Goal: Task Accomplishment & Management: Manage account settings

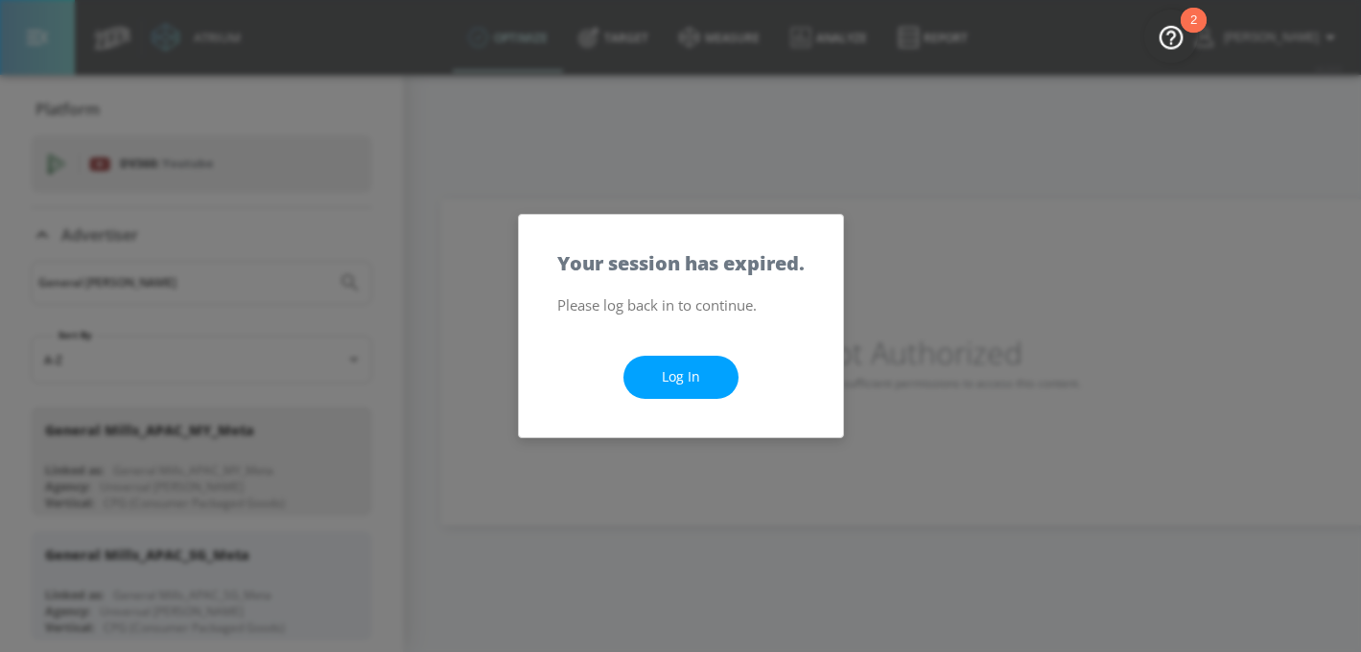
scroll to position [183, 0]
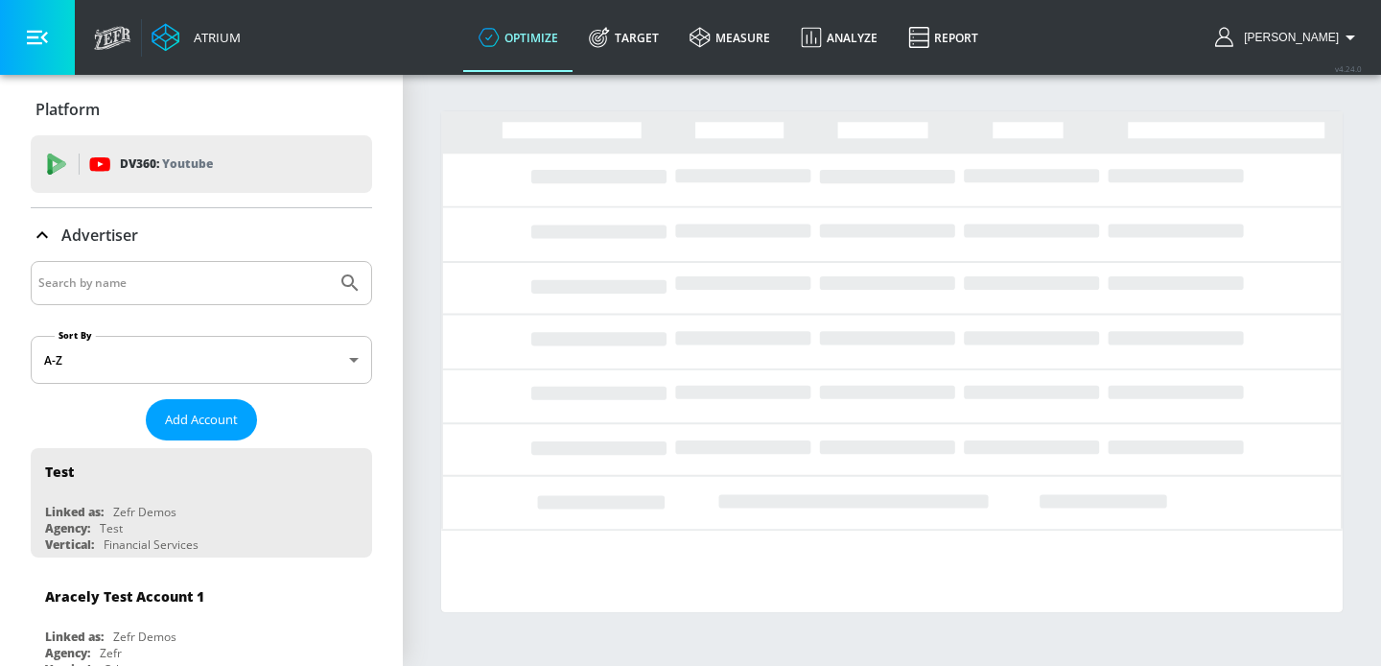
click at [147, 284] on input "Search by name" at bounding box center [183, 282] width 291 height 25
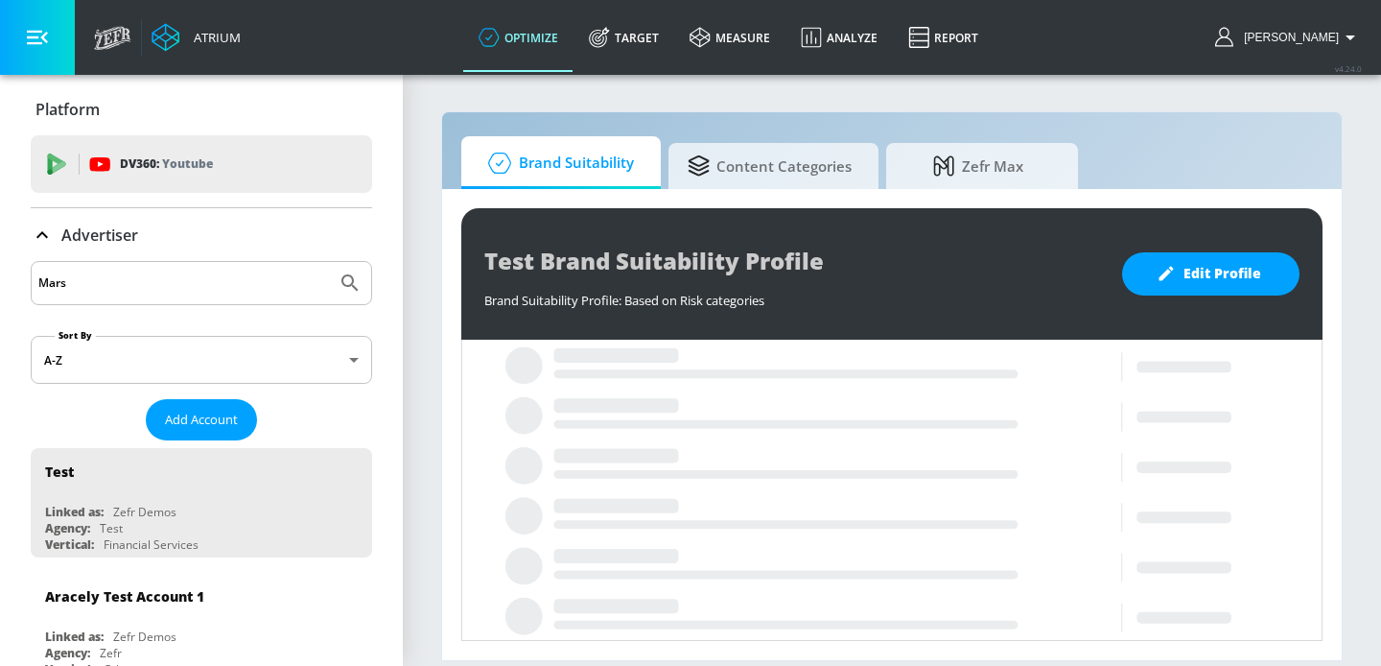
click at [329, 262] on button "Submit Search" at bounding box center [350, 283] width 42 height 42
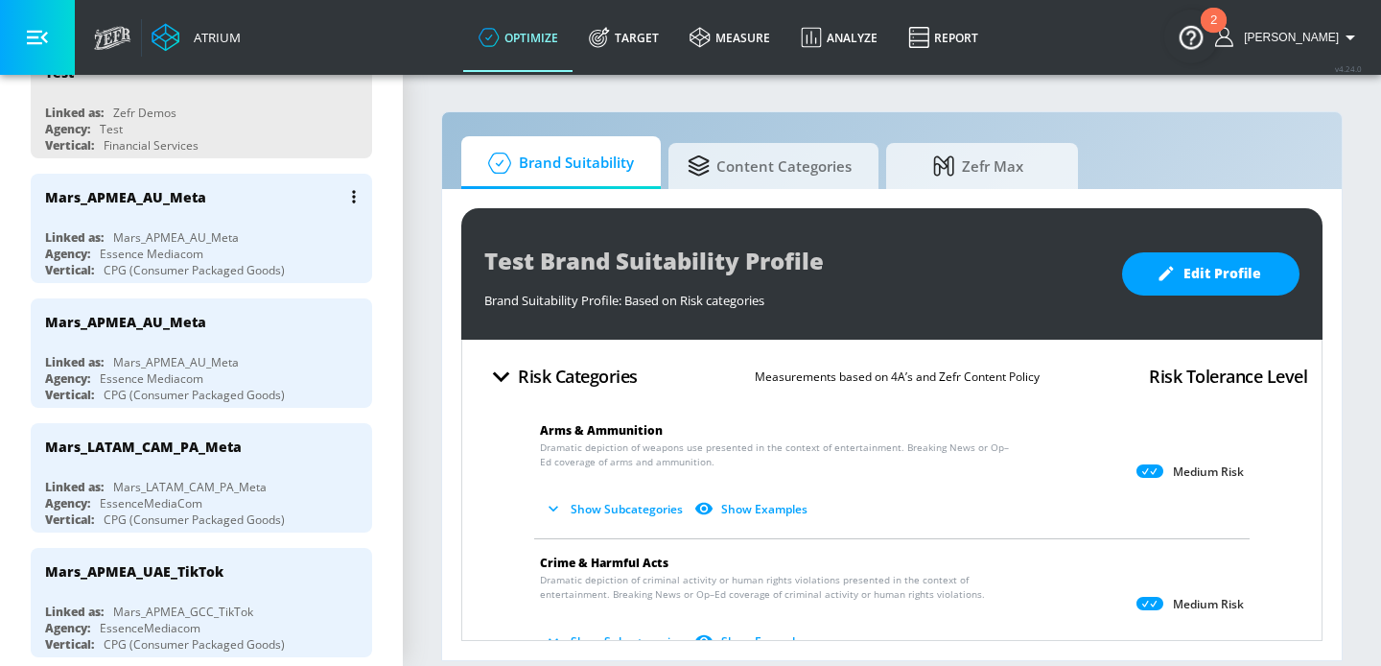
scroll to position [414, 0]
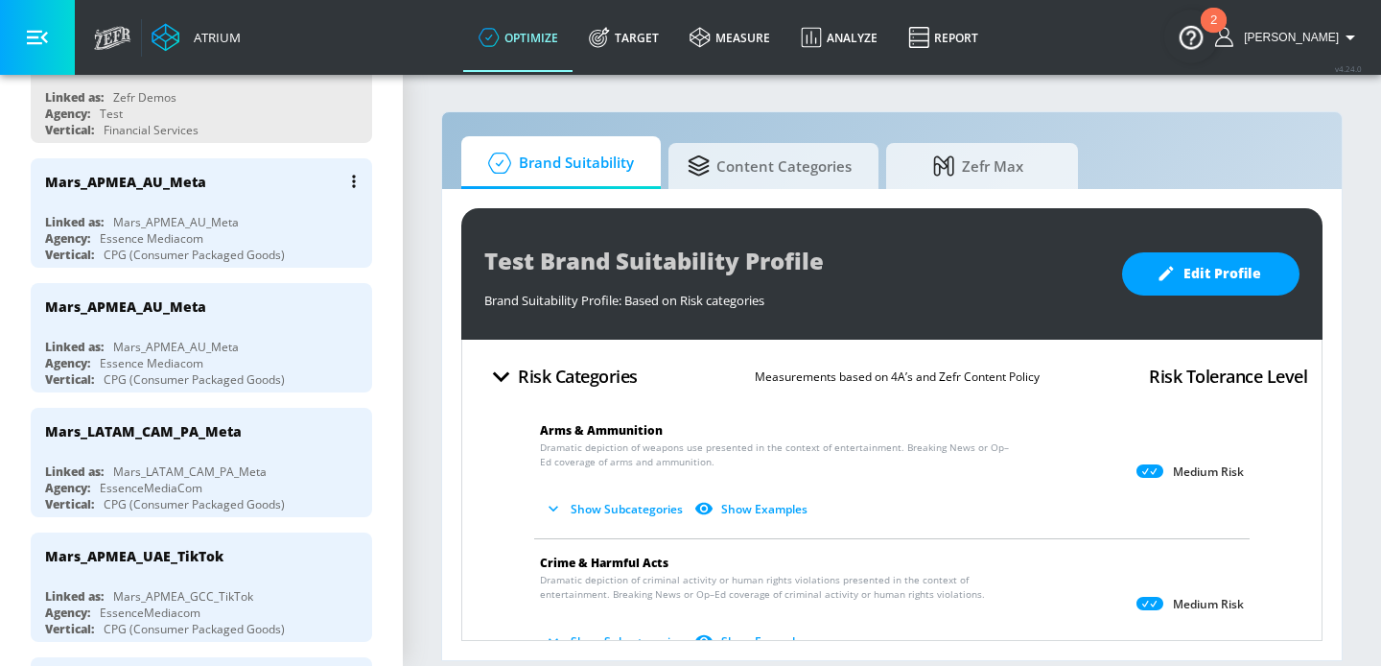
click at [216, 209] on div "Mars_APMEA_AU_Meta Linked as: Mars_APMEA_AU_Meta Agency: Essence Mediacom Verti…" at bounding box center [201, 212] width 341 height 109
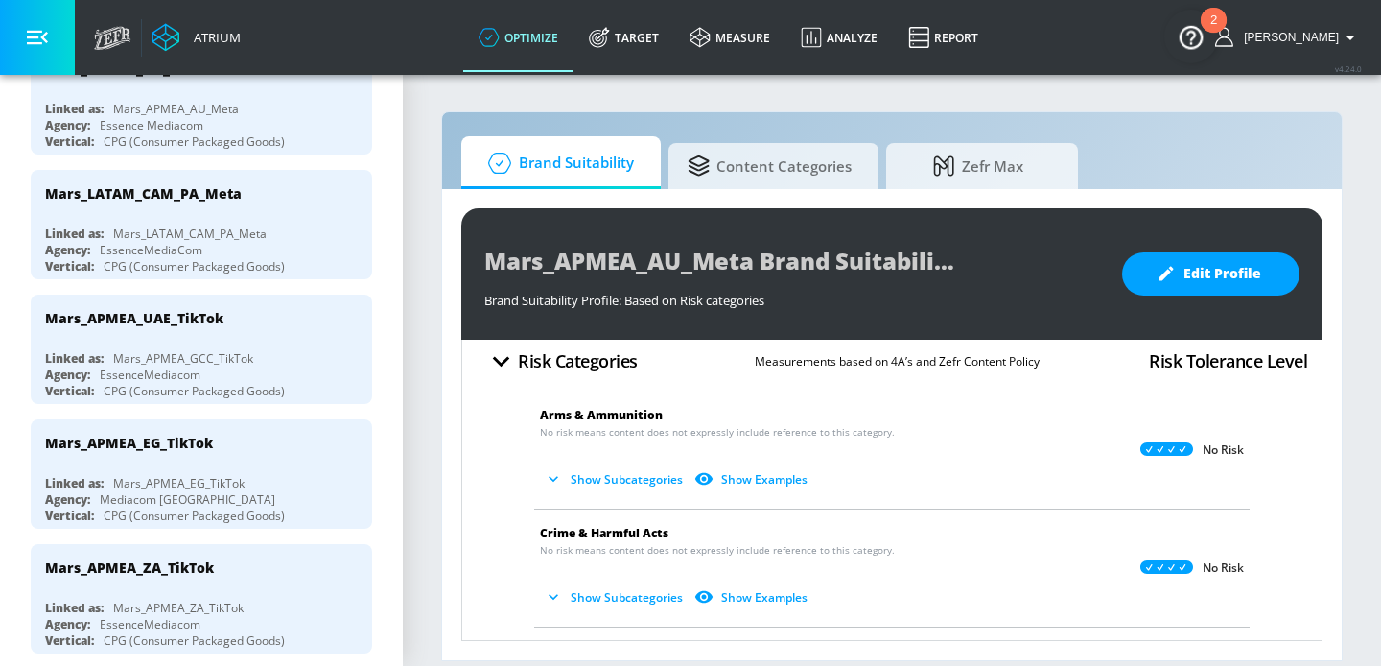
scroll to position [528, 0]
click at [169, 467] on div "Mars_APMEA_EG_TikTok Linked as: Mars_APMEA_EG_TikTok Agency: Mediacom Egypt Ver…" at bounding box center [201, 472] width 341 height 109
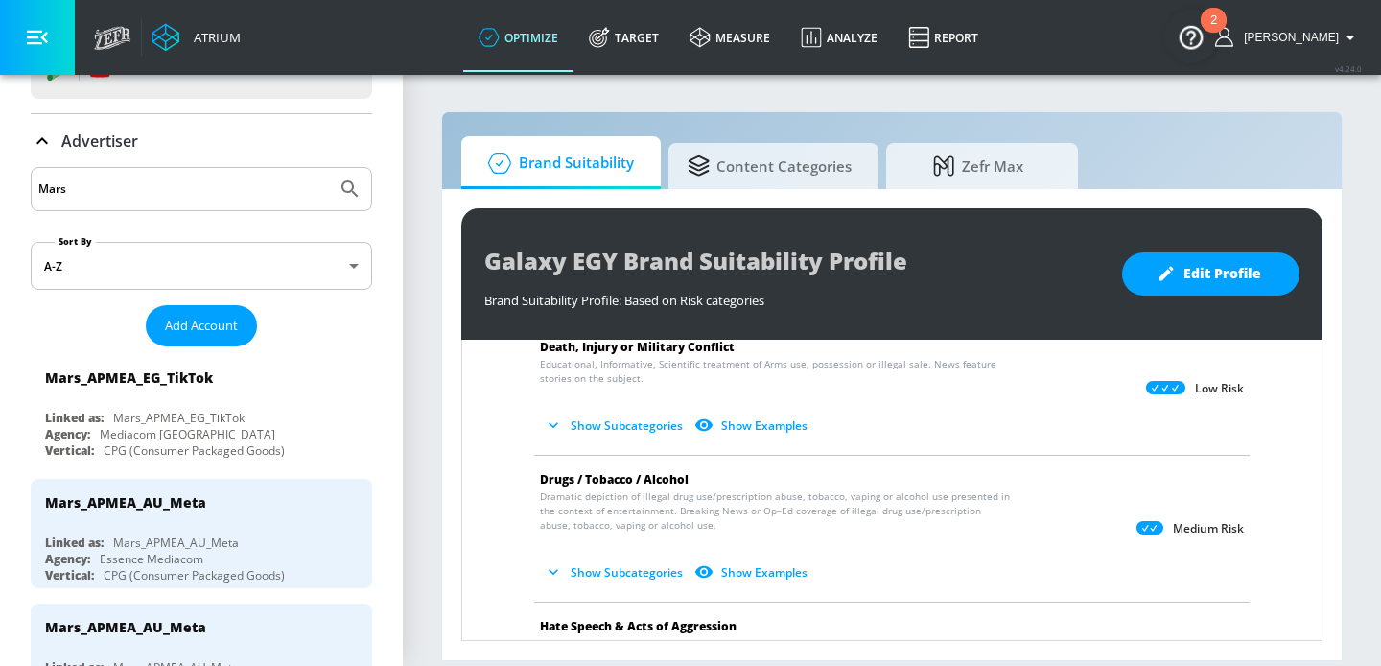
scroll to position [92, 0]
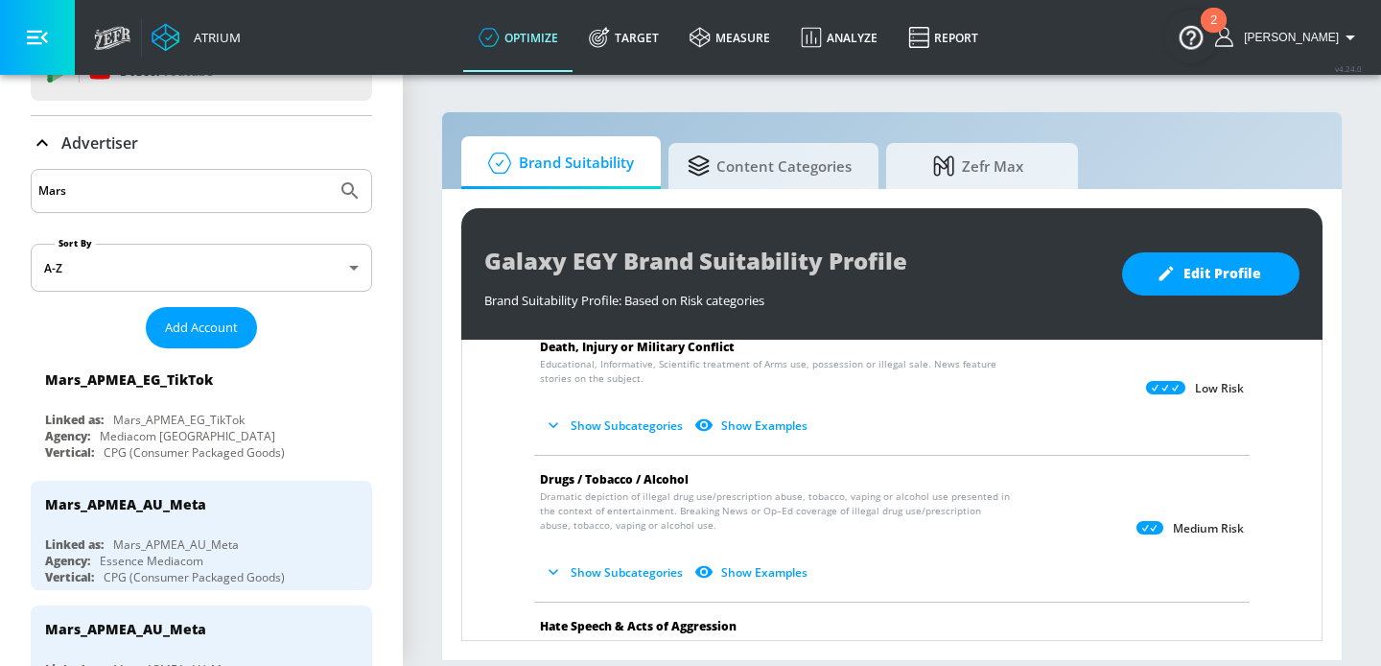
click at [170, 196] on input "Mars" at bounding box center [183, 190] width 291 height 25
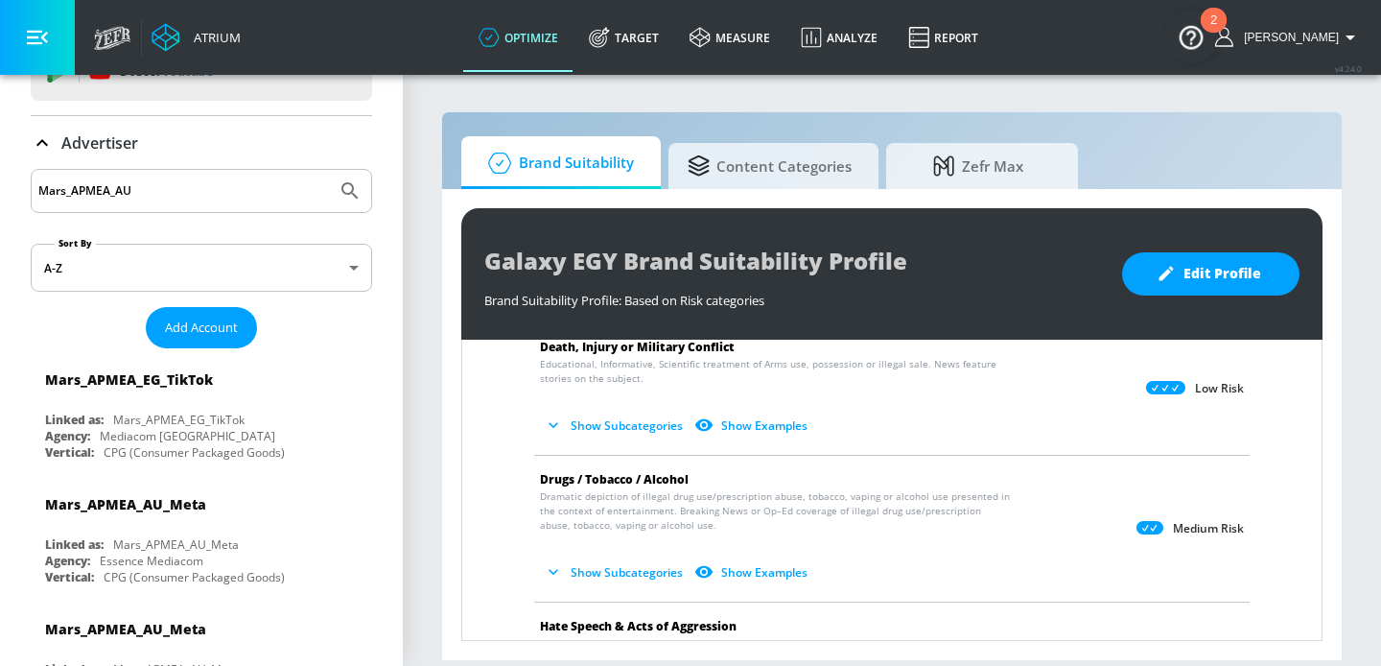
type input "Mars_APMEA_AU"
click at [347, 190] on icon "Submit Search" at bounding box center [350, 190] width 23 height 23
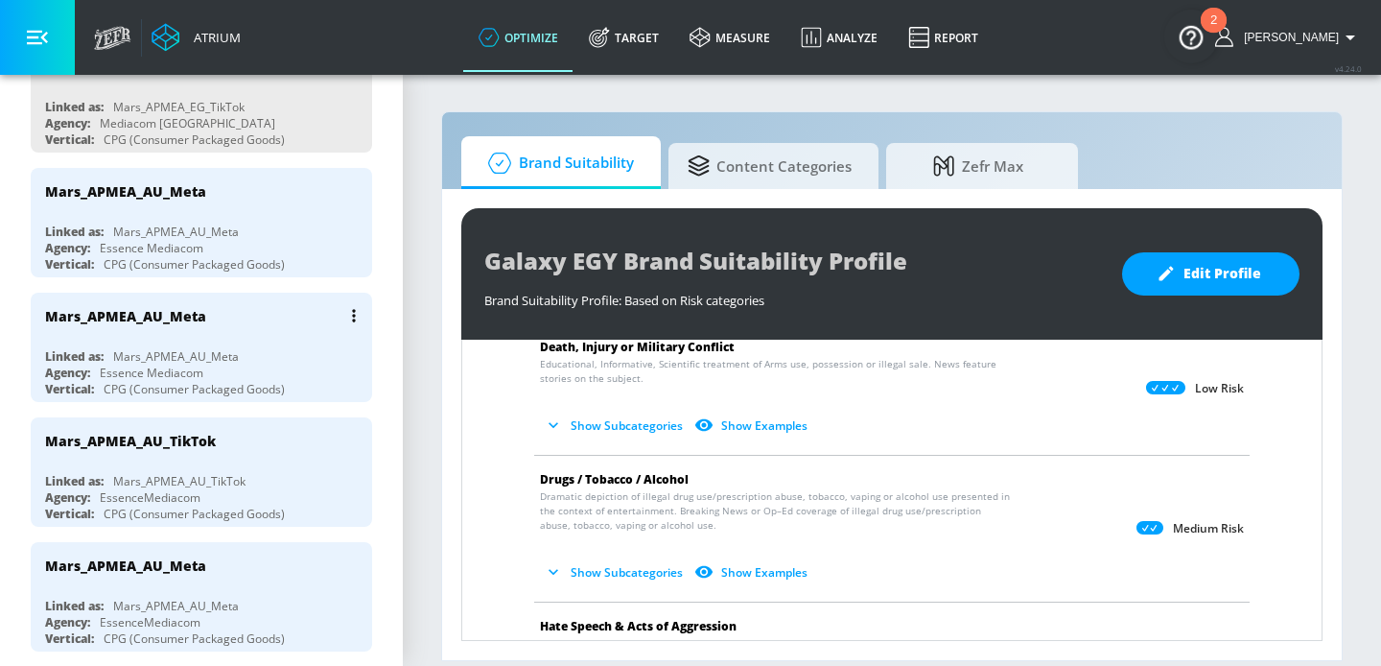
scroll to position [378, 0]
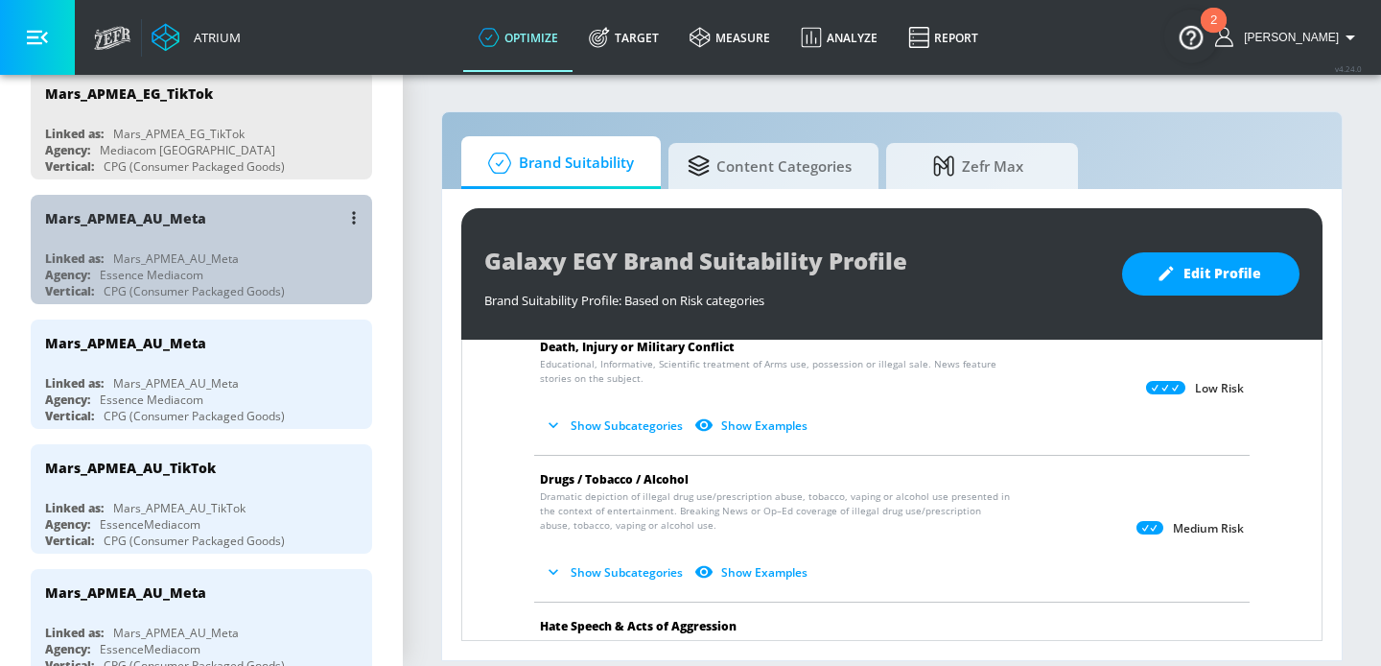
click at [311, 234] on div "Mars_APMEA_AU_Meta" at bounding box center [206, 218] width 322 height 46
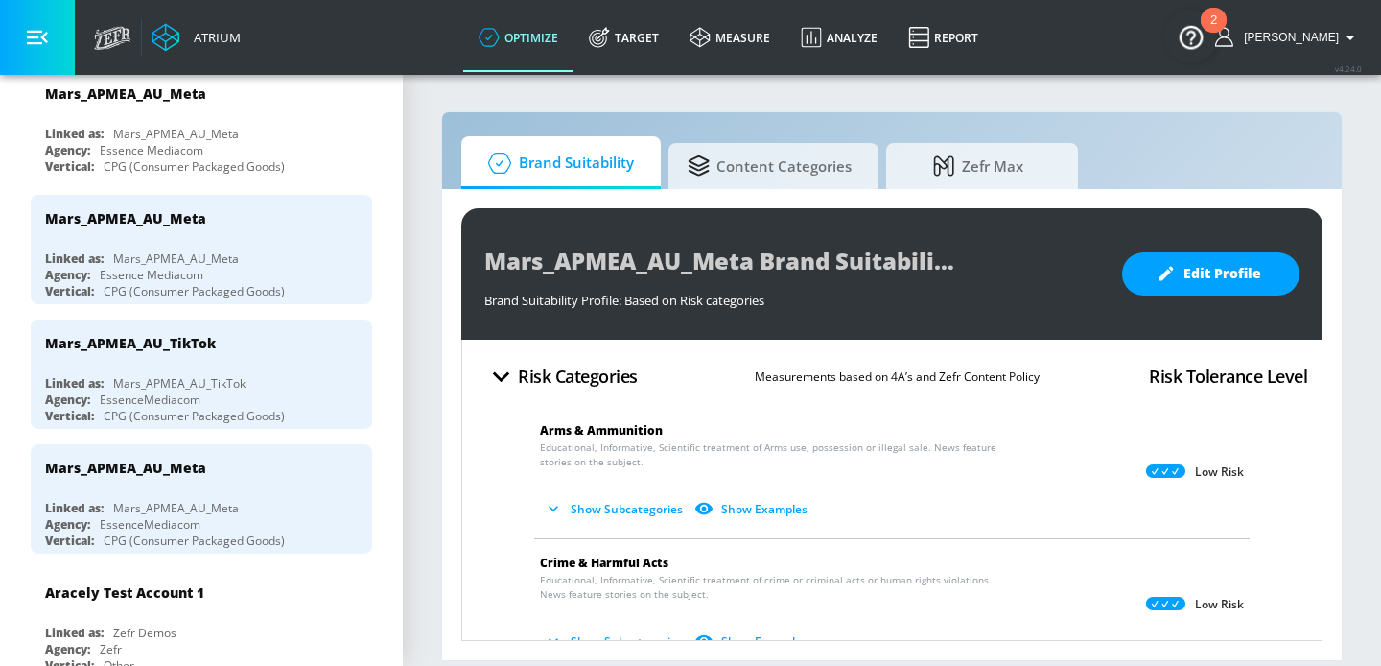
click at [1195, 464] on p "Low Risk" at bounding box center [1219, 471] width 49 height 15
click at [1224, 279] on span "Edit Profile" at bounding box center [1210, 274] width 101 height 24
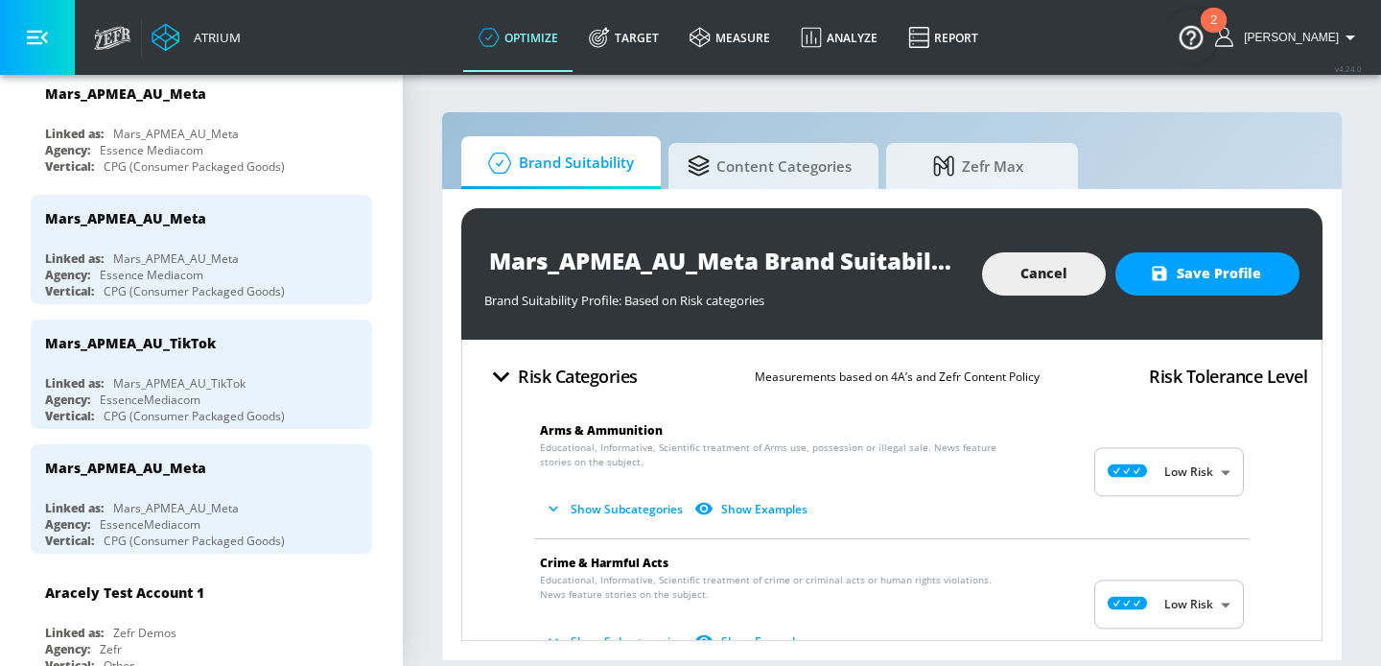
click at [1031, 501] on span "Show Subcategories Show Examples" at bounding box center [876, 509] width 673 height 32
click at [1168, 465] on body "Atrium optimize Target measure Analyze Report optimize Target measure Analyze R…" at bounding box center [690, 333] width 1381 height 666
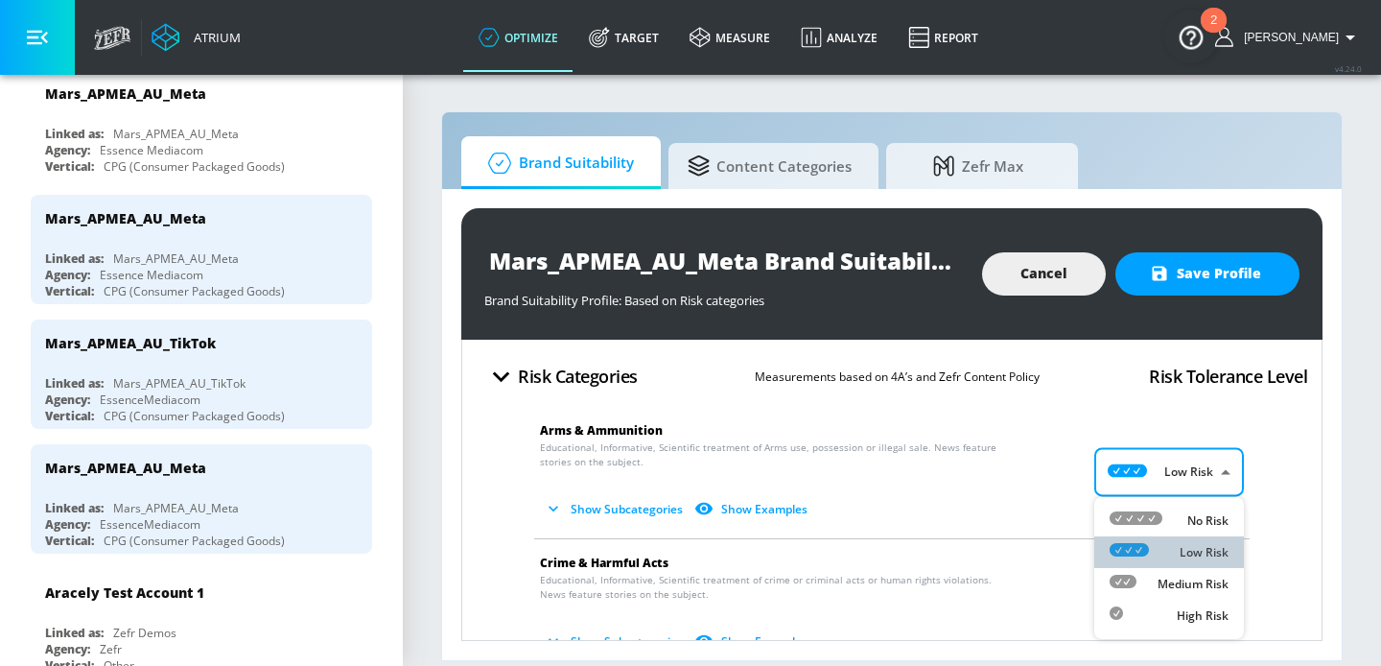
click at [1162, 544] on div "Low Risk" at bounding box center [1168, 552] width 119 height 20
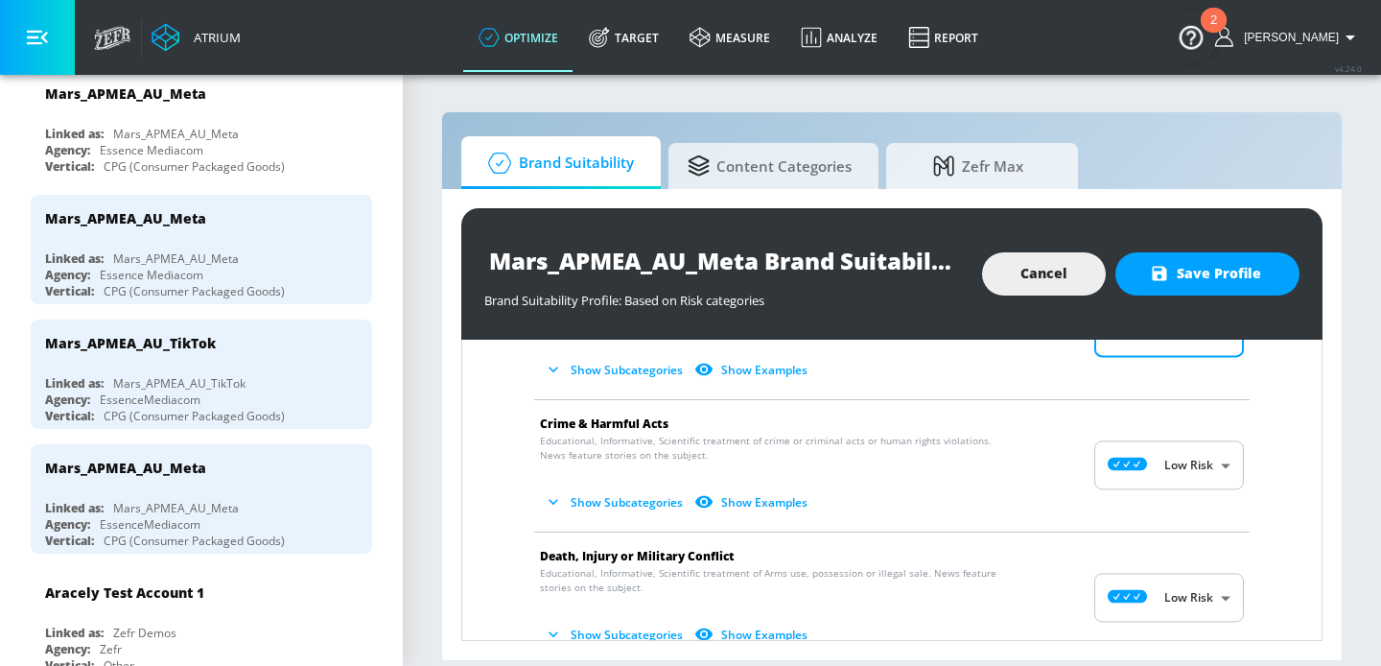
scroll to position [138, 0]
click at [247, 260] on div "Linked as: Mars_APMEA_AU_Meta" at bounding box center [206, 258] width 322 height 16
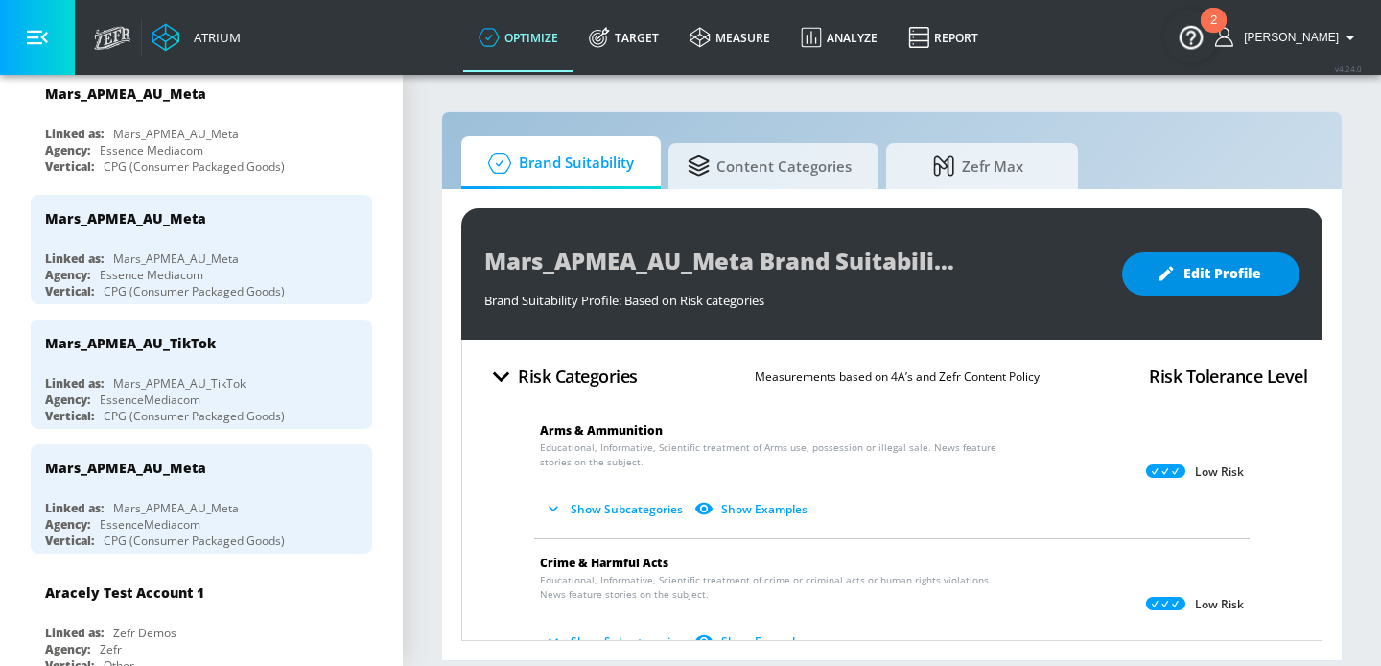
click at [1238, 274] on span "Edit Profile" at bounding box center [1210, 274] width 101 height 24
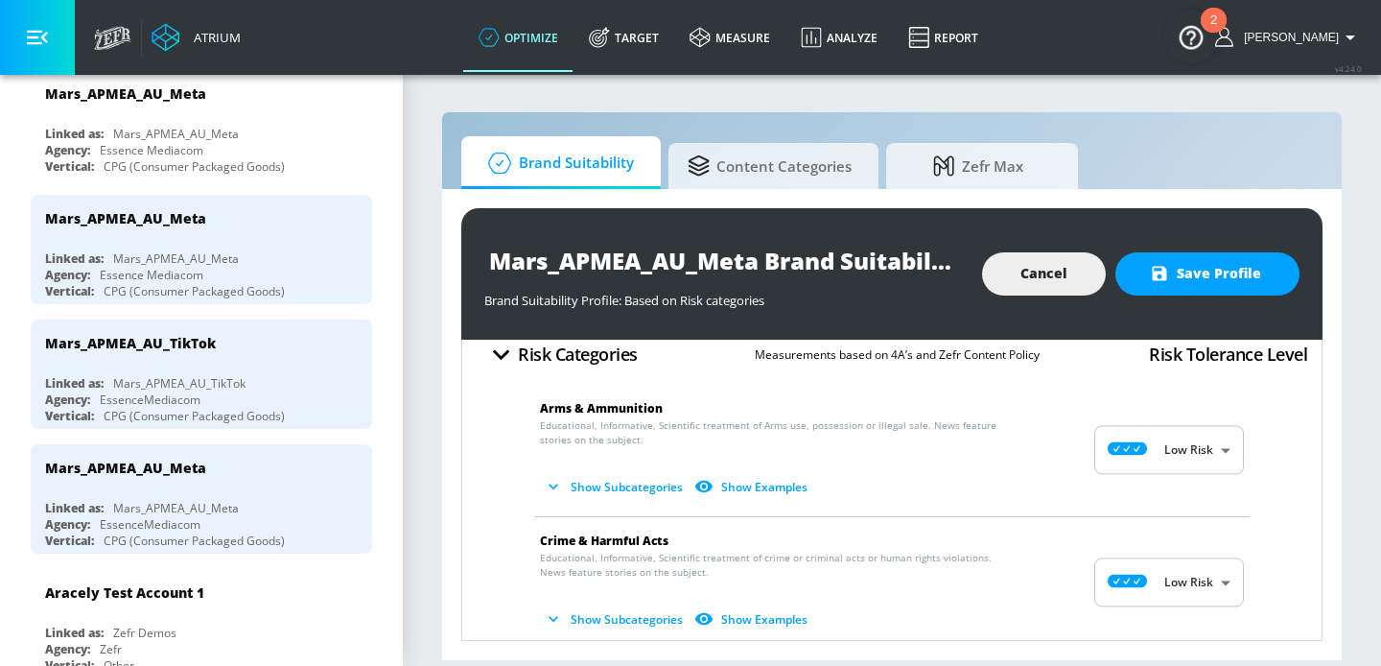
scroll to position [60, 0]
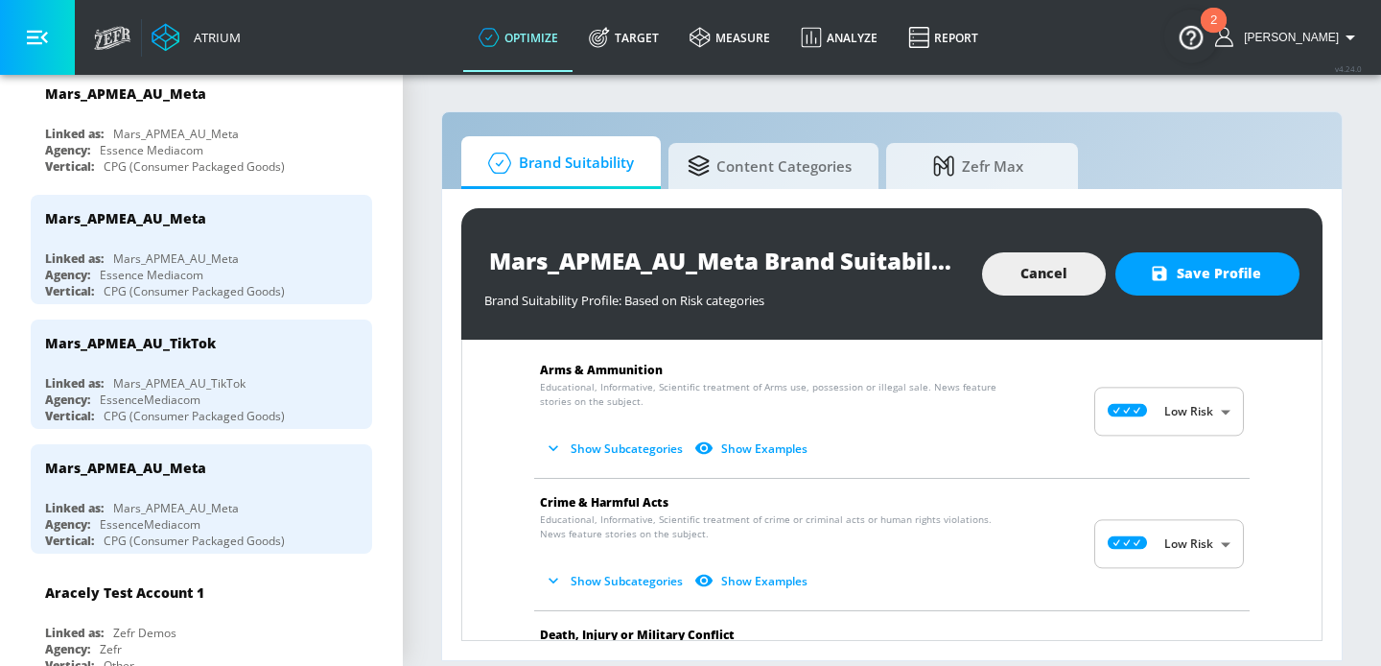
click at [1013, 445] on span "Show Subcategories Show Examples" at bounding box center [876, 448] width 673 height 32
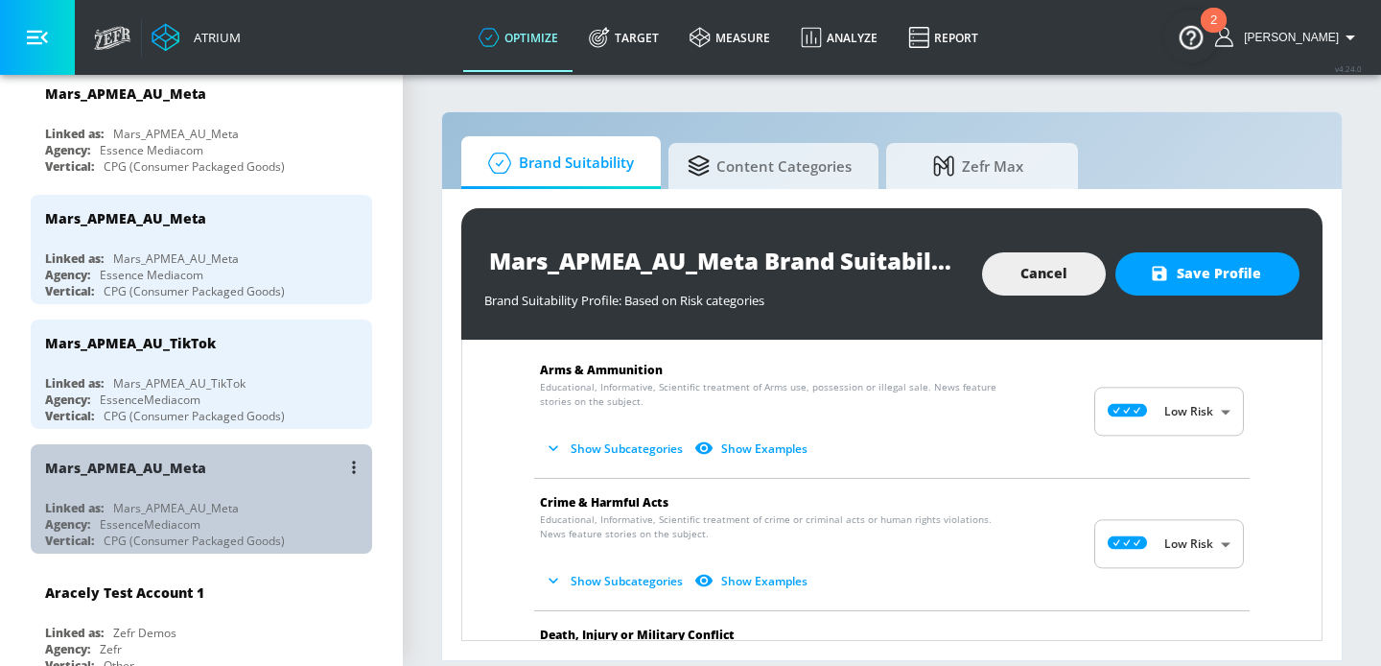
click at [248, 487] on div "Mars_APMEA_AU_Meta Linked as: Mars_APMEA_AU_Meta Agency: EssenceMediacom Vertic…" at bounding box center [201, 498] width 341 height 109
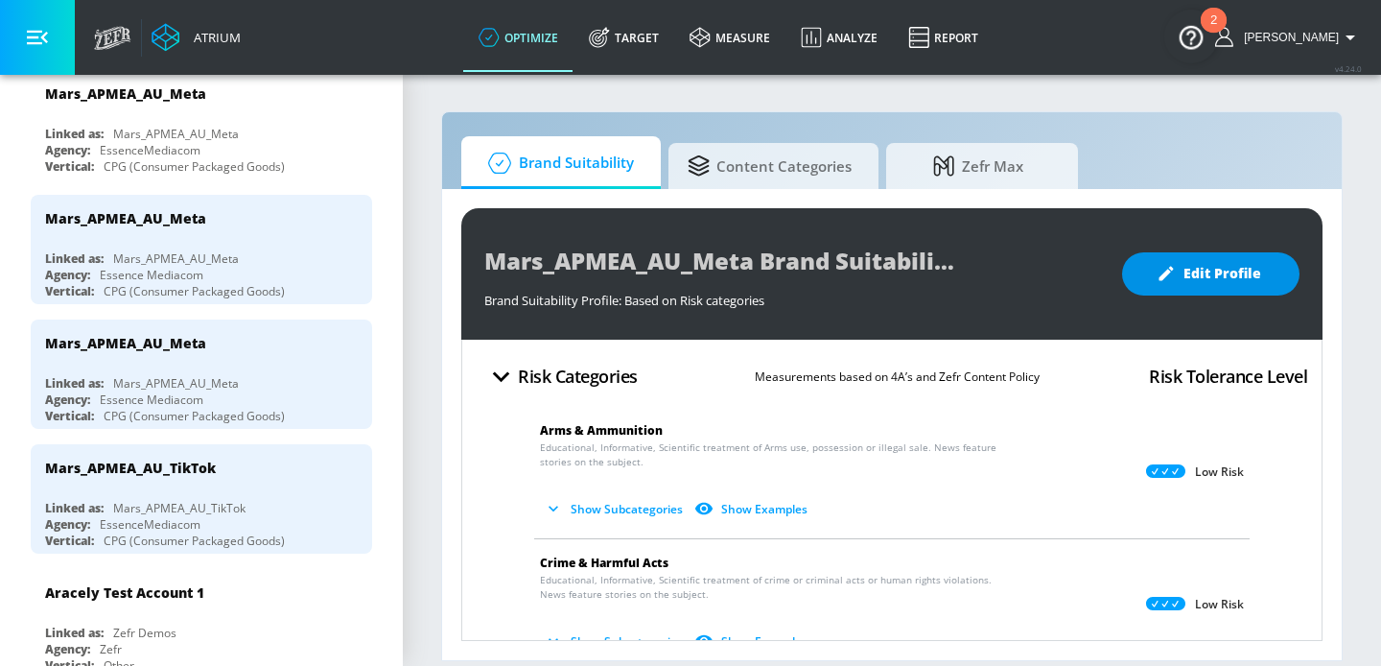
click at [1215, 288] on button "Edit Profile" at bounding box center [1210, 273] width 177 height 43
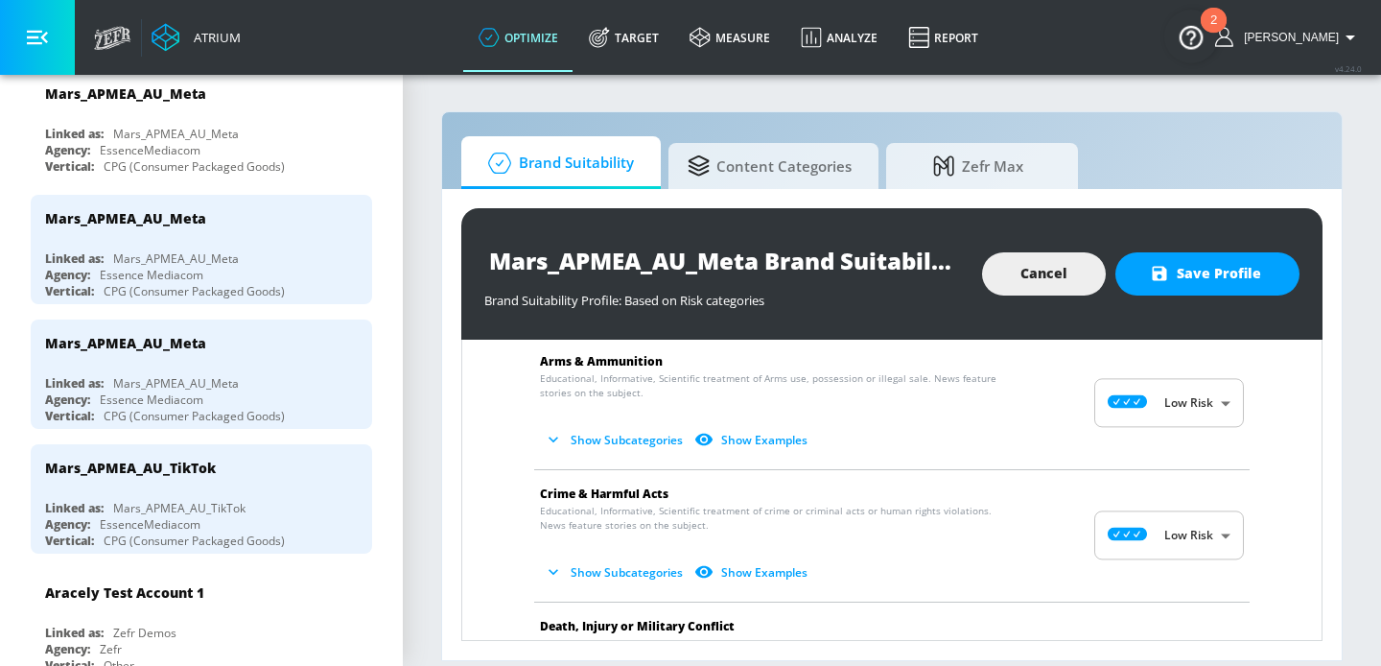
scroll to position [68, 0]
click at [993, 438] on span "Show Subcategories Show Examples" at bounding box center [876, 441] width 673 height 32
click at [651, 443] on button "Show Subcategories" at bounding box center [615, 441] width 151 height 32
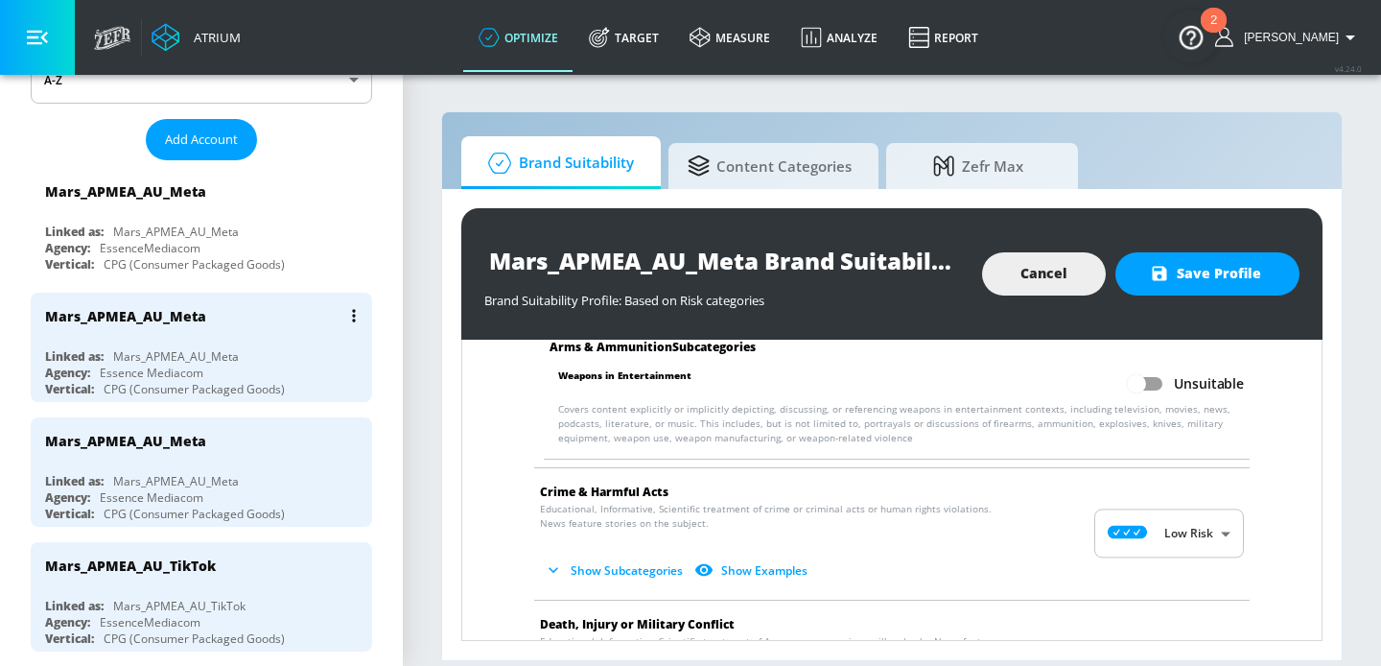
scroll to position [280, 0]
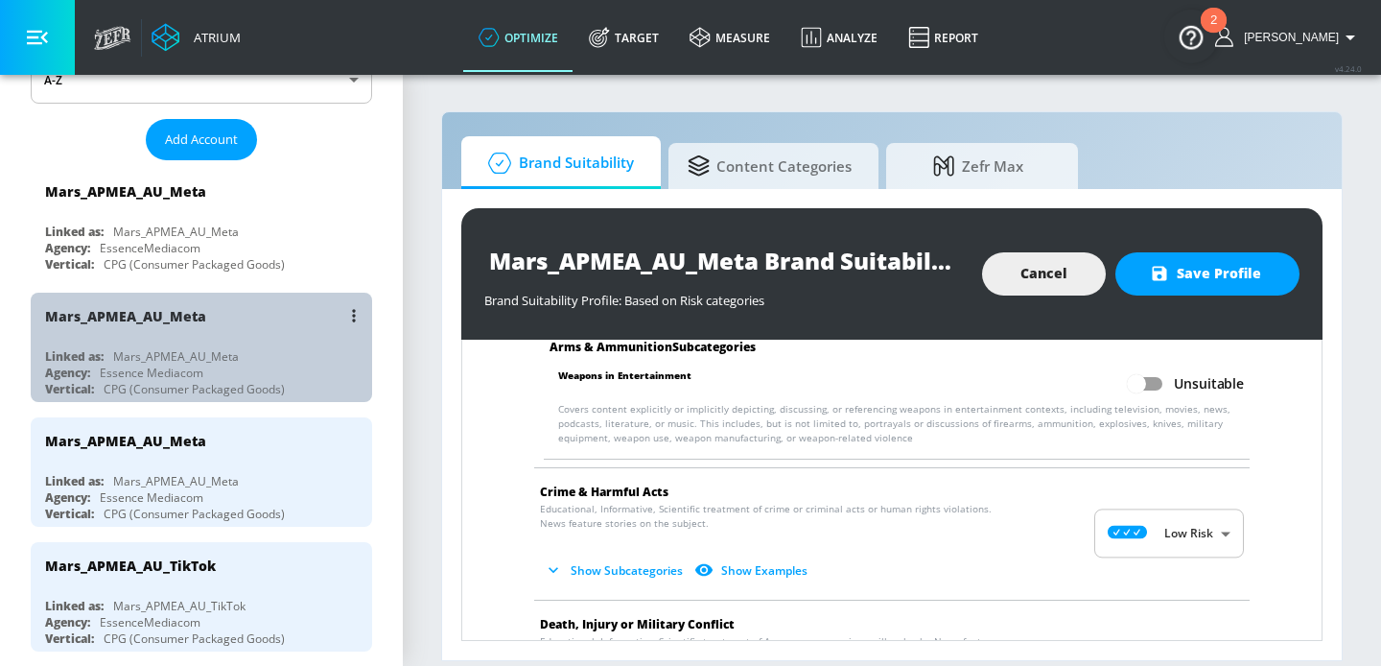
click at [271, 328] on div "Mars_APMEA_AU_Meta" at bounding box center [206, 315] width 322 height 46
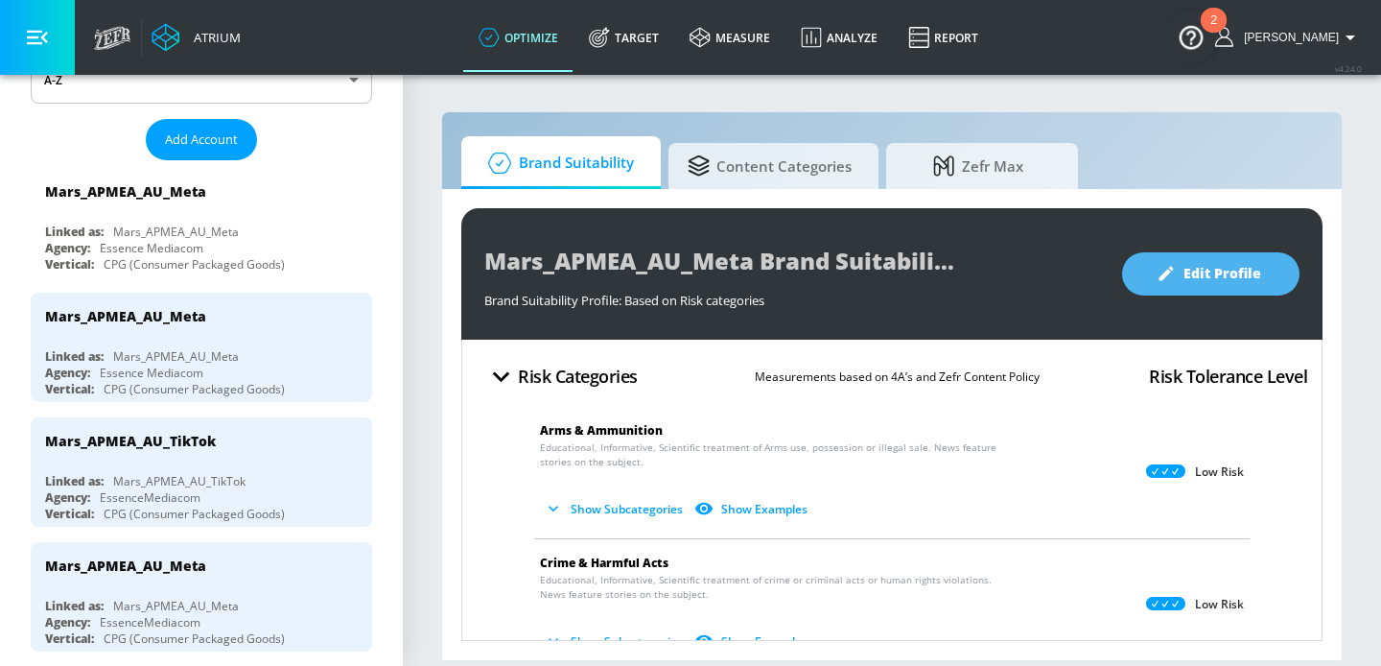
click at [1267, 285] on button "Edit Profile" at bounding box center [1210, 273] width 177 height 43
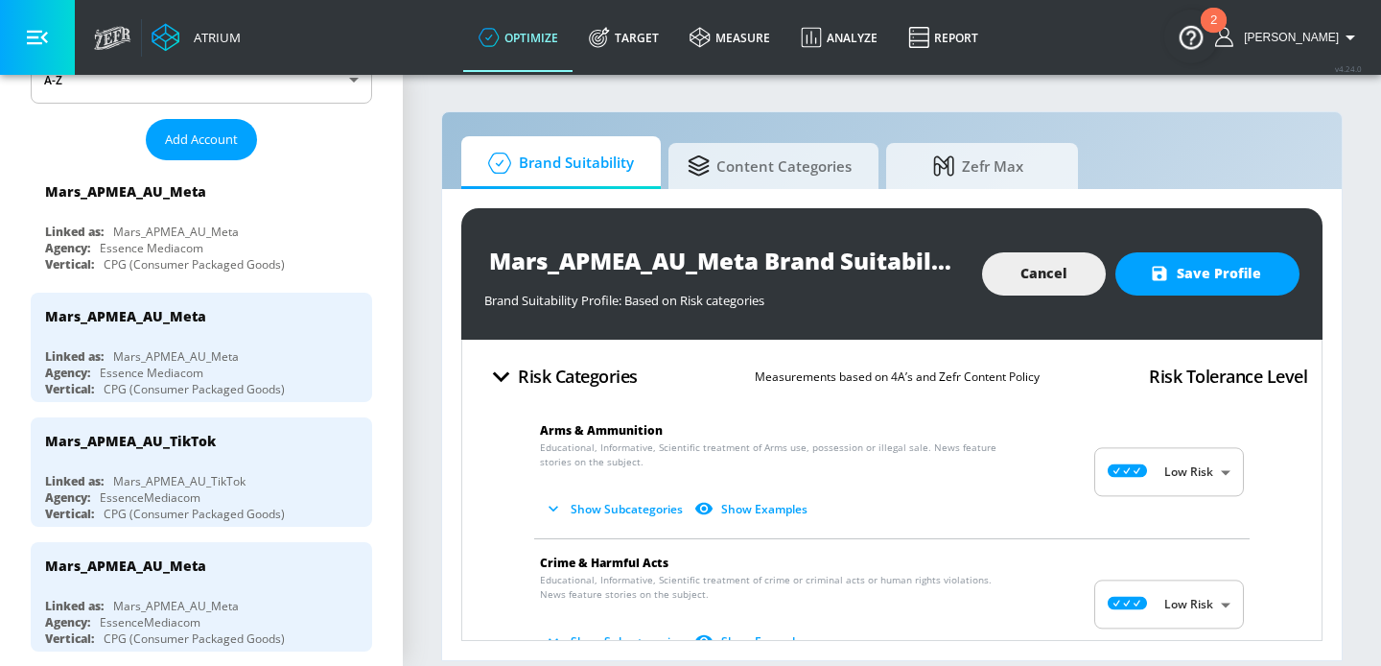
click at [960, 509] on span "Show Subcategories Show Examples" at bounding box center [876, 509] width 673 height 32
click at [602, 514] on button "Show Subcategories" at bounding box center [615, 509] width 151 height 32
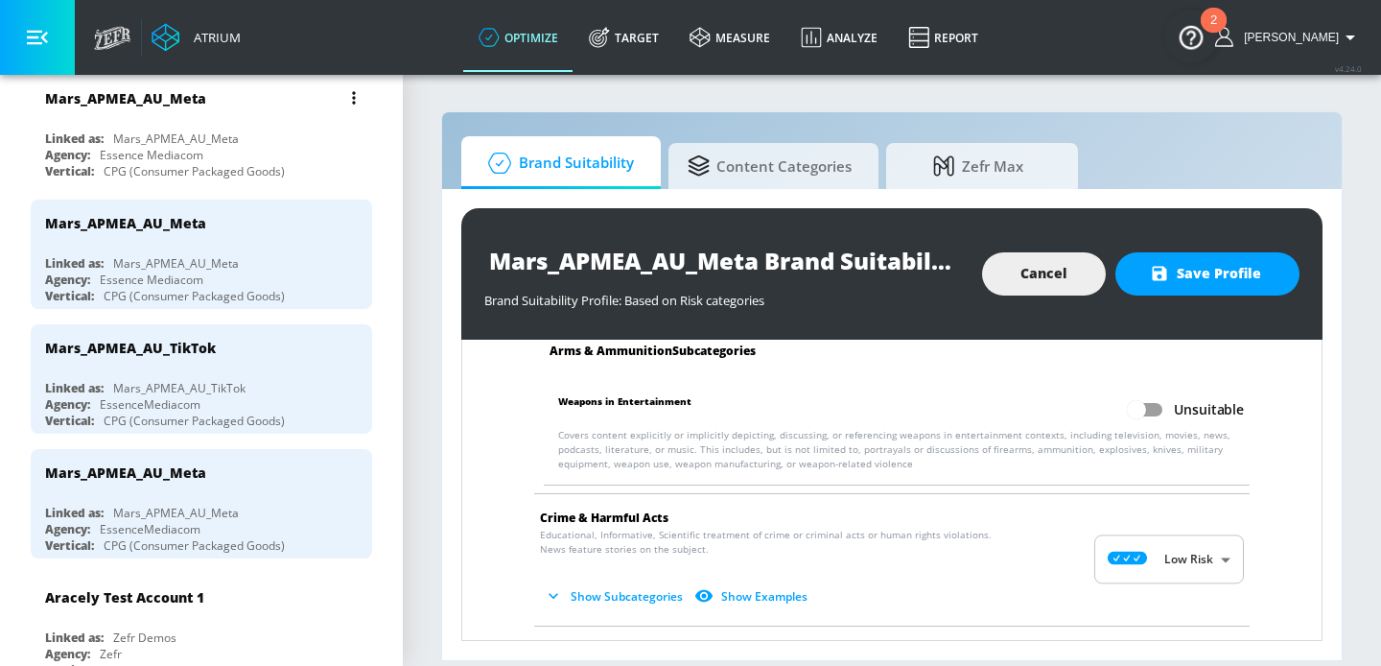
scroll to position [381, 0]
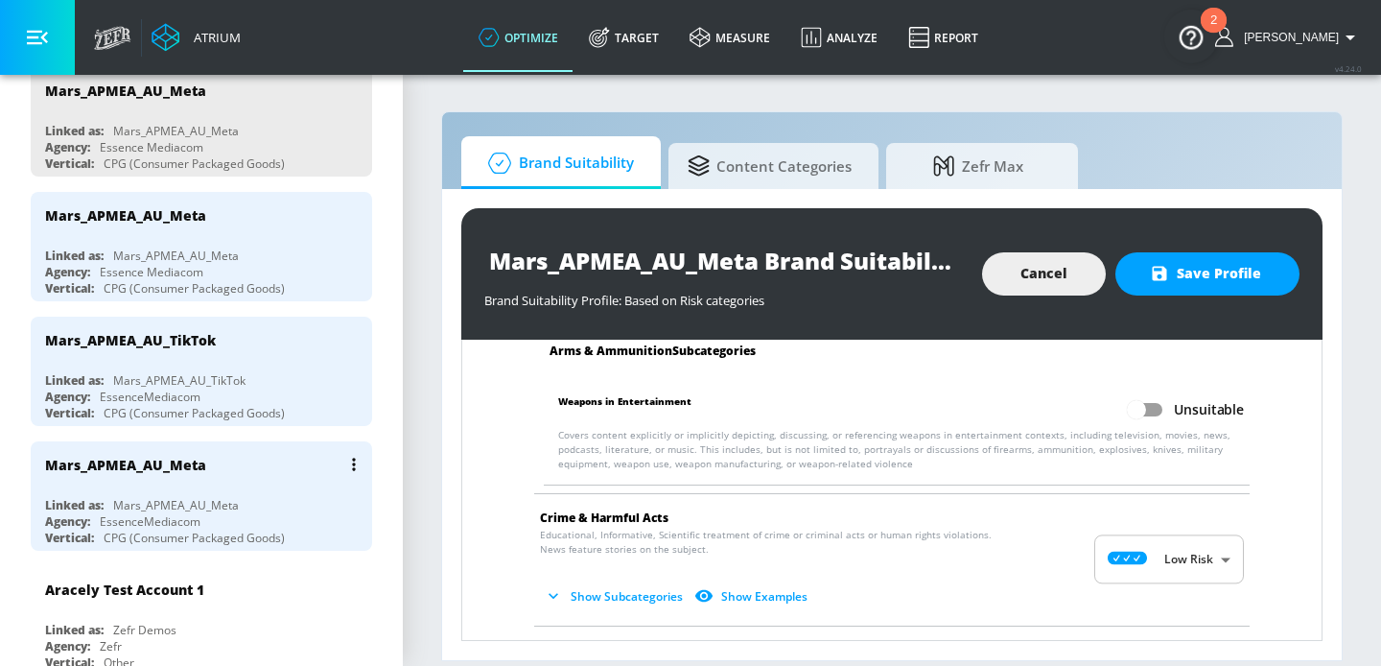
click at [243, 475] on div "Mars_APMEA_AU_Meta" at bounding box center [206, 464] width 322 height 46
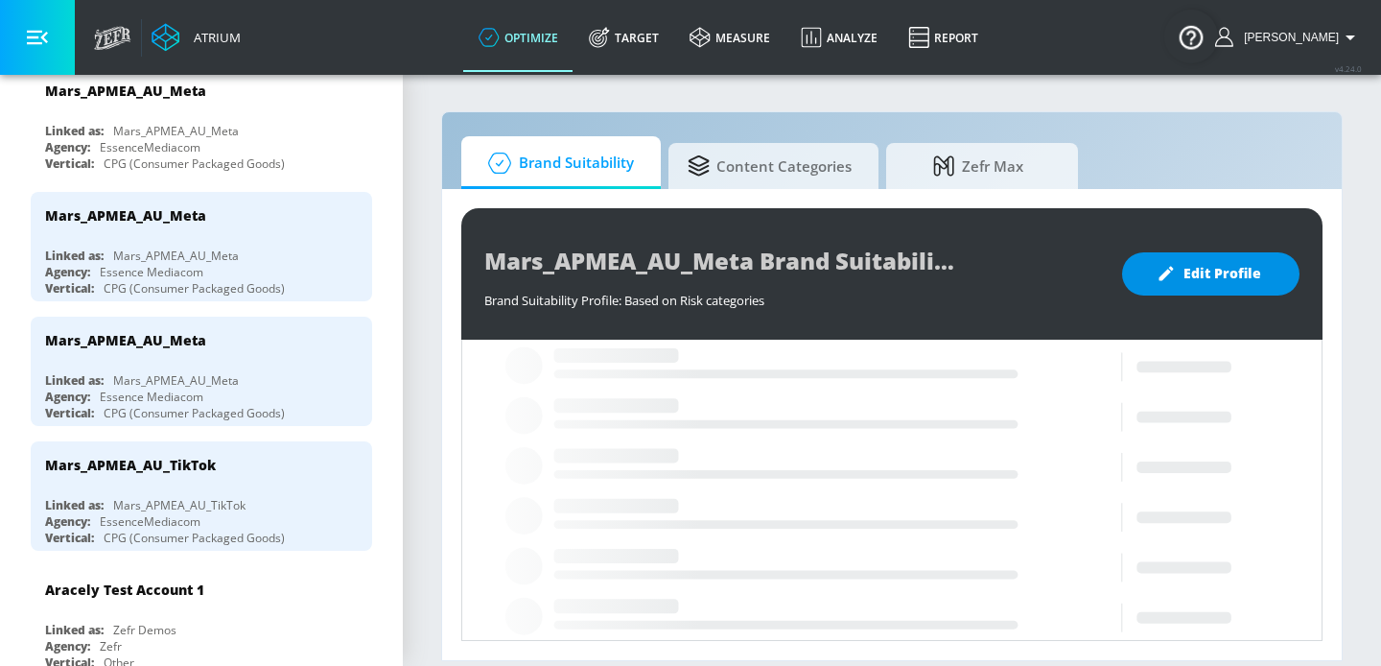
click at [1237, 283] on span "Edit Profile" at bounding box center [1210, 274] width 101 height 24
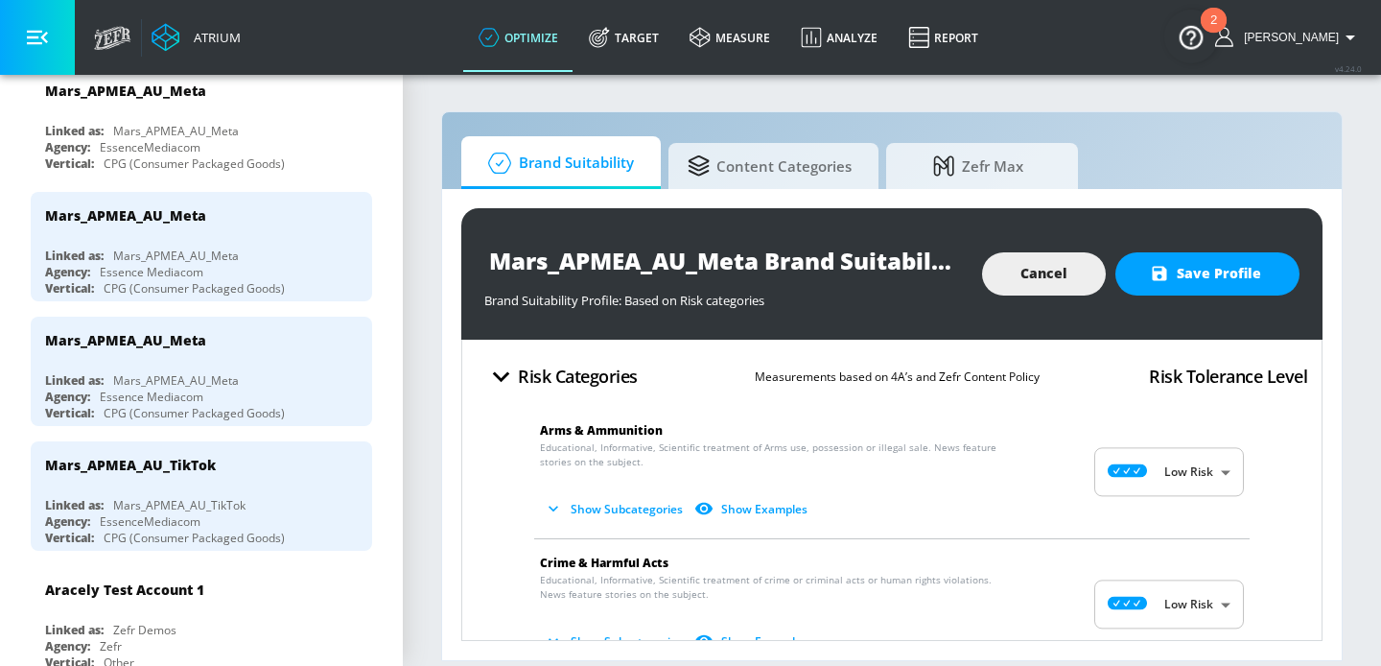
click at [627, 517] on button "Show Subcategories" at bounding box center [615, 509] width 151 height 32
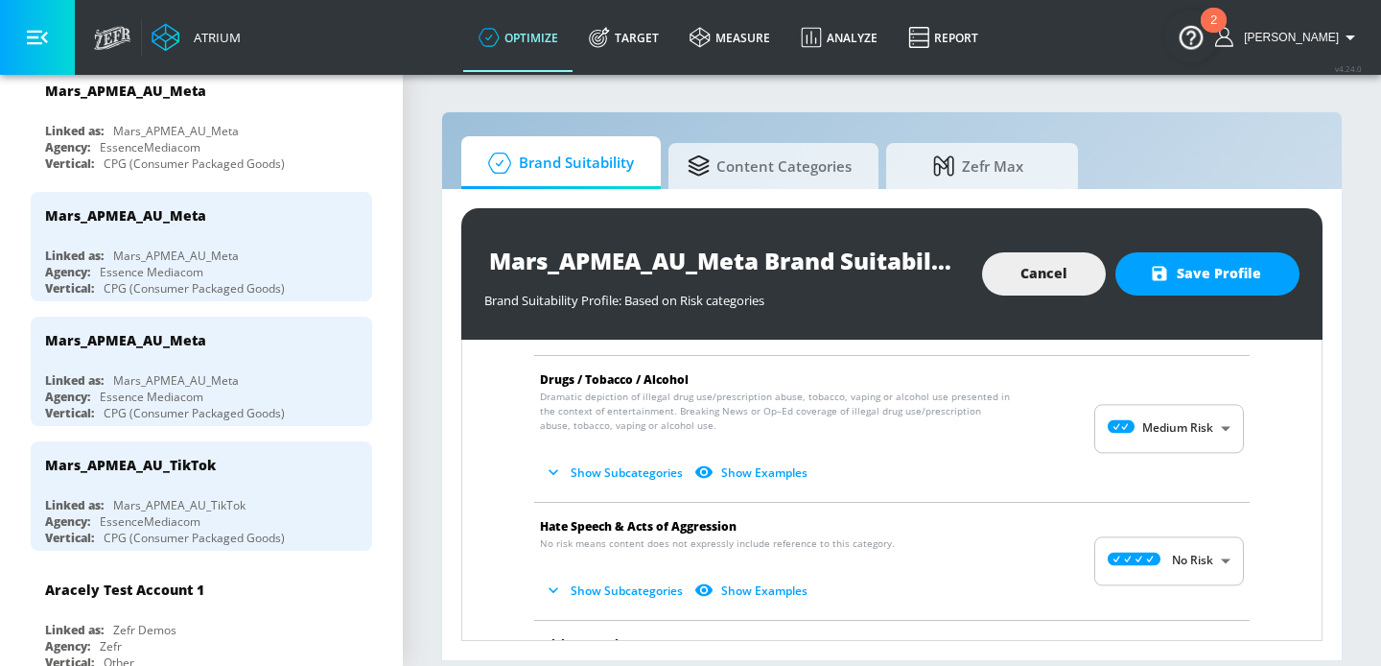
scroll to position [650, 0]
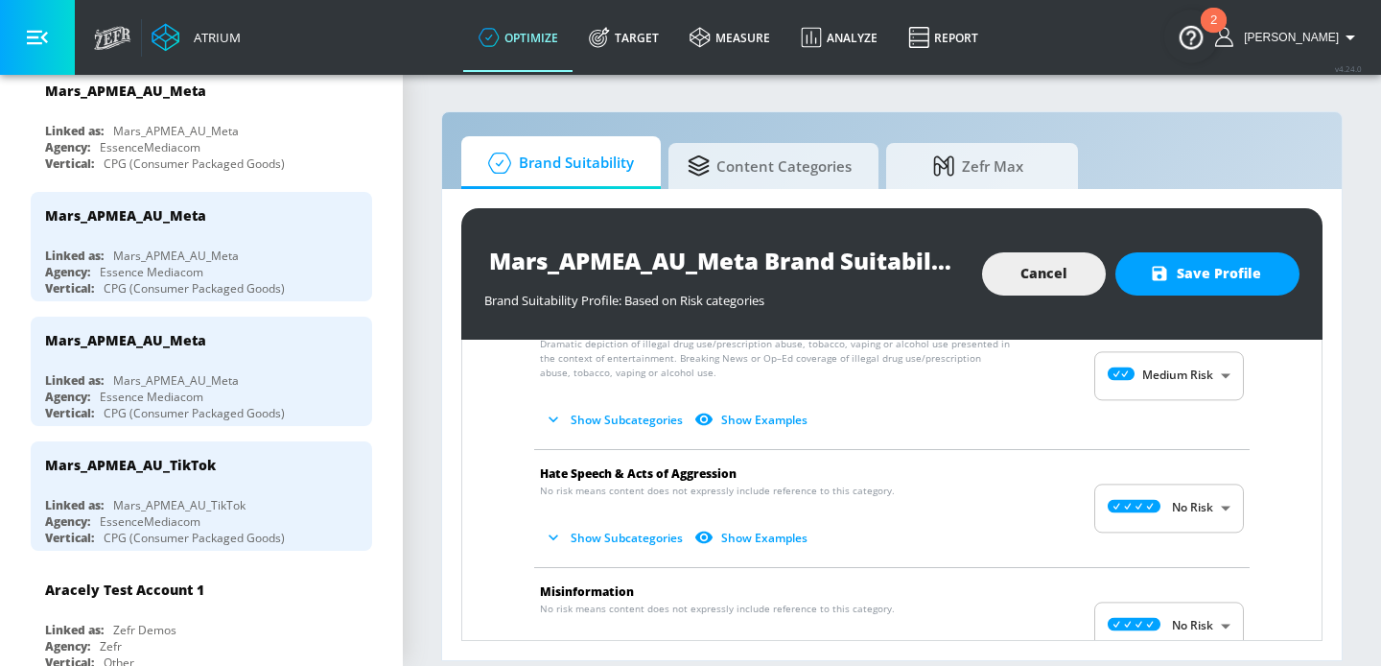
click at [635, 432] on button "Show Subcategories" at bounding box center [615, 420] width 151 height 32
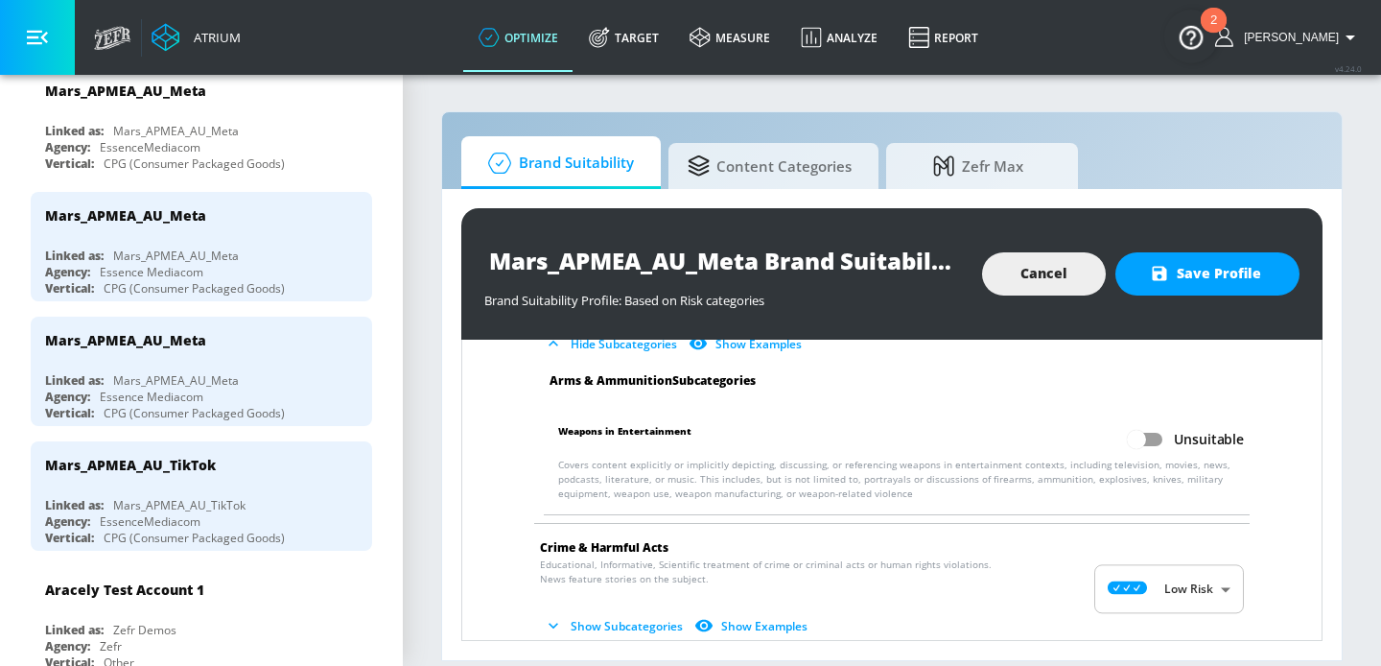
scroll to position [163, 0]
click at [1138, 439] on input "Unsuitable" at bounding box center [1136, 441] width 109 height 36
checkbox input "true"
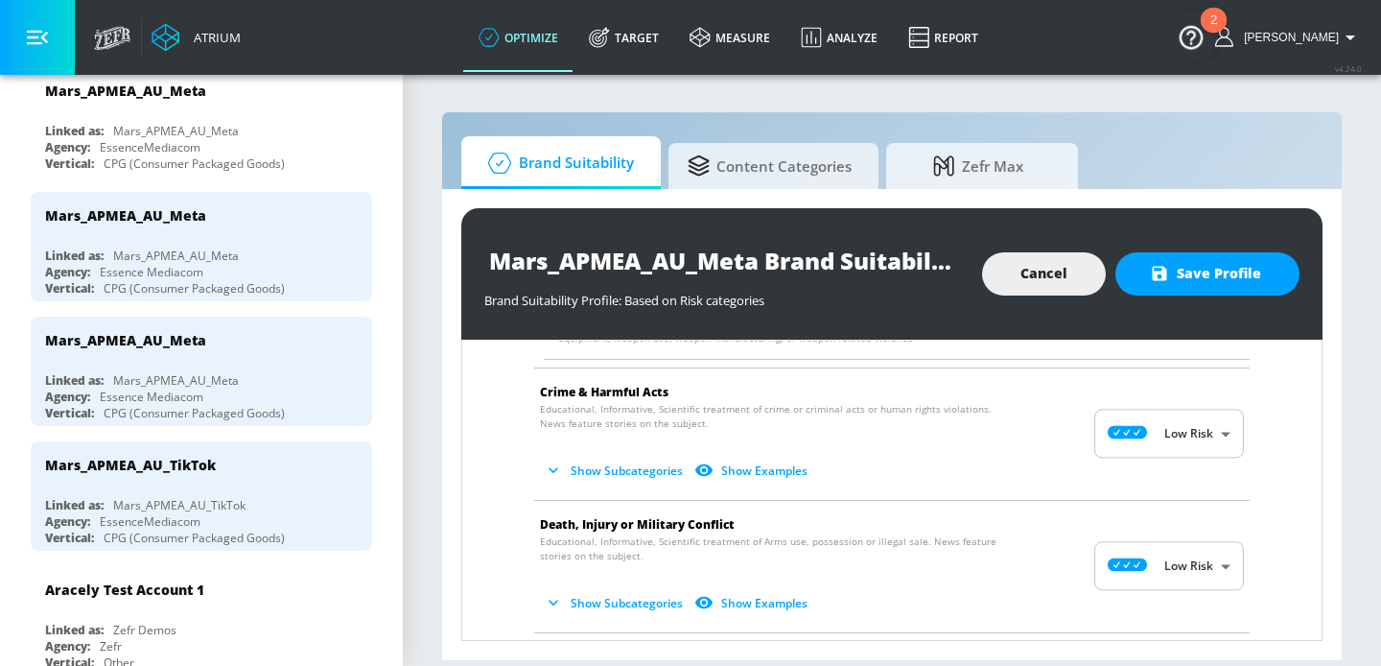
scroll to position [339, 0]
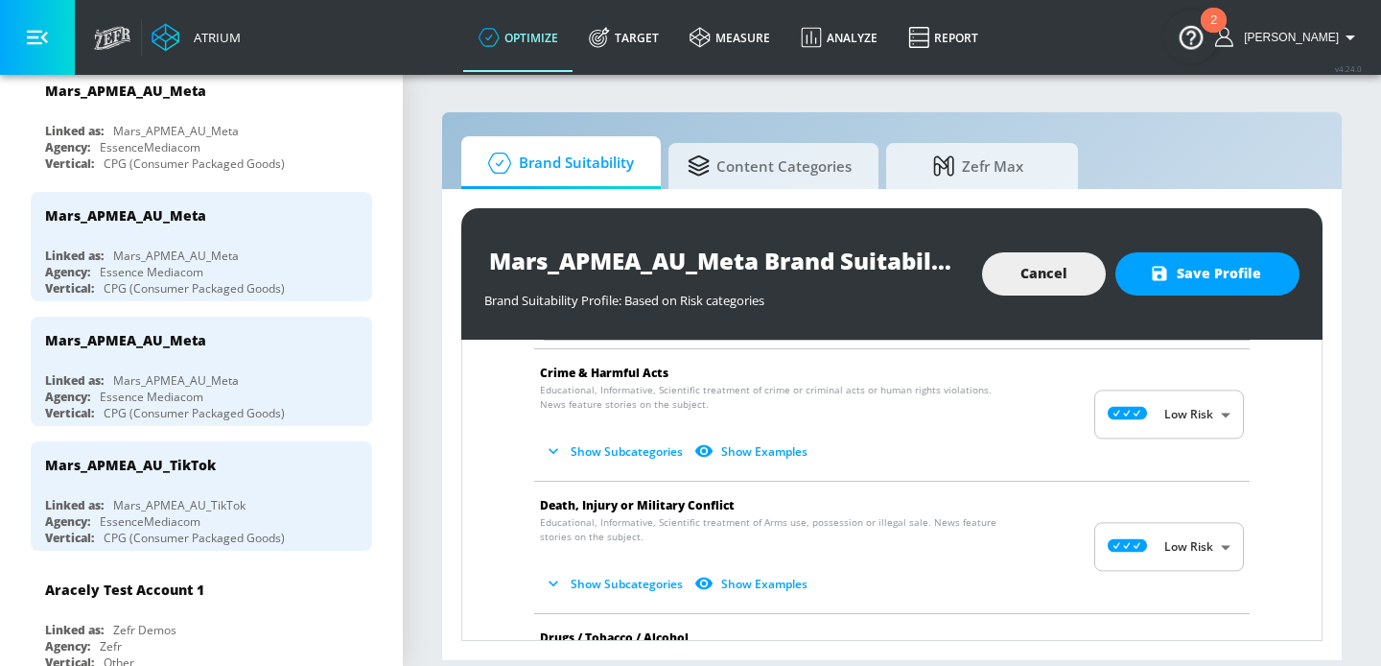
click at [642, 453] on button "Show Subcategories" at bounding box center [615, 451] width 151 height 32
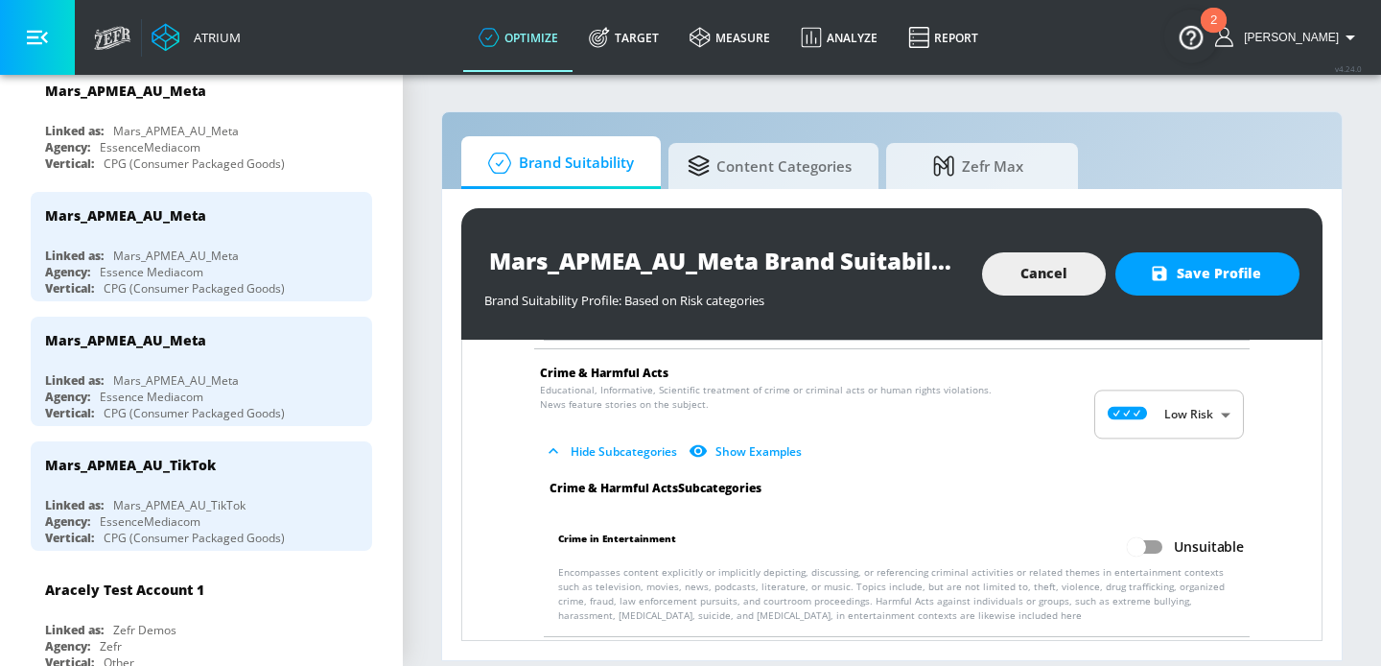
click at [1150, 534] on input "Unsuitable" at bounding box center [1136, 546] width 109 height 36
checkbox input "true"
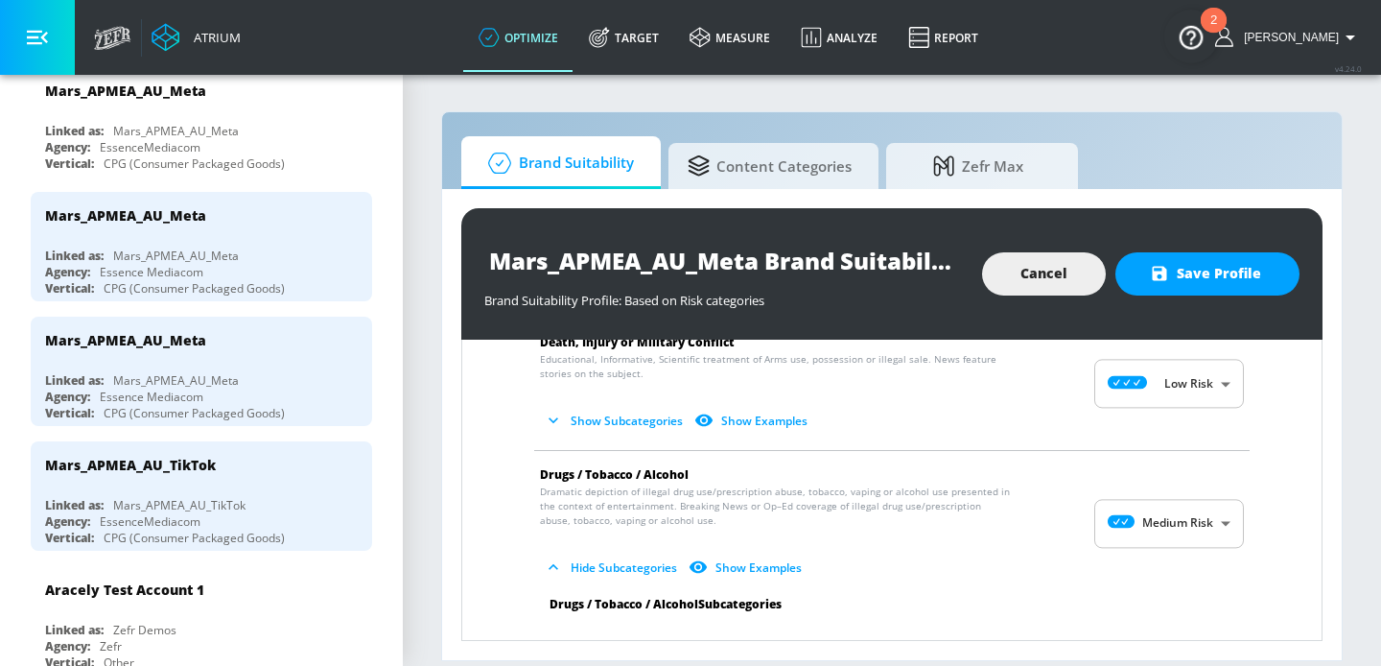
scroll to position [711, 0]
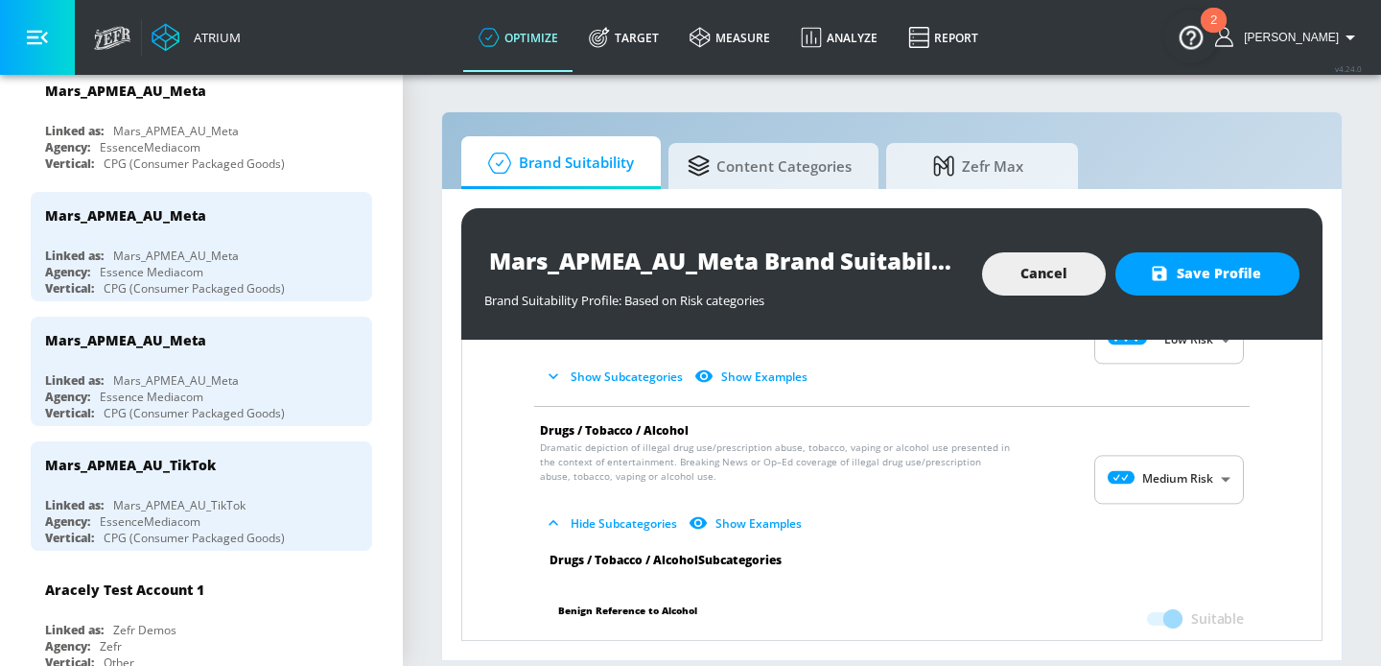
click at [641, 372] on button "Show Subcategories" at bounding box center [615, 377] width 151 height 32
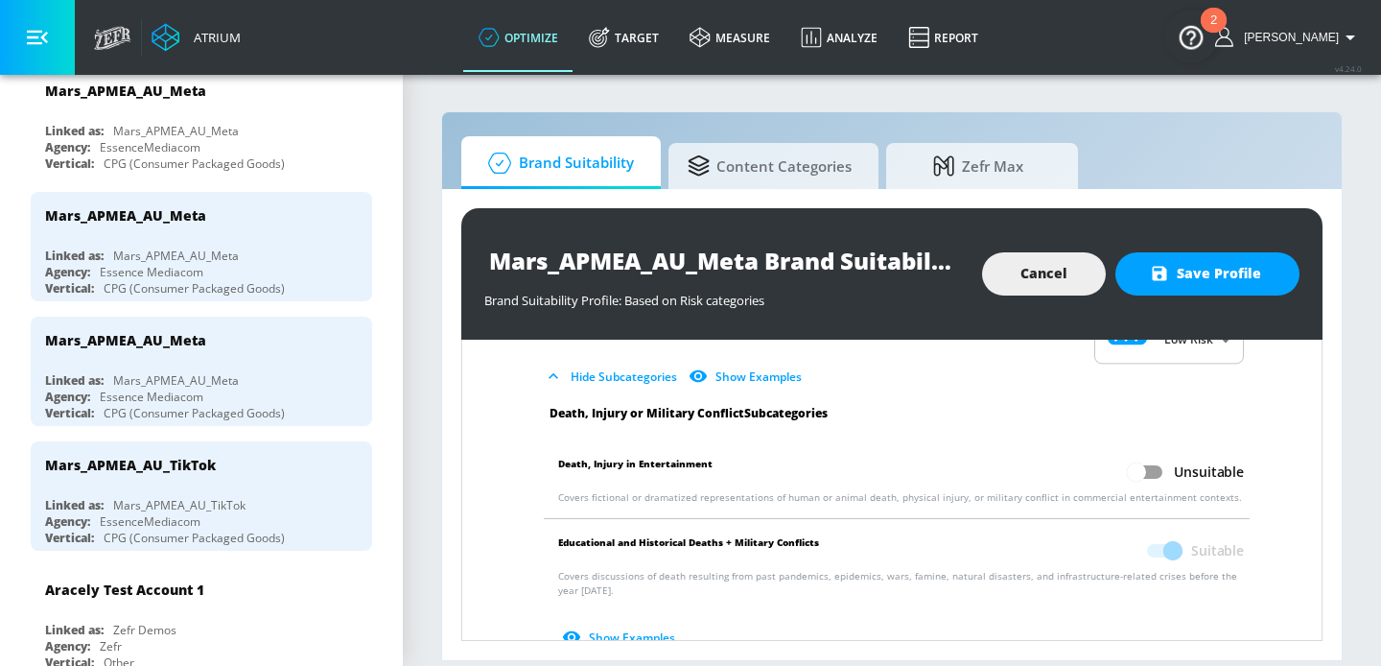
click at [1152, 466] on input "Unsuitable" at bounding box center [1136, 472] width 109 height 36
checkbox input "true"
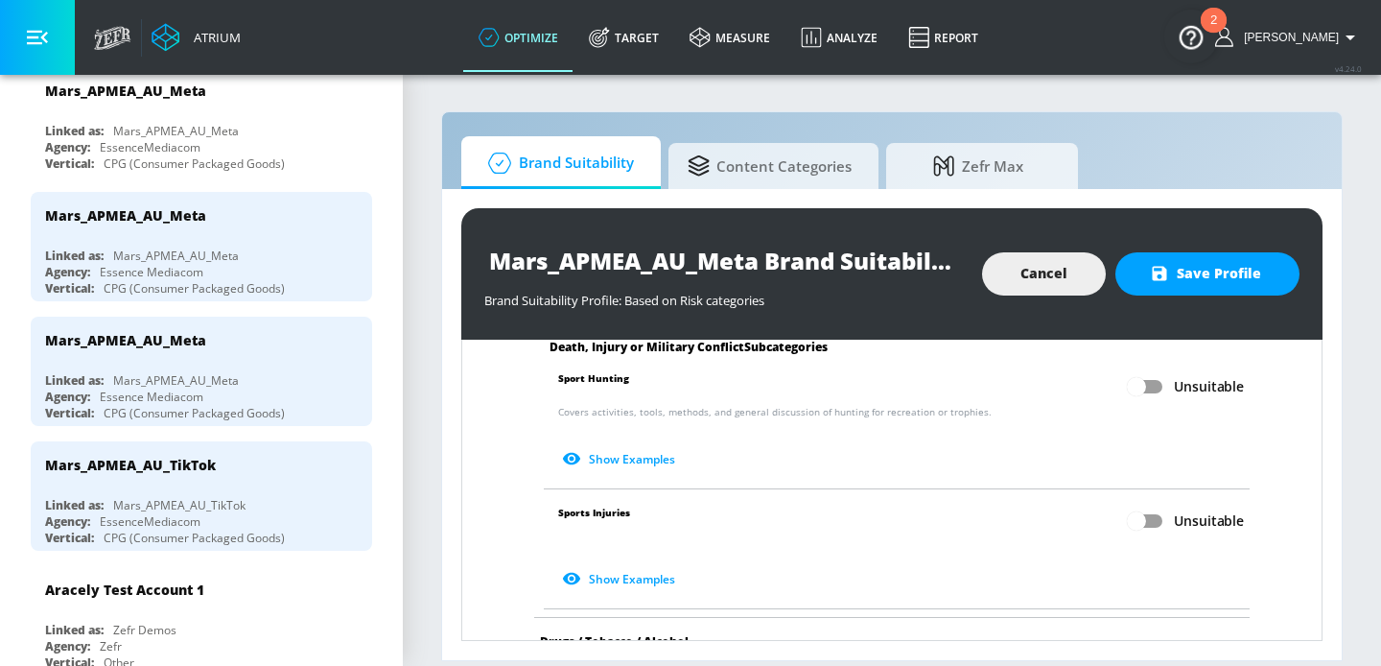
scroll to position [1021, 0]
click at [1151, 394] on input "Unsuitable" at bounding box center [1136, 388] width 109 height 36
checkbox input "true"
click at [1151, 526] on input "Unsuitable" at bounding box center [1136, 522] width 109 height 36
checkbox input "true"
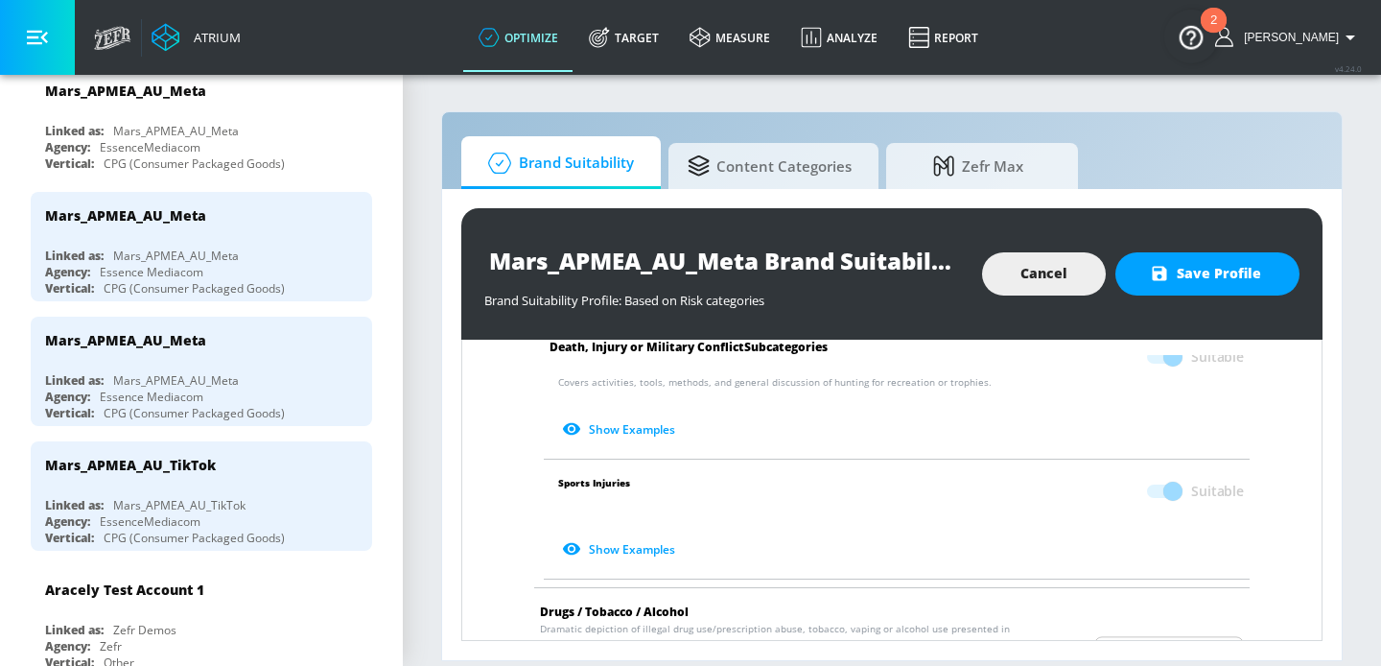
scroll to position [1049, 0]
click at [1165, 364] on span at bounding box center [1163, 360] width 33 height 13
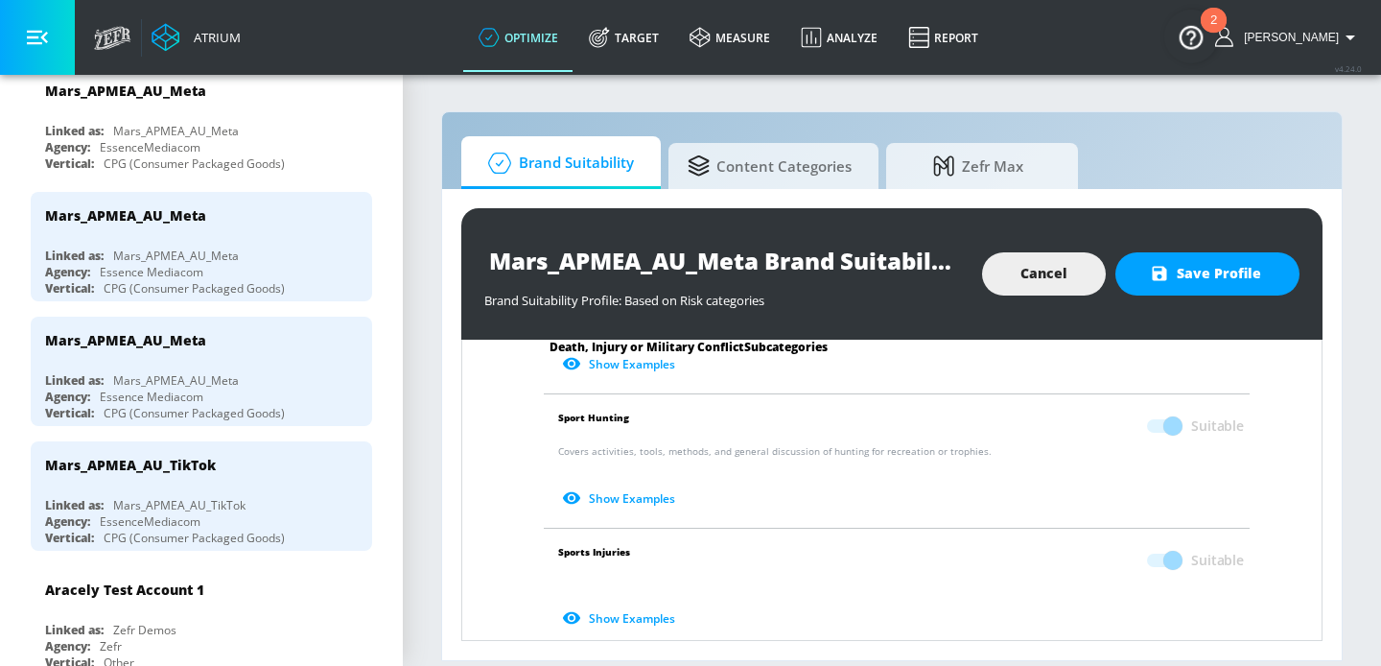
click at [1167, 422] on span at bounding box center [1163, 425] width 33 height 13
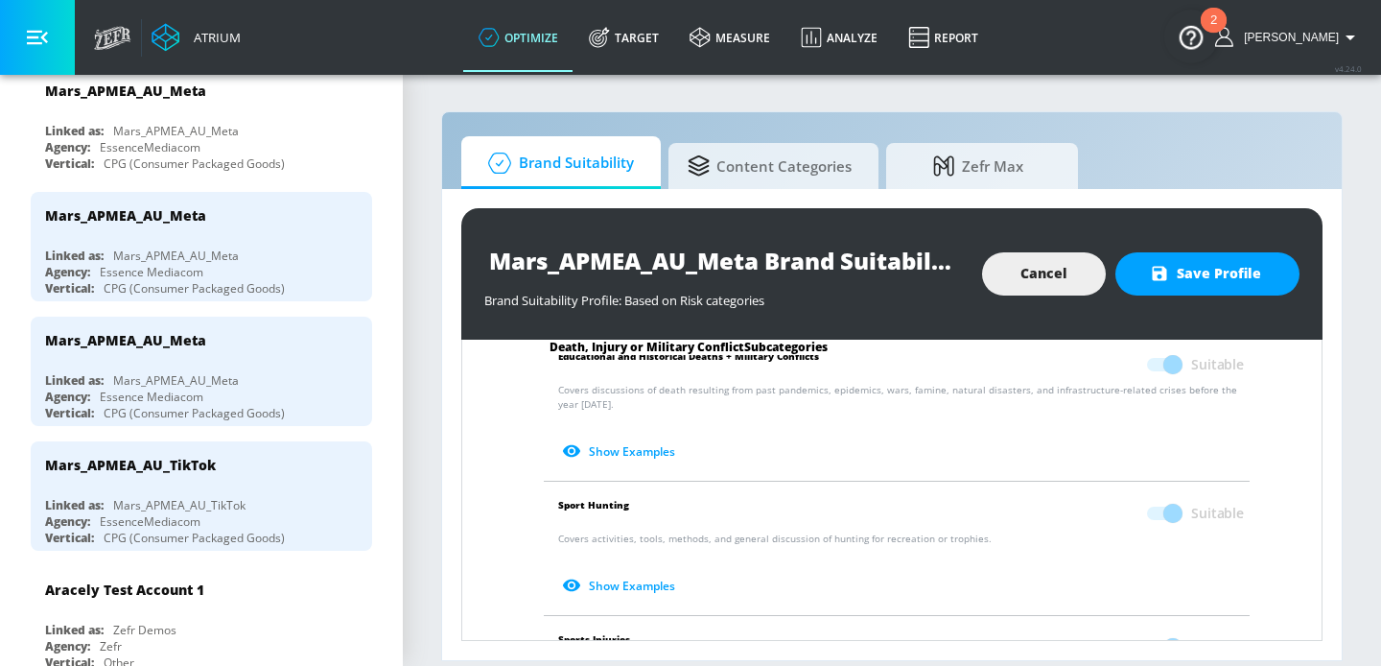
scroll to position [902, 0]
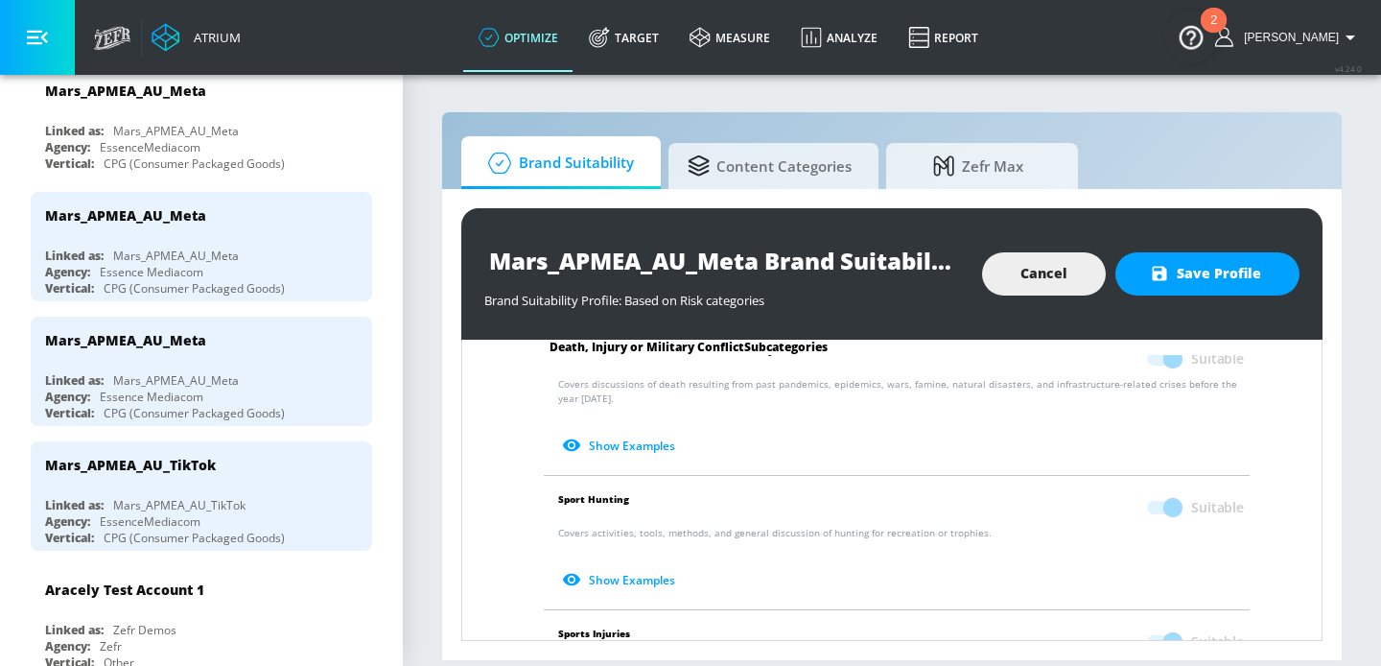
click at [1171, 505] on span at bounding box center [1163, 507] width 33 height 13
click at [1062, 282] on span "Cancel" at bounding box center [1043, 274] width 47 height 24
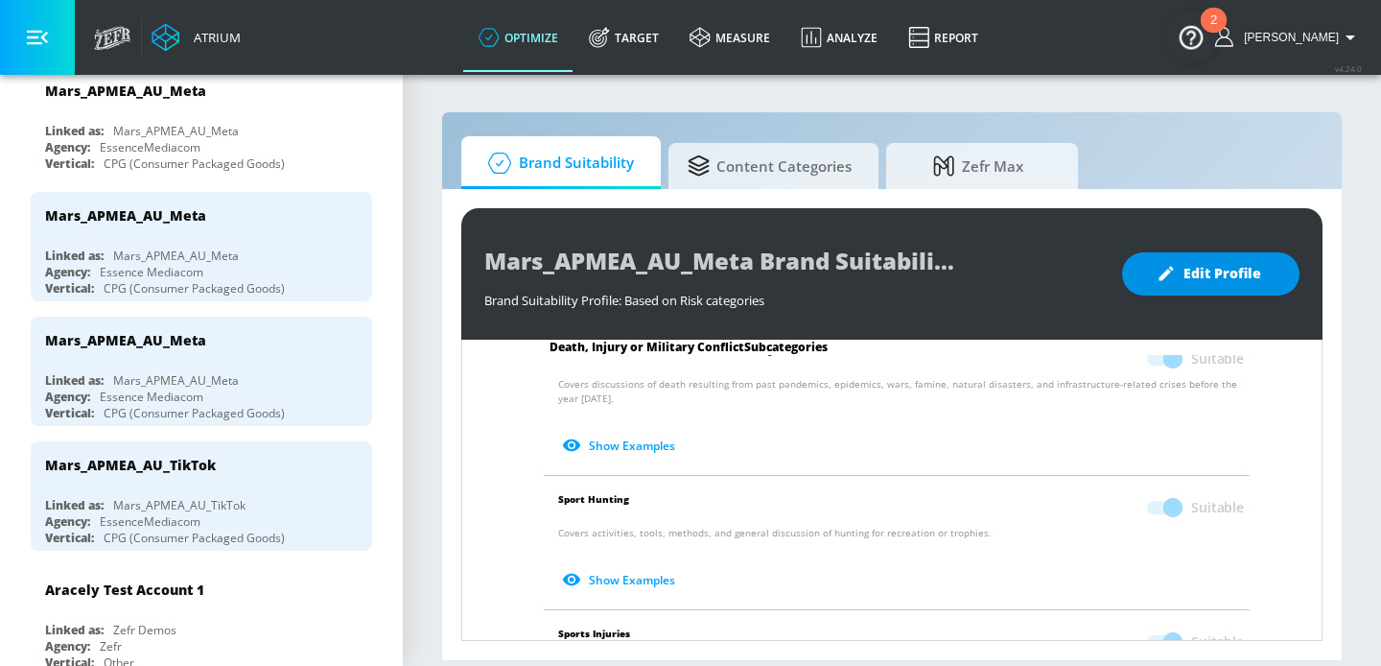
checkbox input "false"
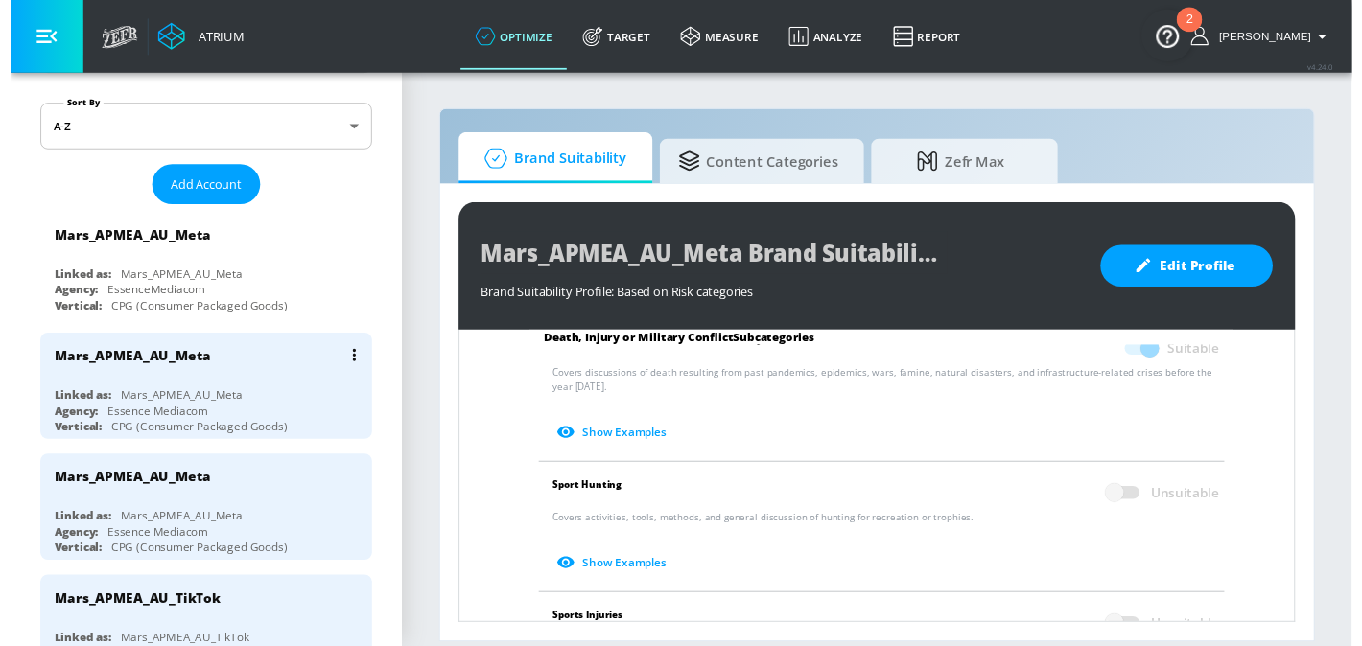
scroll to position [225, 0]
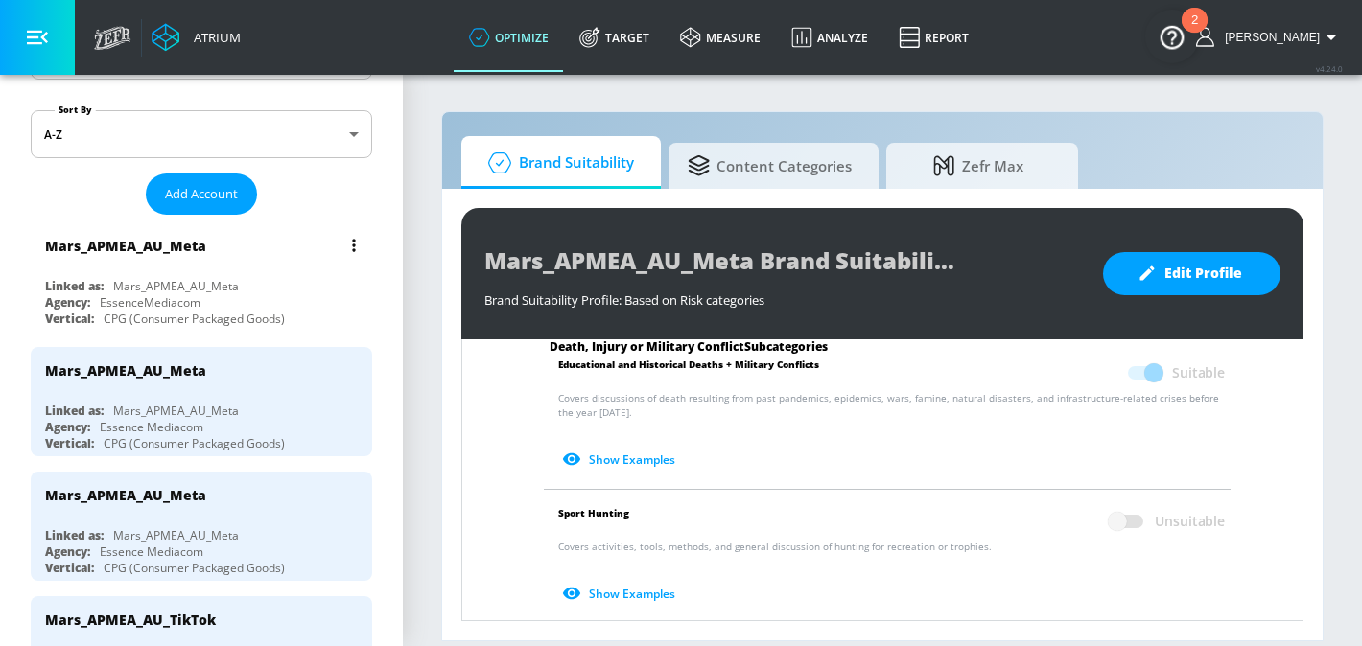
click at [210, 263] on div "Mars_APMEA_AU_Meta" at bounding box center [206, 245] width 322 height 46
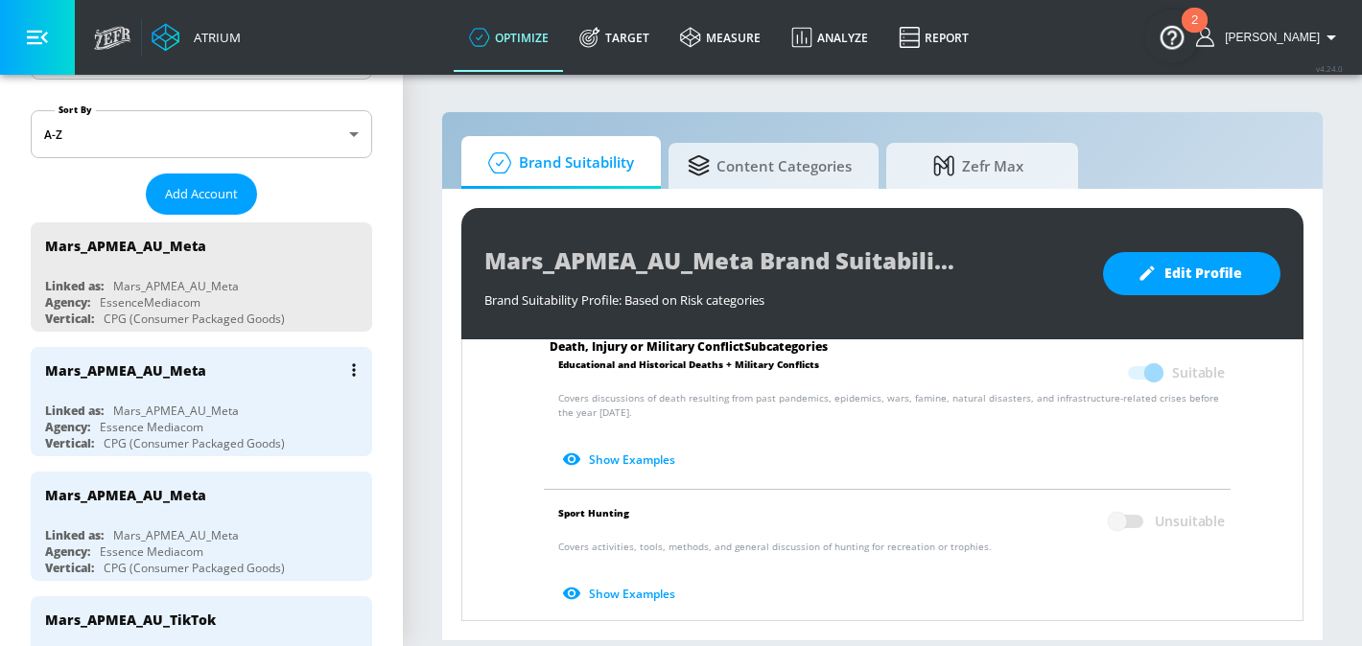
click at [192, 388] on div "Mars_APMEA_AU_Meta" at bounding box center [206, 370] width 322 height 46
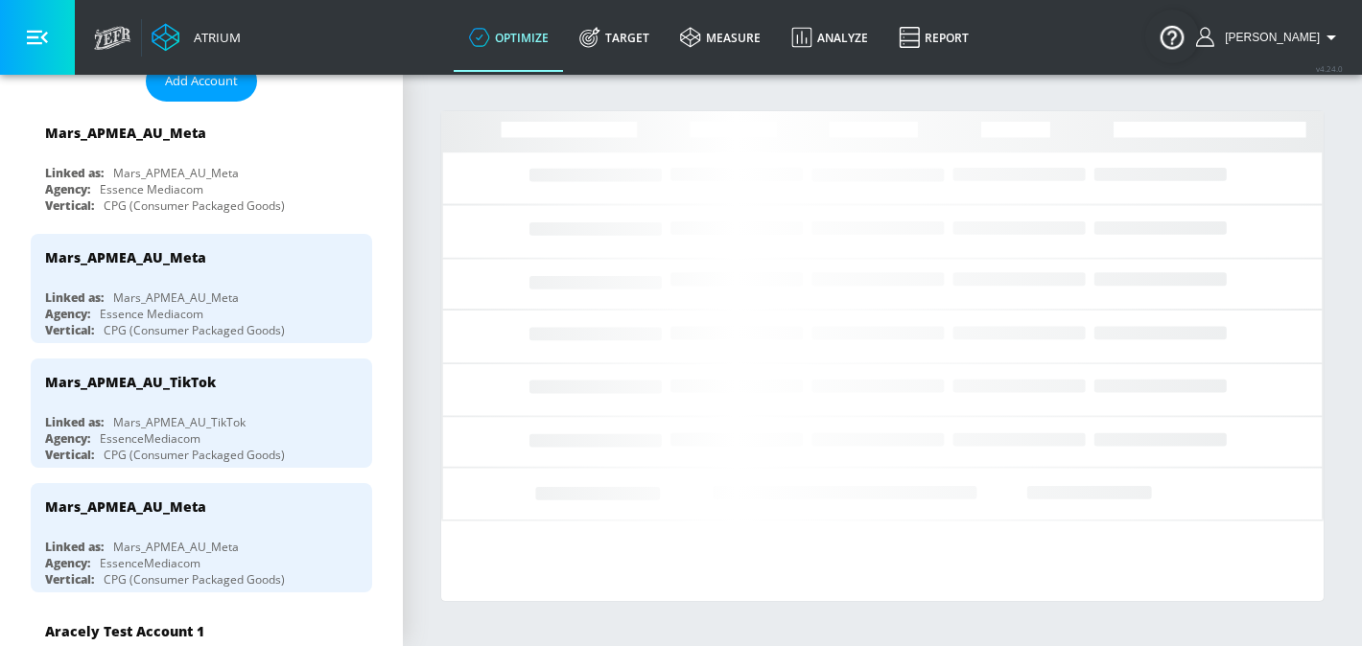
scroll to position [365, 0]
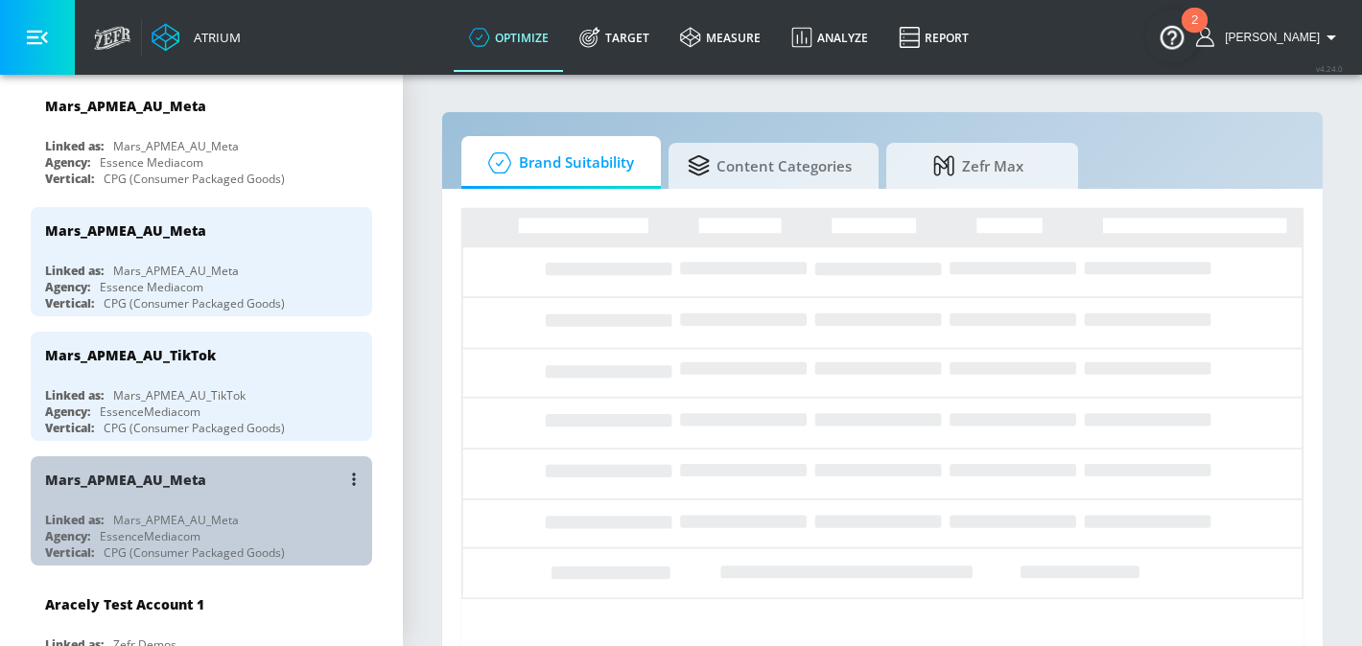
click at [190, 476] on div "Mars_APMEA_AU_Meta" at bounding box center [125, 480] width 161 height 18
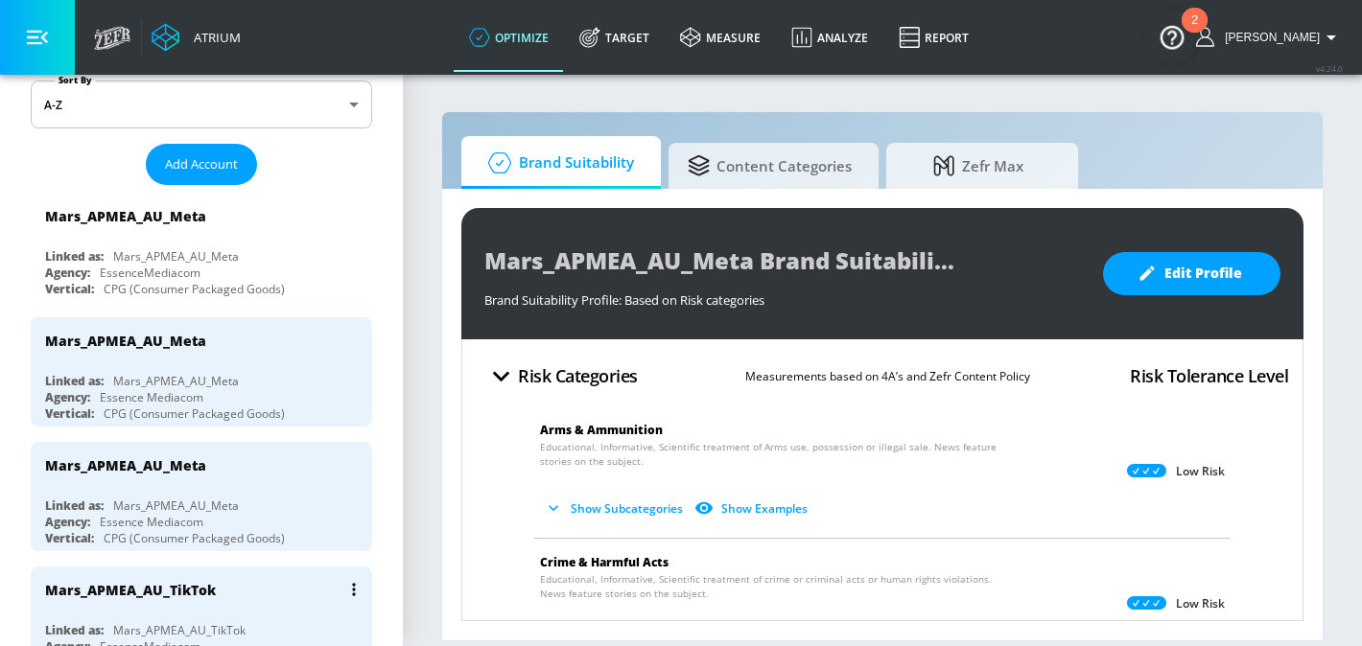
scroll to position [254, 0]
click at [122, 341] on div "Mars_APMEA_AU_Meta" at bounding box center [125, 342] width 161 height 18
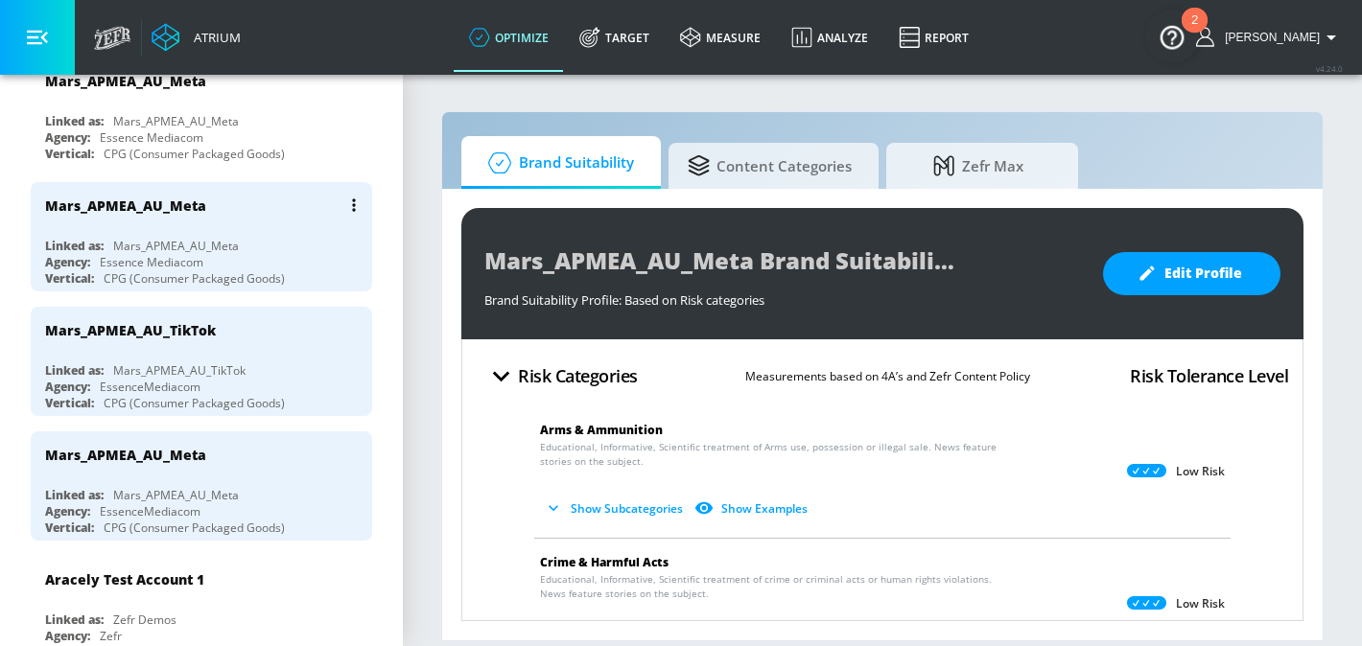
scroll to position [395, 0]
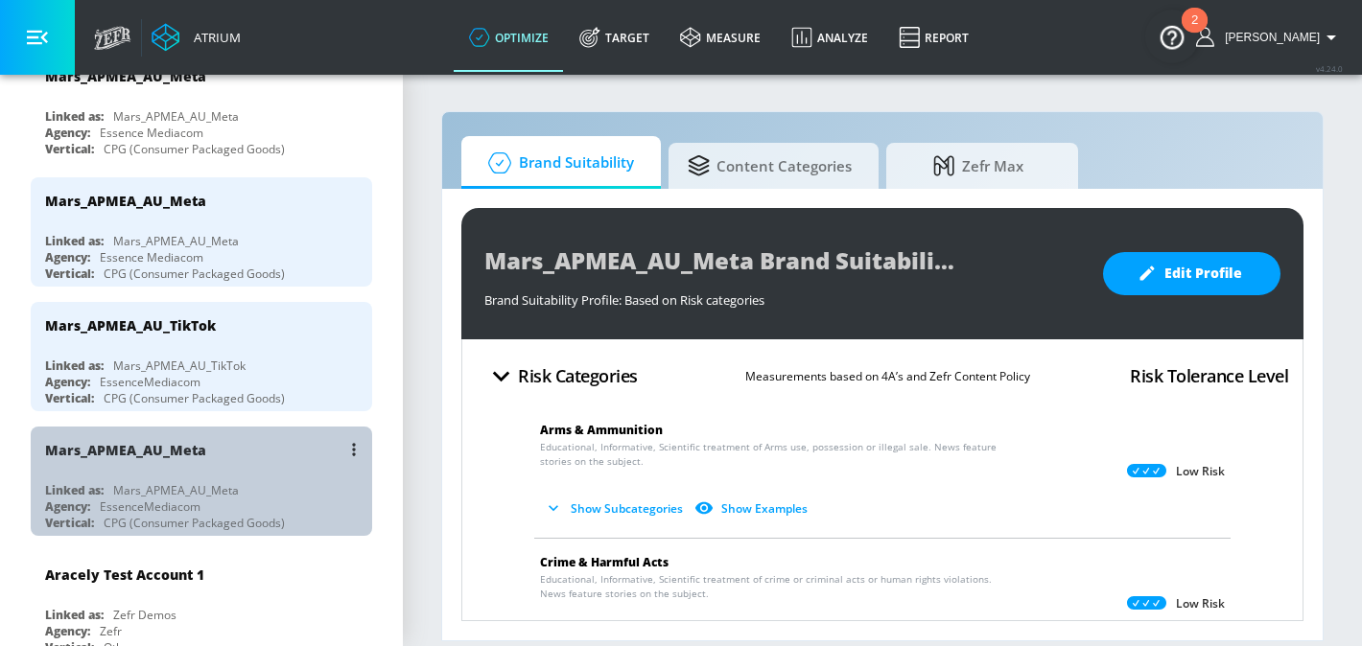
click at [235, 445] on div "Mars_APMEA_AU_Meta" at bounding box center [206, 450] width 322 height 46
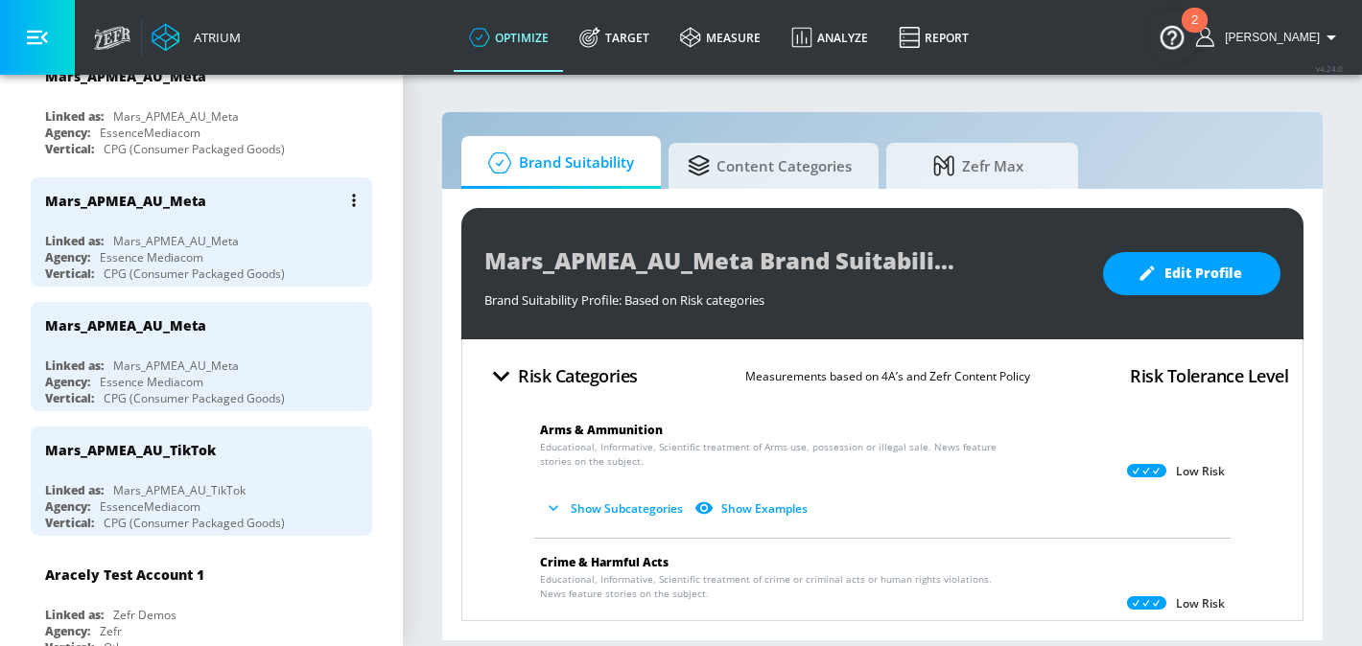
click at [224, 229] on div "Mars_APMEA_AU_Meta Linked as: Mars_APMEA_AU_Meta Agency: Essence Mediacom Verti…" at bounding box center [201, 231] width 341 height 109
click at [188, 466] on div "Mars_APMEA_AU_Meta" at bounding box center [206, 450] width 322 height 46
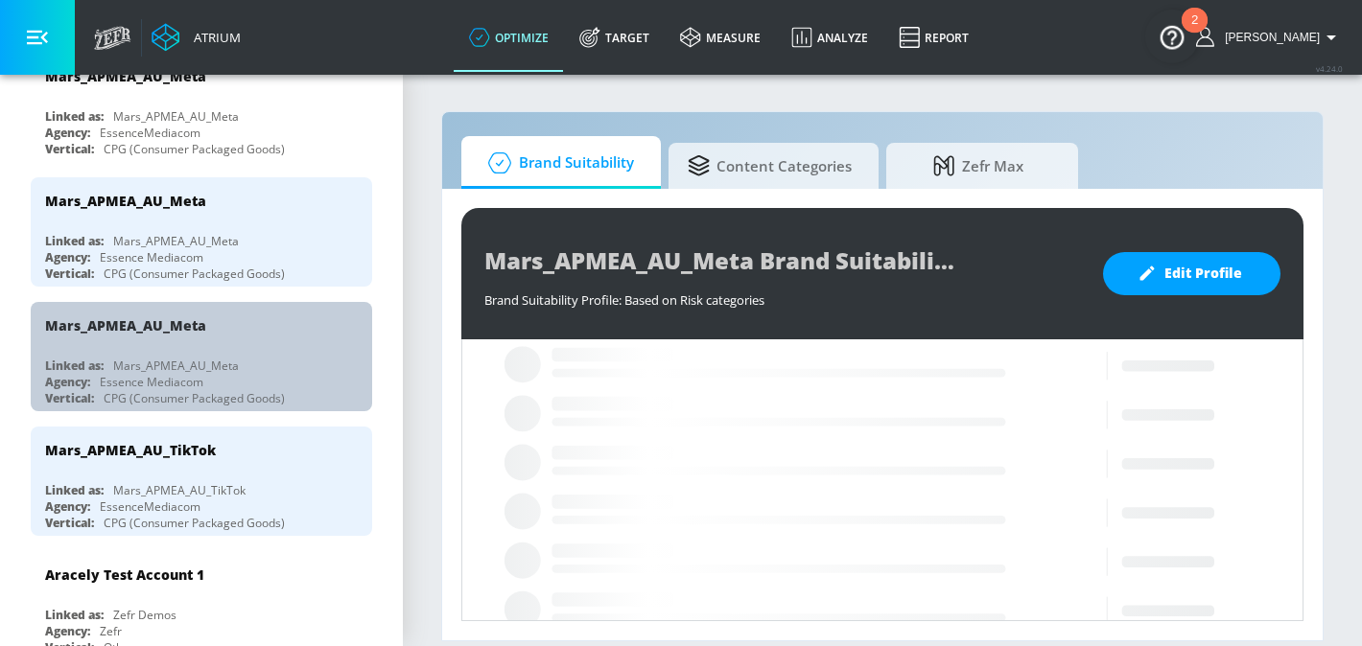
click at [207, 352] on div "Mars_APMEA_AU_Meta Linked as: Mars_APMEA_AU_Meta Agency: Essence Mediacom Verti…" at bounding box center [201, 356] width 341 height 109
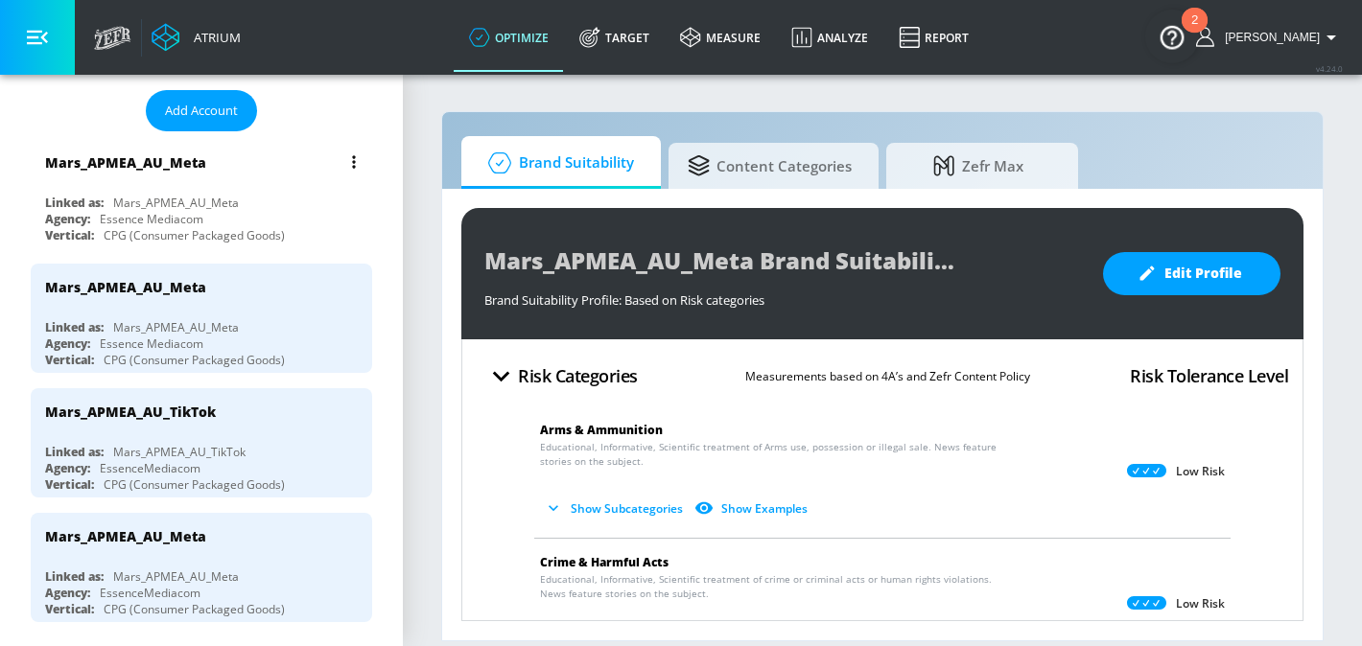
scroll to position [306, 0]
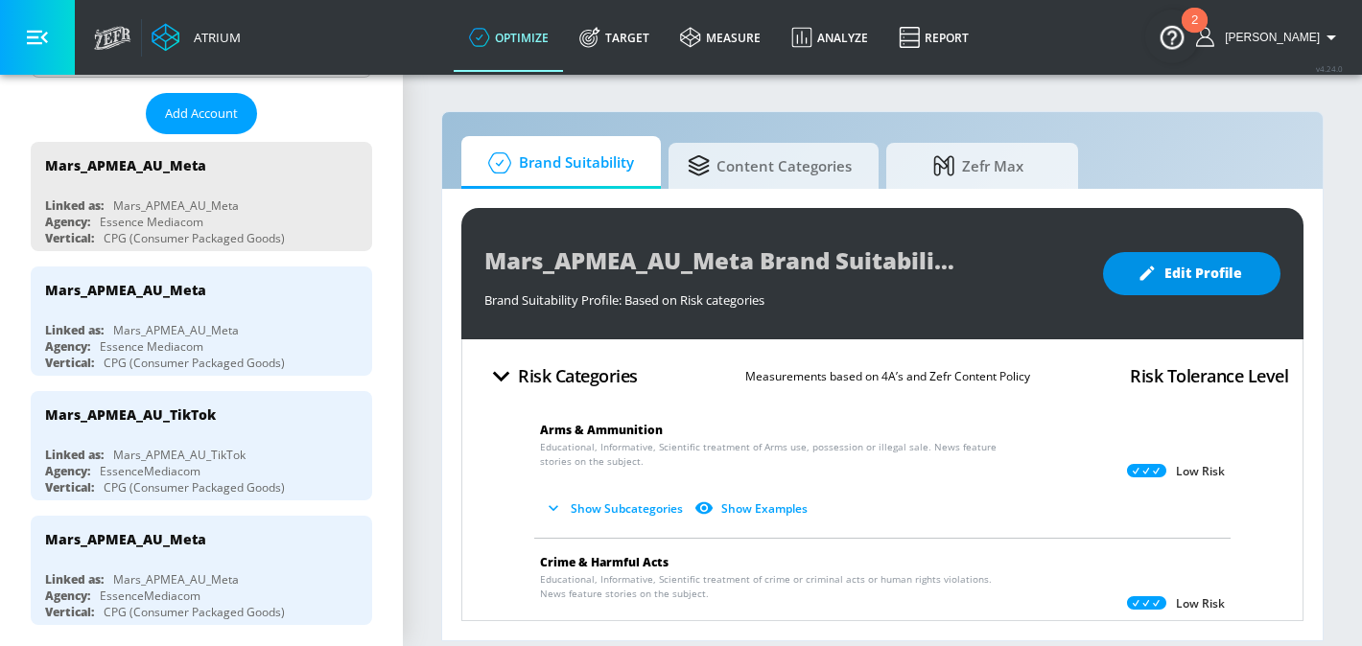
click at [1179, 277] on span "Edit Profile" at bounding box center [1191, 274] width 101 height 24
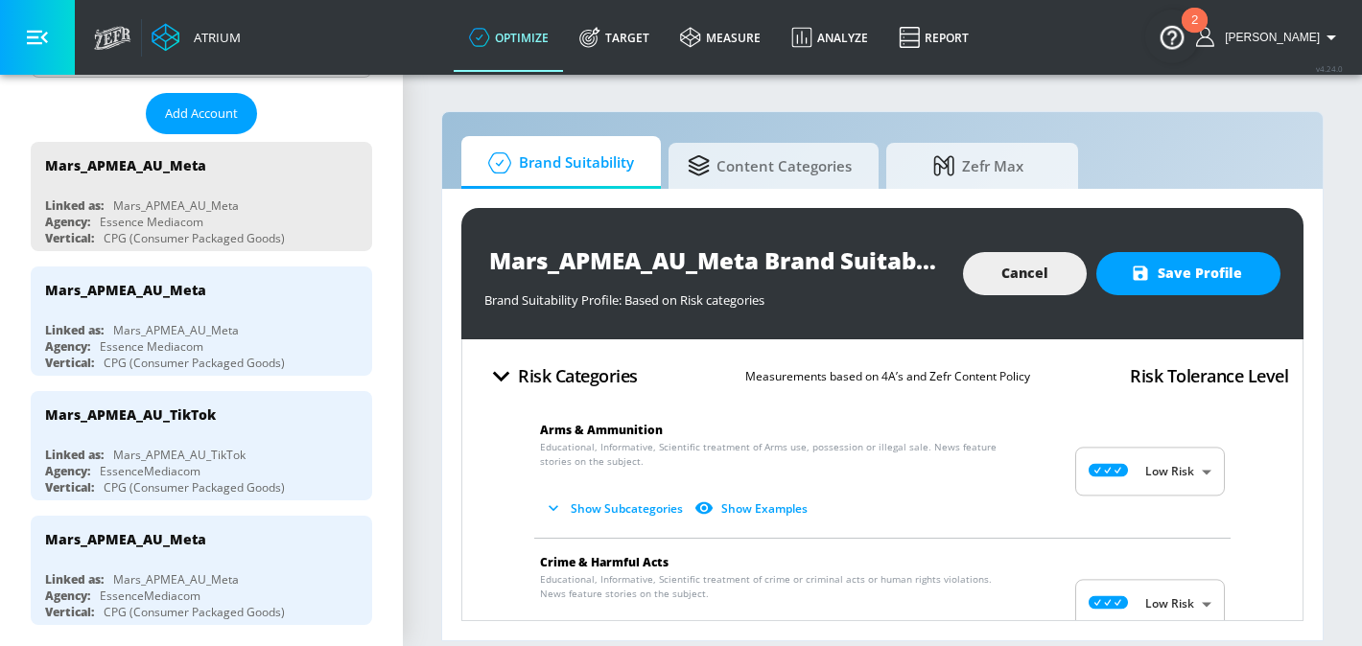
click at [647, 505] on button "Show Subcategories" at bounding box center [615, 509] width 151 height 32
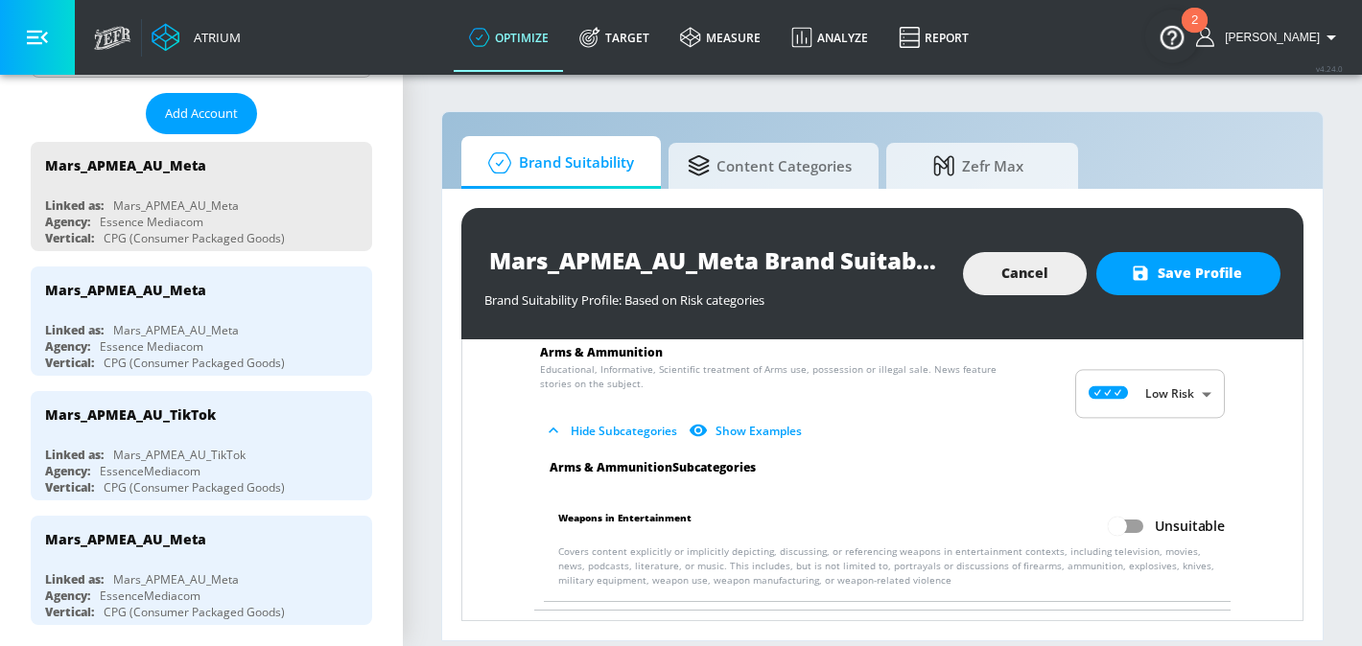
scroll to position [82, 0]
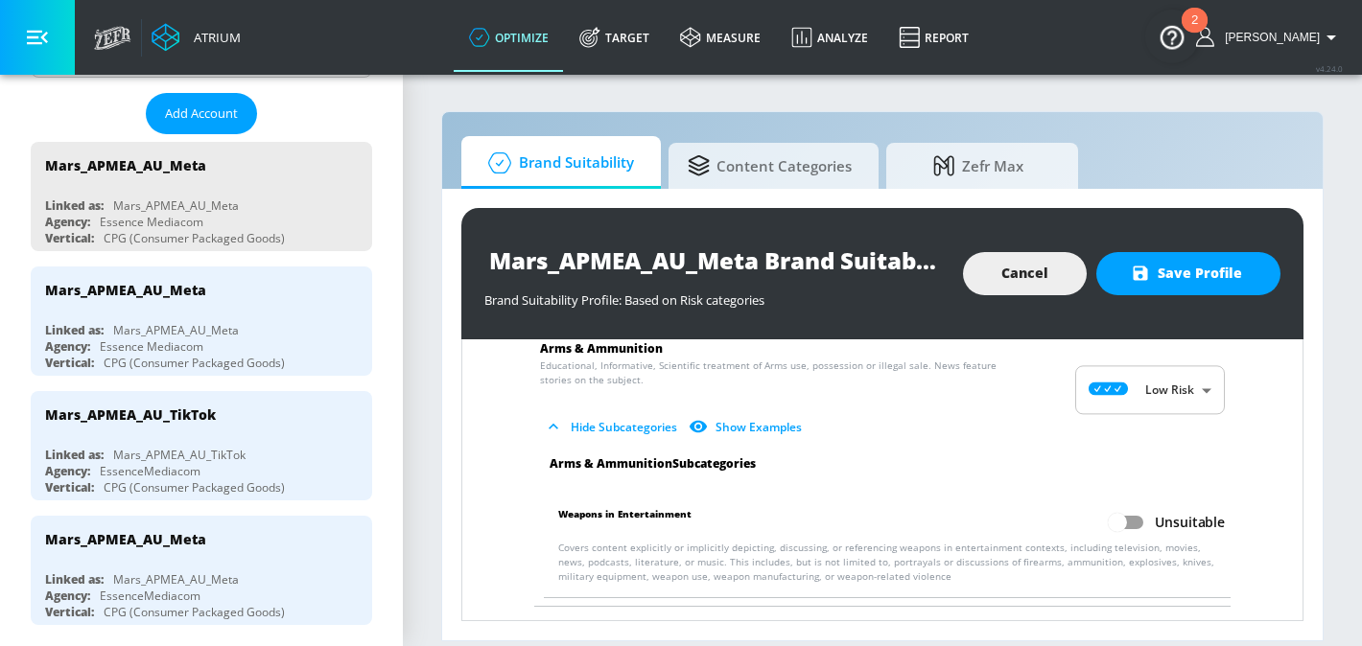
click at [1119, 528] on input "Unsuitable" at bounding box center [1117, 522] width 109 height 36
checkbox input "true"
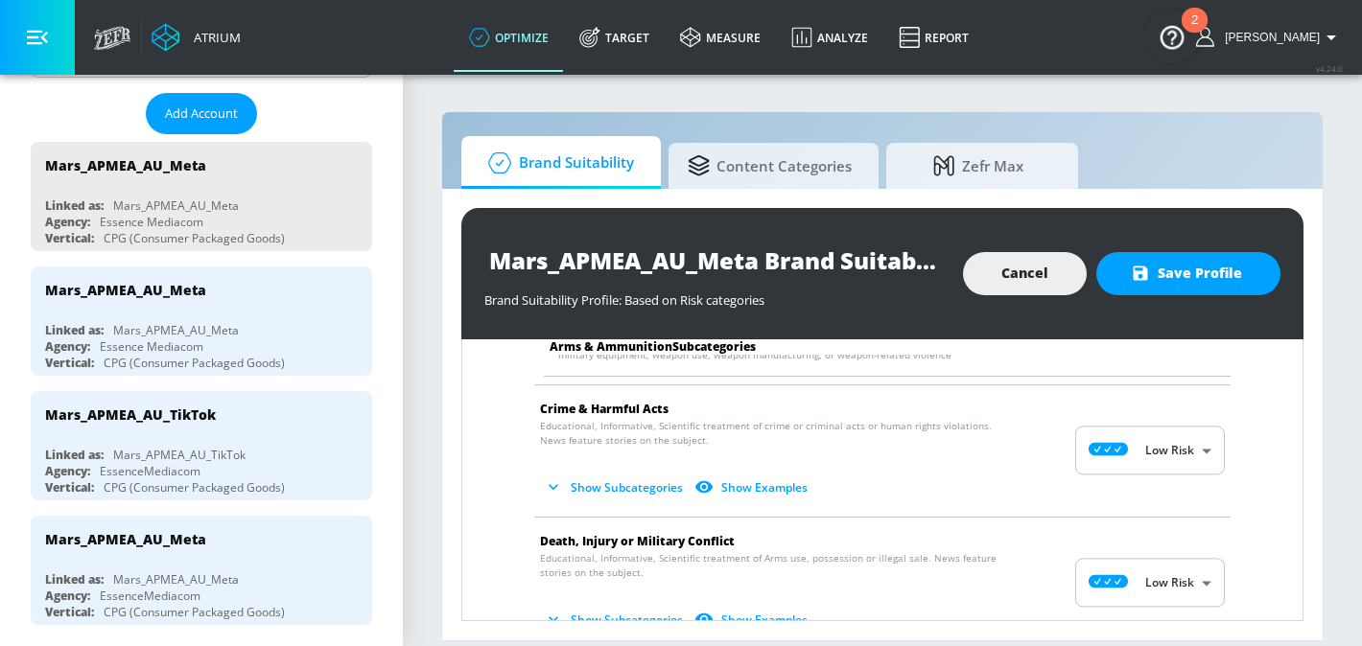
scroll to position [314, 0]
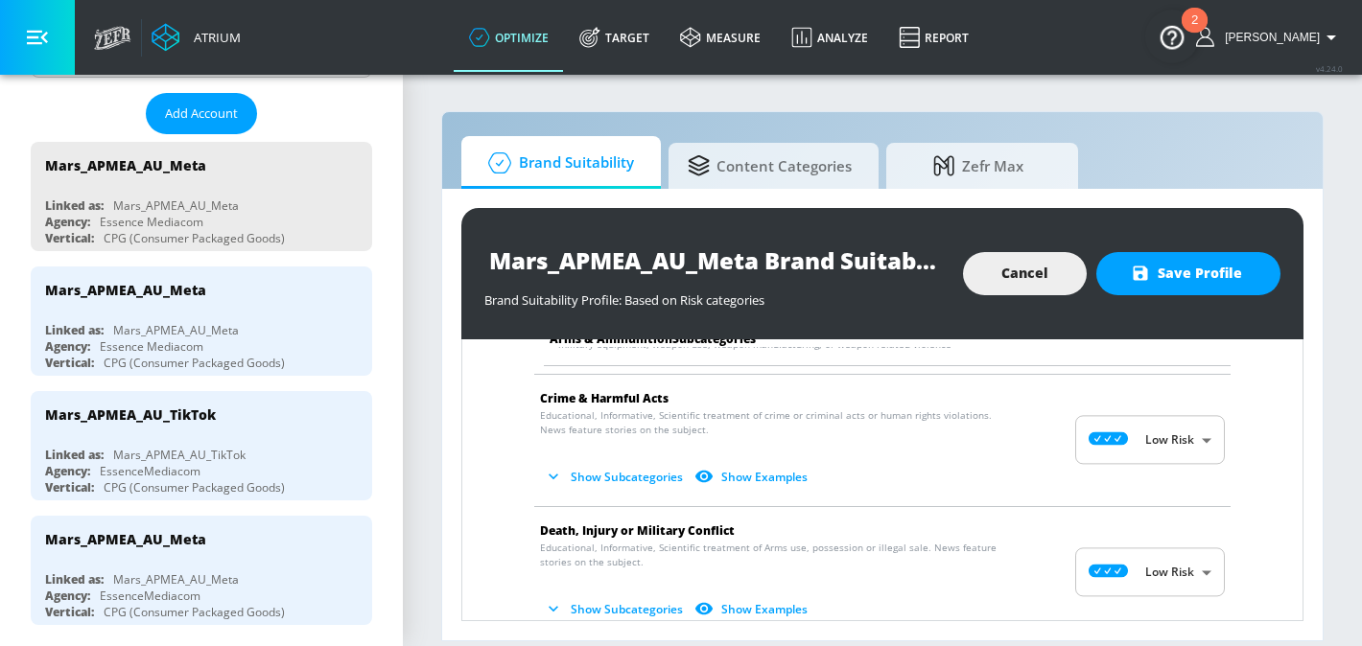
click at [634, 480] on button "Show Subcategories" at bounding box center [615, 477] width 151 height 32
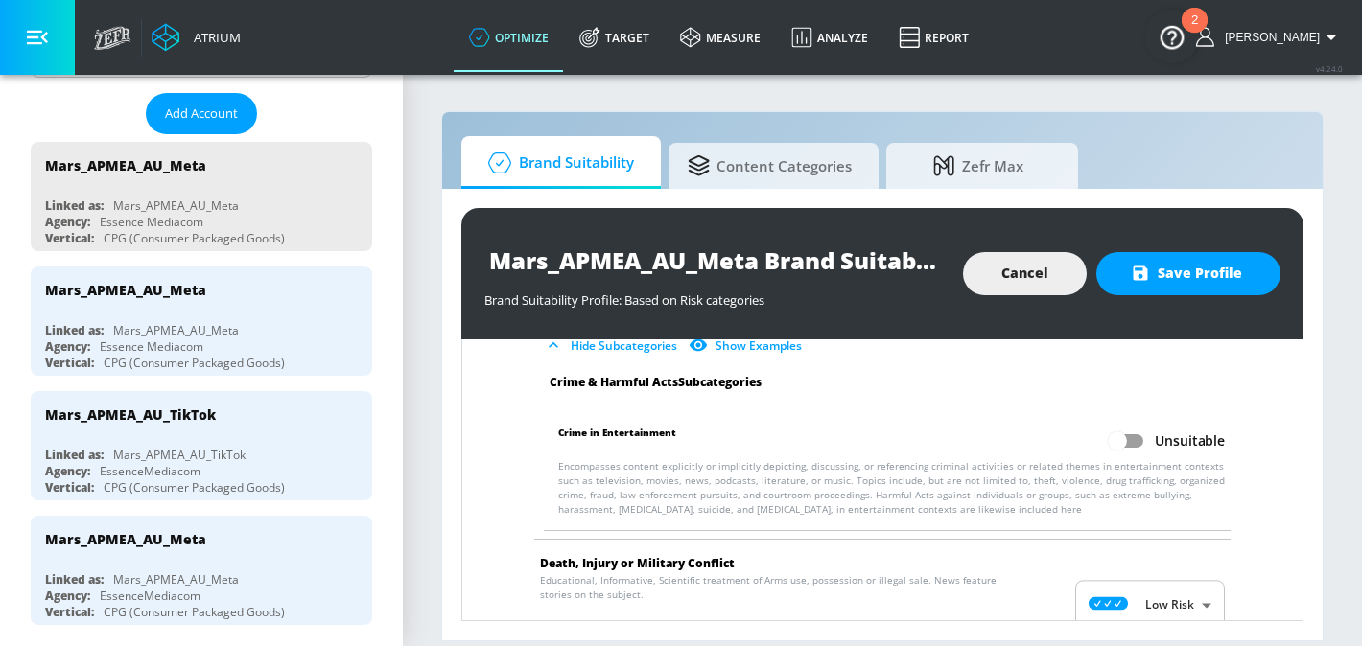
scroll to position [447, 0]
click at [1119, 432] on input "Unsuitable" at bounding box center [1117, 439] width 109 height 36
checkbox input "true"
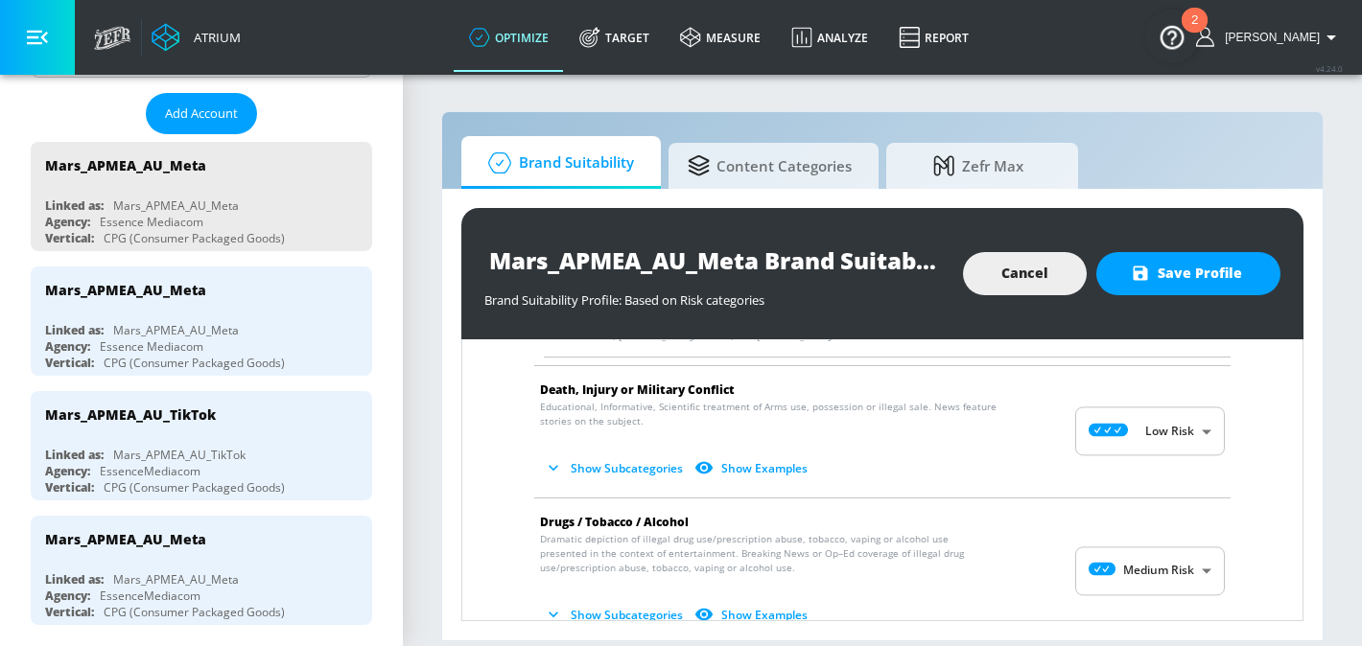
scroll to position [649, 0]
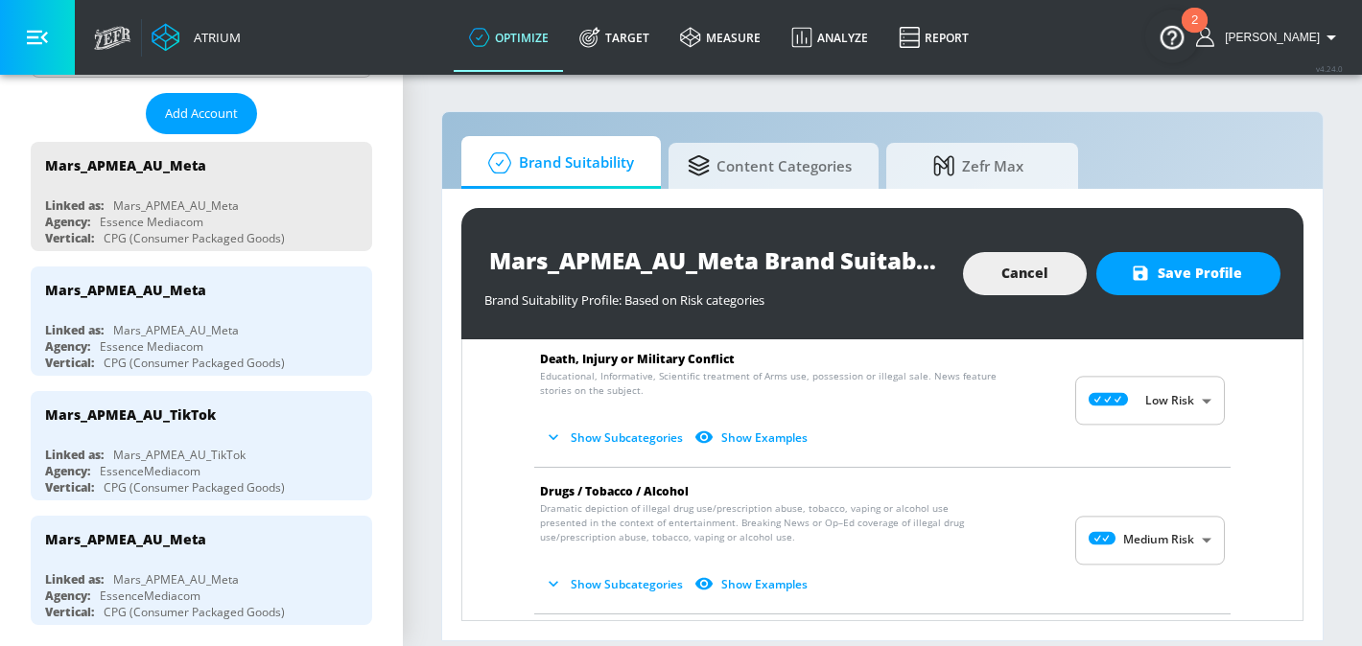
click at [626, 432] on button "Show Subcategories" at bounding box center [615, 438] width 151 height 32
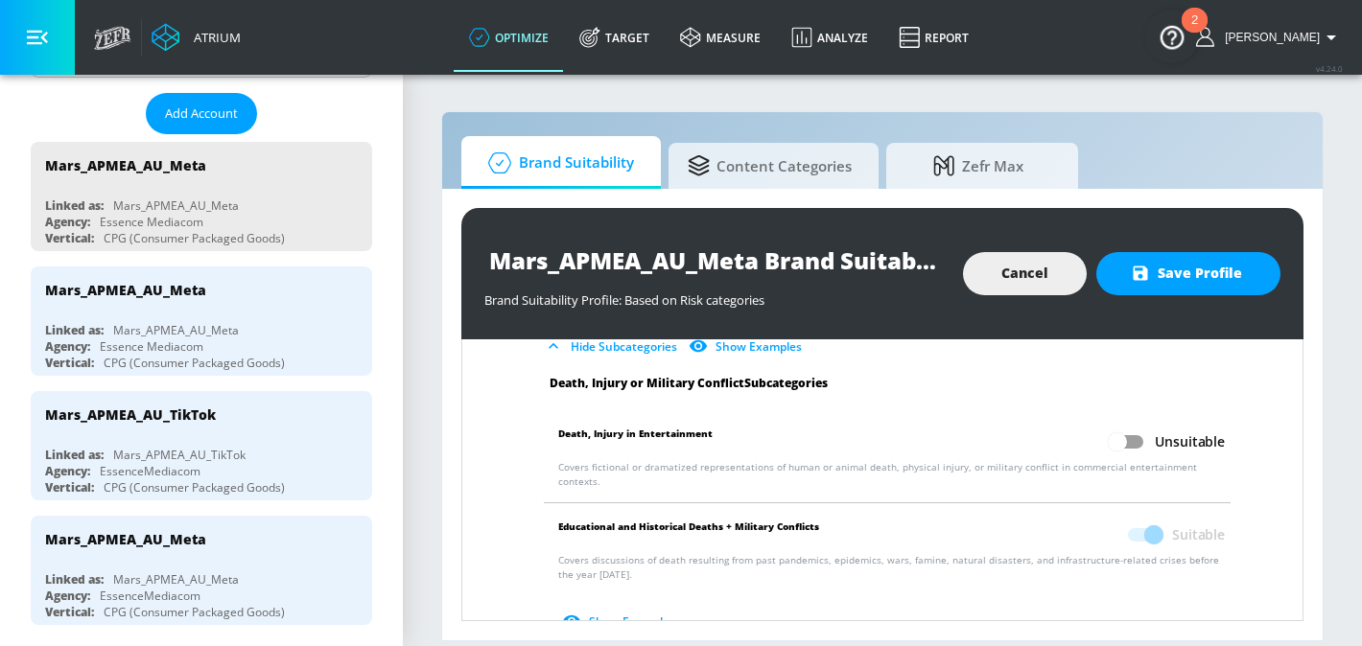
scroll to position [746, 0]
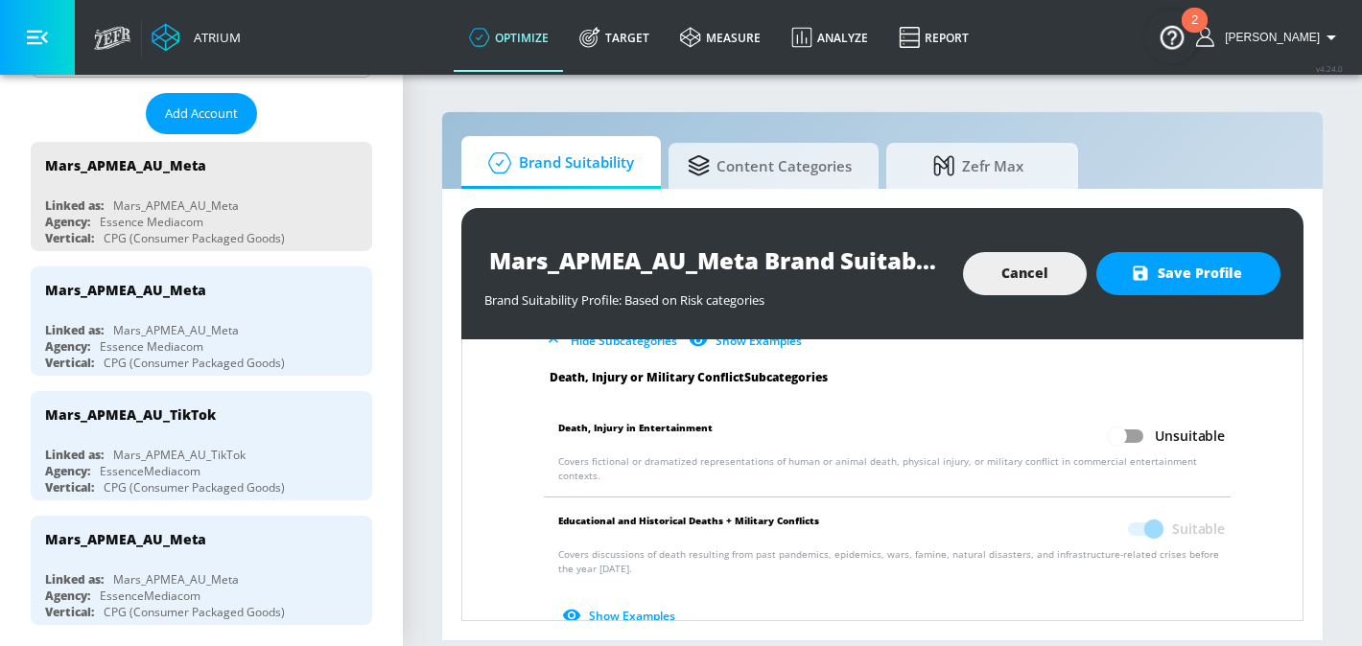
click at [1121, 436] on input "Unsuitable" at bounding box center [1117, 436] width 109 height 36
checkbox input "true"
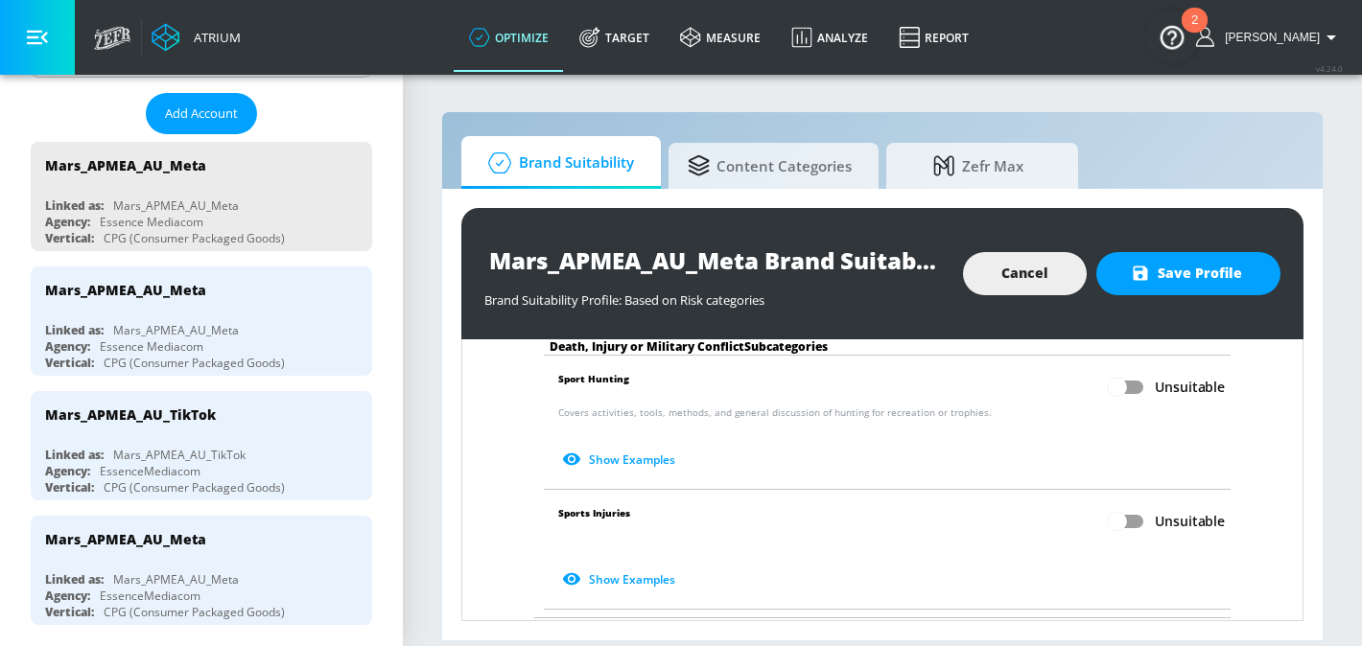
scroll to position [1043, 0]
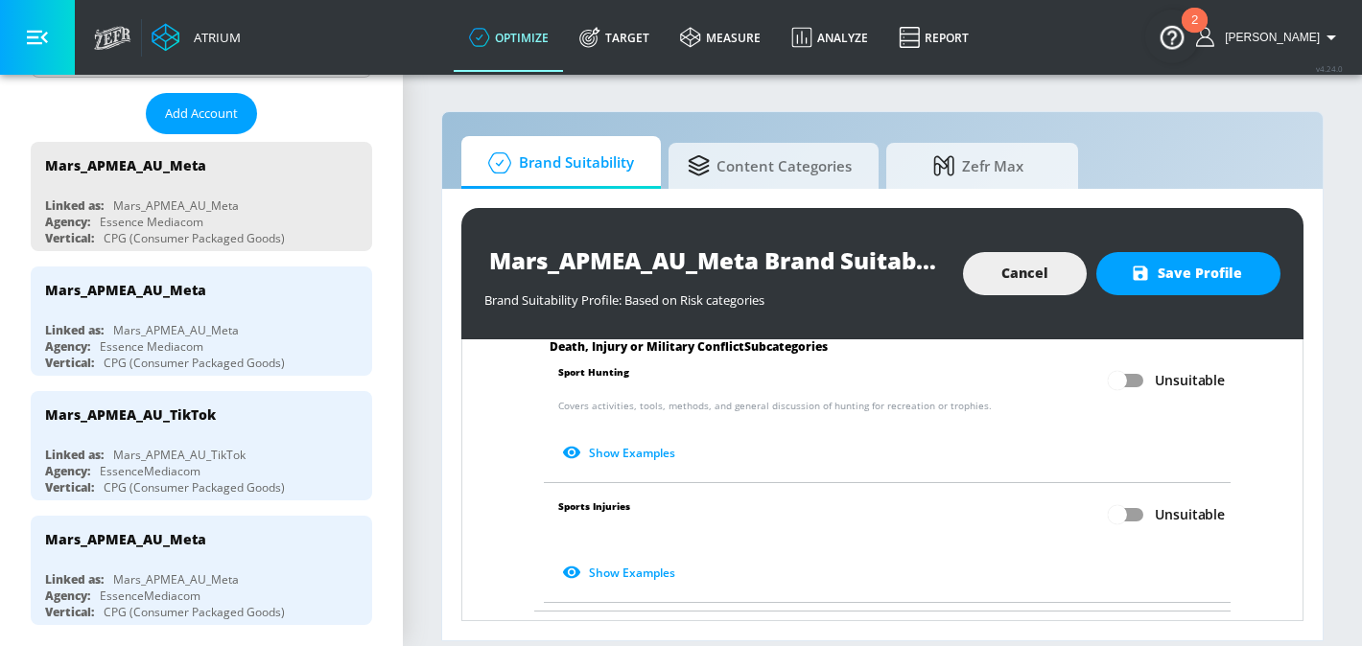
click at [1124, 497] on input "Unsuitable" at bounding box center [1117, 515] width 109 height 36
checkbox input "true"
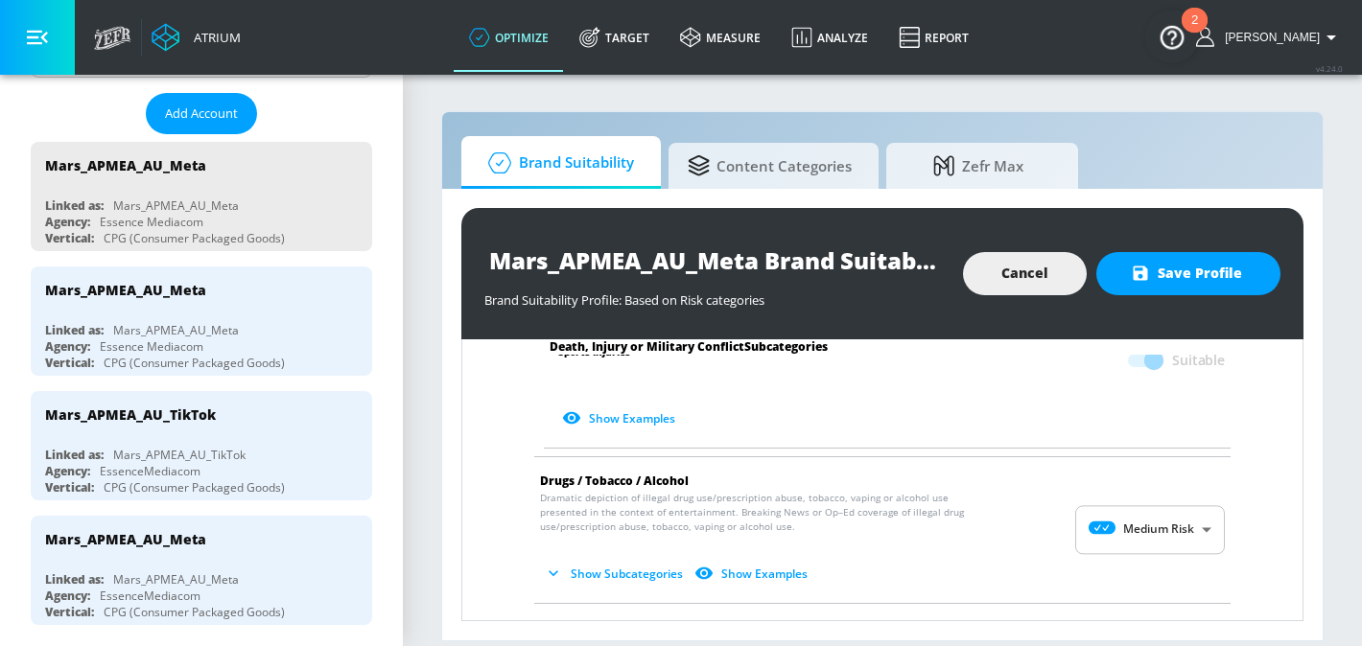
scroll to position [1209, 0]
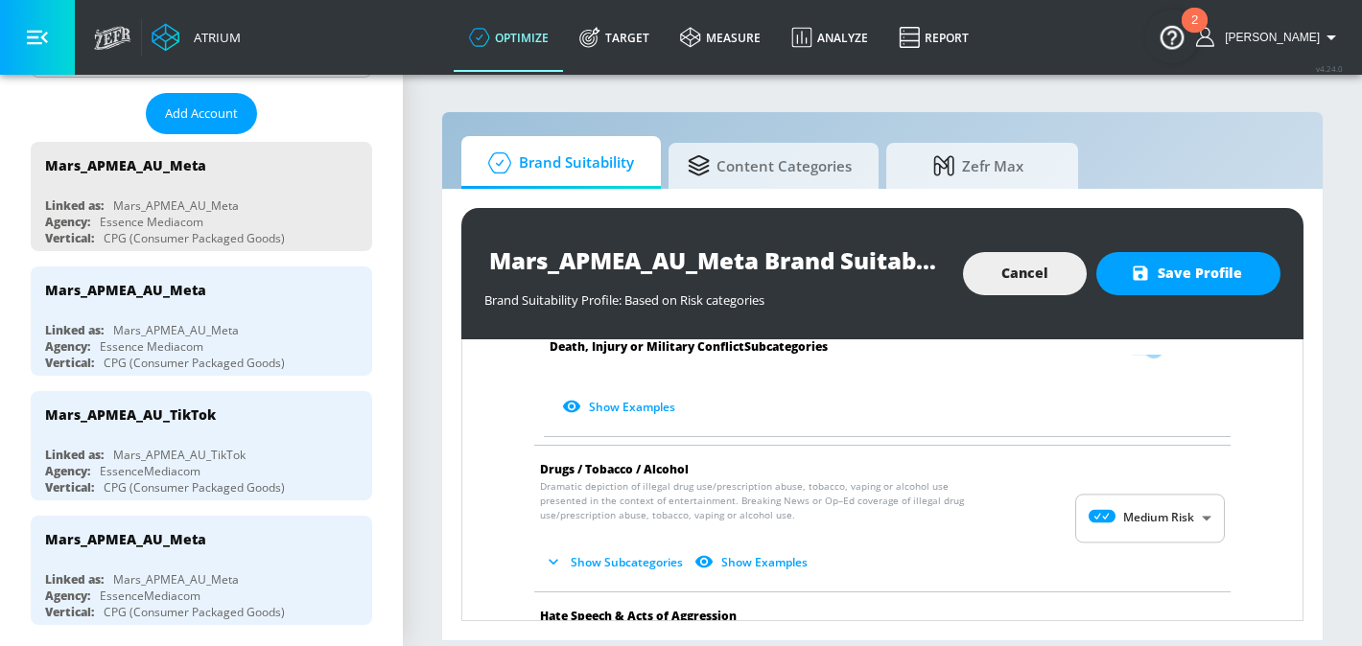
click at [629, 553] on button "Show Subcategories" at bounding box center [615, 563] width 151 height 32
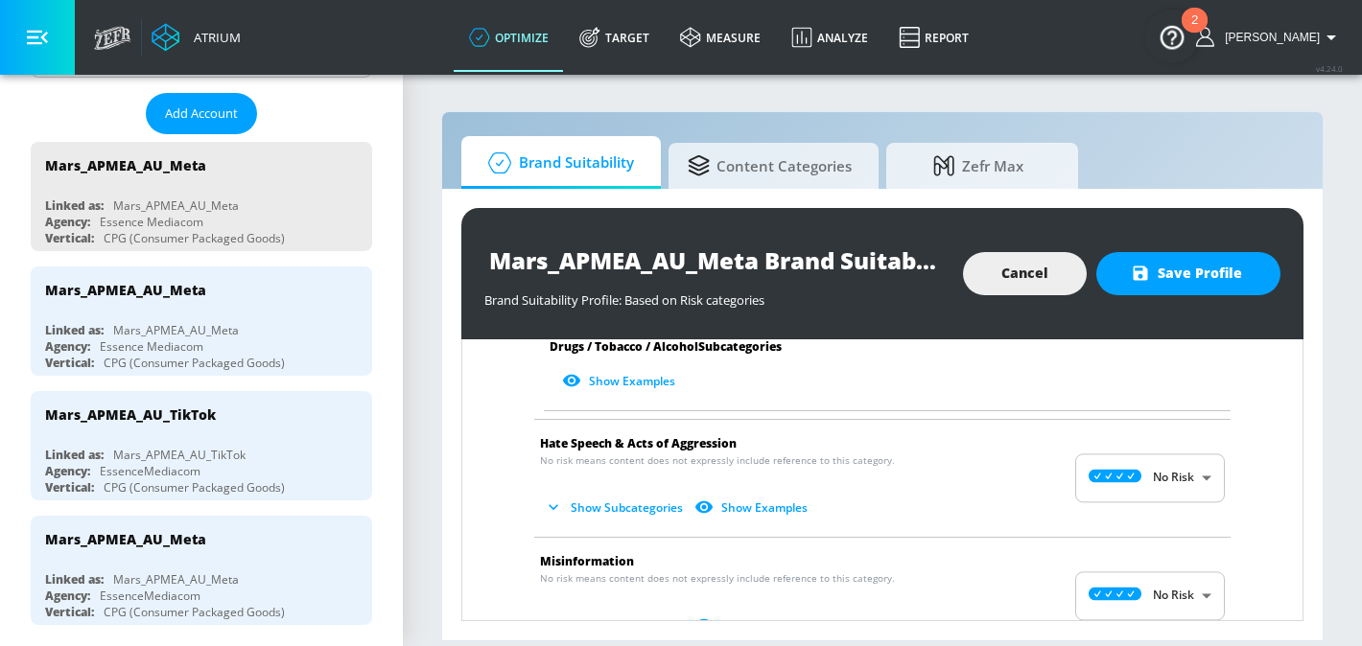
scroll to position [1878, 0]
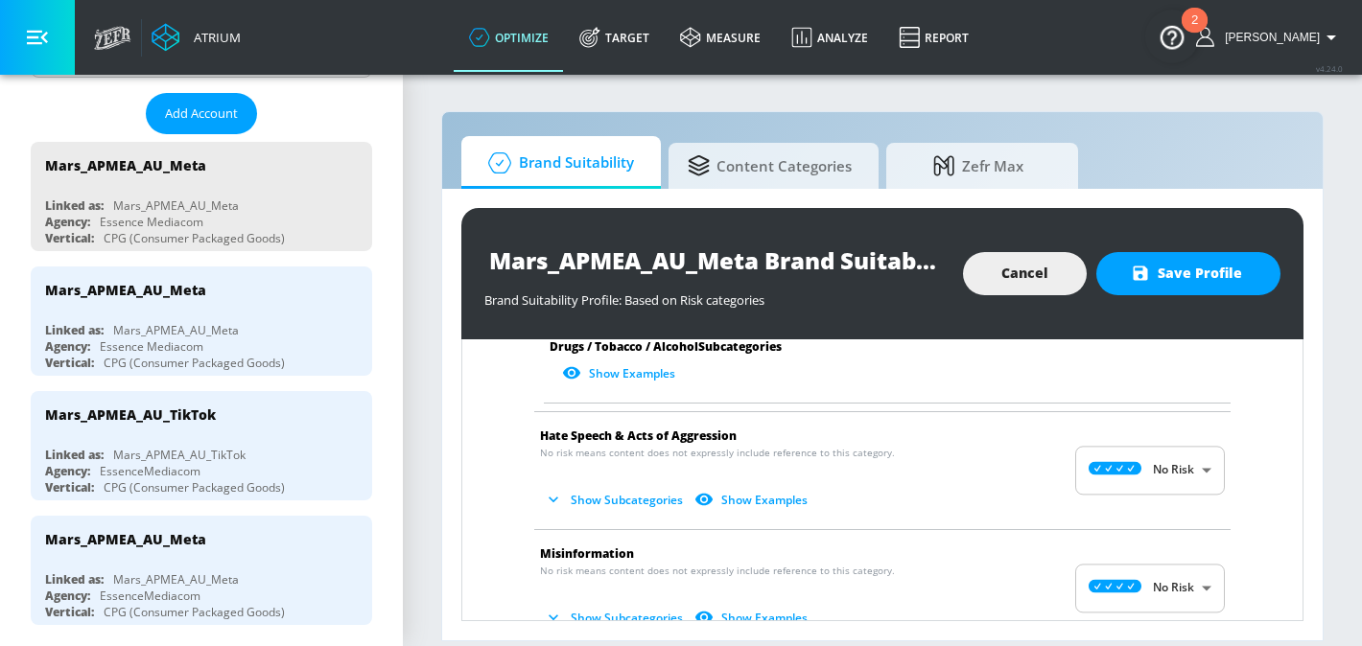
click at [630, 485] on button "Show Subcategories" at bounding box center [615, 500] width 151 height 32
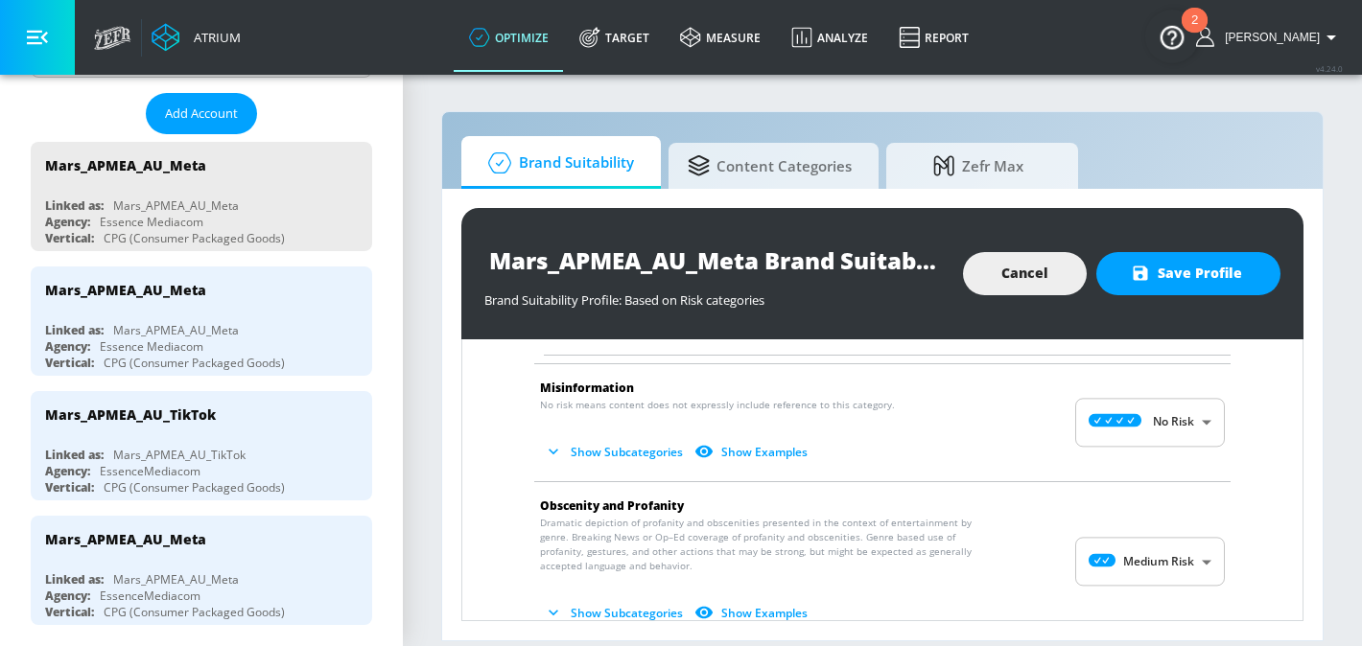
scroll to position [2222, 0]
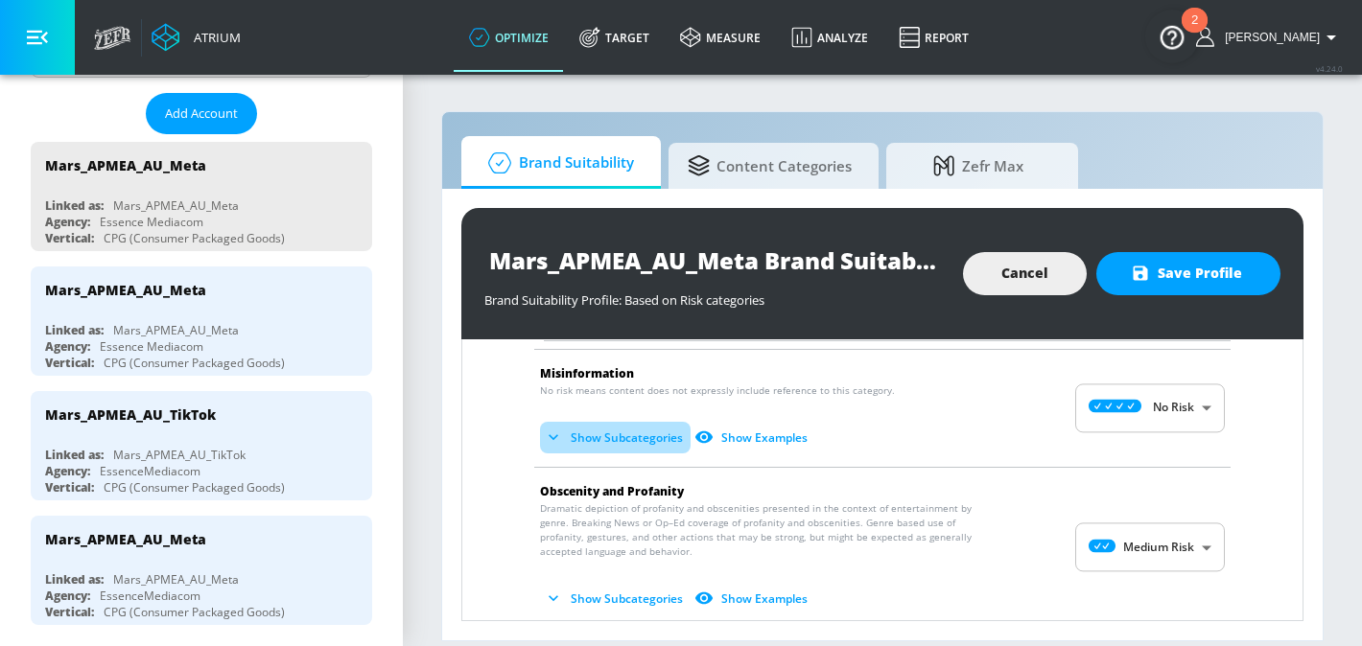
click at [595, 424] on button "Show Subcategories" at bounding box center [615, 438] width 151 height 32
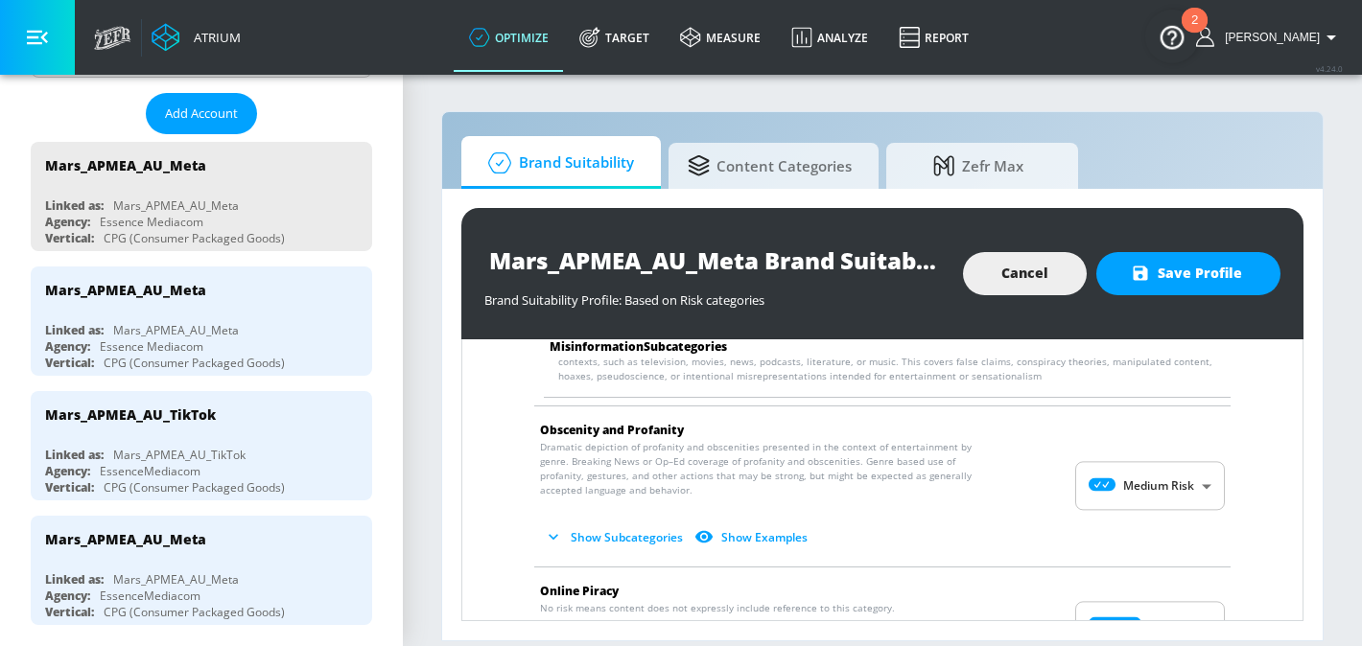
scroll to position [2480, 0]
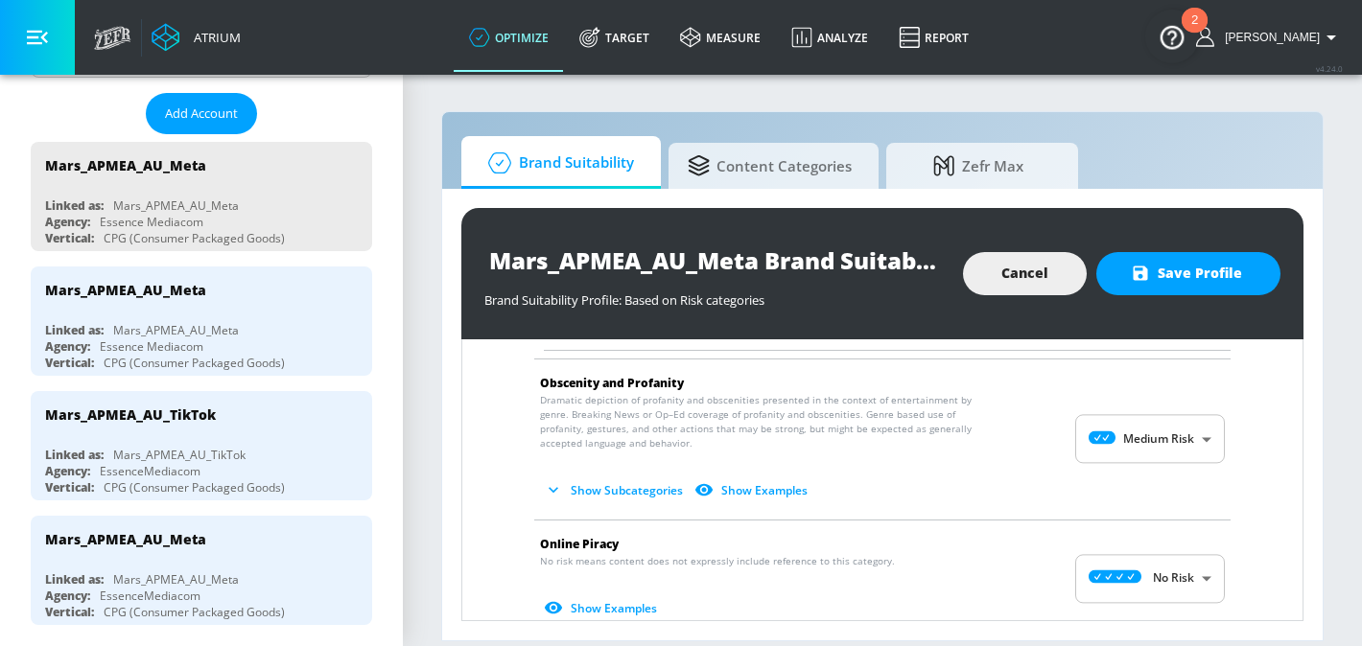
click at [590, 475] on button "Show Subcategories" at bounding box center [615, 491] width 151 height 32
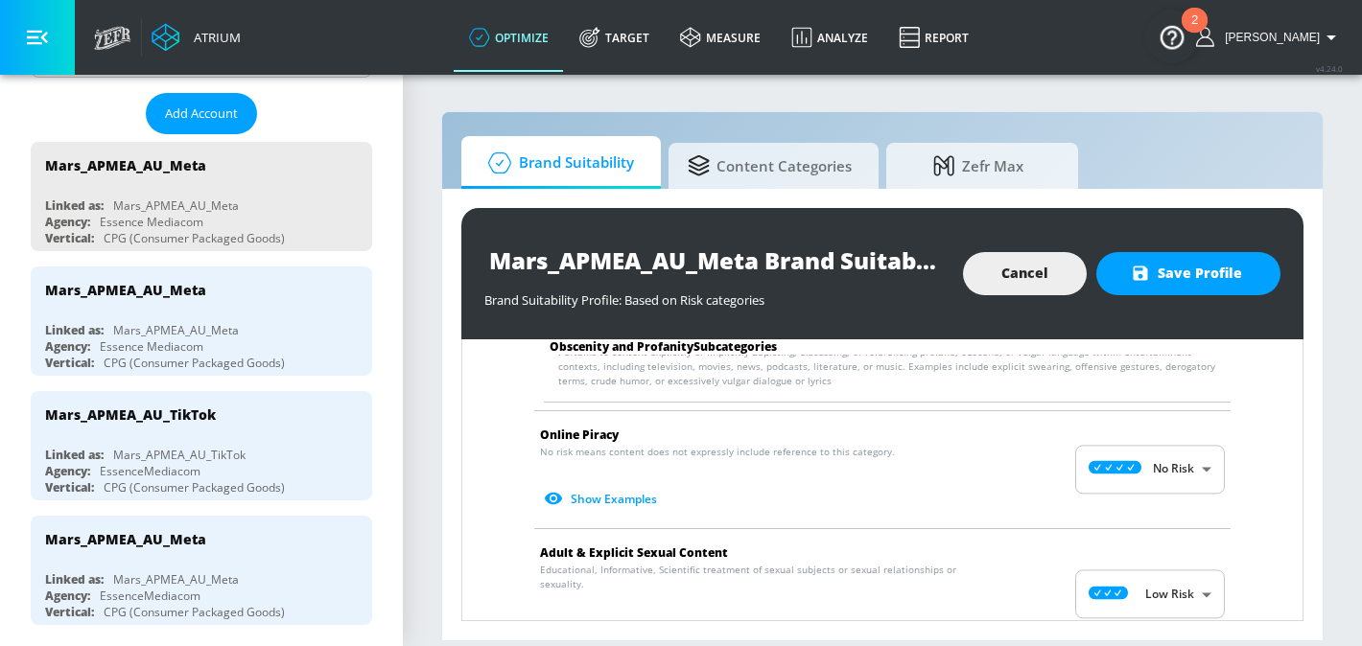
scroll to position [2768, 0]
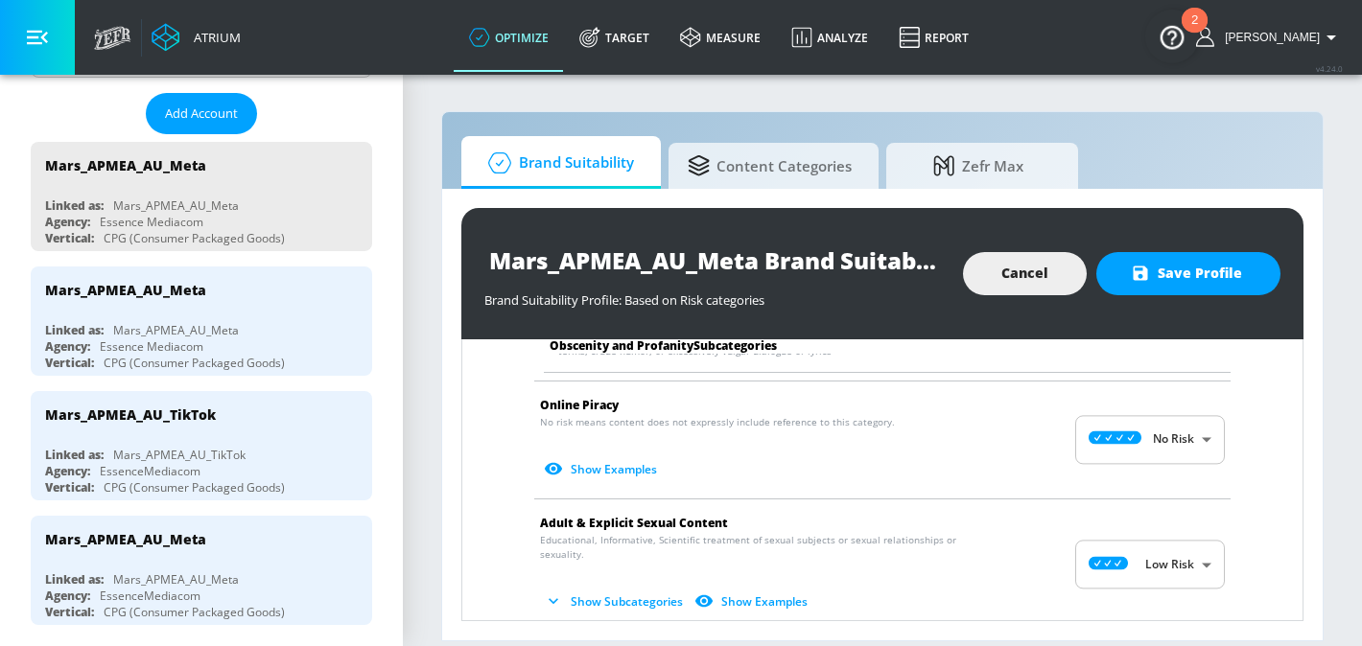
click at [602, 586] on button "Show Subcategories" at bounding box center [615, 602] width 151 height 32
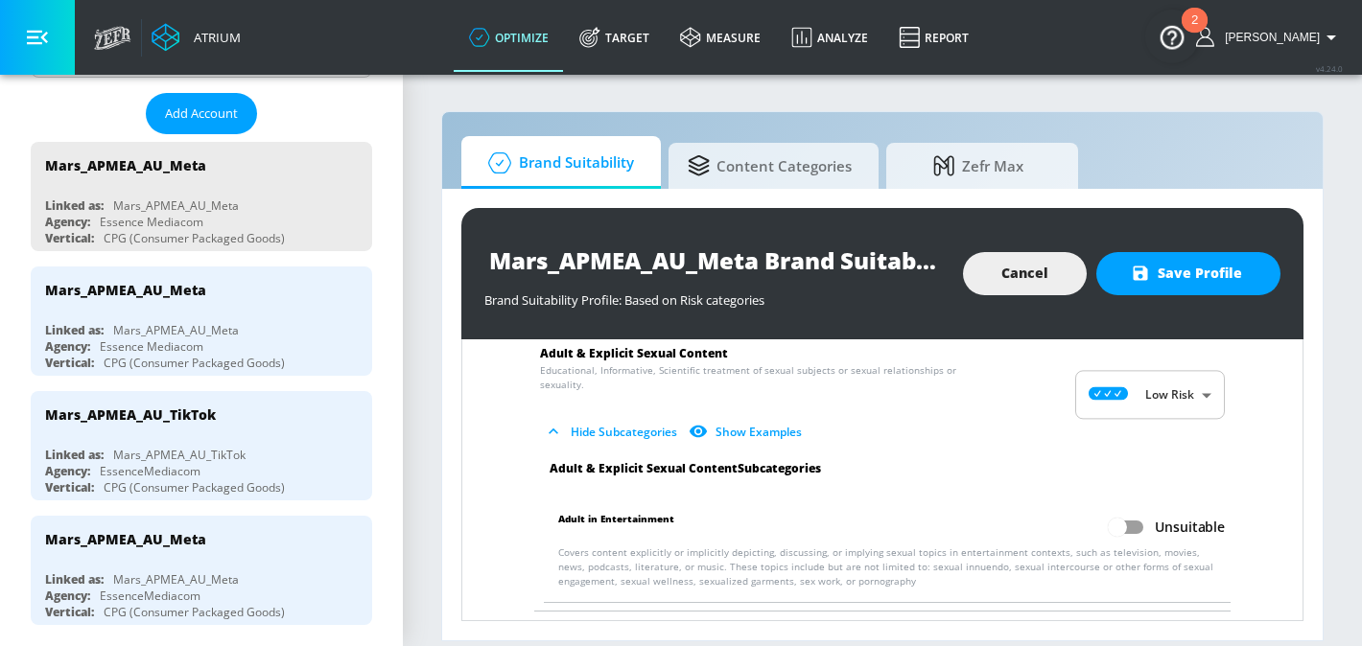
scroll to position [2966, 0]
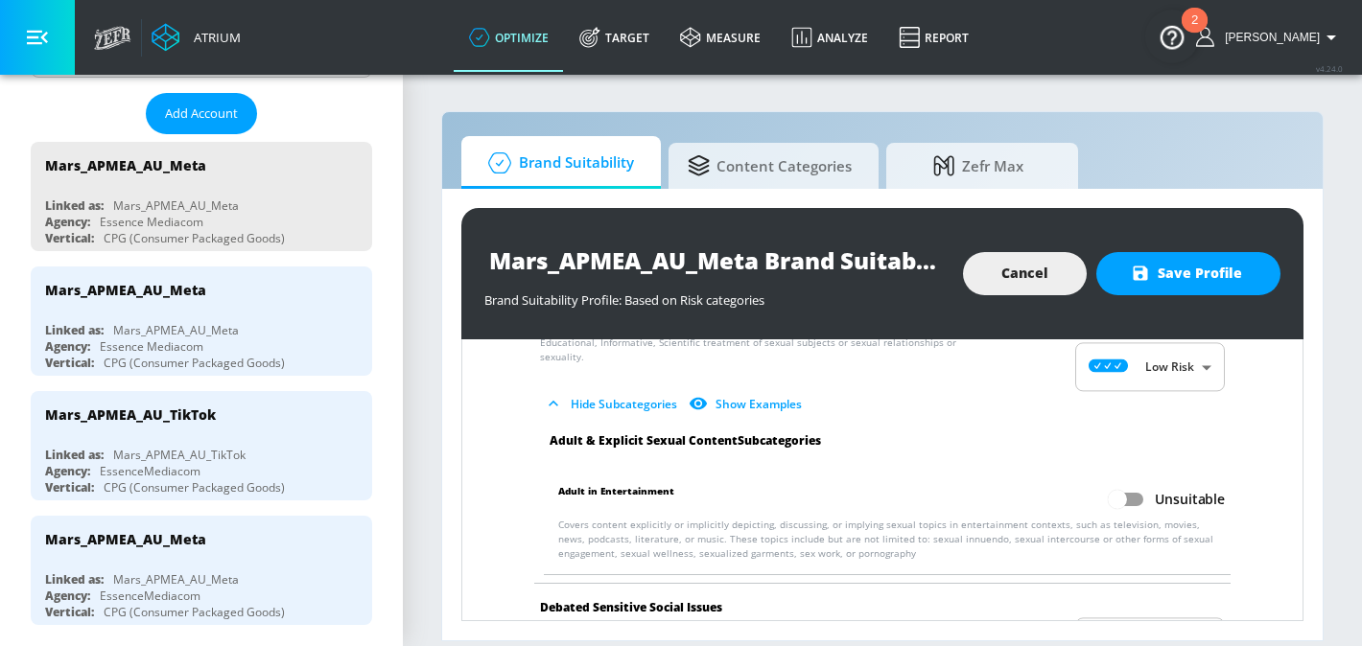
click at [1122, 481] on input "Unsuitable" at bounding box center [1117, 499] width 109 height 36
checkbox input "true"
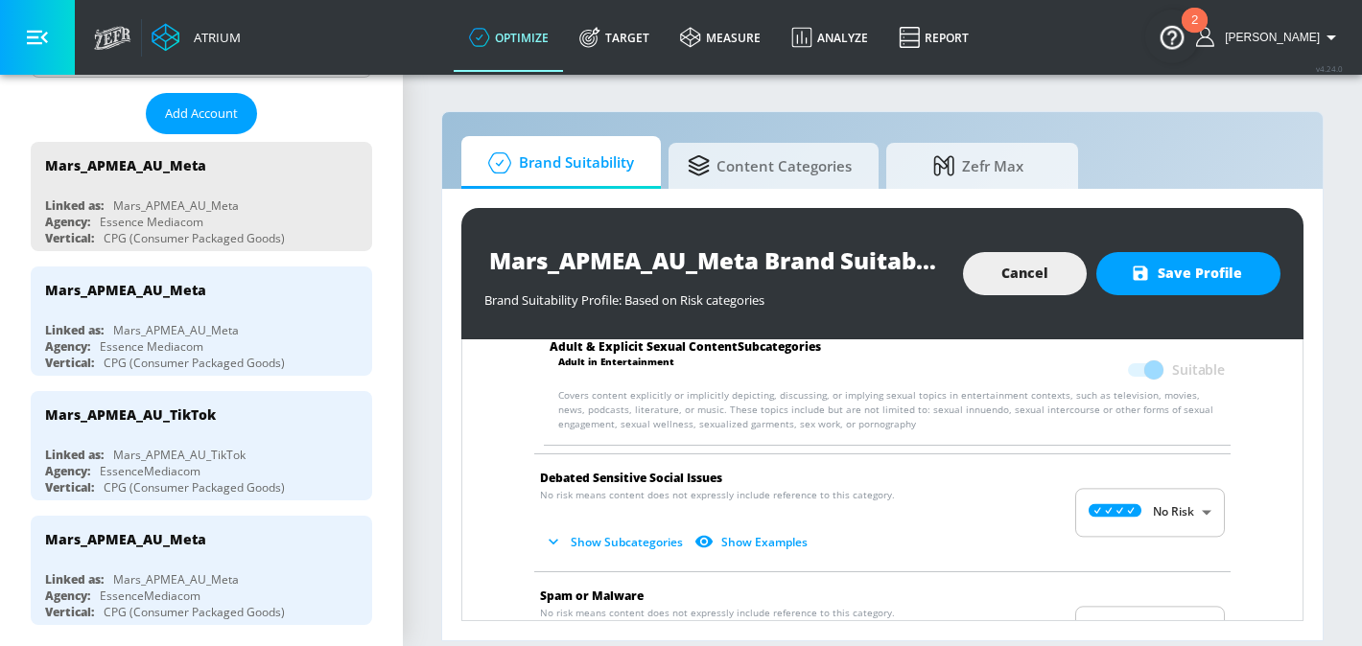
scroll to position [3154, 0]
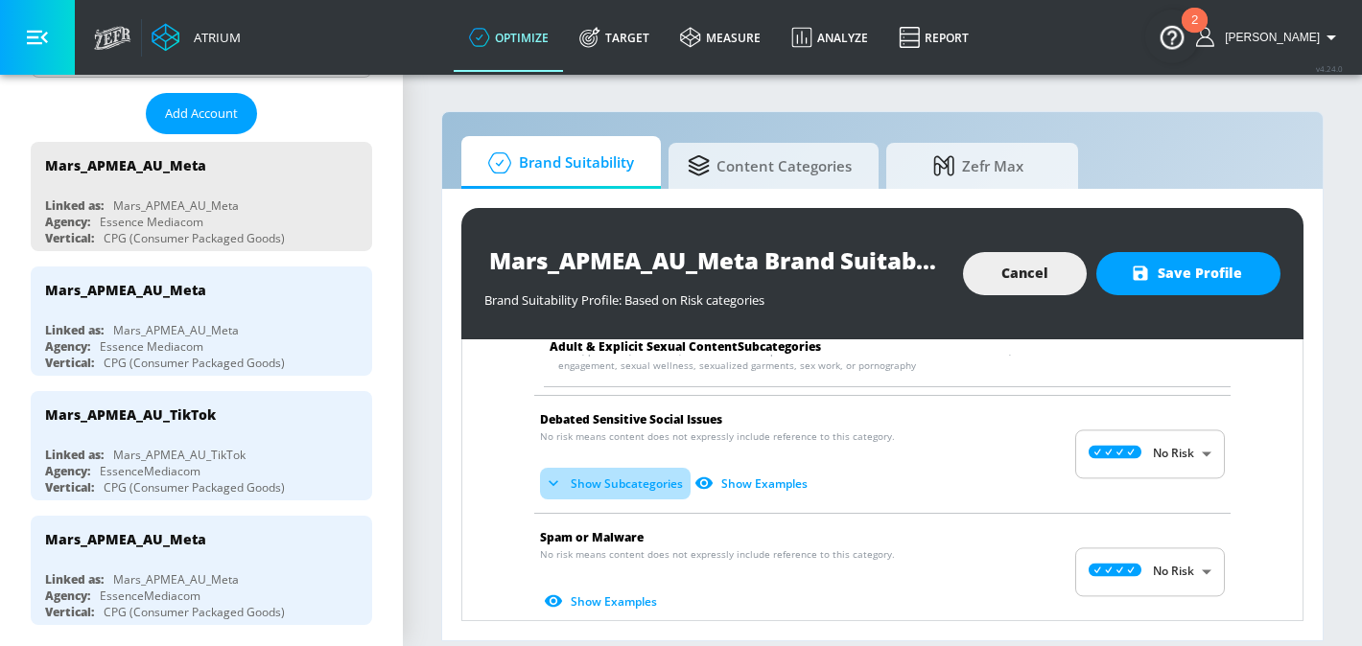
click at [640, 468] on button "Show Subcategories" at bounding box center [615, 484] width 151 height 32
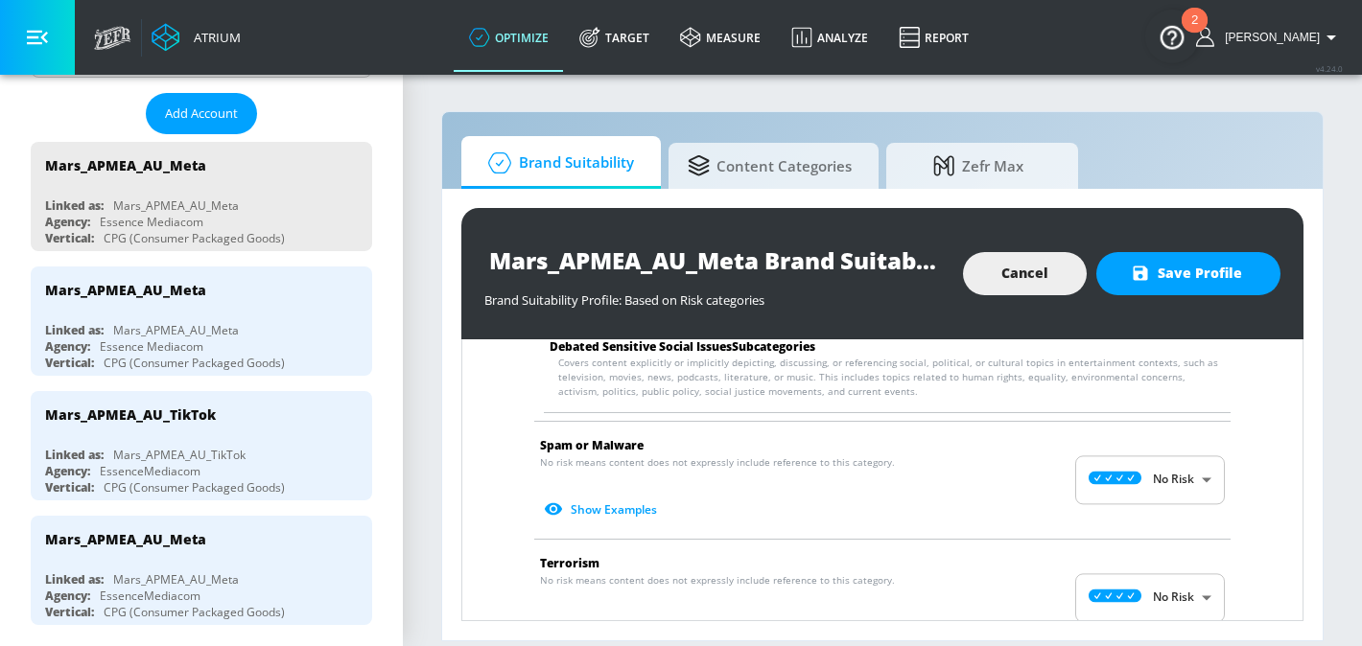
scroll to position [3482, 0]
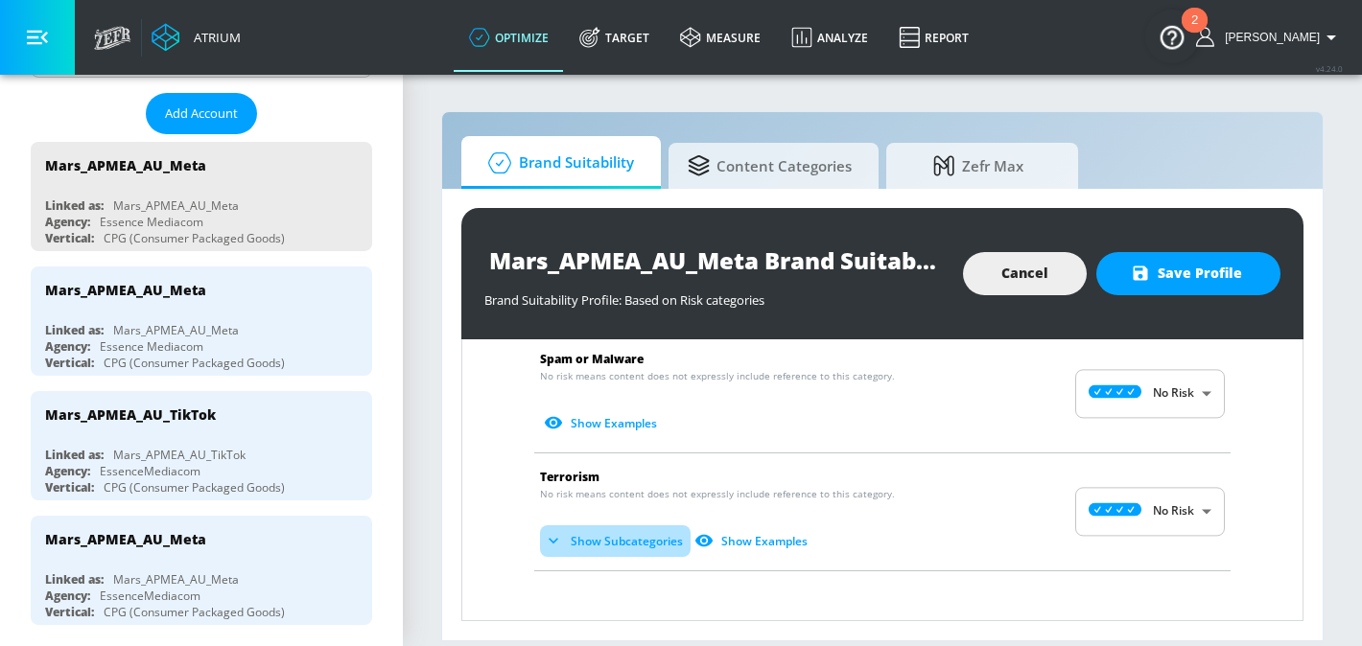
click at [618, 525] on button "Show Subcategories" at bounding box center [615, 541] width 151 height 32
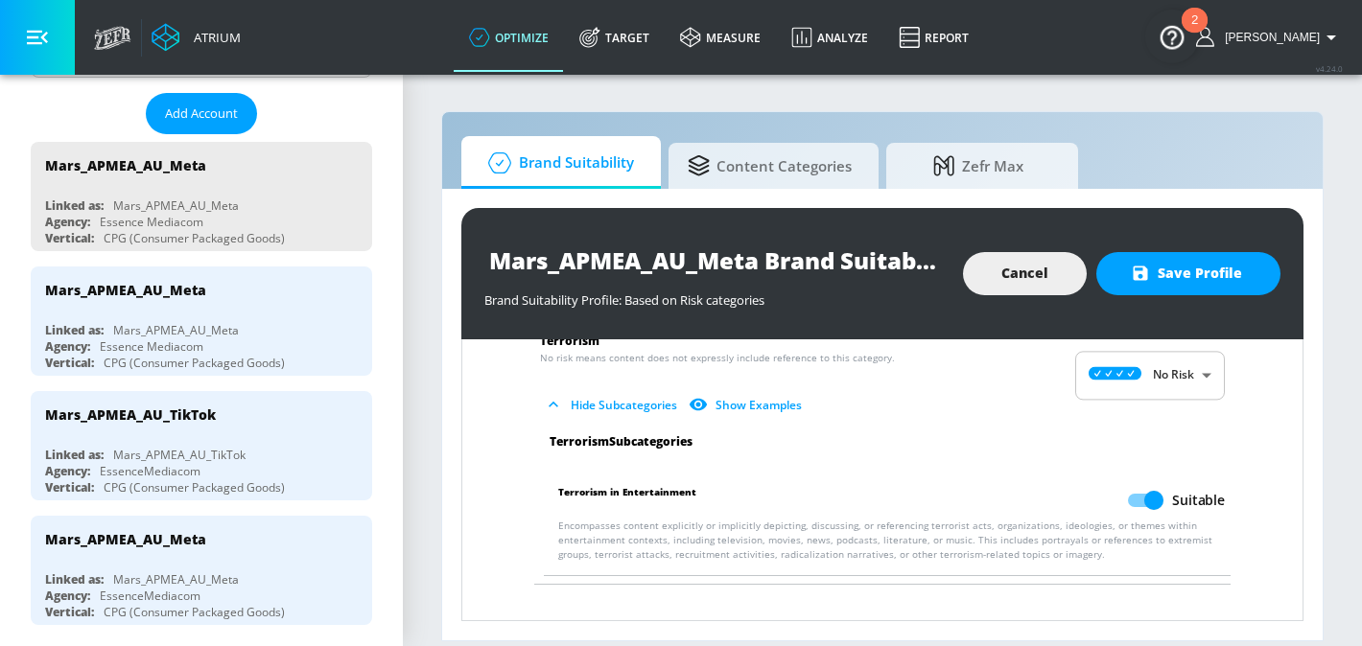
scroll to position [3625, 0]
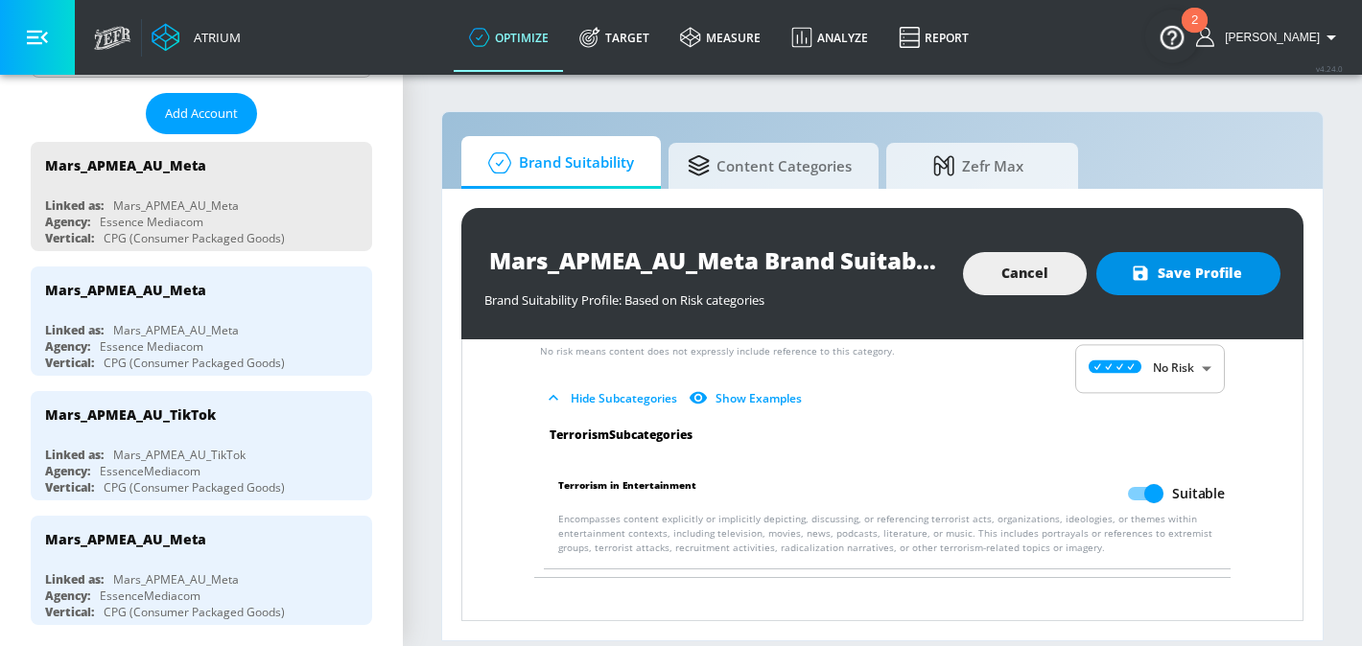
click at [1191, 266] on span "Save Profile" at bounding box center [1187, 274] width 107 height 24
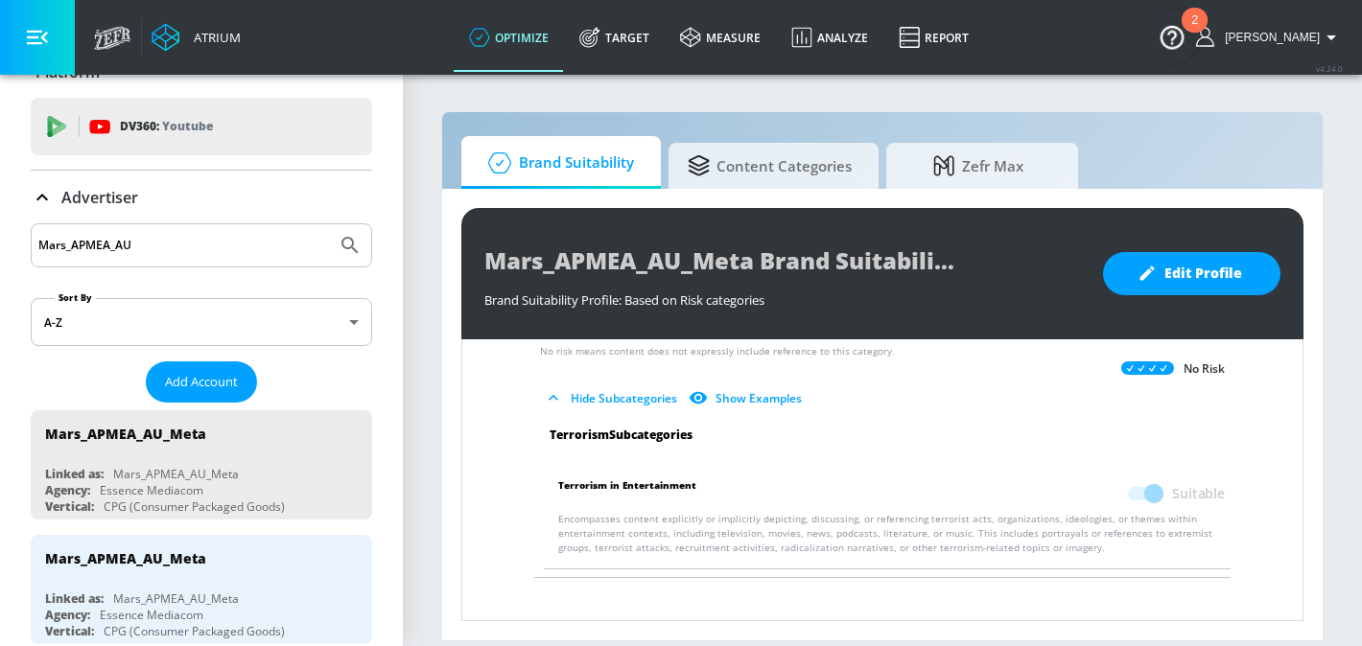
scroll to position [19, 0]
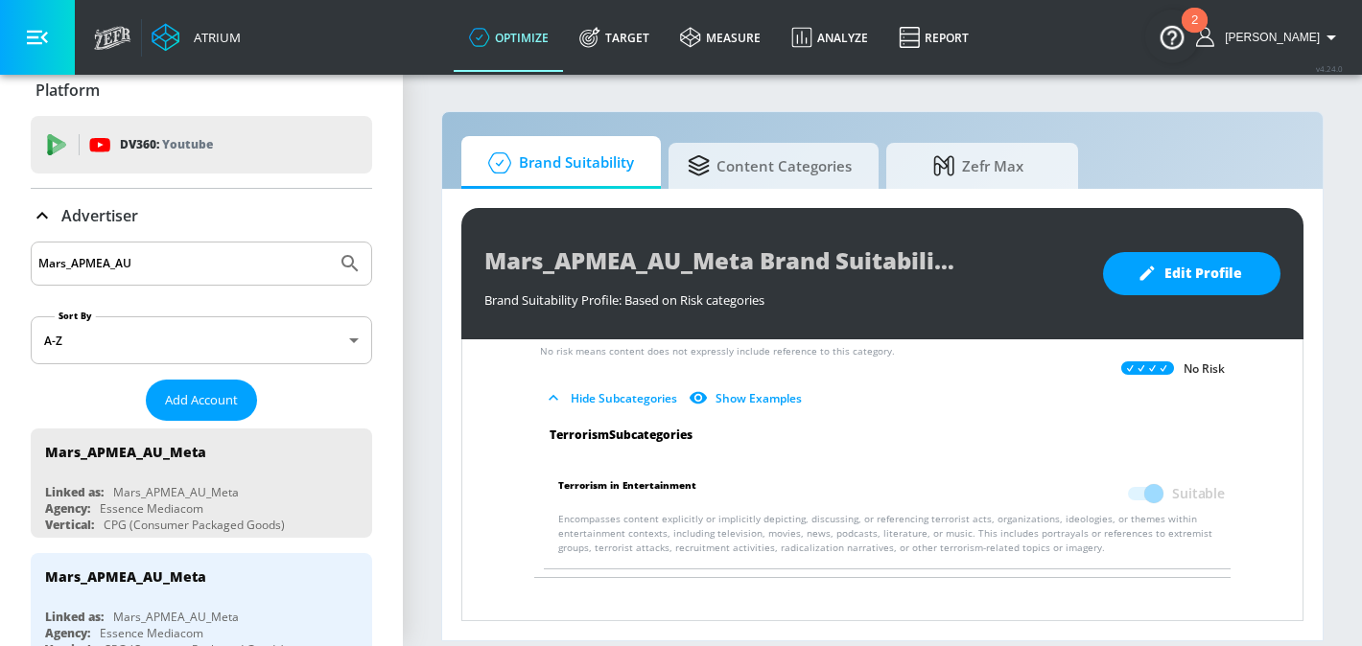
drag, startPoint x: 133, startPoint y: 264, endPoint x: 119, endPoint y: 264, distance: 14.4
click at [119, 264] on input "Mars_APMEA_AU" at bounding box center [183, 263] width 291 height 25
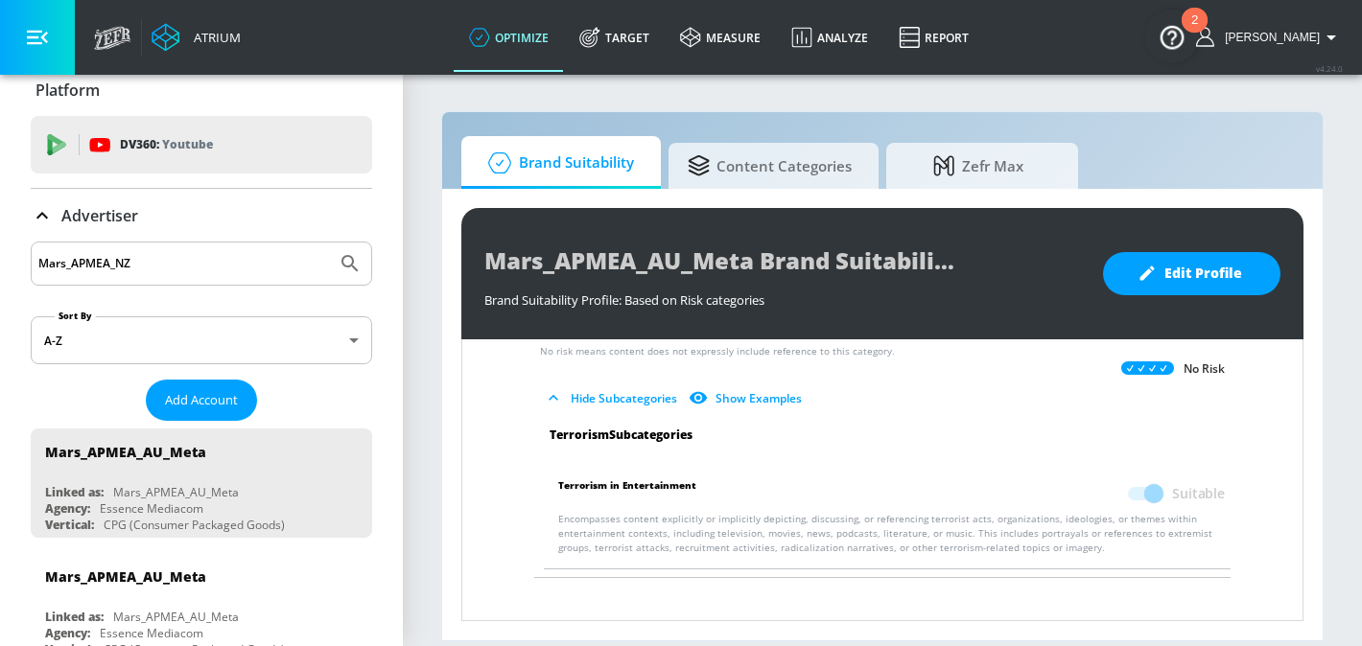
type input "Mars_APMEA_NZ"
click at [356, 259] on icon "Submit Search" at bounding box center [350, 263] width 23 height 23
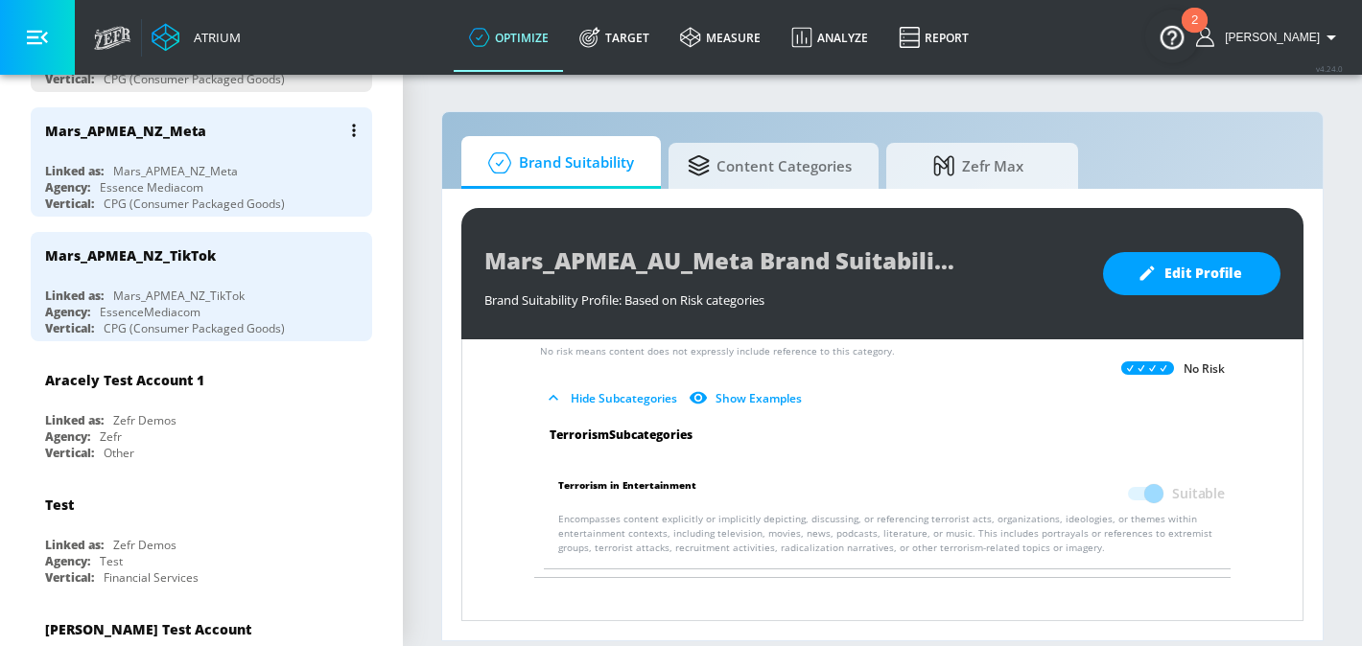
scroll to position [463, 0]
click at [248, 166] on div "Linked as: Mars_APMEA_NZ_Meta" at bounding box center [206, 173] width 322 height 16
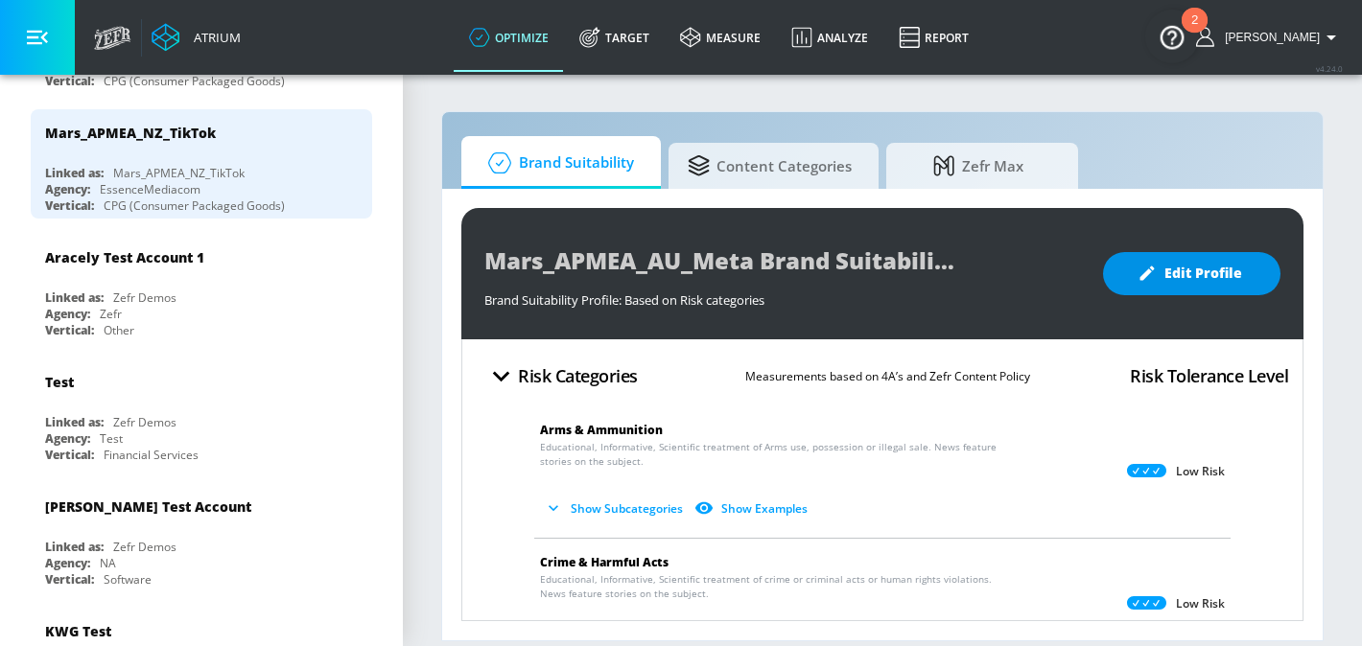
click at [1197, 277] on span "Edit Profile" at bounding box center [1191, 274] width 101 height 24
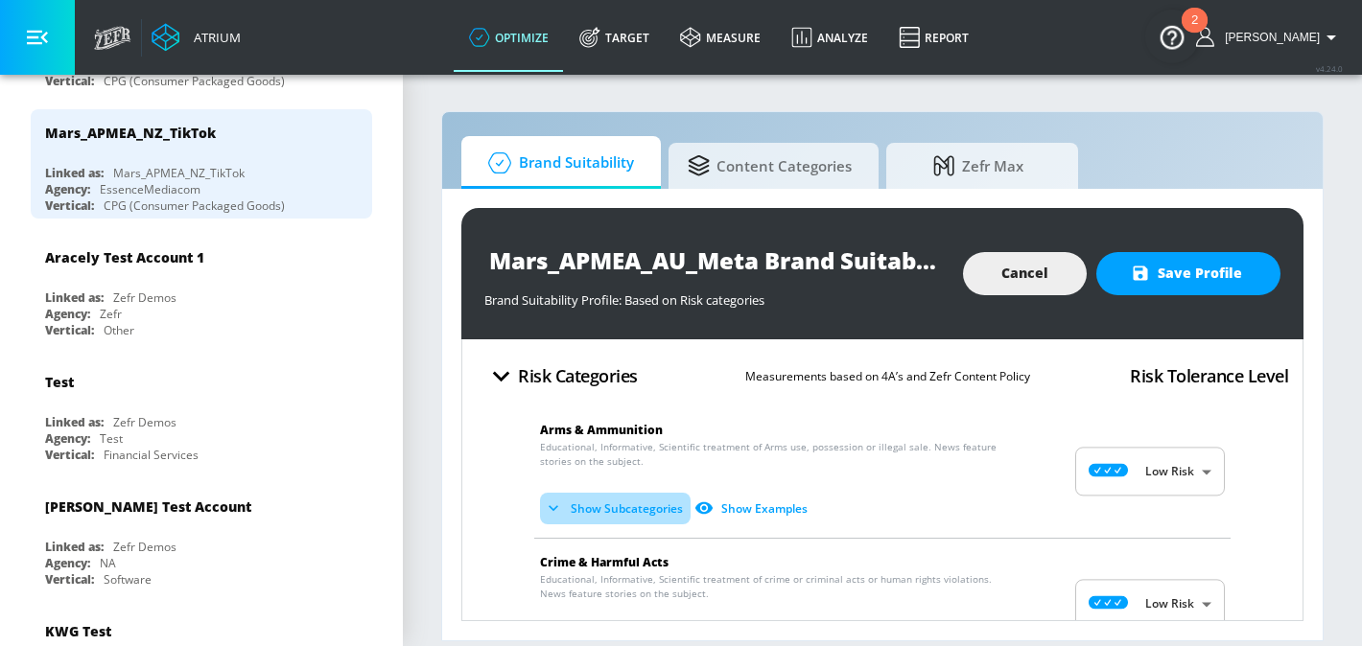
click at [652, 510] on button "Show Subcategories" at bounding box center [615, 509] width 151 height 32
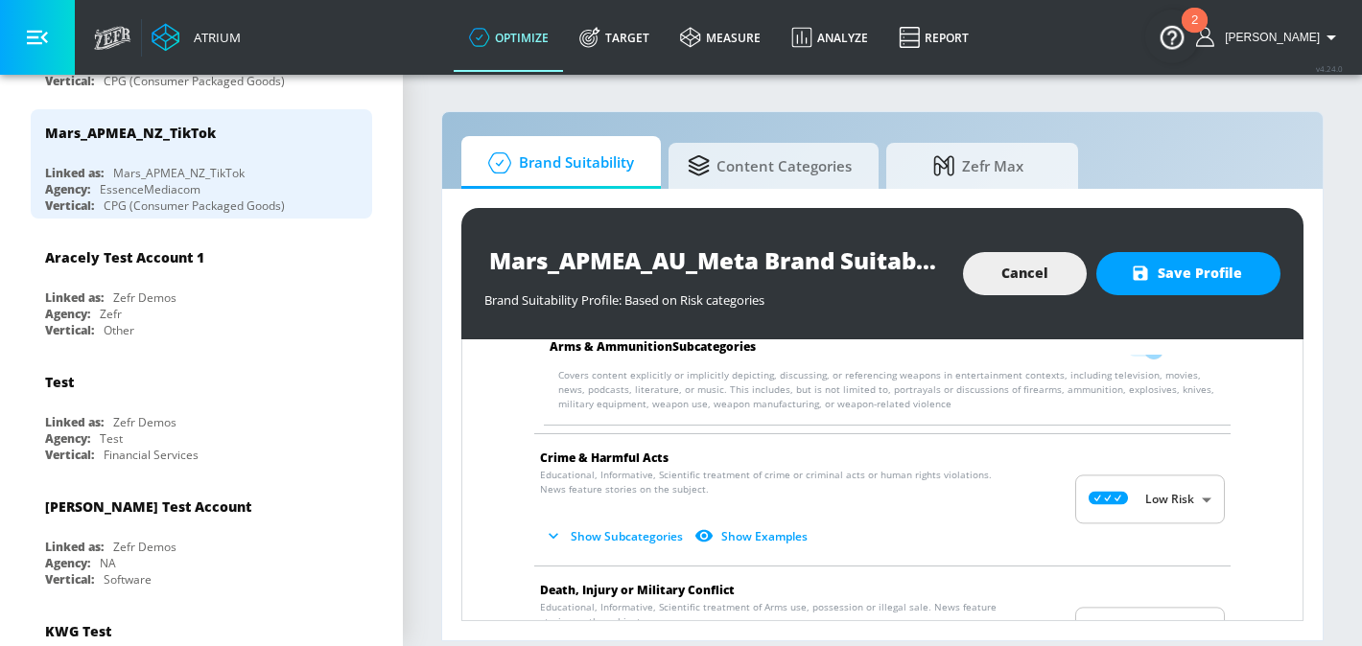
click at [600, 531] on button "Show Subcategories" at bounding box center [615, 537] width 151 height 32
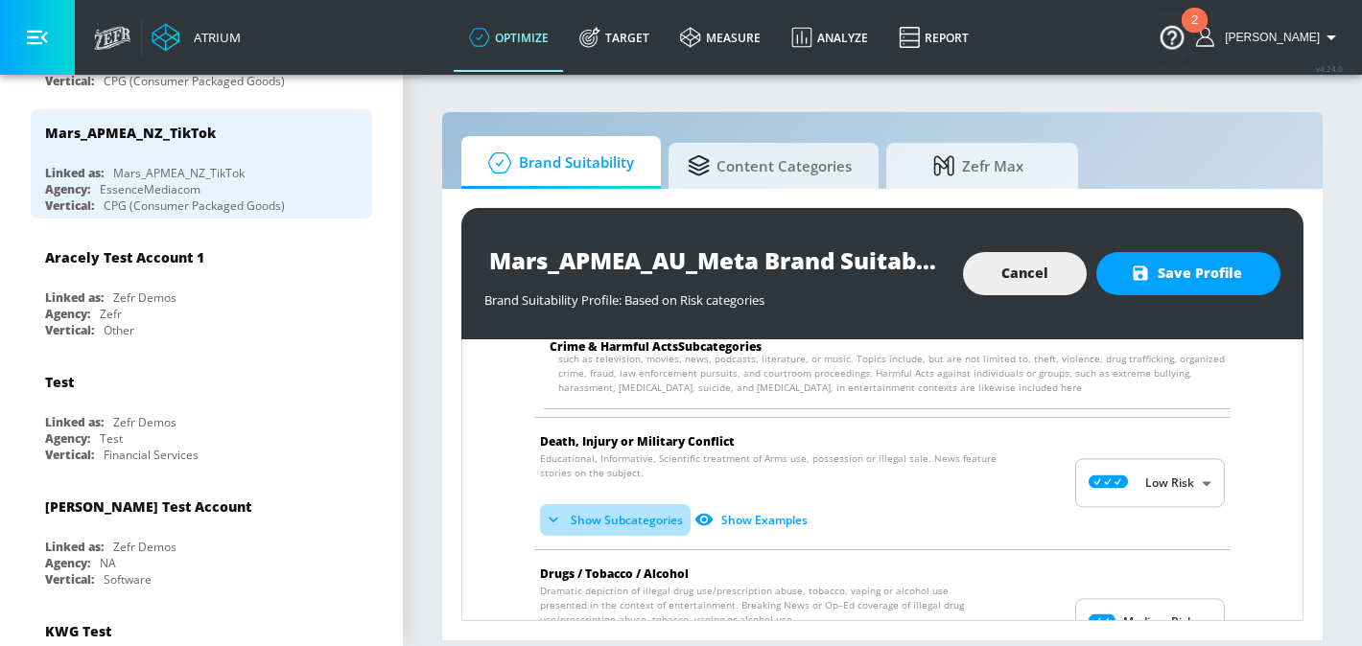
click at [600, 525] on button "Show Subcategories" at bounding box center [615, 520] width 151 height 32
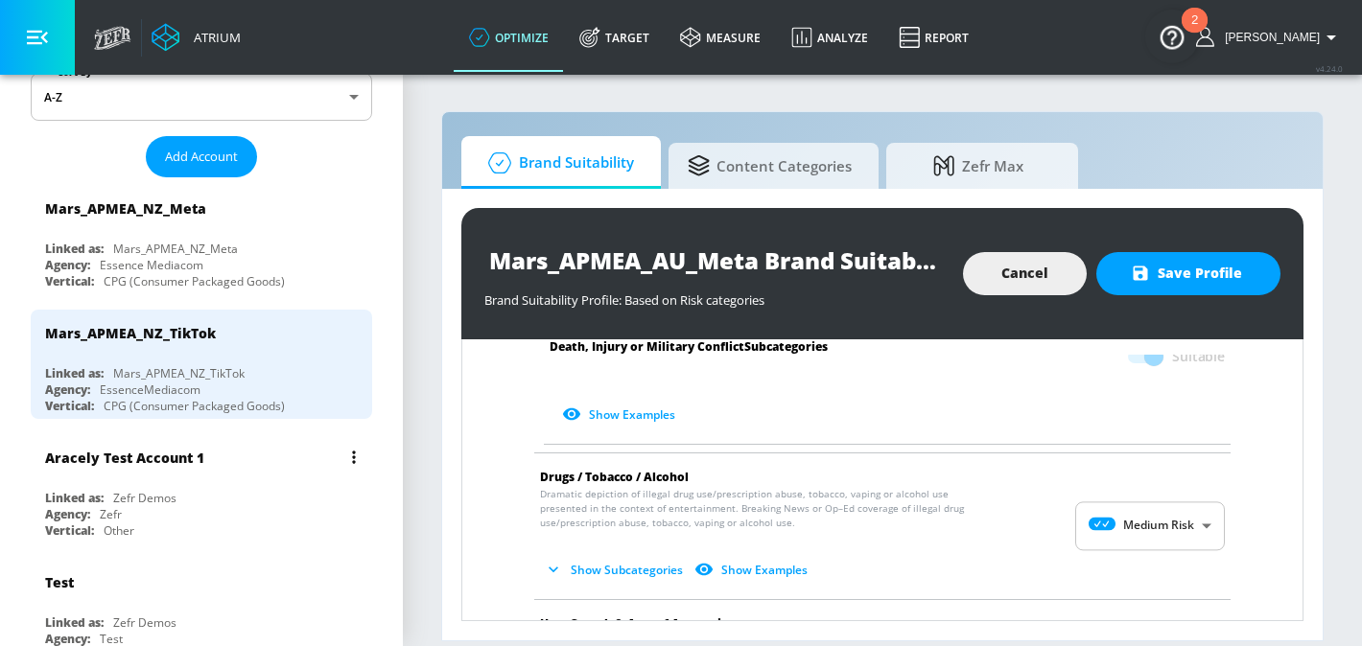
scroll to position [254, 0]
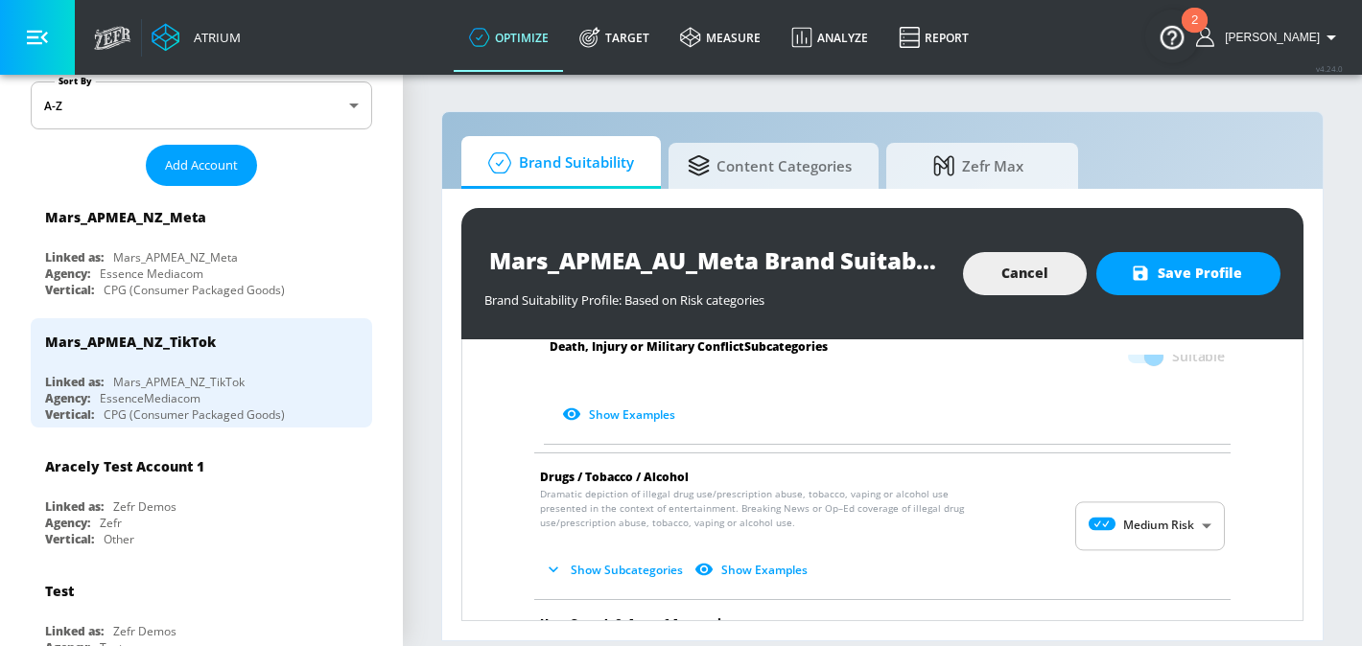
drag, startPoint x: 689, startPoint y: 257, endPoint x: 664, endPoint y: 259, distance: 25.0
click at [664, 259] on input "Mars_APMEA_AU_Meta Brand Suitability Profile" at bounding box center [713, 260] width 459 height 43
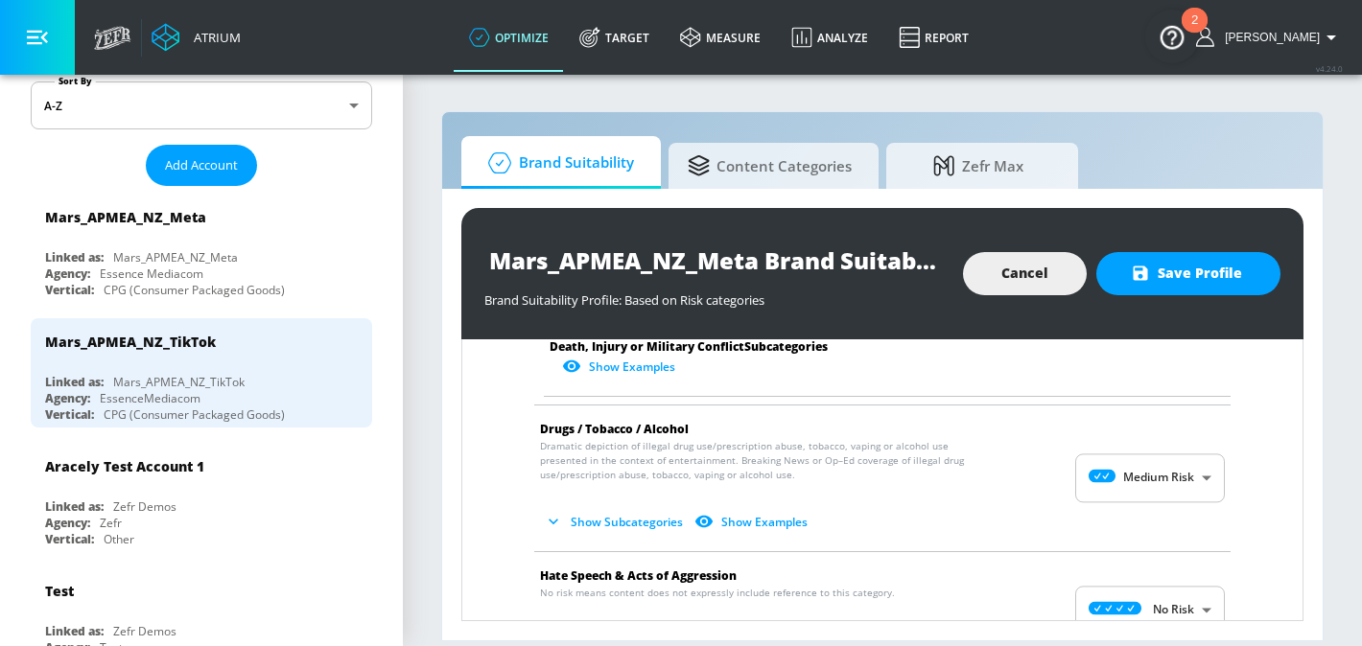
type input "Mars_APMEA_NZ_Meta Brand Suitability Profile"
click at [630, 506] on button "Show Subcategories" at bounding box center [615, 522] width 151 height 32
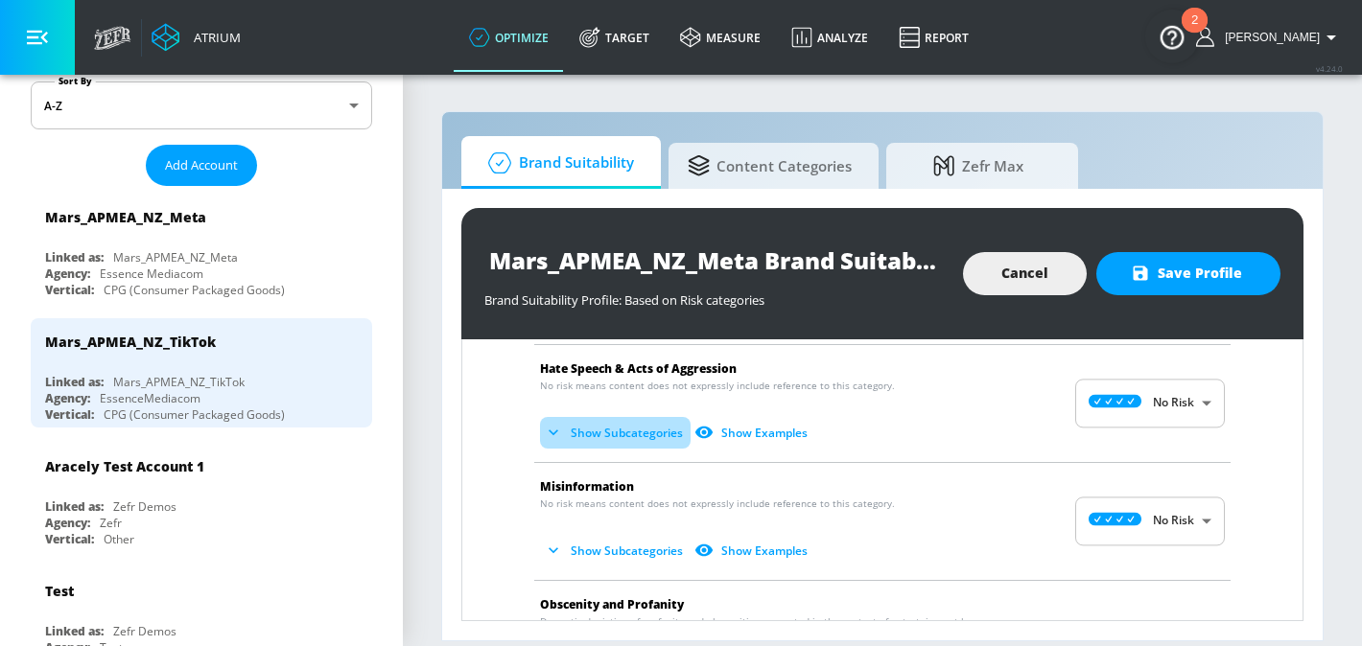
click at [648, 420] on button "Show Subcategories" at bounding box center [615, 433] width 151 height 32
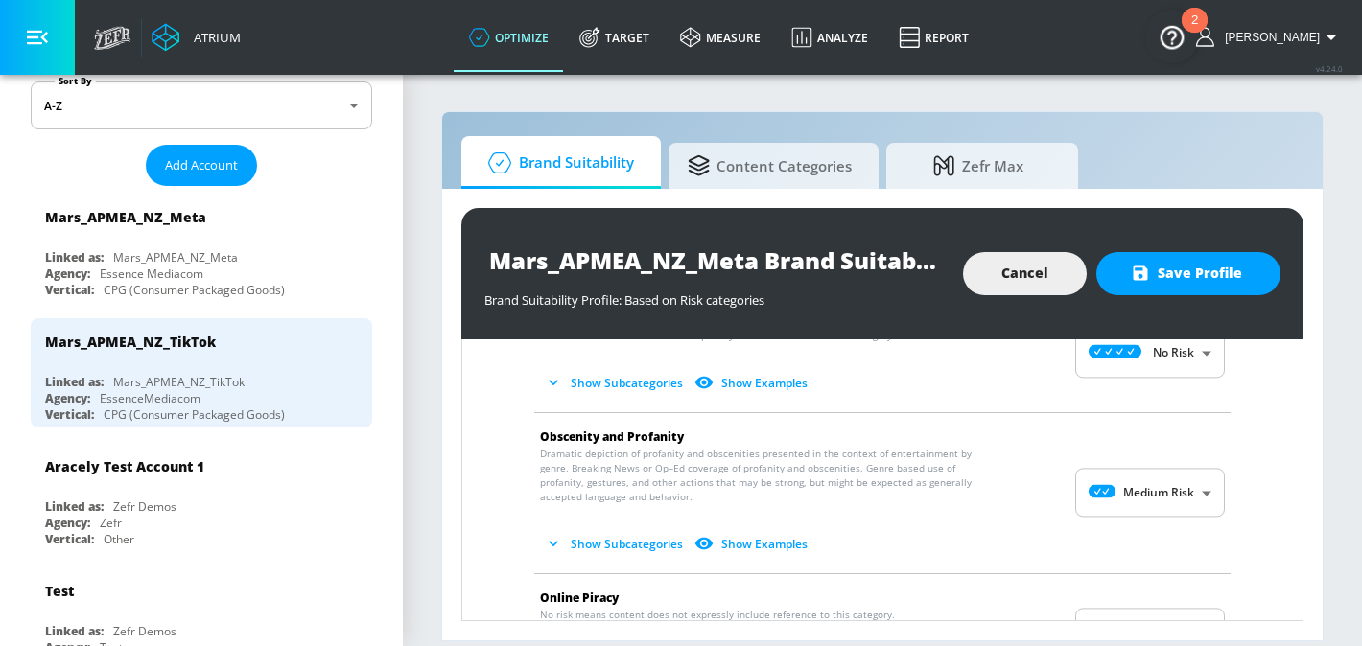
click at [629, 367] on button "Show Subcategories" at bounding box center [615, 383] width 151 height 32
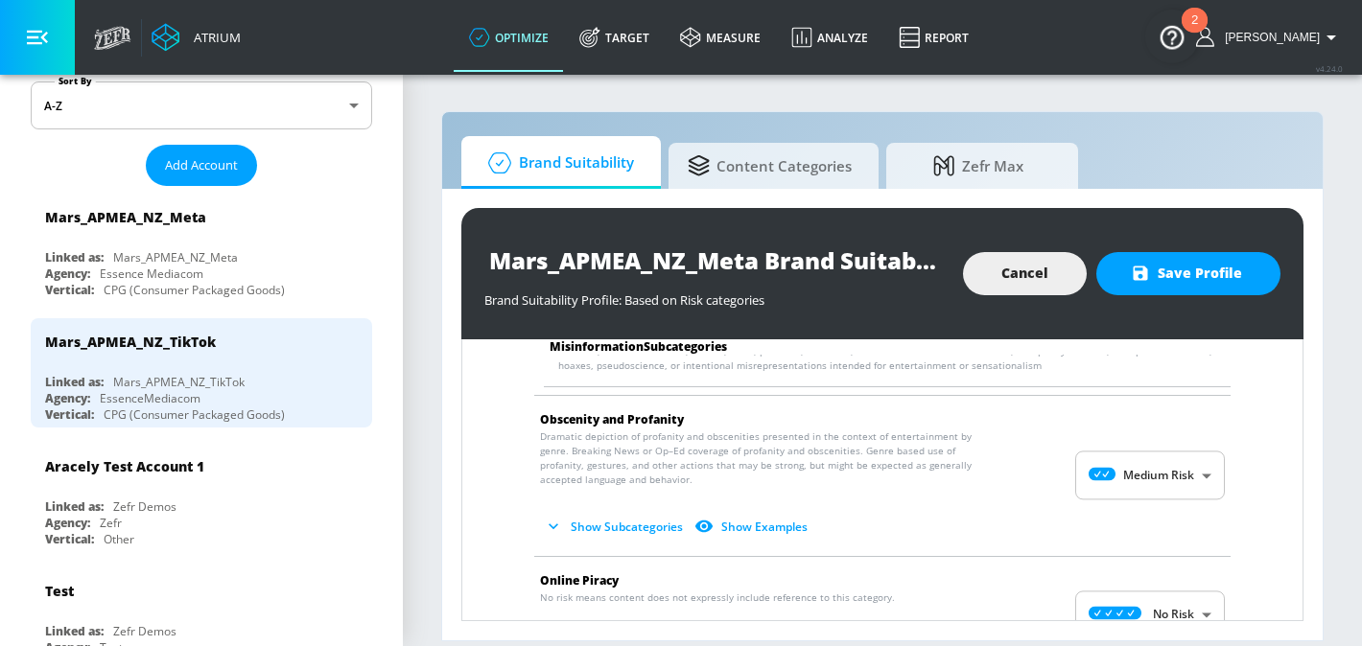
scroll to position [2466, 0]
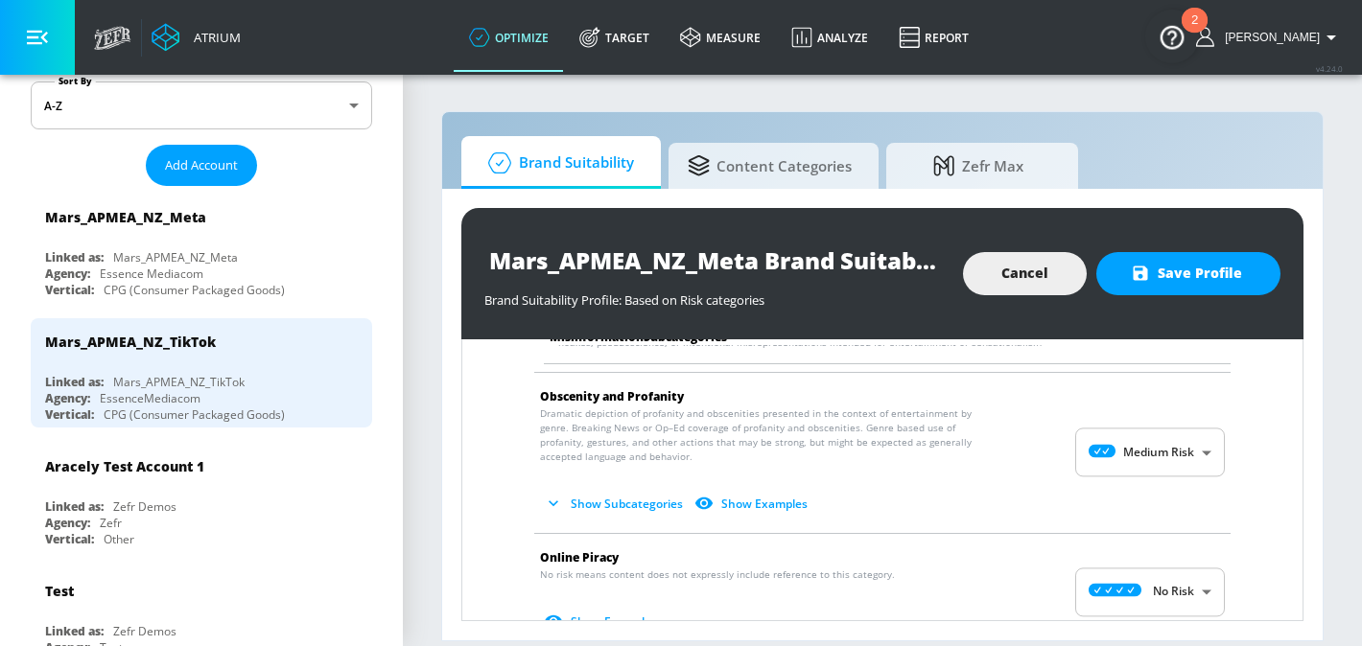
click at [610, 488] on button "Show Subcategories" at bounding box center [615, 504] width 151 height 32
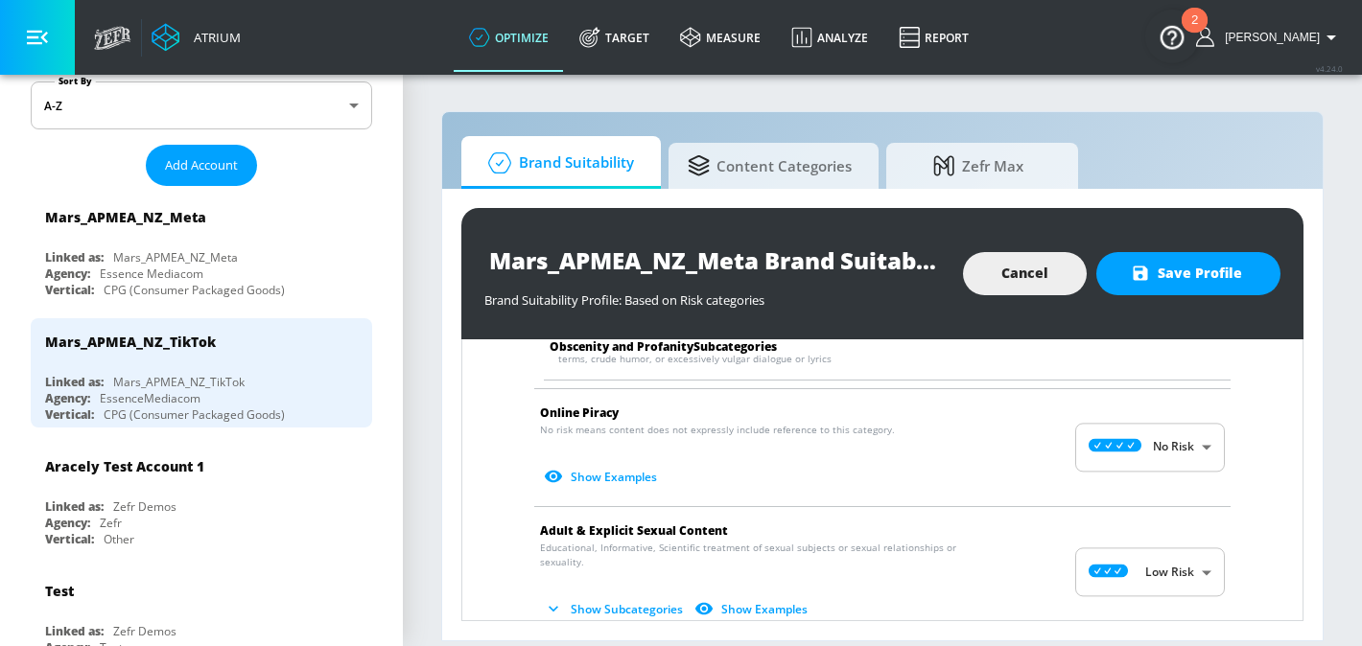
click at [614, 594] on button "Show Subcategories" at bounding box center [615, 610] width 151 height 32
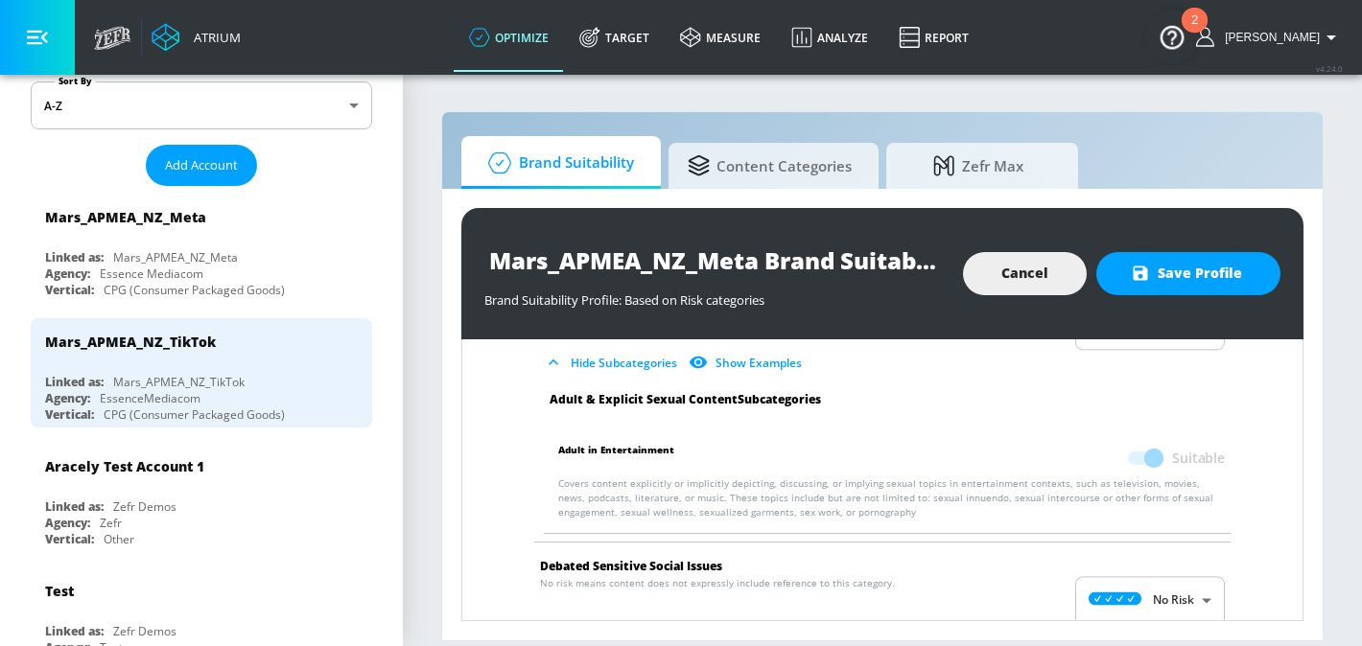
scroll to position [3055, 0]
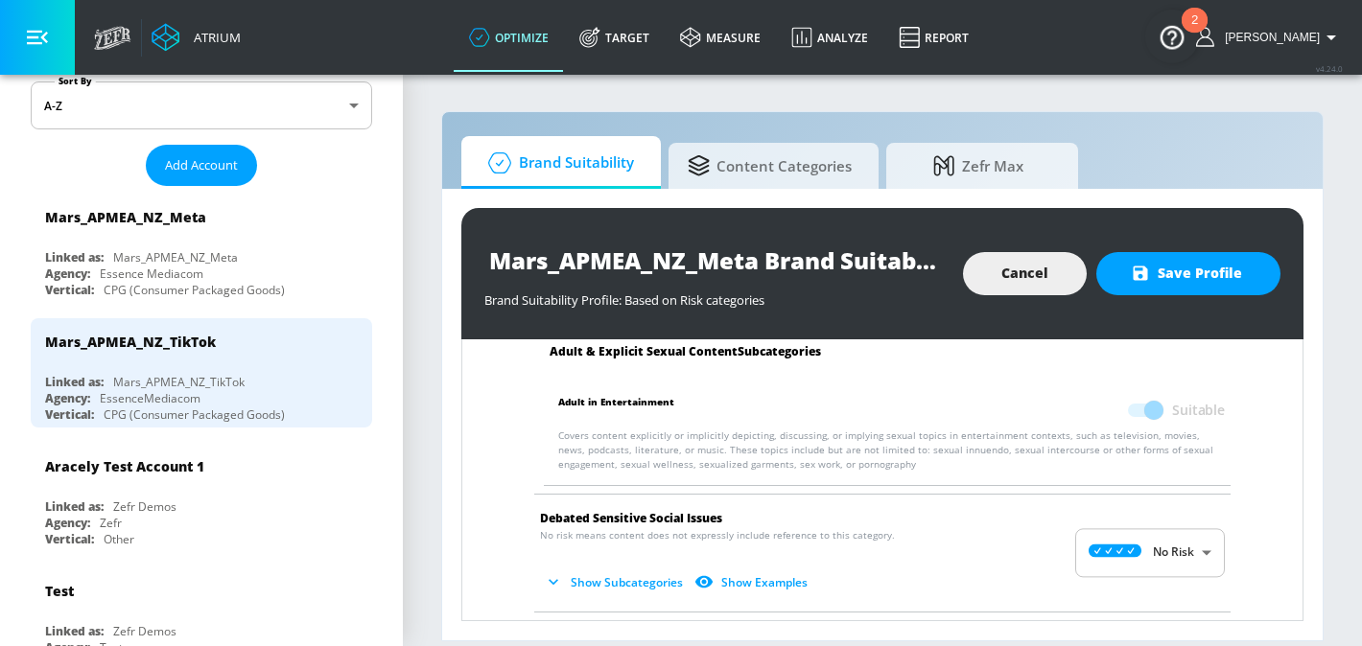
click at [614, 567] on button "Show Subcategories" at bounding box center [615, 583] width 151 height 32
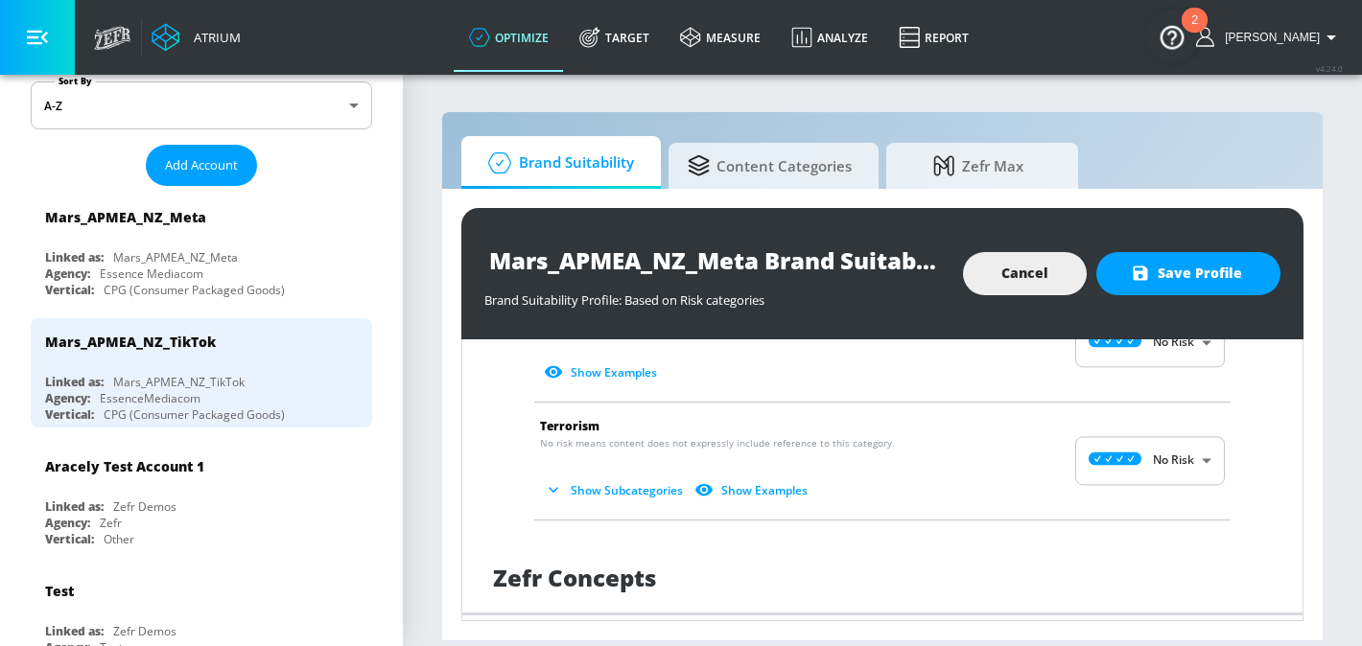
scroll to position [3612, 0]
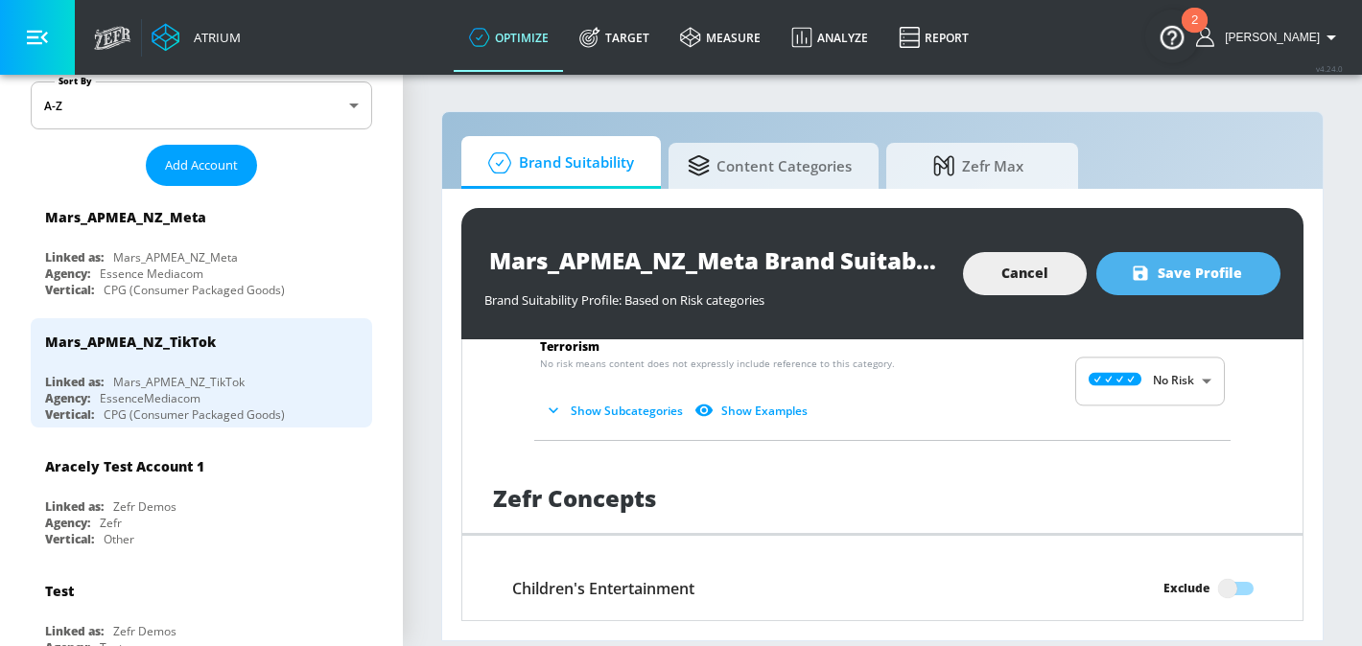
click at [1175, 268] on span "Save Profile" at bounding box center [1187, 274] width 107 height 24
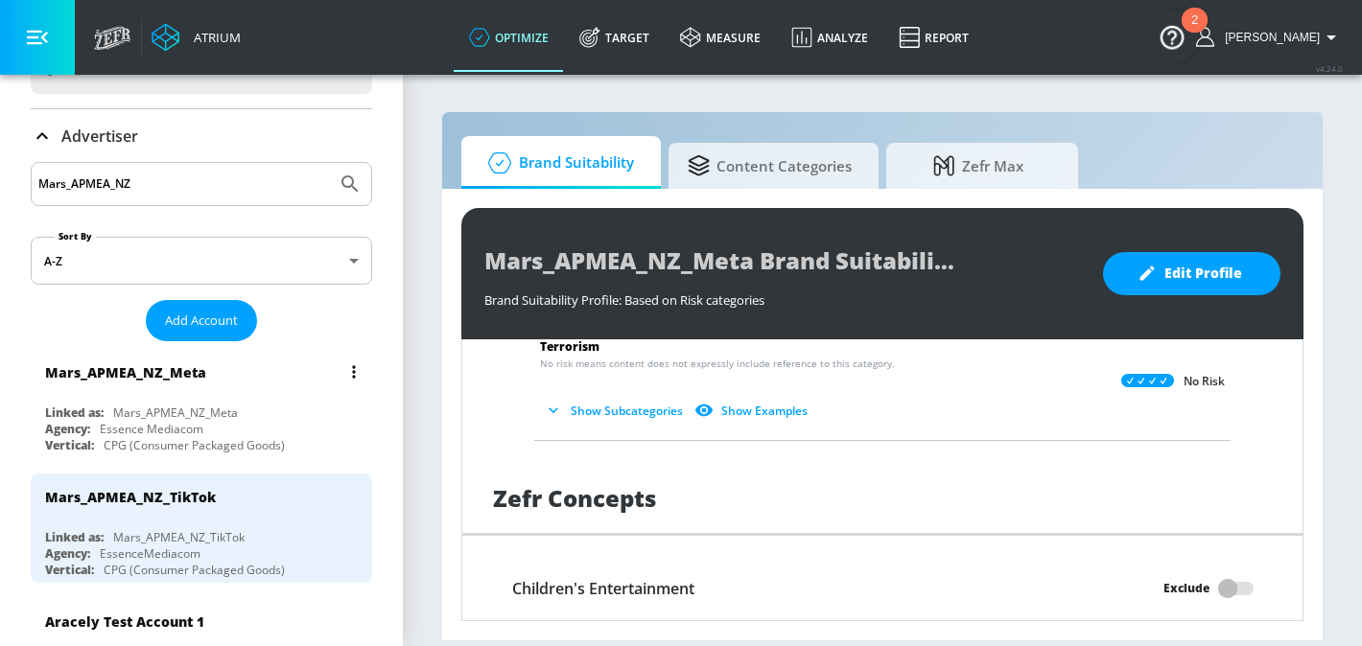
scroll to position [96, 0]
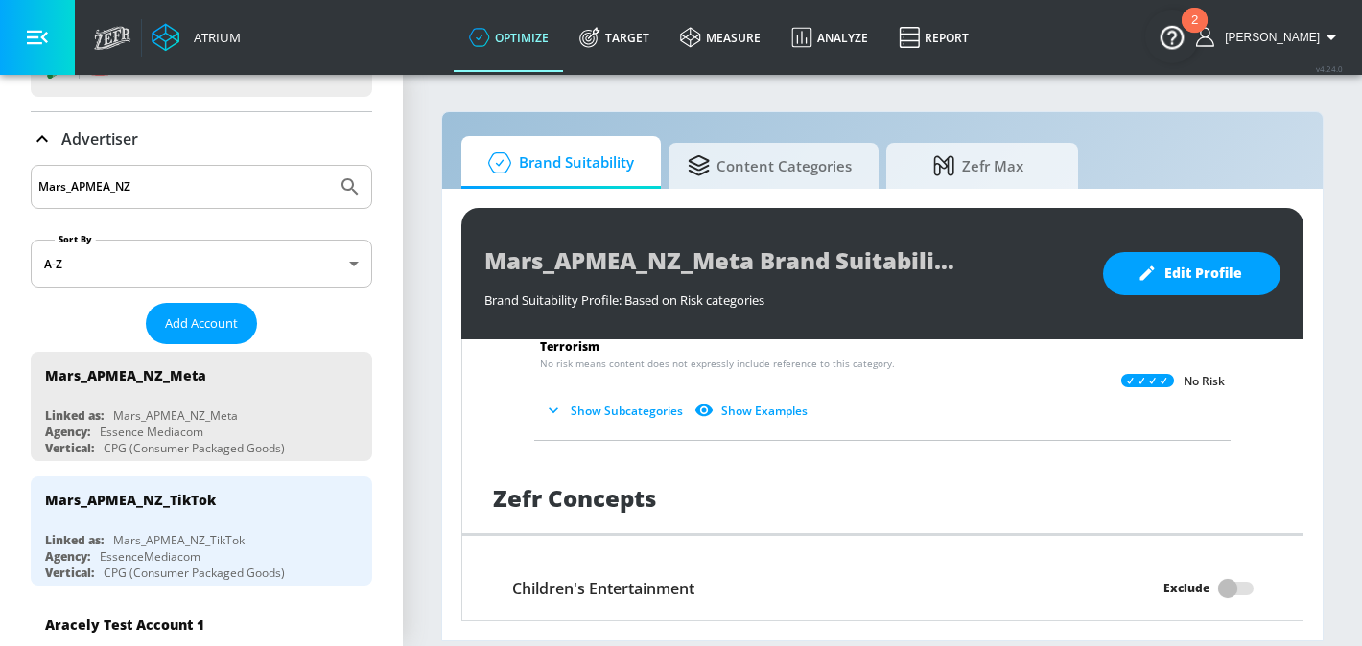
click at [347, 189] on icon "Submit Search" at bounding box center [349, 186] width 16 height 16
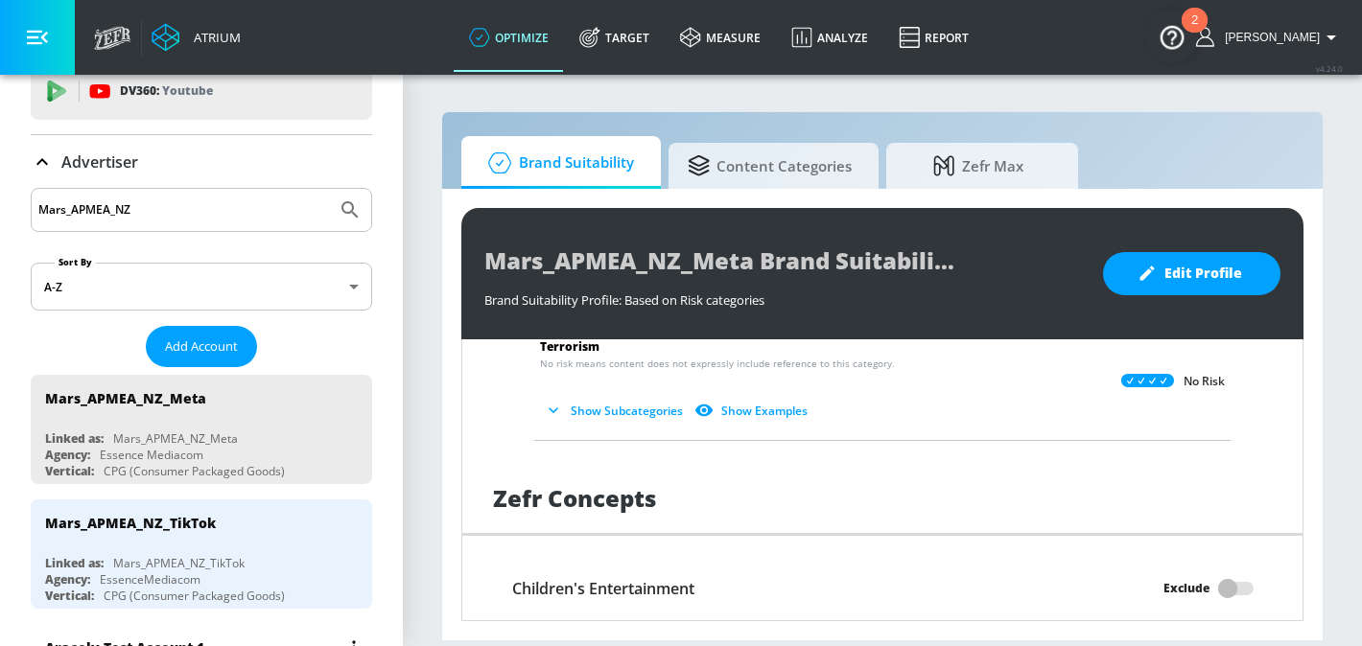
scroll to position [0, 0]
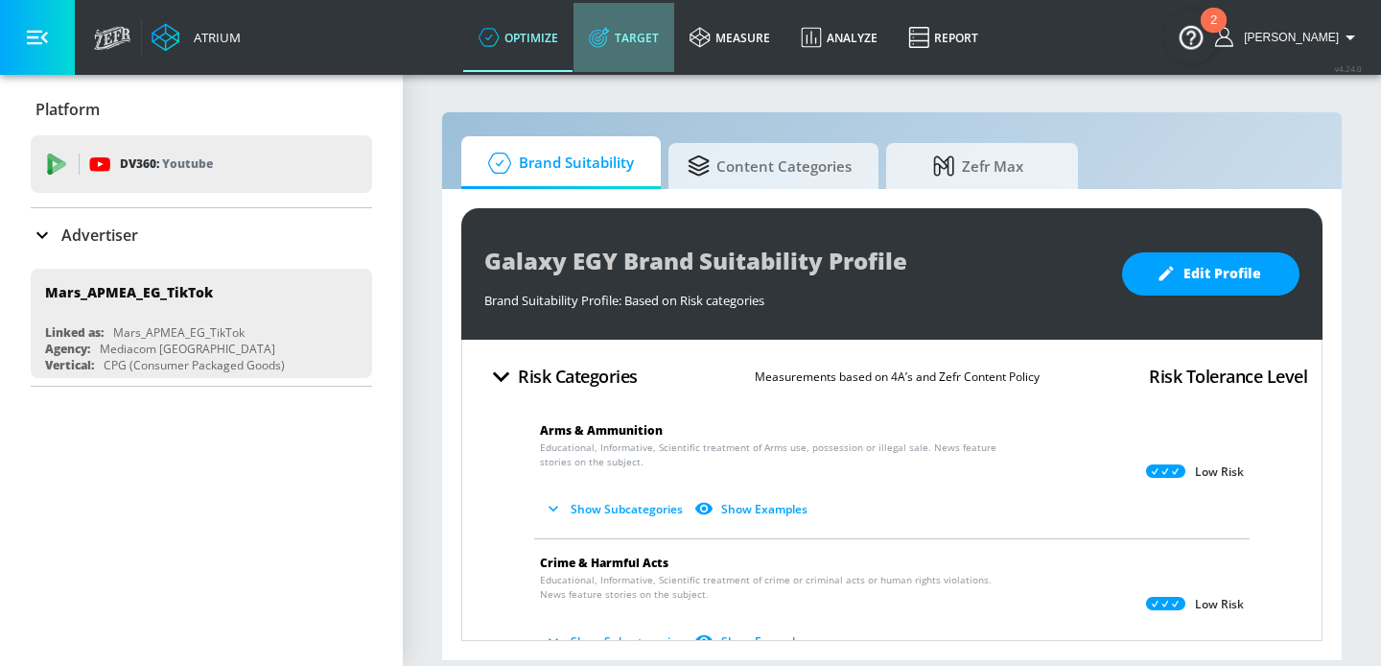
click at [669, 30] on link "Target" at bounding box center [623, 37] width 101 height 69
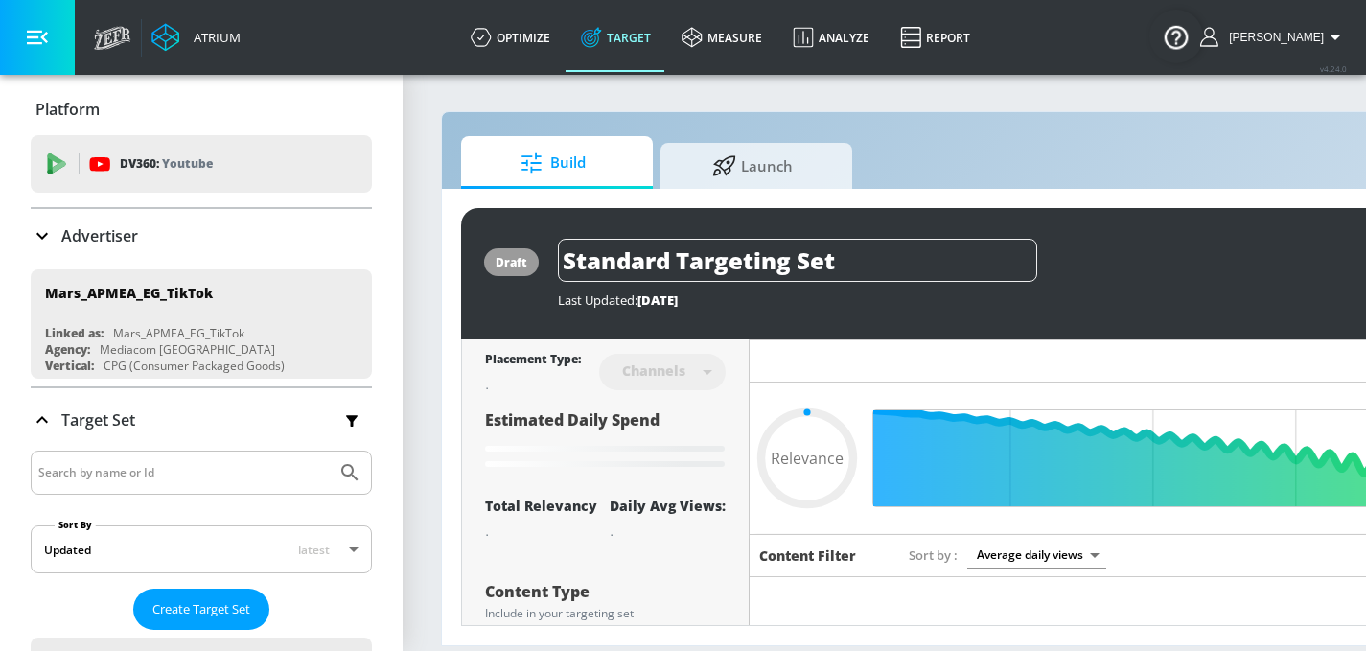
type input "0.05"
click at [115, 224] on div "Advertiser" at bounding box center [84, 235] width 107 height 23
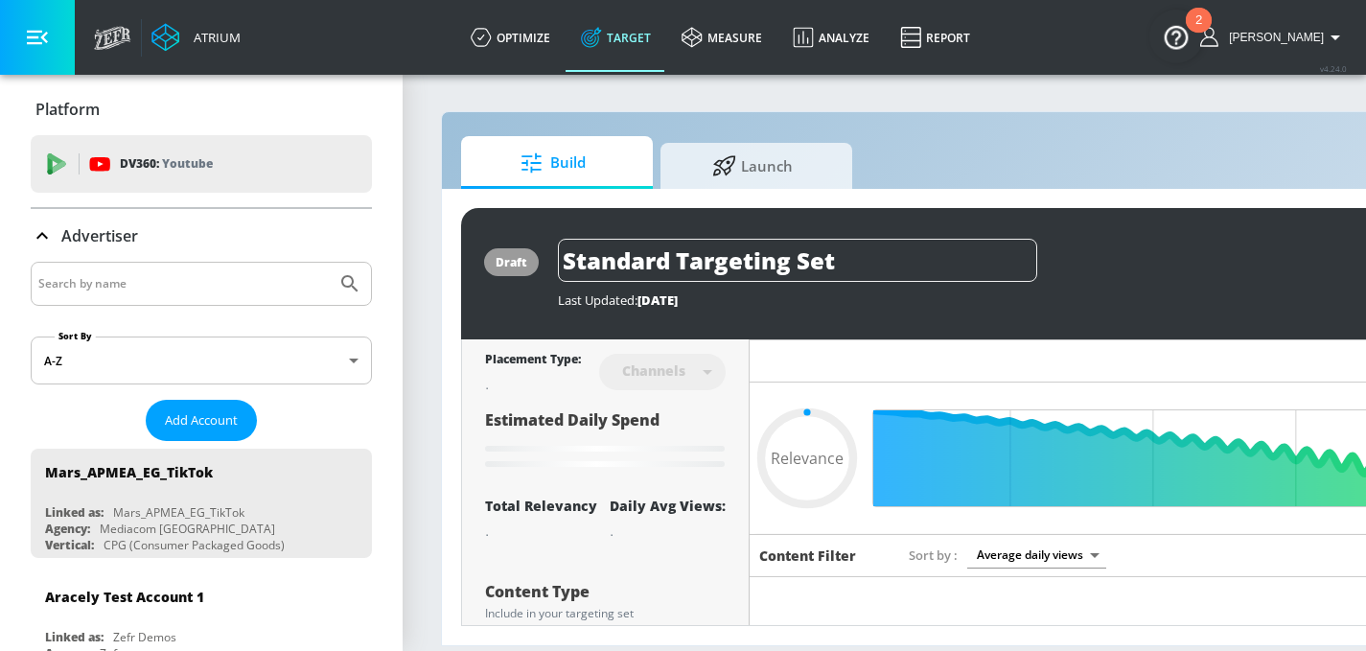
click at [124, 285] on input "Search by name" at bounding box center [183, 283] width 291 height 25
type input "mars"
click at [329, 263] on button "Submit Search" at bounding box center [350, 284] width 42 height 42
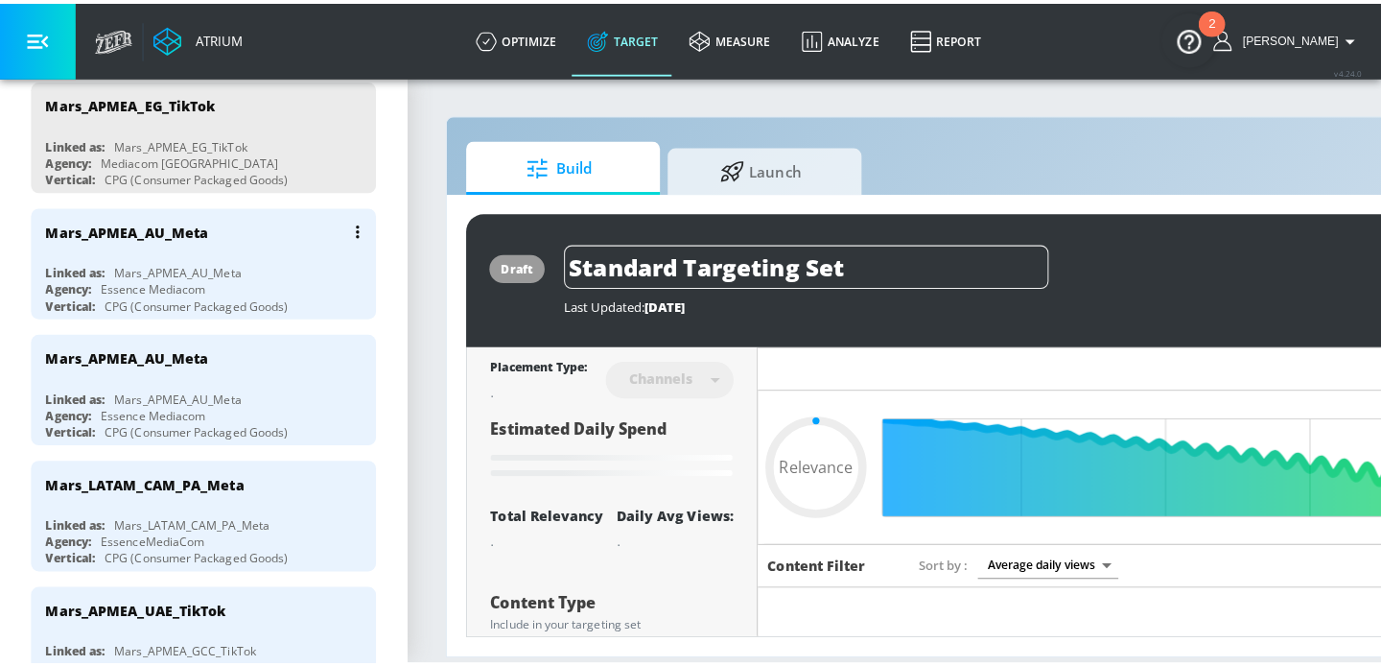
scroll to position [375, 0]
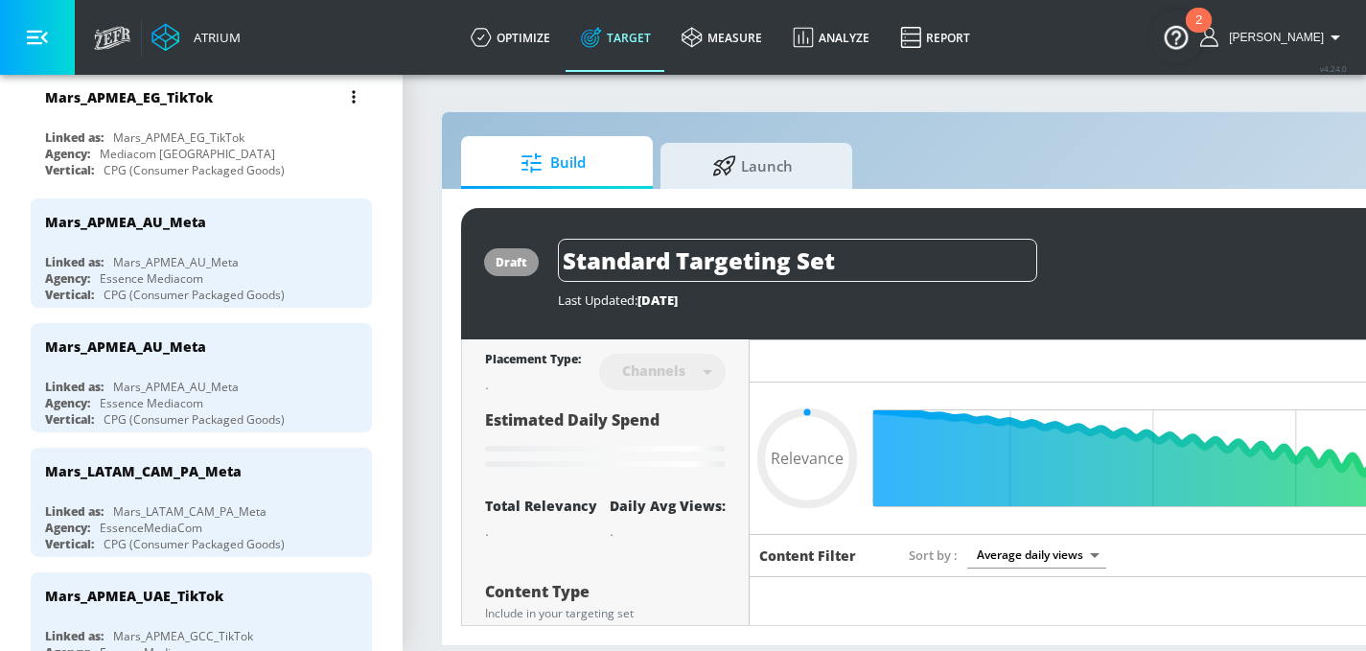
type input "0.6"
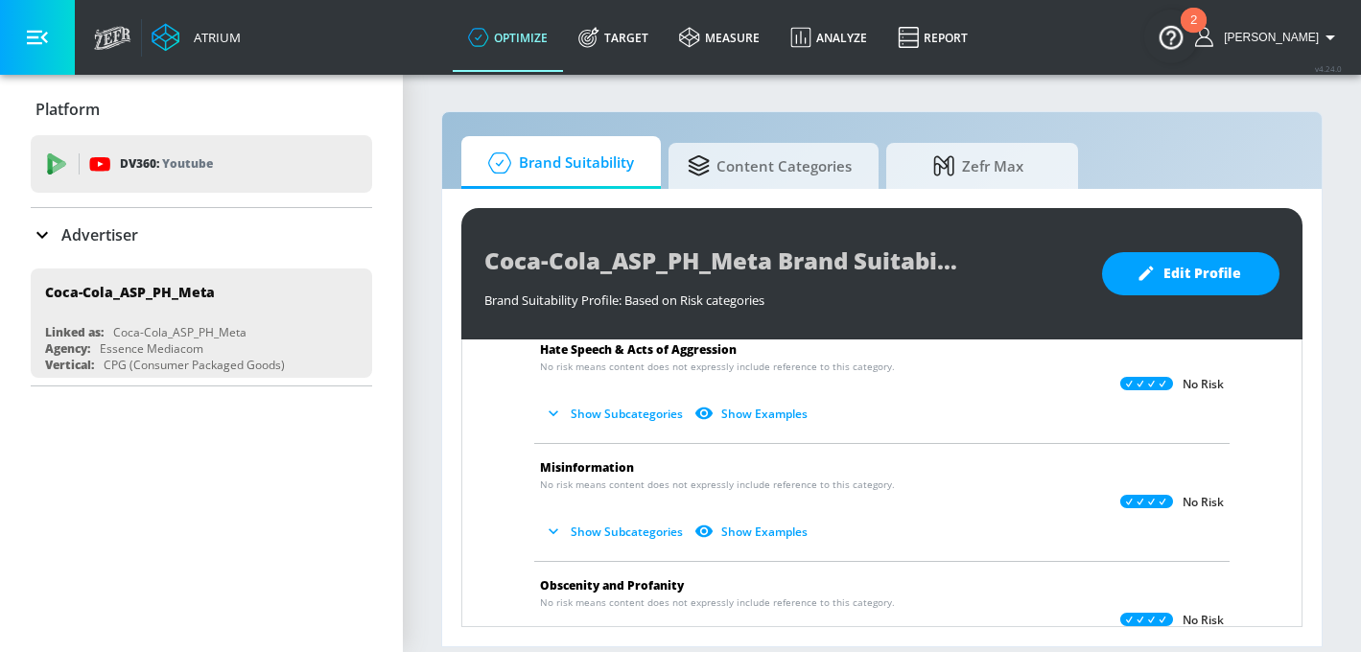
scroll to position [347, 0]
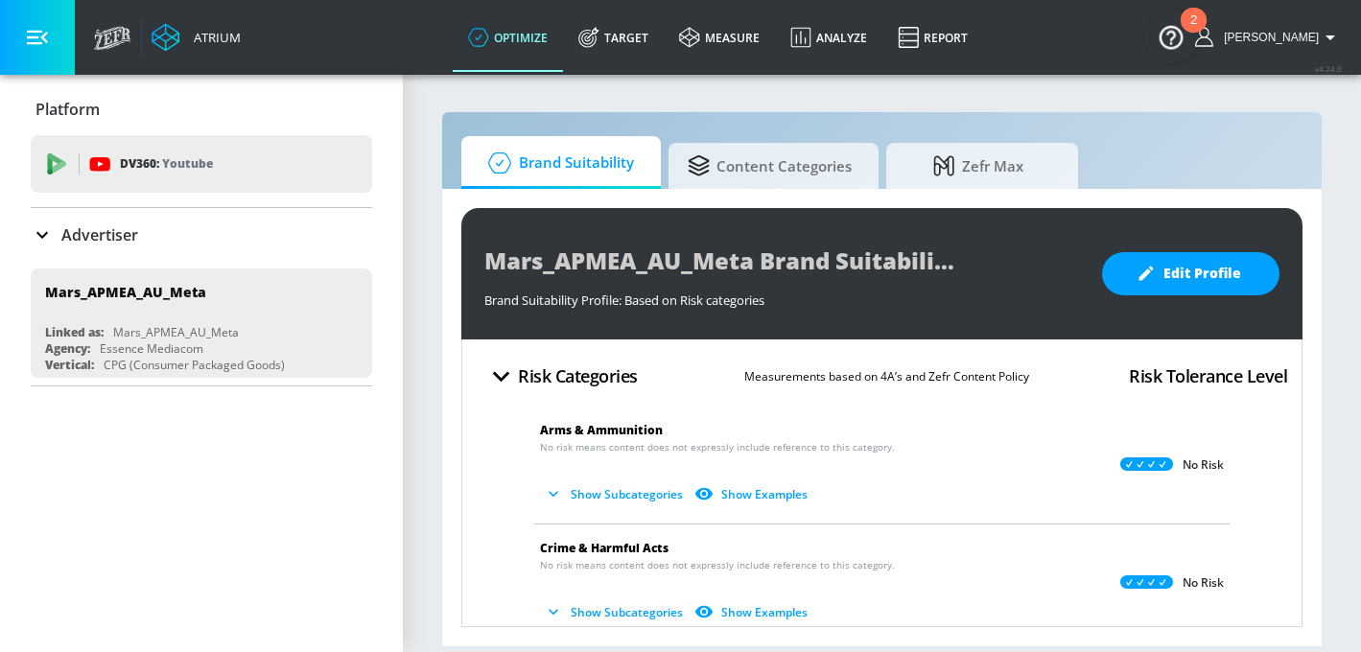
click at [1133, 460] on icon at bounding box center [1146, 463] width 53 height 13
click at [1206, 269] on span "Edit Profile" at bounding box center [1190, 274] width 101 height 24
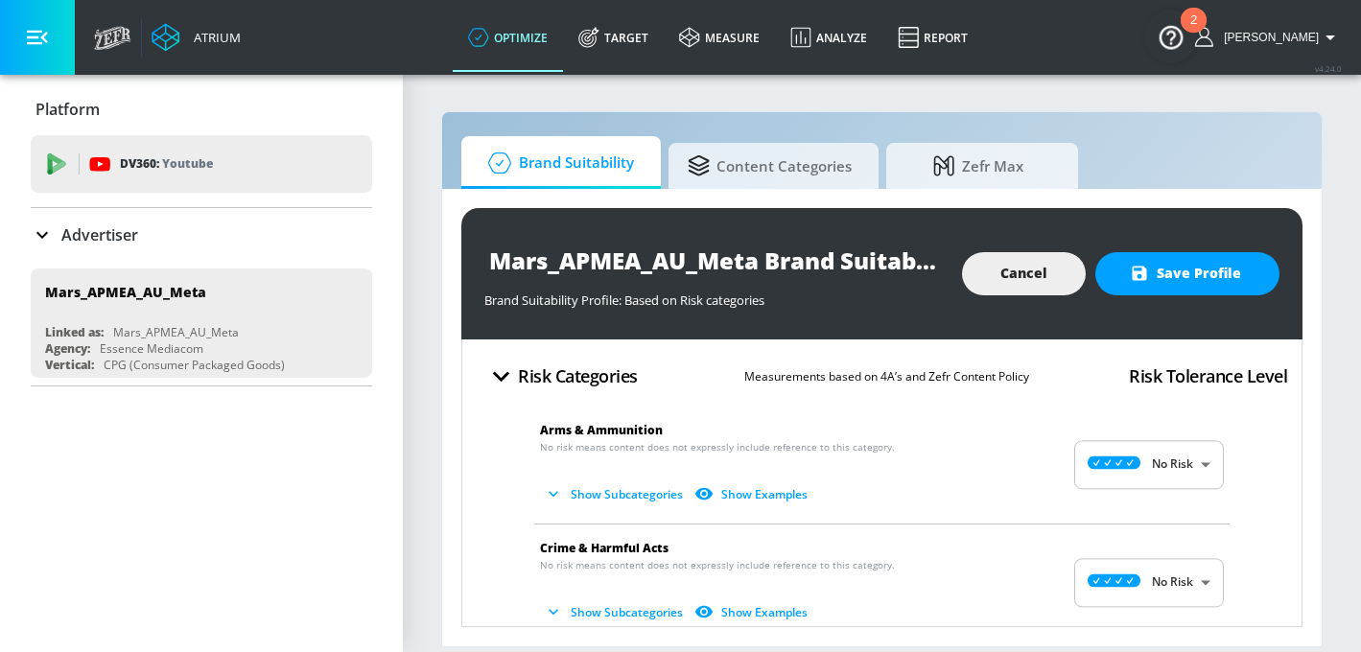
click at [1152, 446] on body "Atrium optimize Target measure Analyze Report optimize Target measure Analyze R…" at bounding box center [680, 326] width 1361 height 652
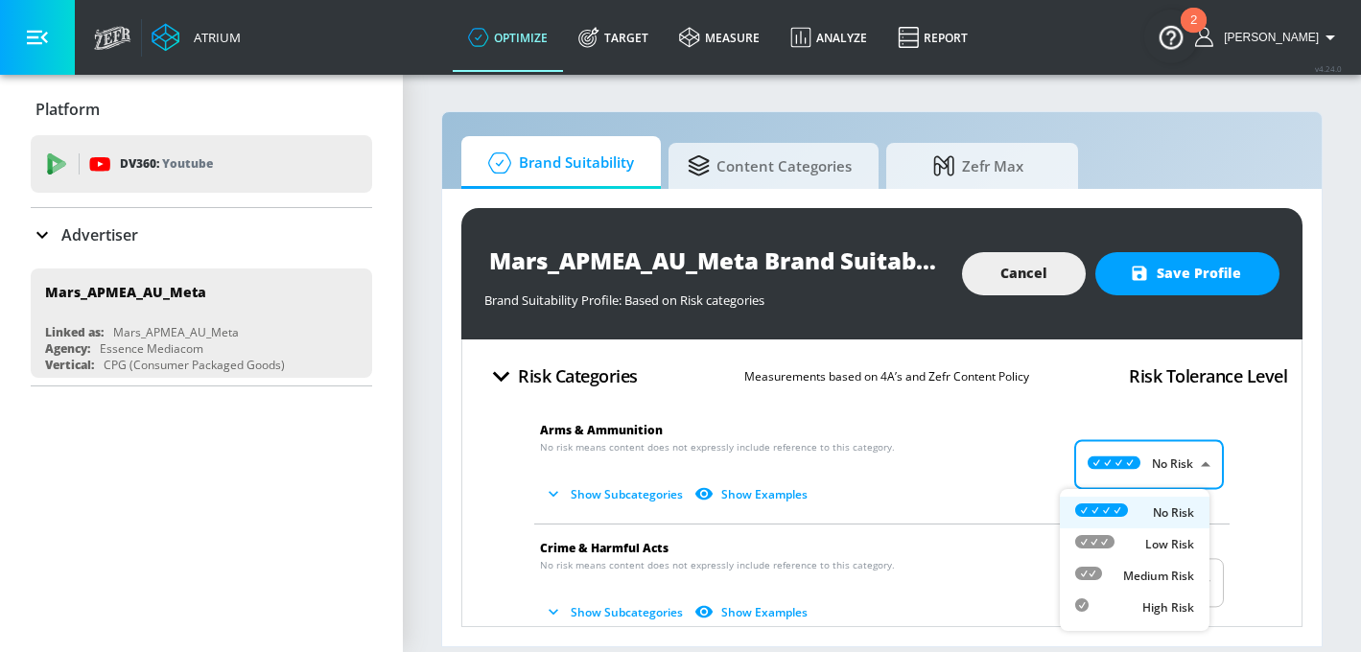
click at [1120, 538] on div "Low Risk" at bounding box center [1134, 544] width 119 height 20
type input "LOW"
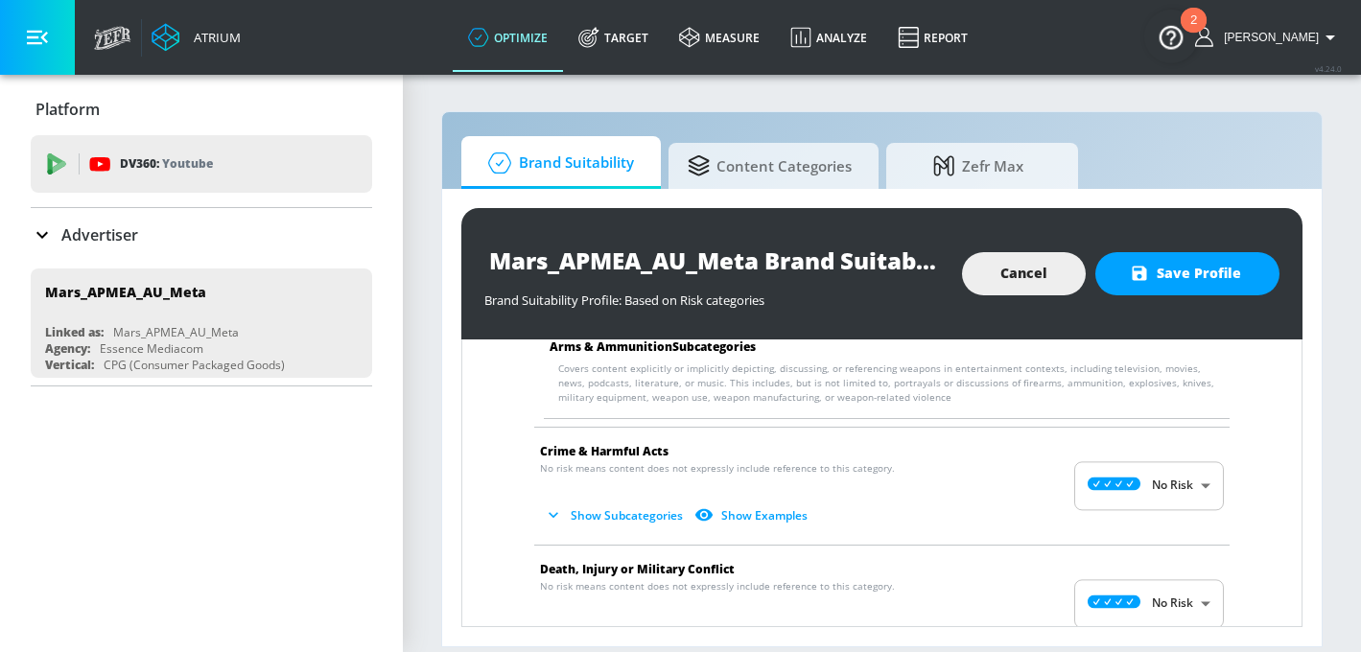
scroll to position [276, 0]
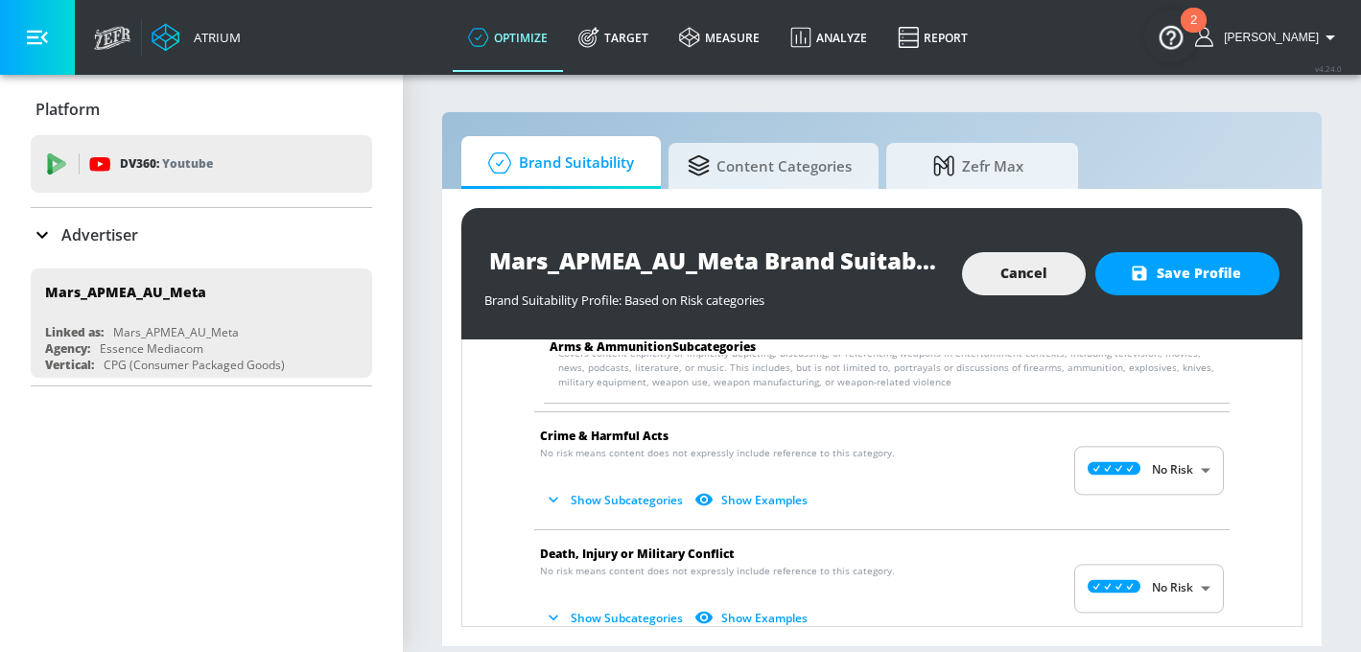
click at [1163, 461] on body "Atrium optimize Target measure Analyze Report optimize Target measure Analyze R…" at bounding box center [680, 326] width 1361 height 652
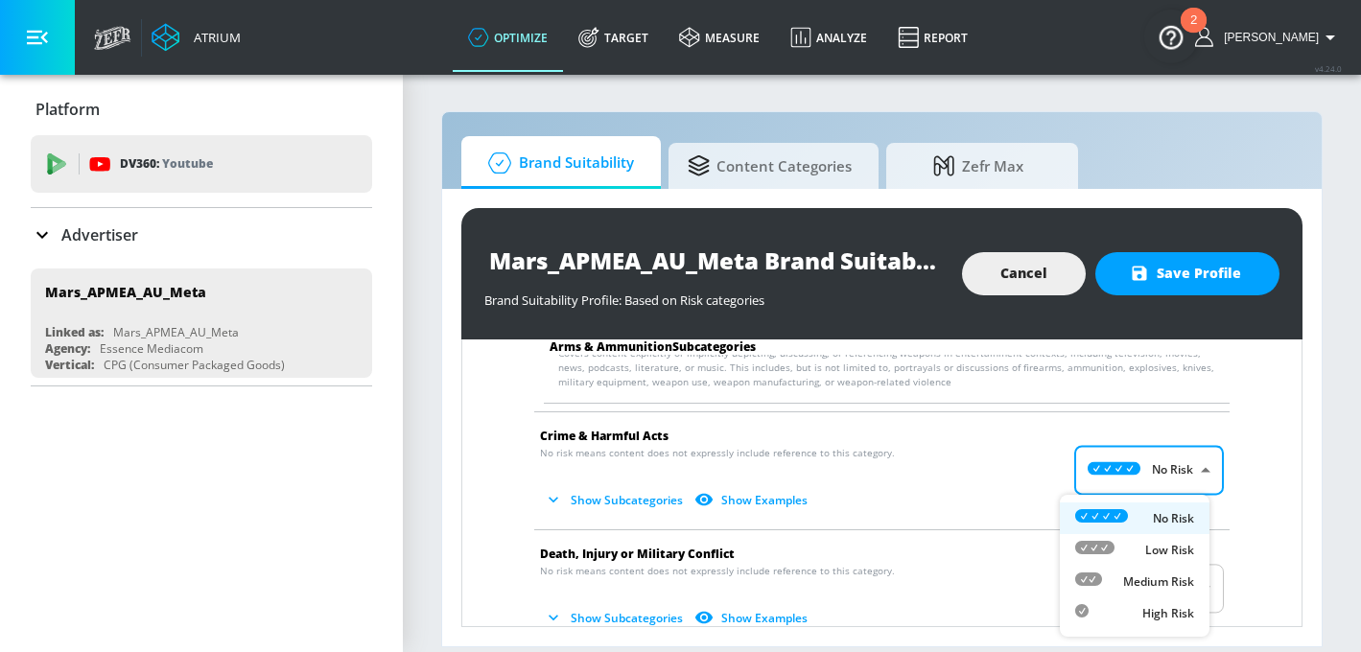
click at [1151, 546] on p "Low Risk" at bounding box center [1169, 550] width 49 height 17
type input "LOW"
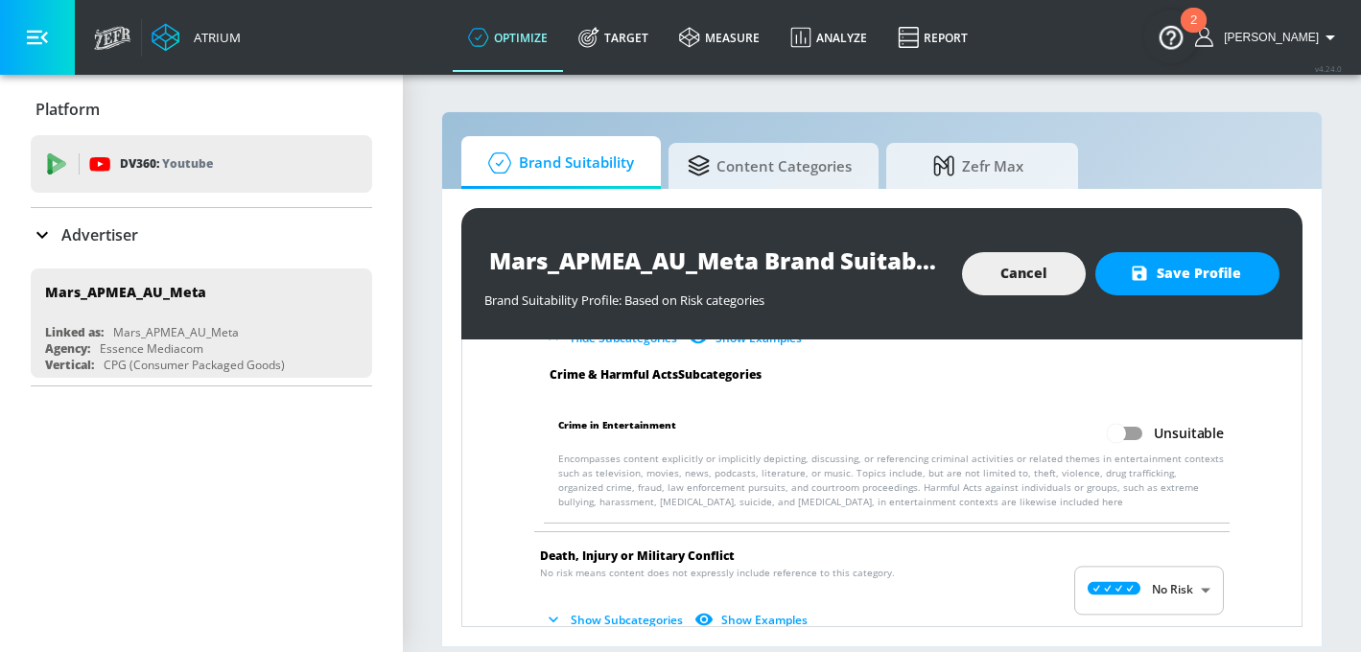
scroll to position [490, 0]
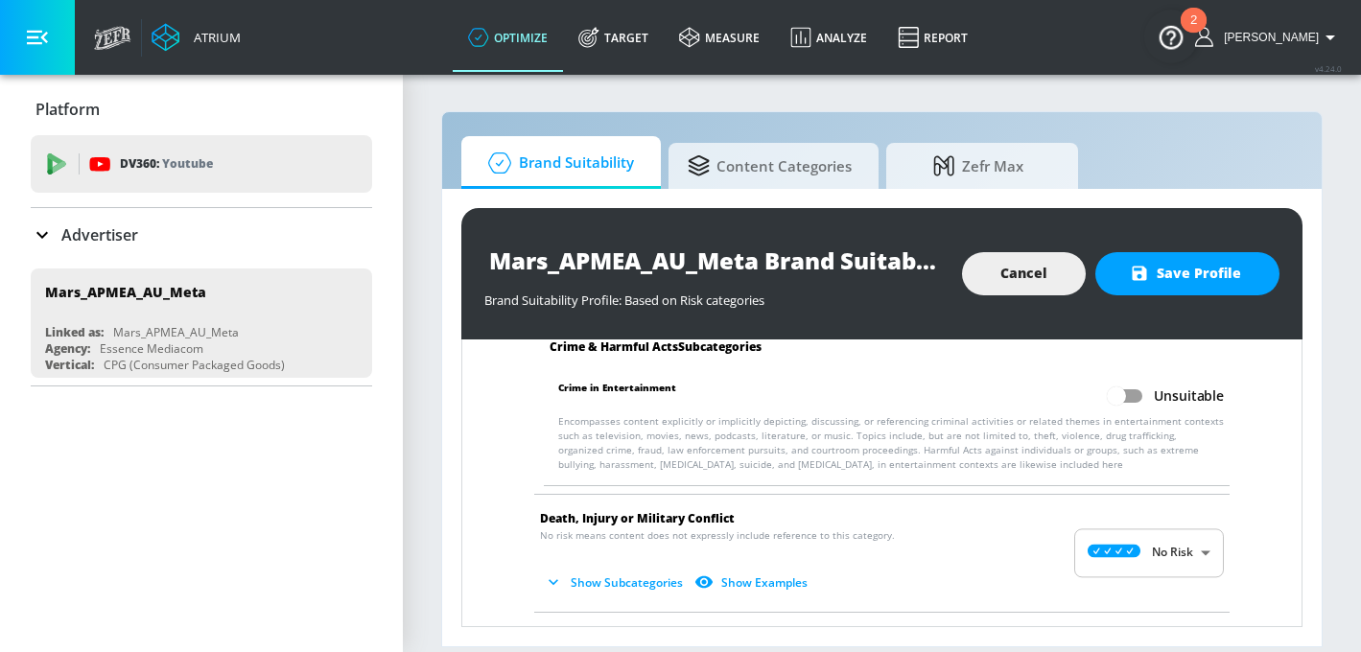
click at [1135, 573] on body "Atrium optimize Target measure Analyze Report optimize Target measure Analyze R…" at bounding box center [680, 326] width 1361 height 652
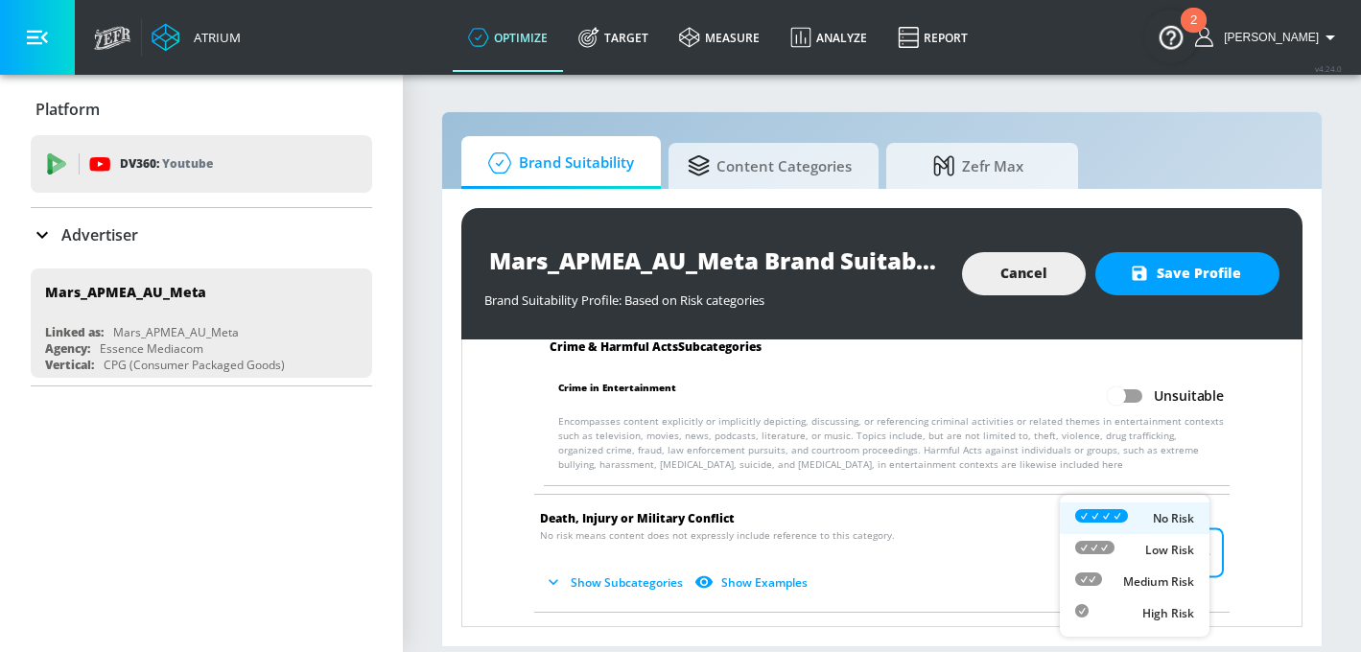
click at [1139, 551] on div "Low Risk" at bounding box center [1134, 550] width 119 height 20
type input "LOW"
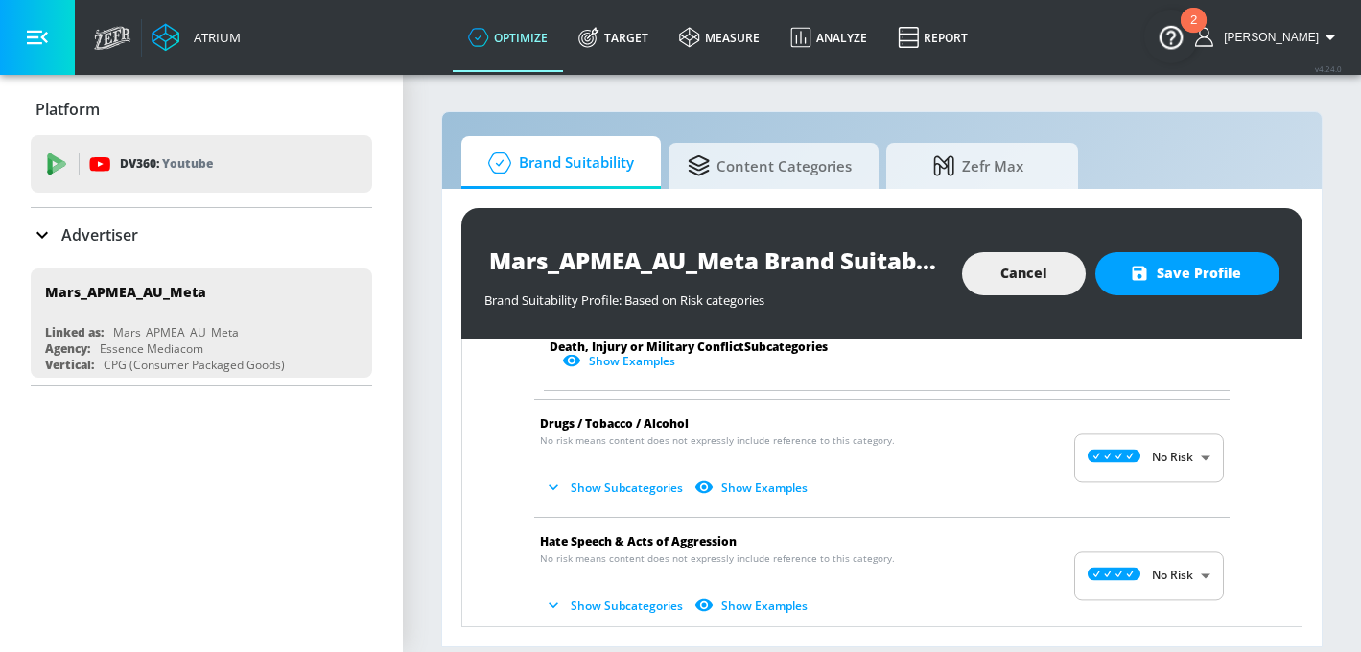
scroll to position [1259, 0]
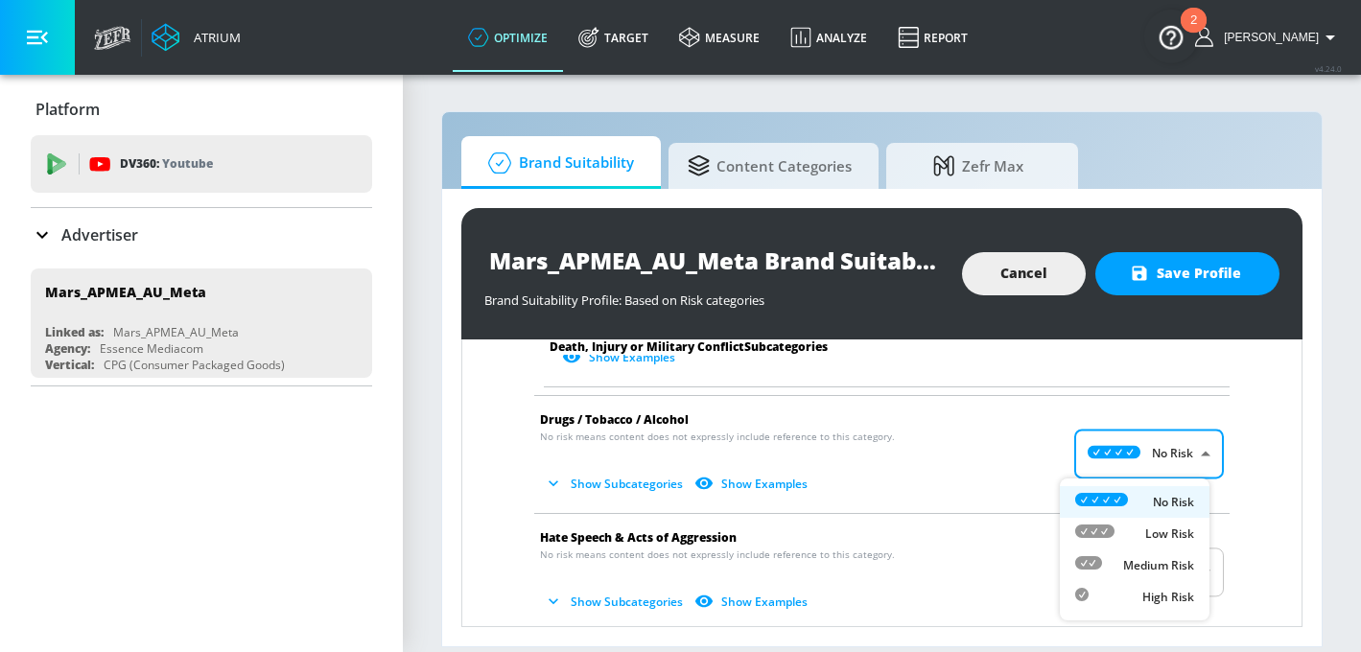
click at [1149, 462] on body "Atrium optimize Target measure Analyze Report optimize Target measure Analyze R…" at bounding box center [680, 326] width 1361 height 652
click at [1133, 560] on p "Medium Risk" at bounding box center [1158, 565] width 71 height 17
type input "MEDIUM"
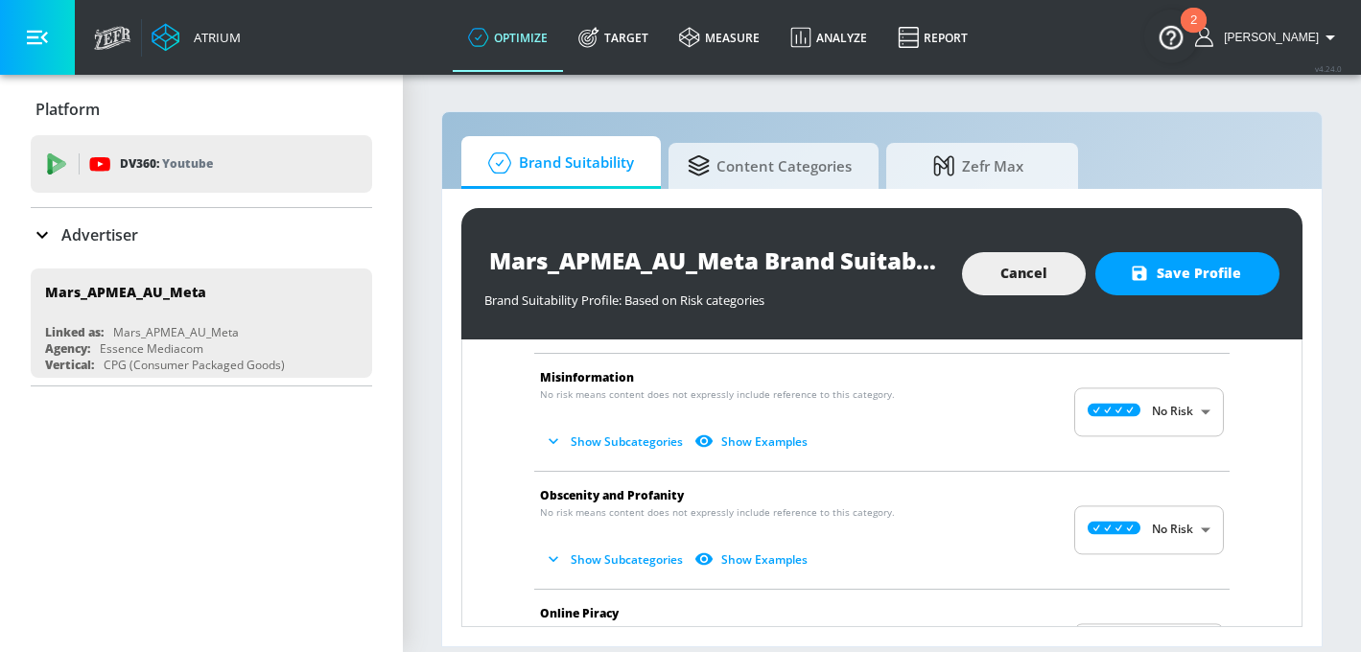
scroll to position [2080, 0]
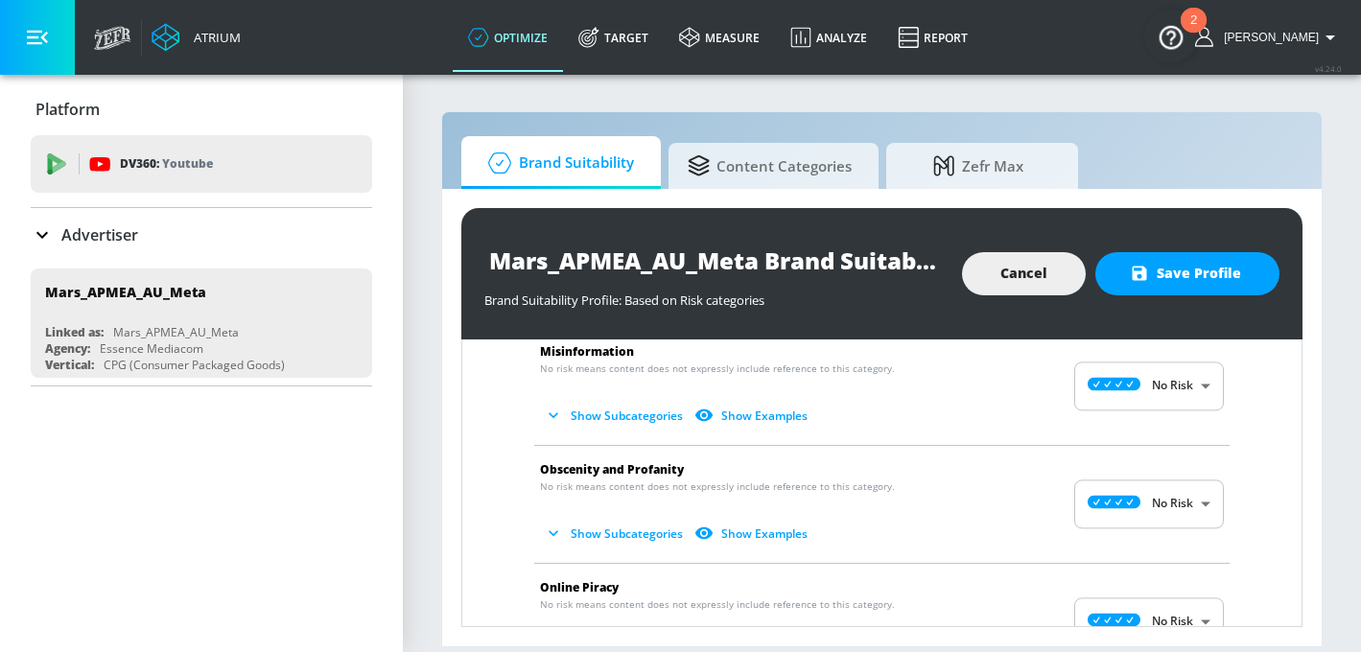
click at [1106, 505] on body "Atrium optimize Target measure Analyze Report optimize Target measure Analyze R…" at bounding box center [680, 326] width 1361 height 652
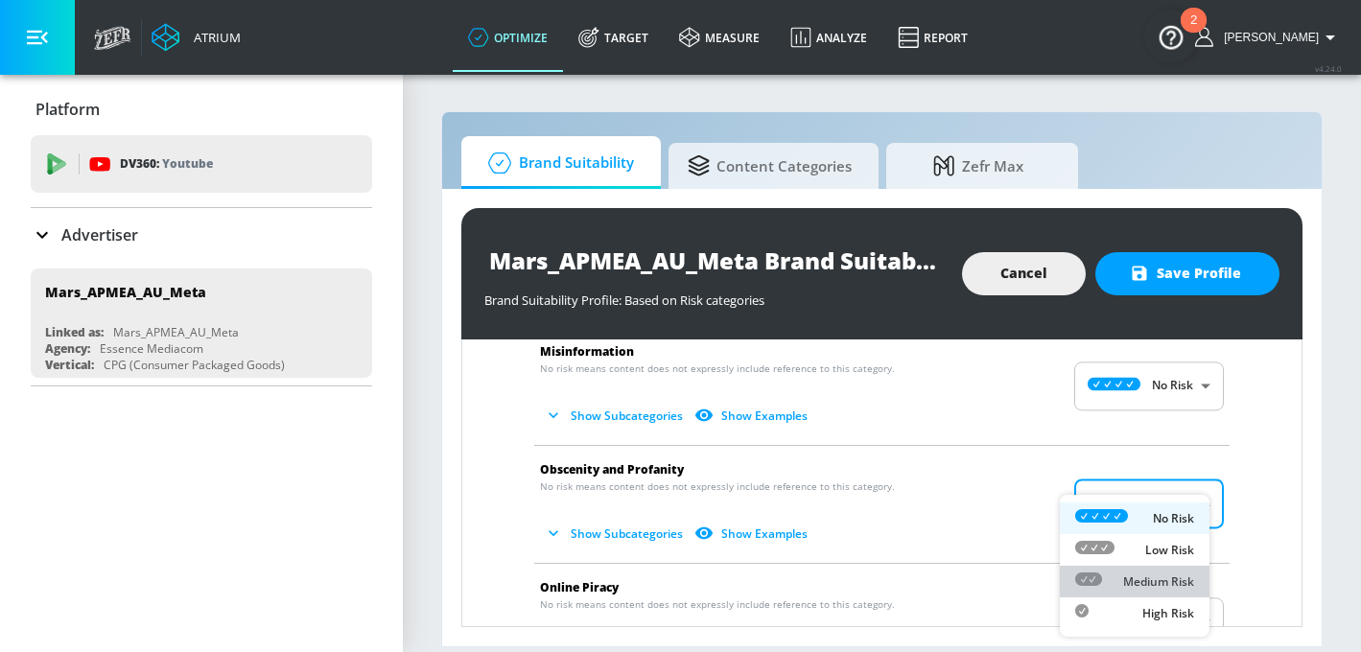
click at [1124, 570] on li "Medium Risk" at bounding box center [1135, 582] width 150 height 32
type input "MEDIUM"
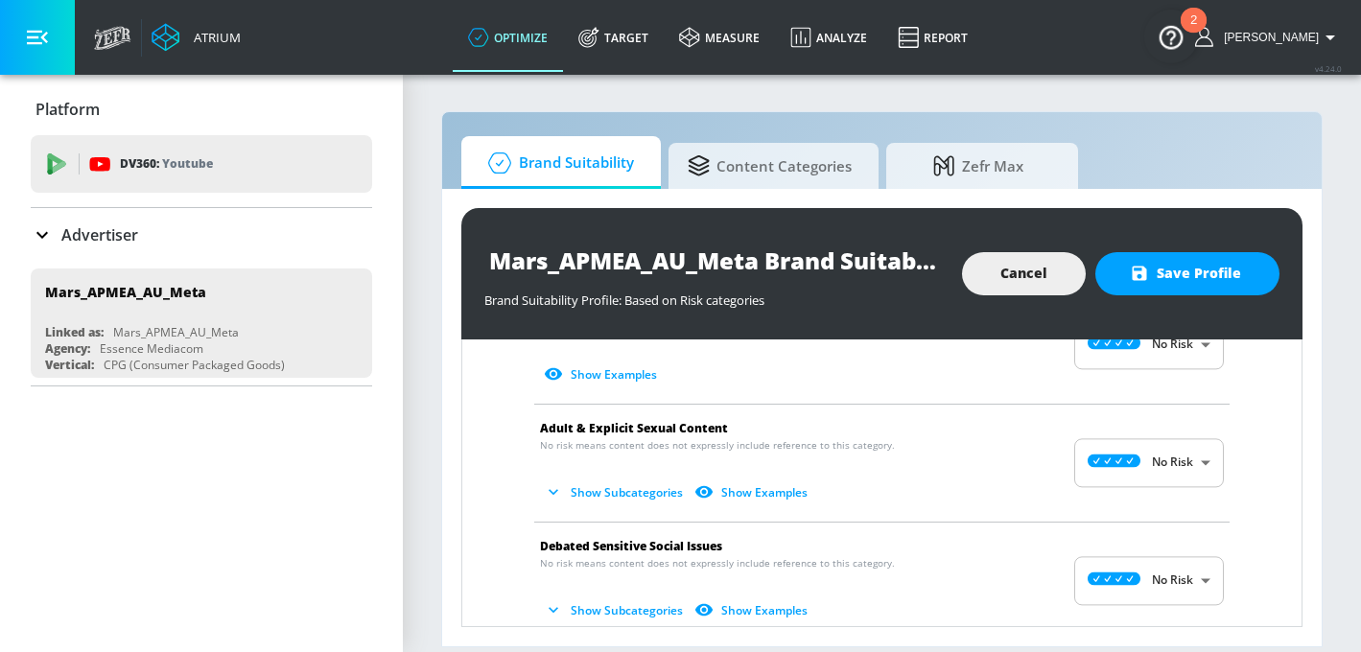
scroll to position [2552, 0]
click at [1143, 470] on body "Atrium optimize Target measure Analyze Report optimize Target measure Analyze R…" at bounding box center [680, 326] width 1361 height 652
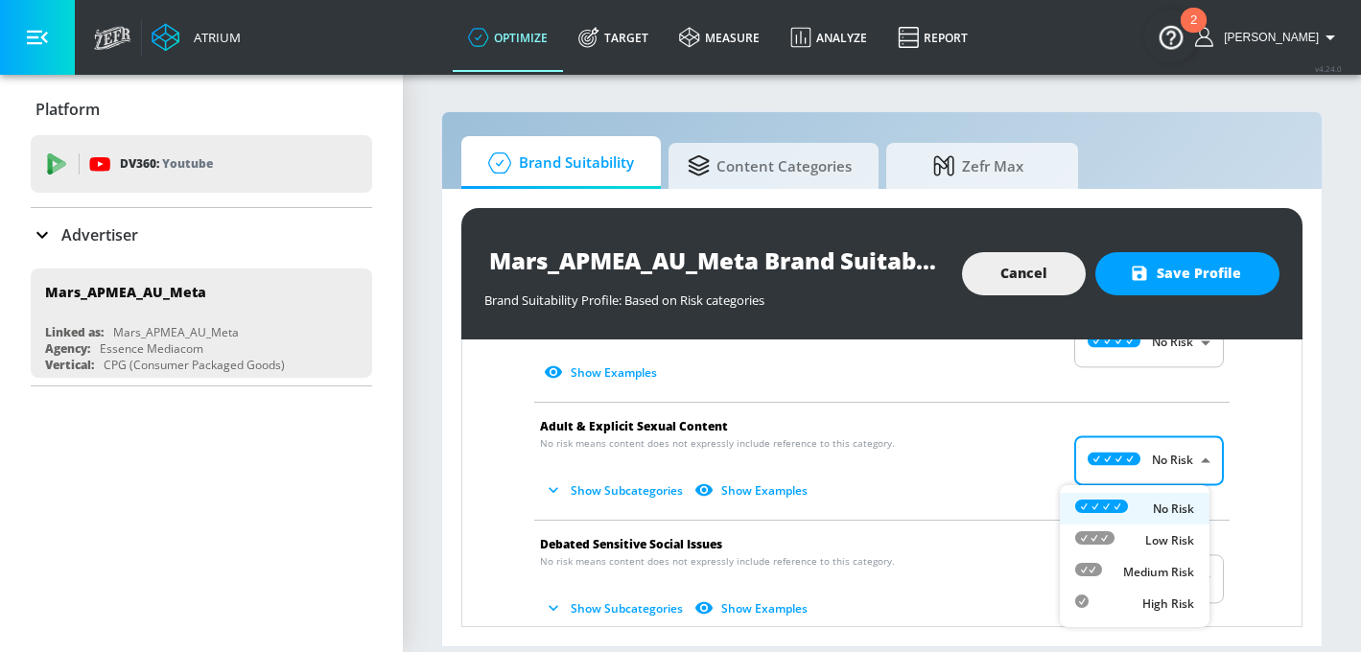
click at [1137, 533] on div "Low Risk" at bounding box center [1134, 540] width 119 height 20
type input "LOW"
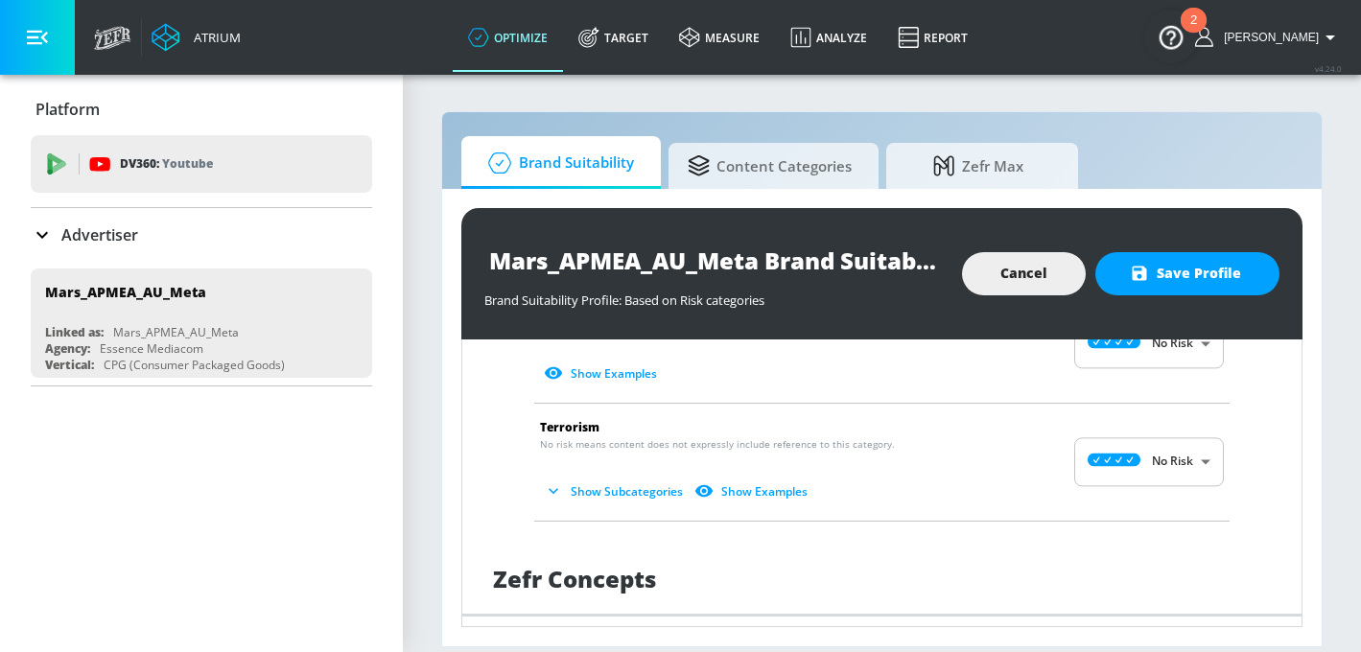
scroll to position [3101, 0]
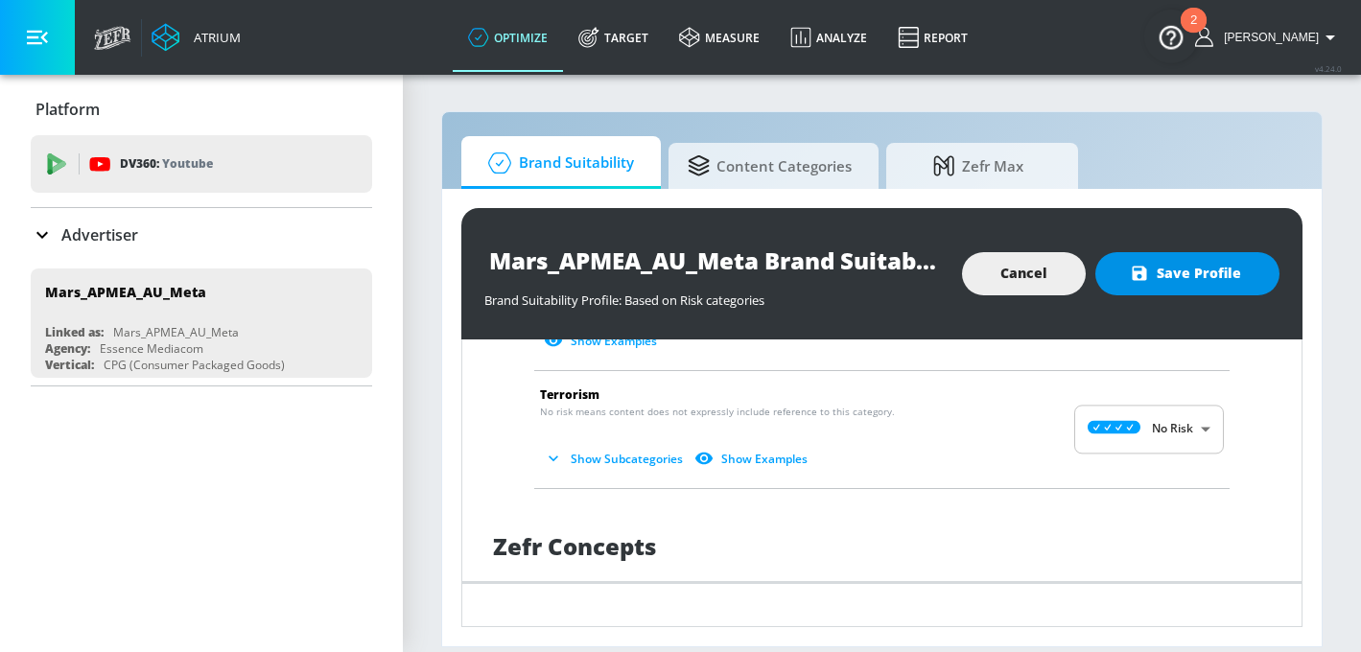
click at [1176, 269] on span "Save Profile" at bounding box center [1186, 274] width 107 height 24
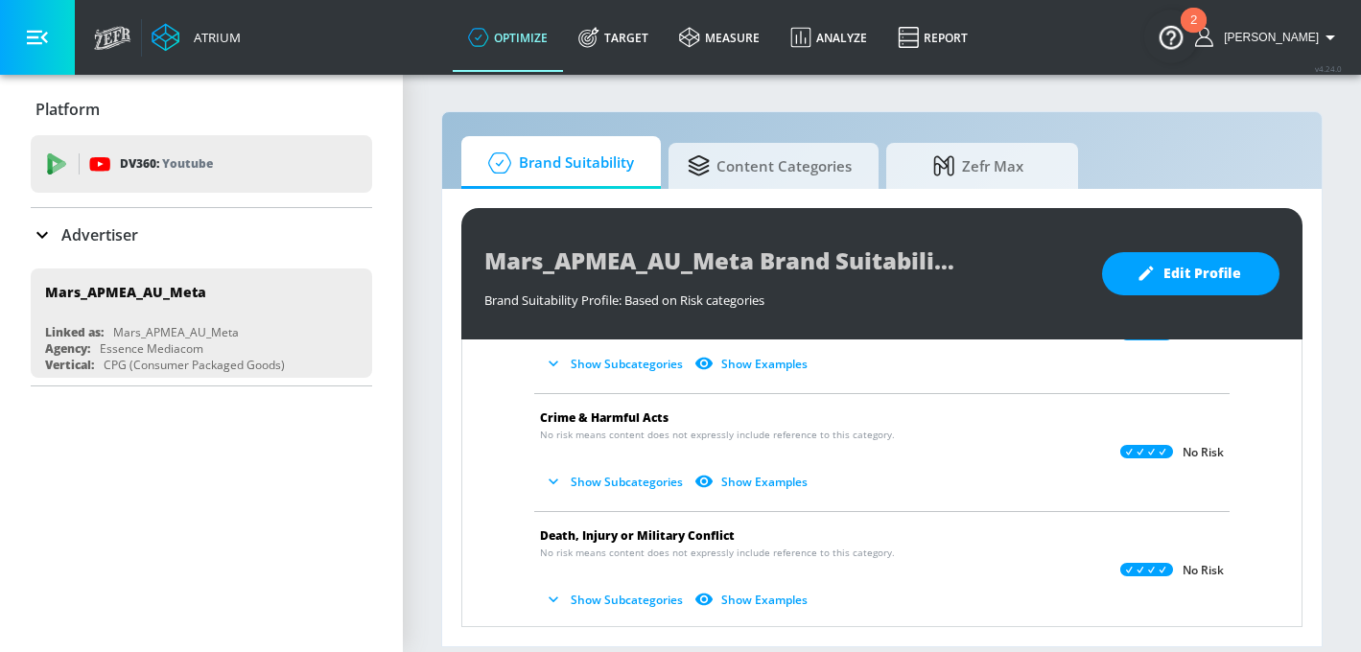
scroll to position [129, 0]
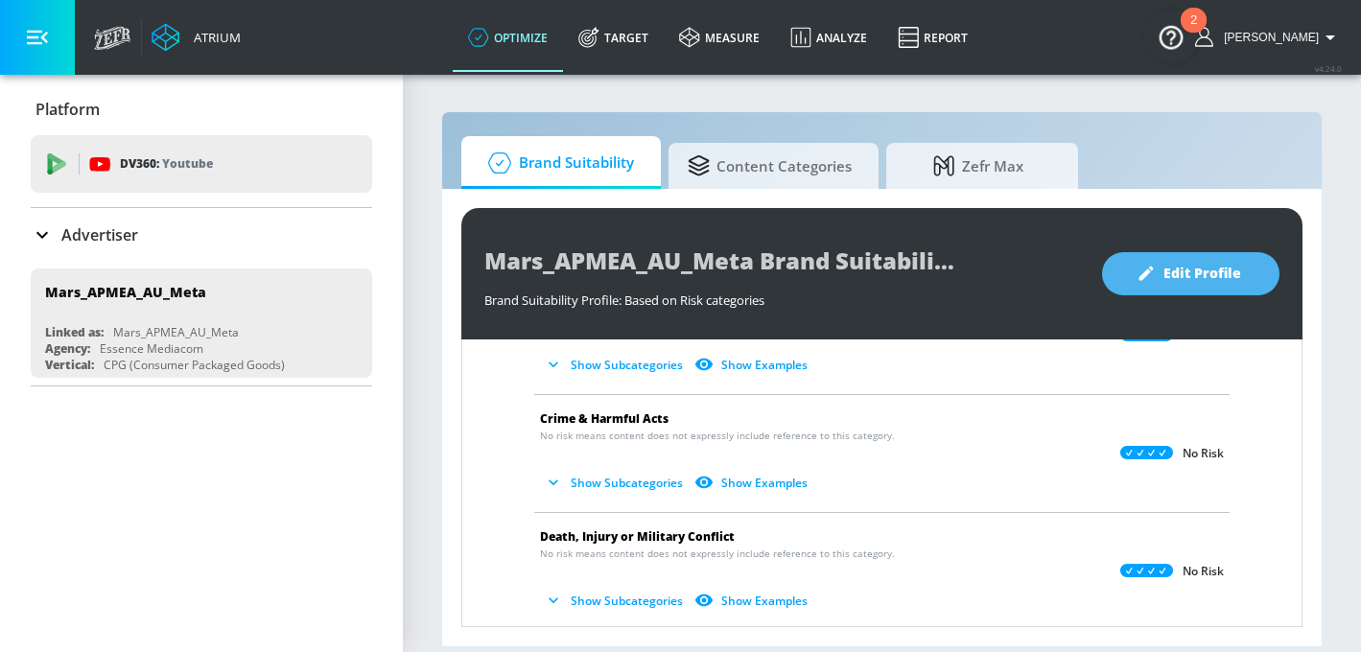
click at [1180, 269] on span "Edit Profile" at bounding box center [1190, 274] width 101 height 24
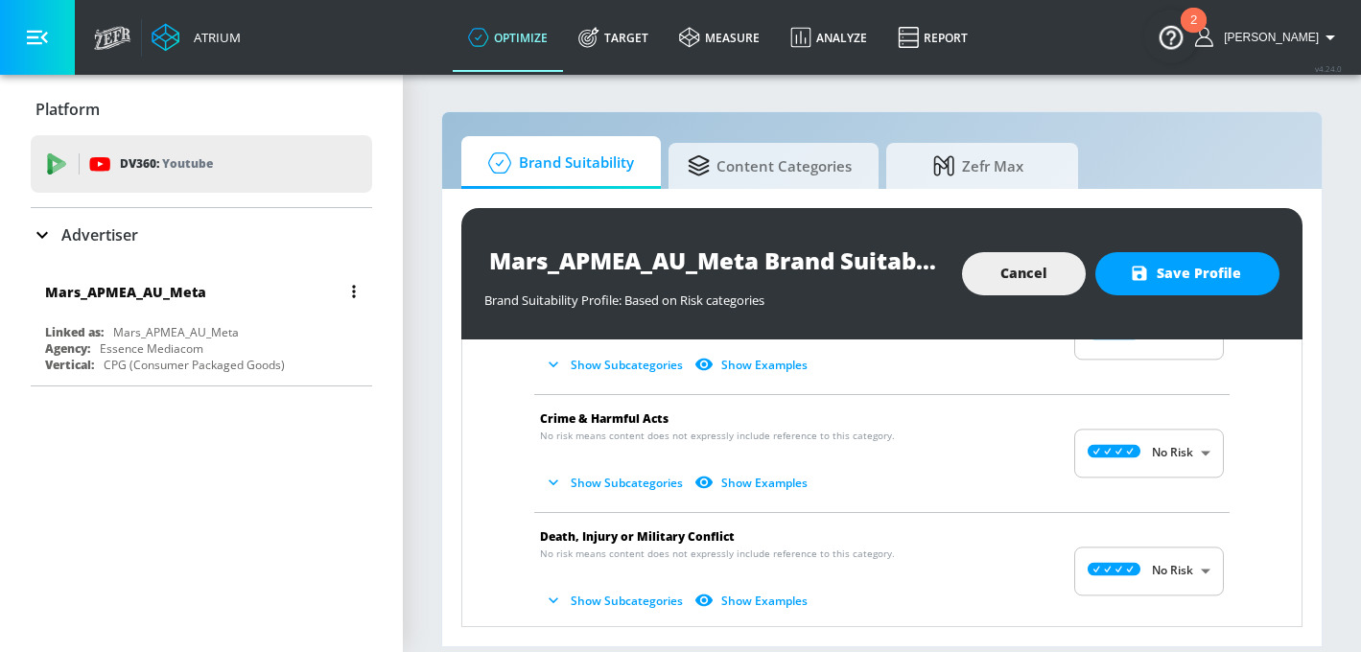
click at [202, 332] on div "Mars_APMEA_AU_Meta" at bounding box center [176, 332] width 126 height 16
click at [346, 301] on button "button" at bounding box center [353, 291] width 27 height 27
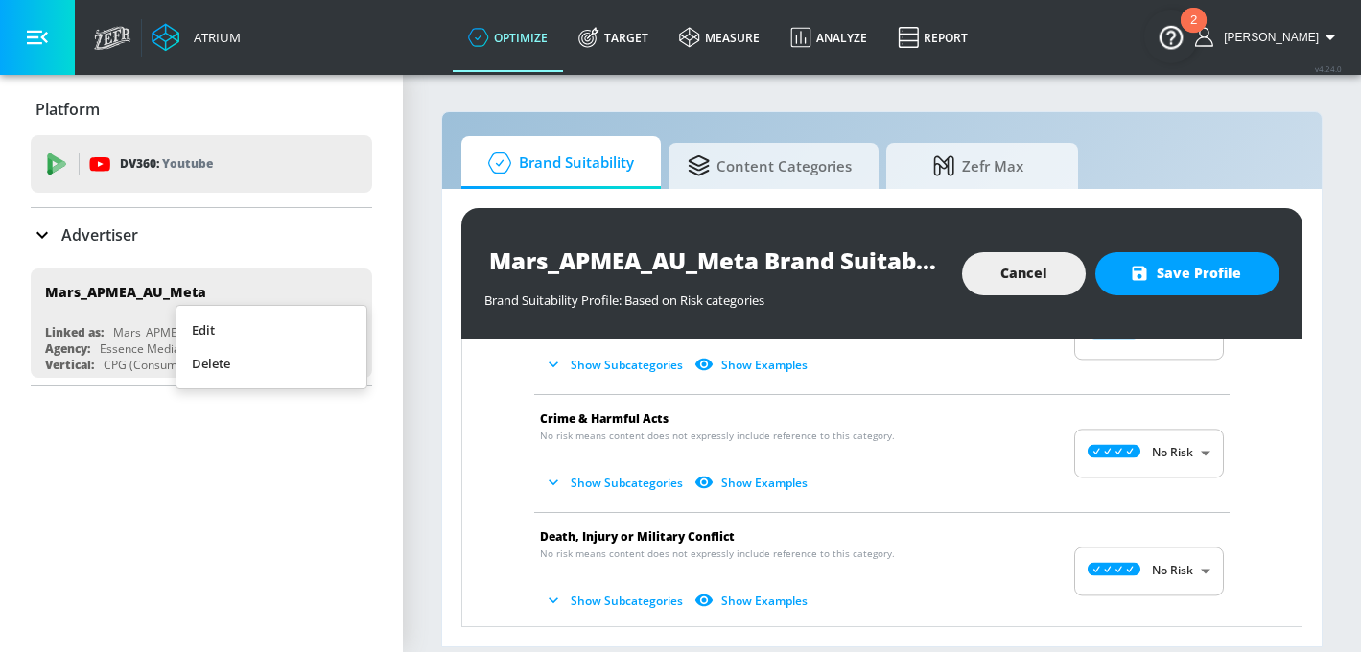
click at [325, 324] on li "Edit" at bounding box center [271, 331] width 190 height 34
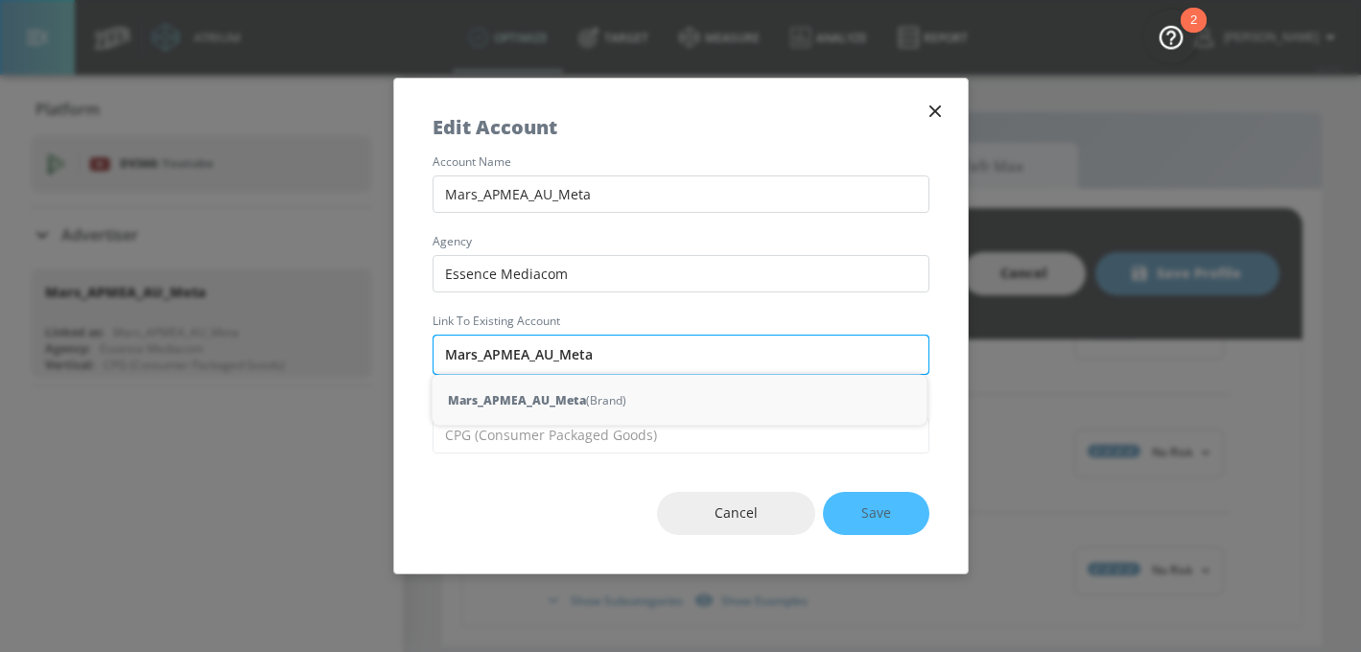
click at [615, 354] on input "Mars_APMEA_AU_Meta" at bounding box center [680, 355] width 497 height 40
click at [553, 352] on input "Mars_APMEA_AU_Meta" at bounding box center [680, 355] width 497 height 40
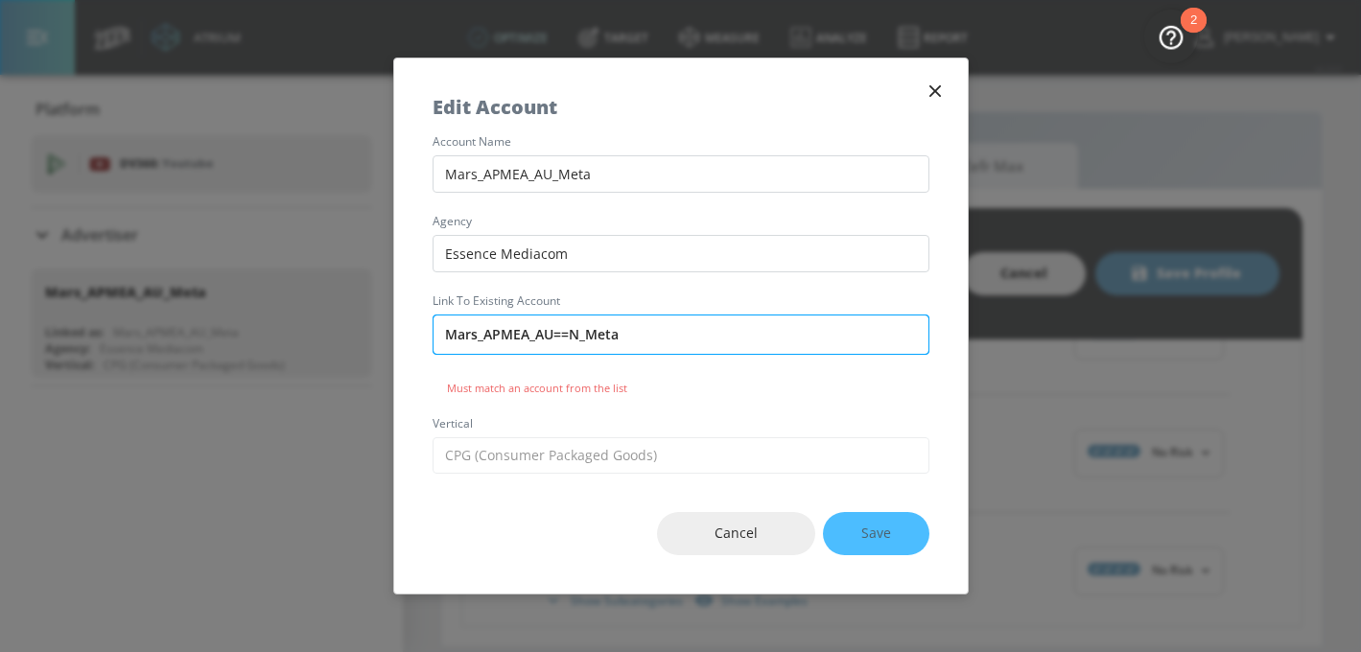
type input "Mars_APMEA_AU==NZ_Meta"
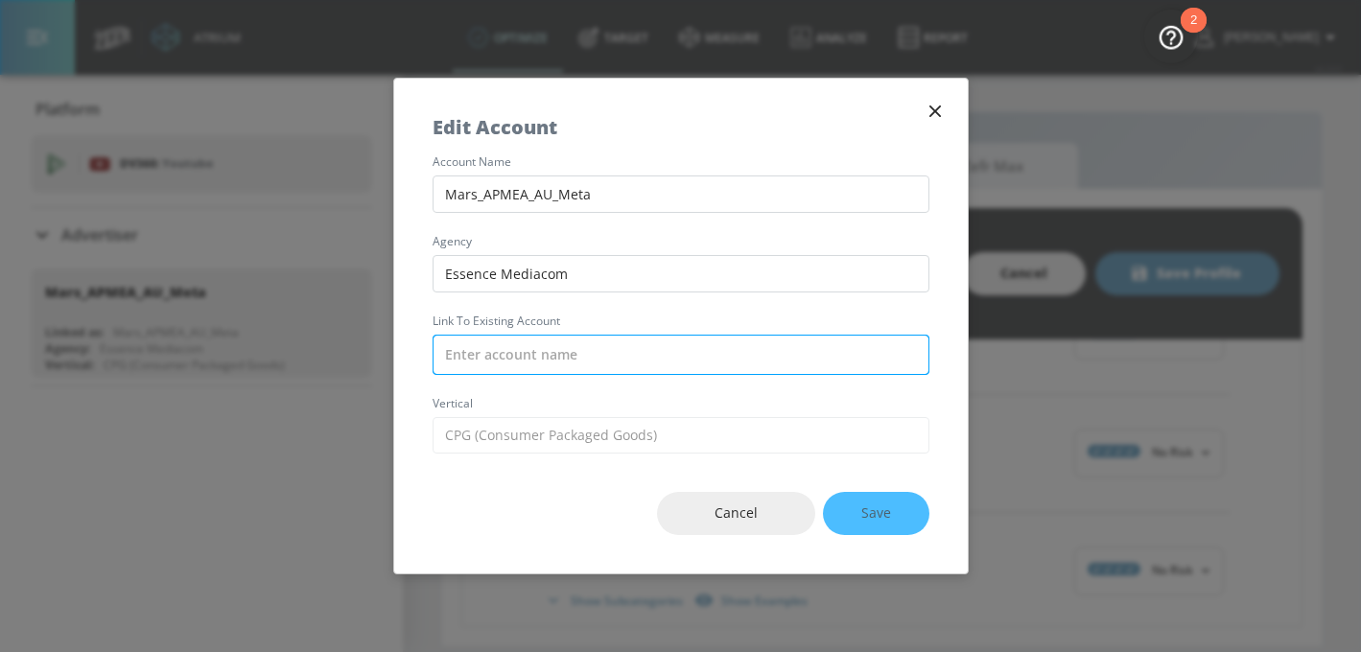
click at [528, 357] on input "text" at bounding box center [680, 355] width 497 height 40
paste input "Mars_APMEA_NZ_Meta"
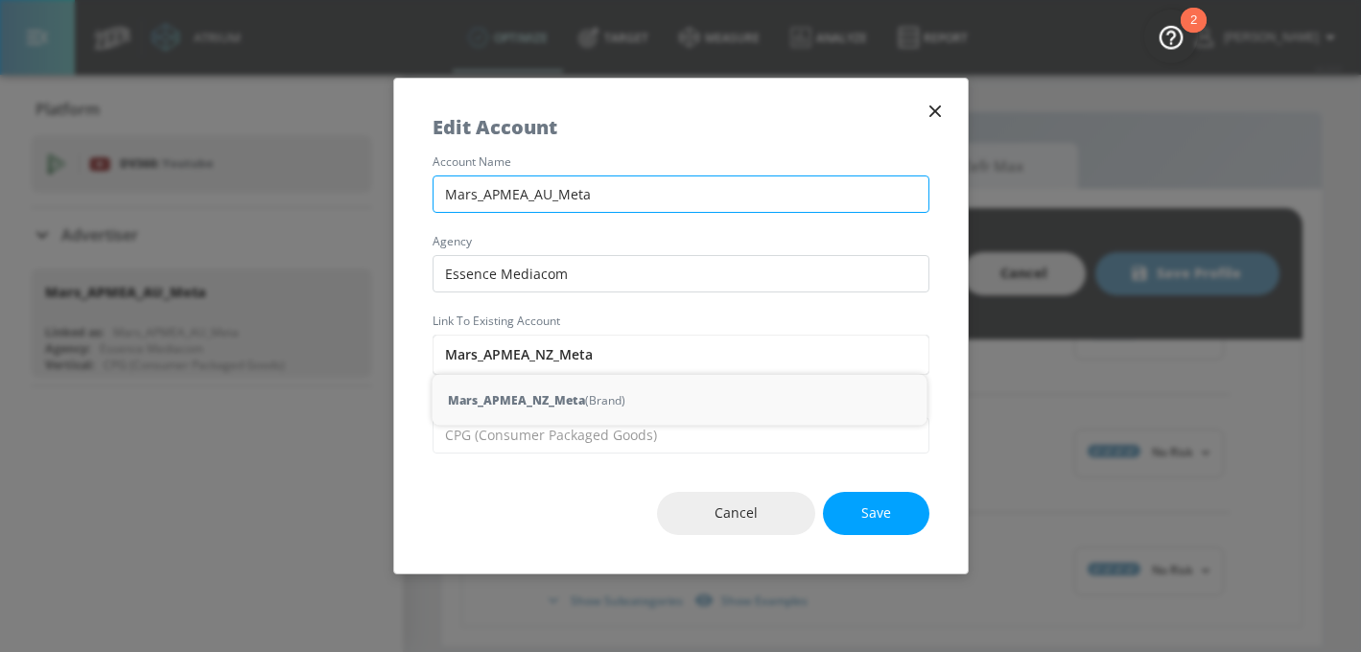
type input "Mars_APMEA_NZ_Meta"
click at [572, 190] on input "Mars_APMEA_AU_Meta" at bounding box center [680, 193] width 497 height 37
paste input "NZ"
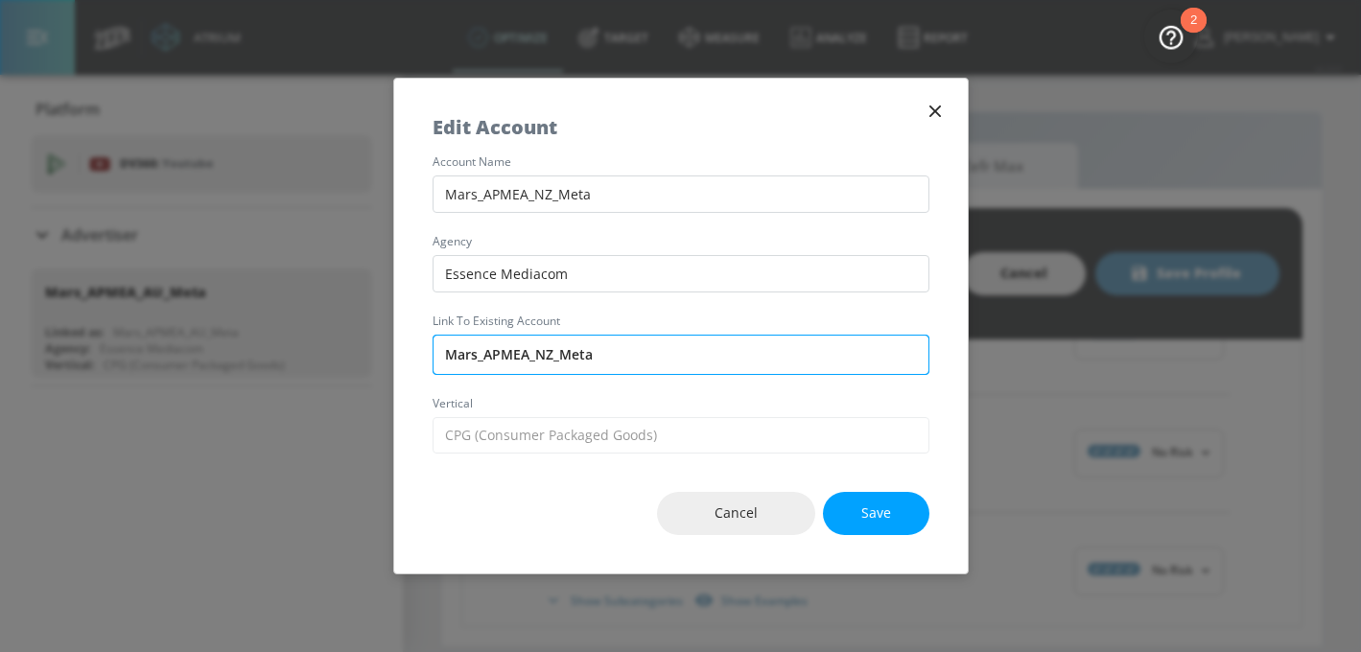
type input "Mars_APMEA_NZ_Meta"
click at [551, 349] on input "Mars_APMEA_NZ_Meta" at bounding box center [680, 355] width 497 height 40
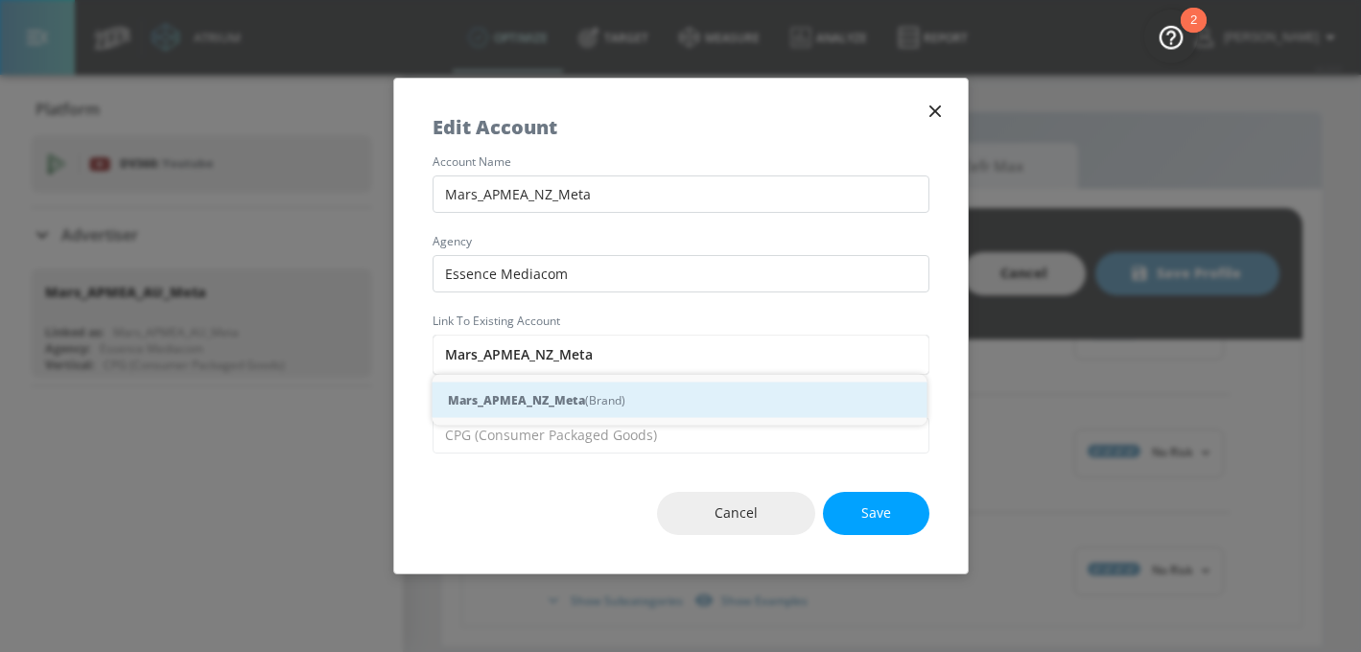
click at [547, 395] on strong "Mars_APMEA_NZ_Meta" at bounding box center [516, 400] width 137 height 20
type input "Mars_APMEA_NZ_Meta (Brand)"
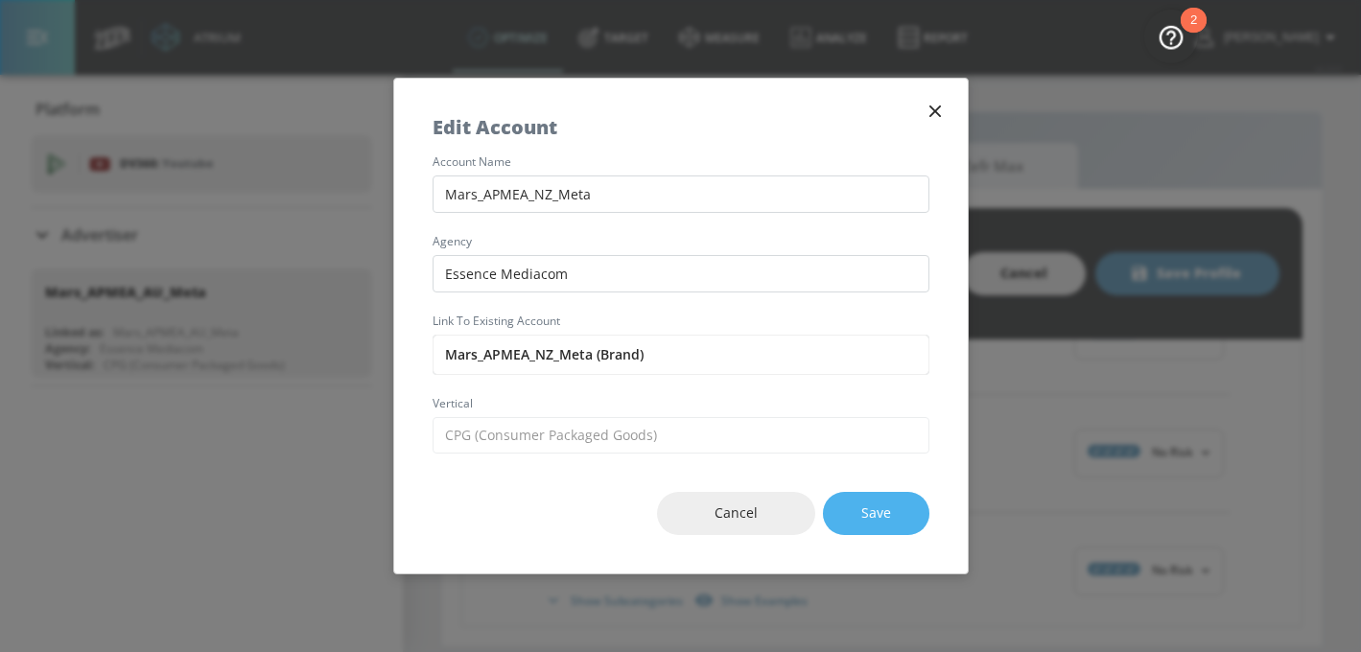
click at [894, 519] on button "Save" at bounding box center [876, 513] width 106 height 43
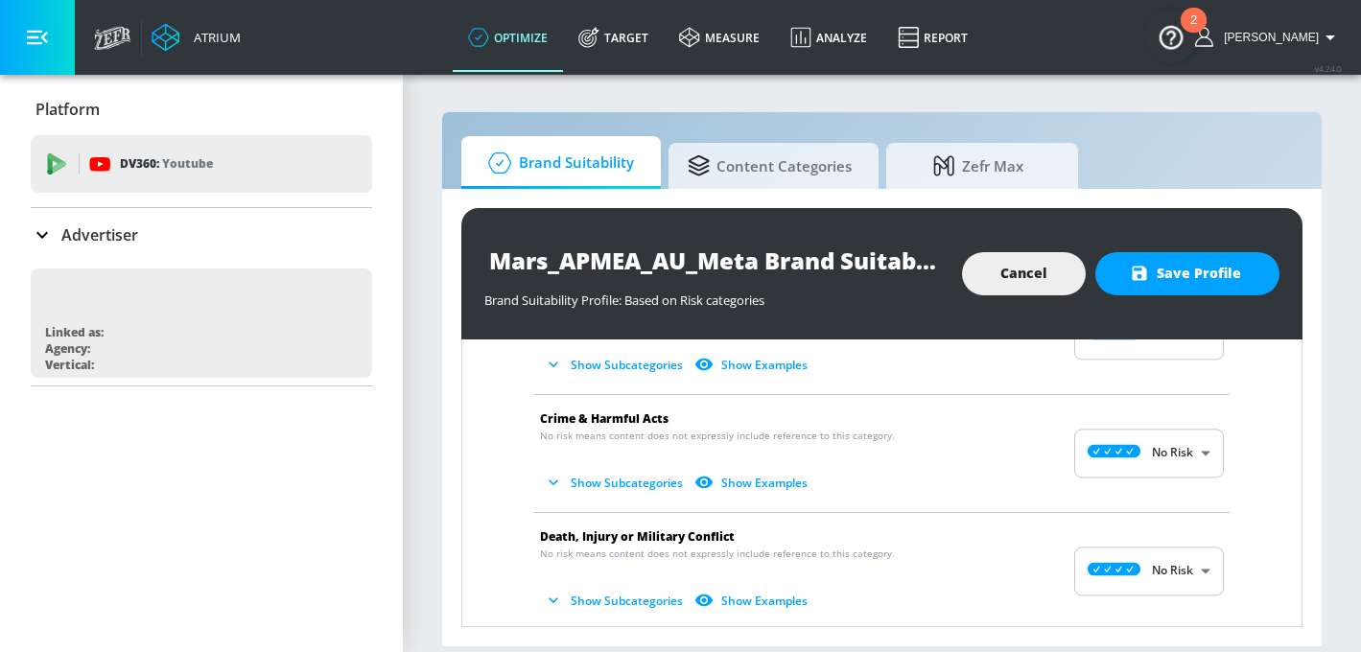
scroll to position [0, 0]
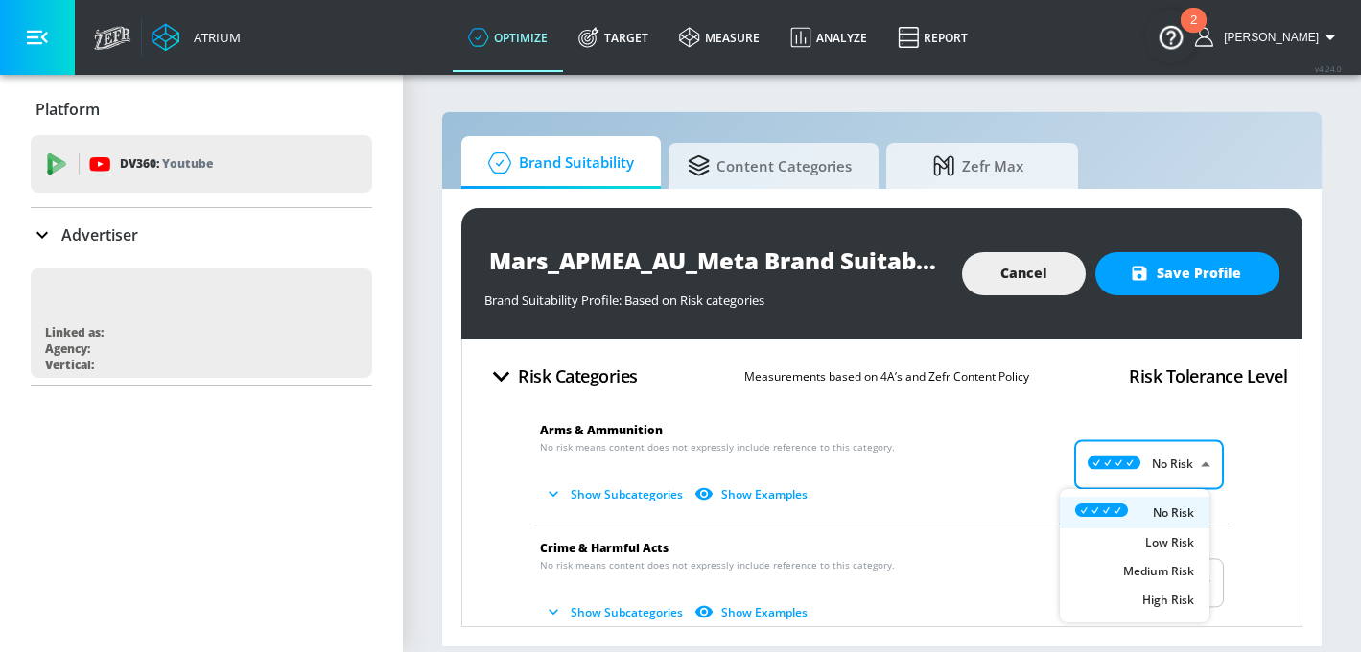
click at [1120, 468] on body "Atrium optimize Target measure Analyze Report optimize Target measure Analyze R…" at bounding box center [680, 326] width 1361 height 652
click at [1117, 546] on div "Low Risk" at bounding box center [1134, 544] width 119 height 20
type input "LOW"
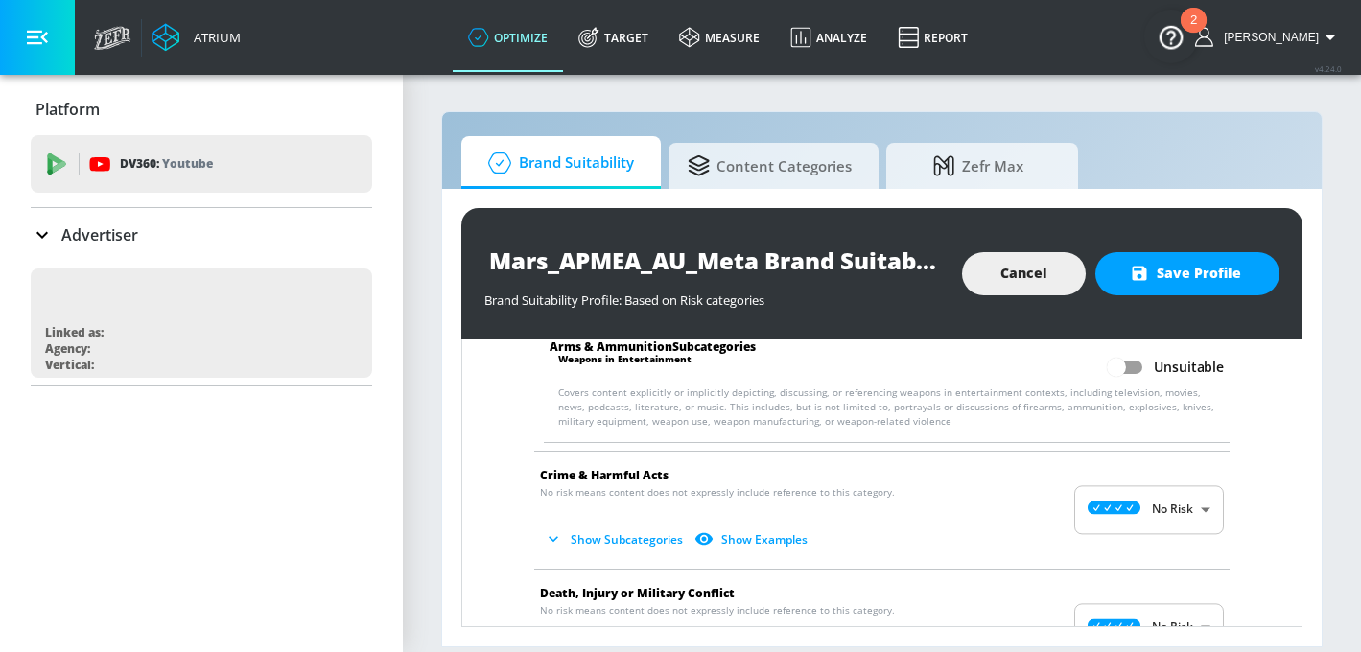
scroll to position [353, 0]
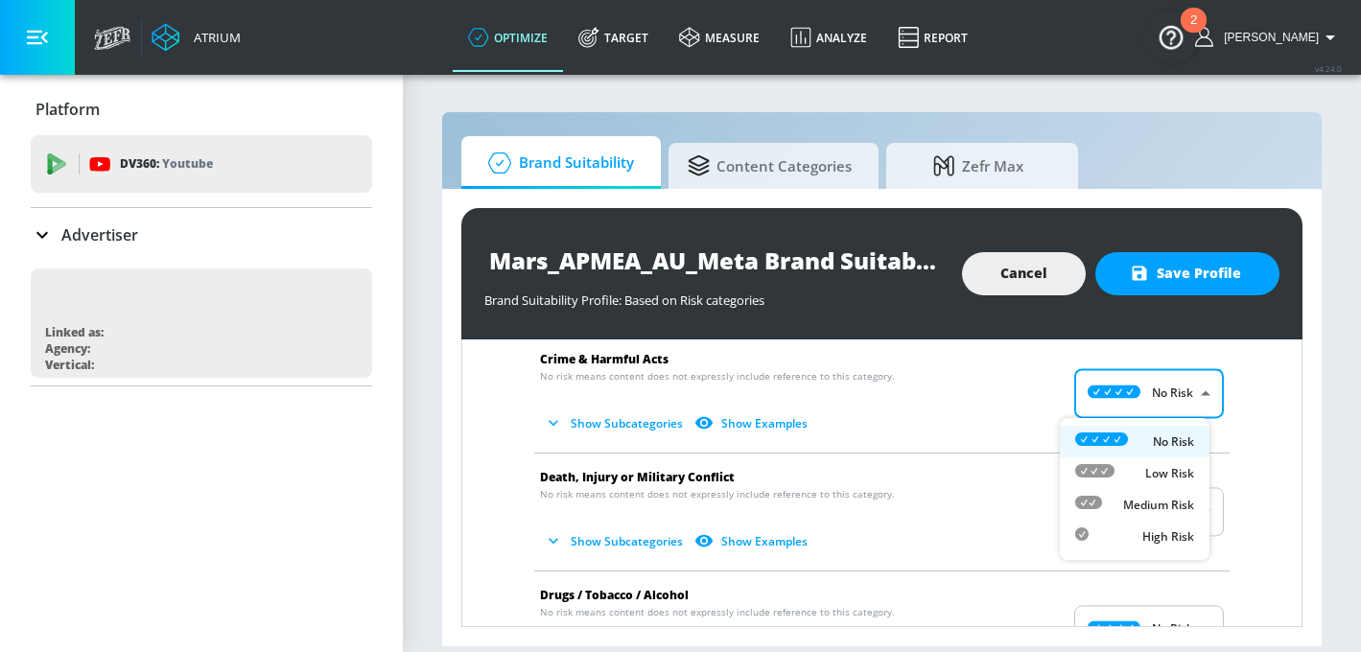
click at [1113, 397] on body "Atrium optimize Target measure Analyze Report optimize Target measure Analyze R…" at bounding box center [680, 326] width 1361 height 652
click at [1108, 473] on icon at bounding box center [1094, 470] width 39 height 13
type input "LOW"
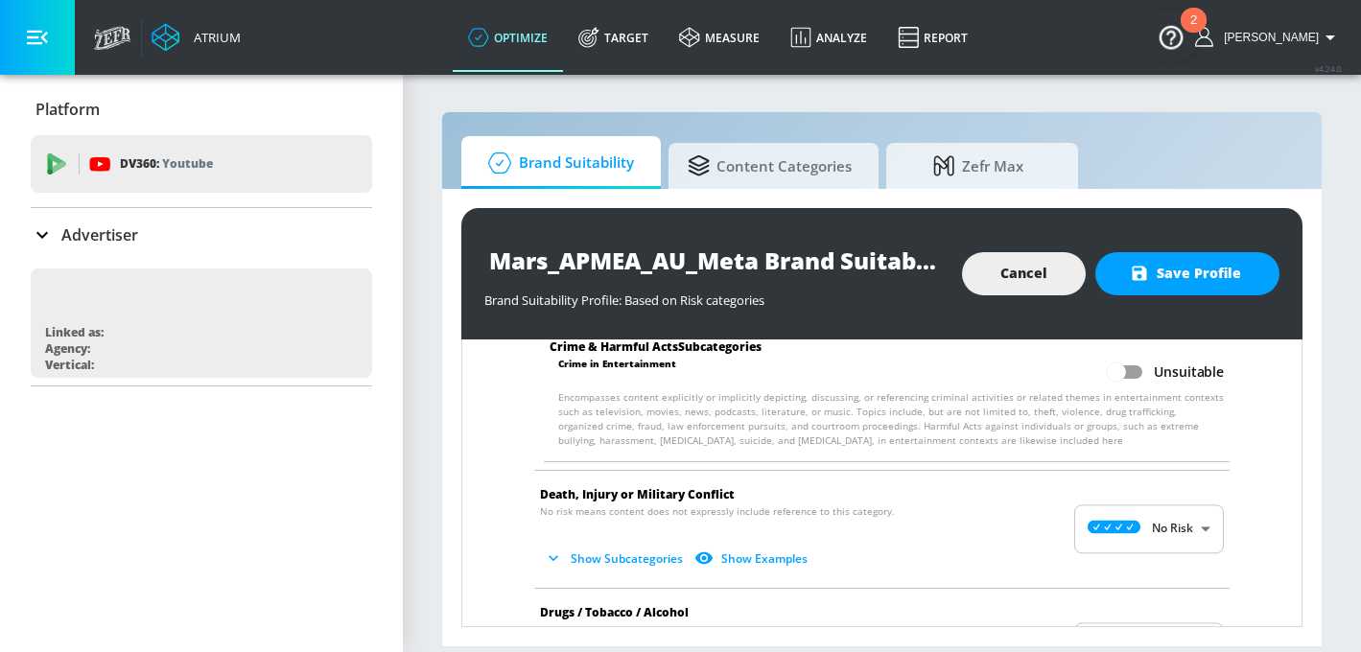
scroll to position [534, 0]
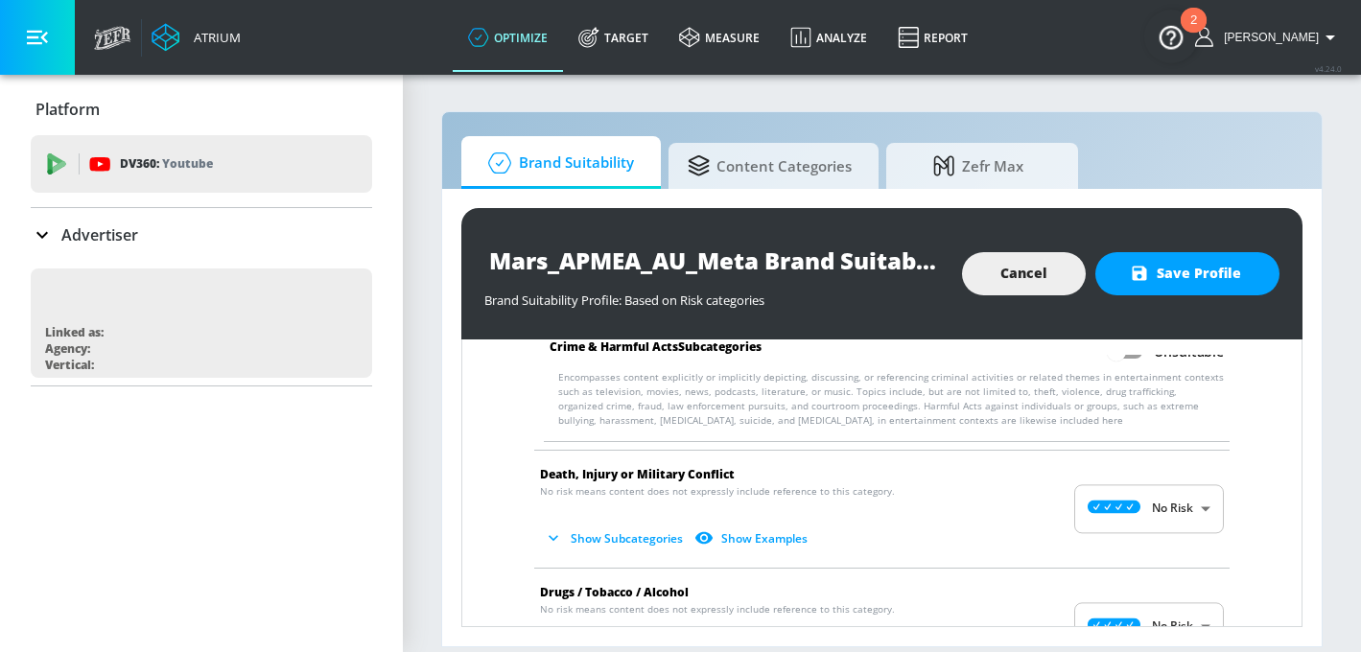
click at [1107, 501] on body "Atrium optimize Target measure Analyze Report optimize Target measure Analyze R…" at bounding box center [680, 326] width 1361 height 652
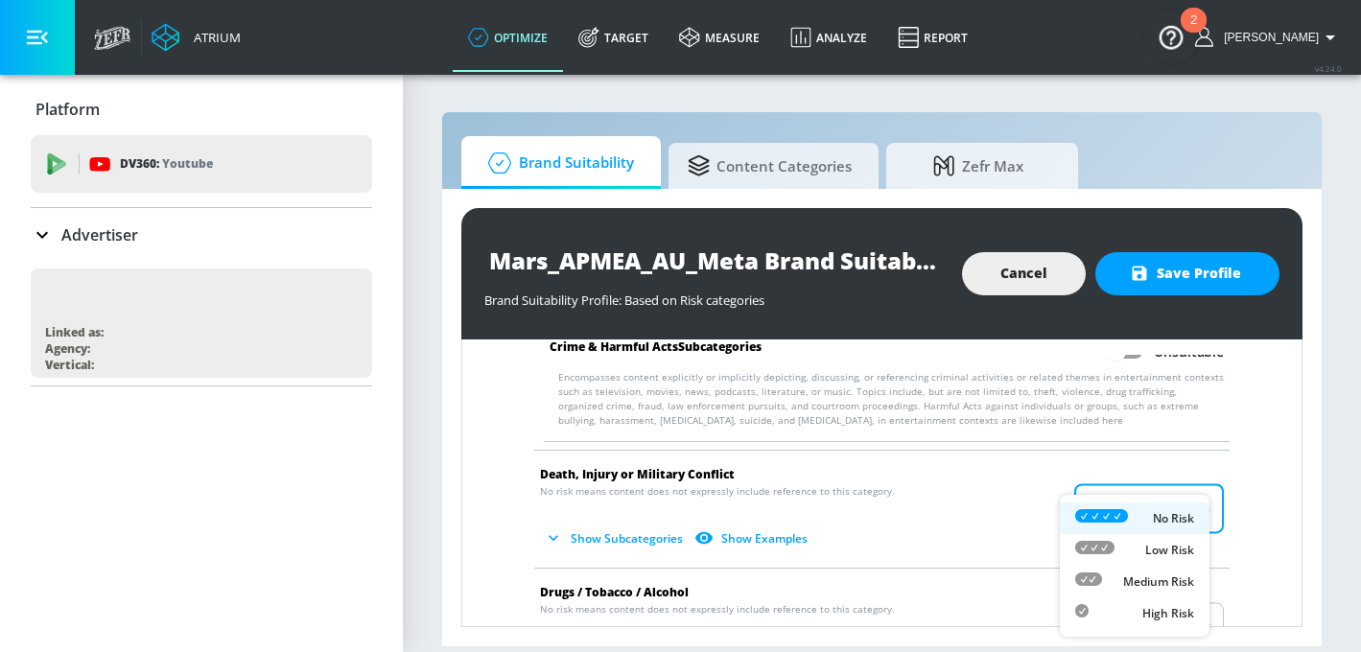
click at [1118, 556] on div "Low Risk" at bounding box center [1134, 550] width 119 height 20
type input "LOW"
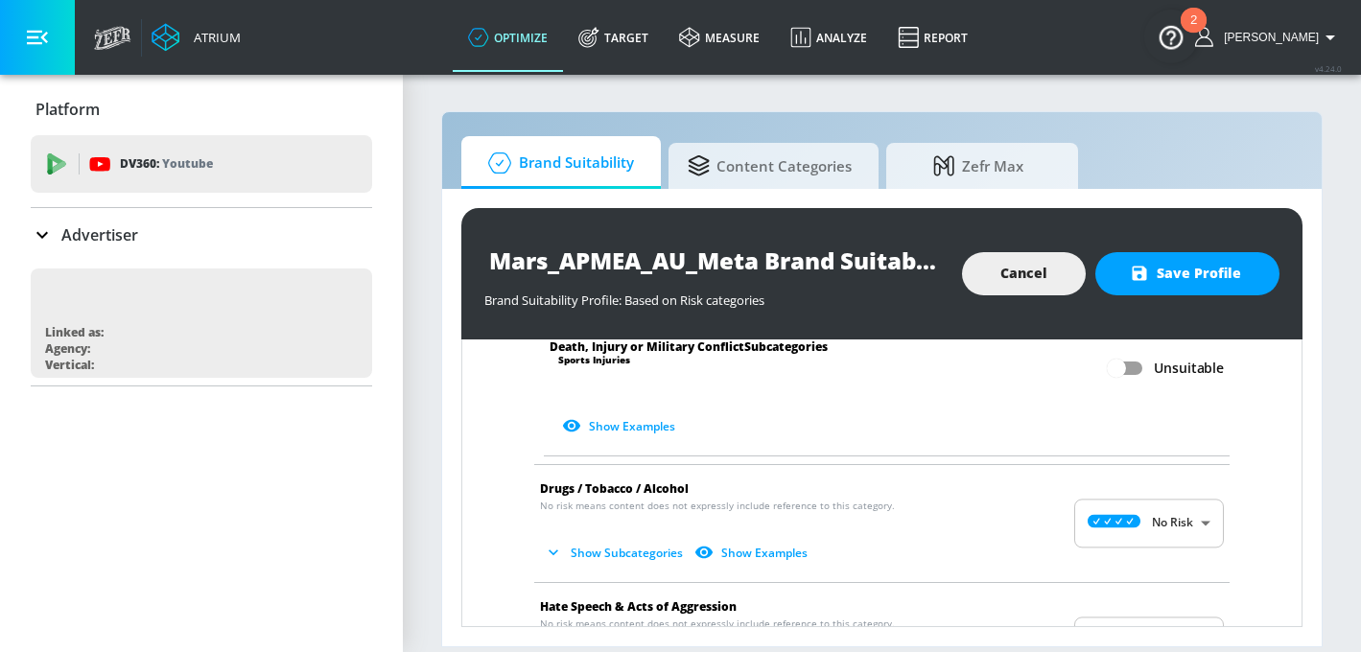
scroll to position [1191, 0]
click at [1143, 517] on body "Atrium optimize Target measure Analyze Report optimize Target measure Analyze R…" at bounding box center [680, 326] width 1361 height 652
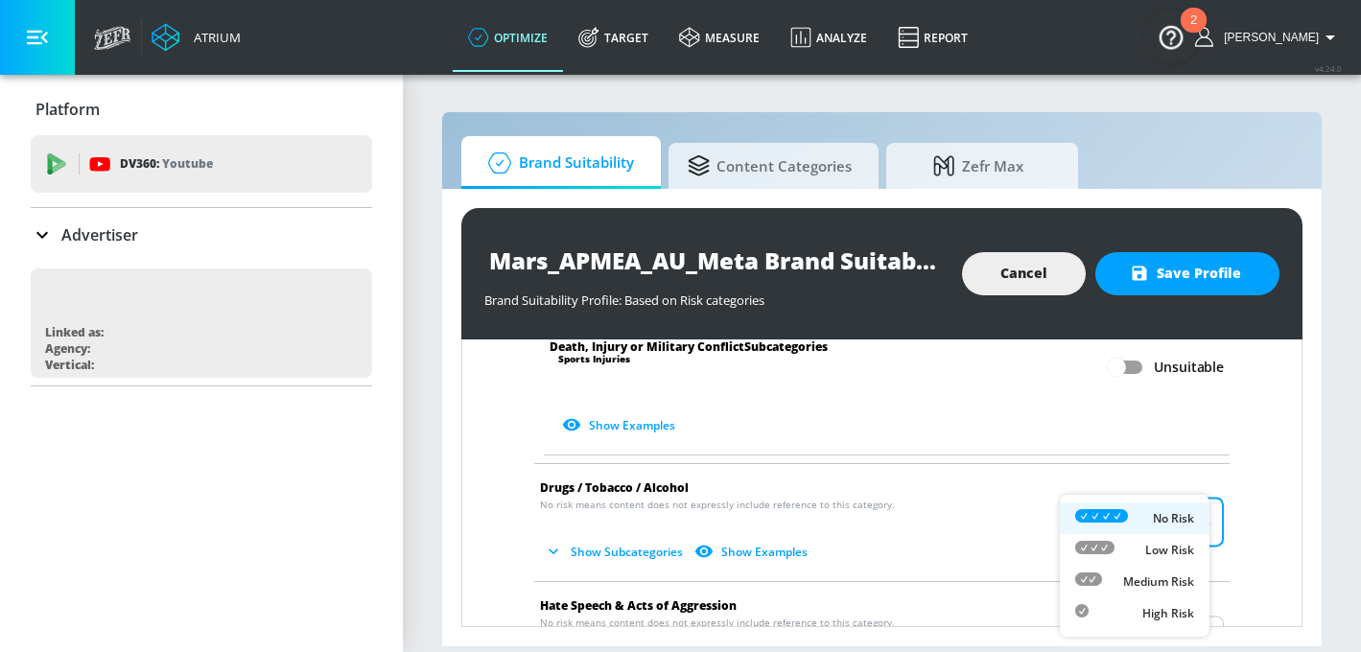
click at [1132, 579] on p "Medium Risk" at bounding box center [1158, 581] width 71 height 17
type input "MEDIUM"
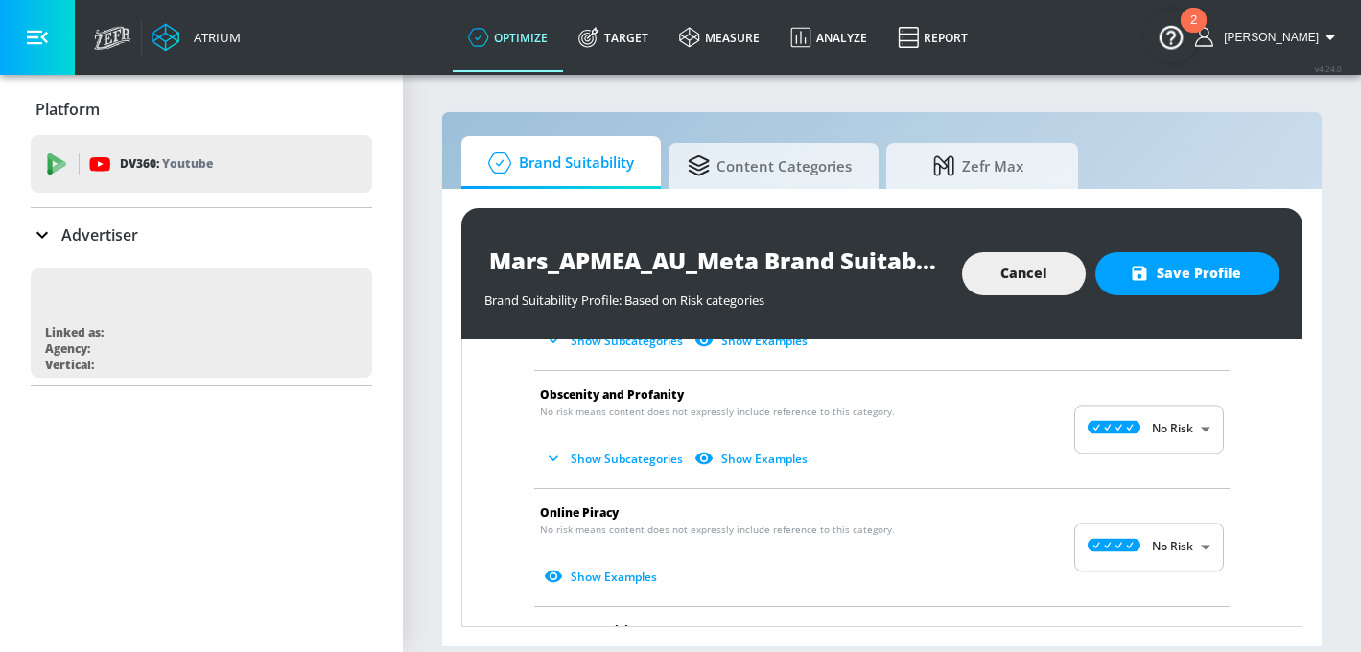
scroll to position [2157, 0]
click at [1165, 433] on body "Atrium optimize Target measure Analyze Report optimize Target measure Analyze R…" at bounding box center [680, 326] width 1361 height 652
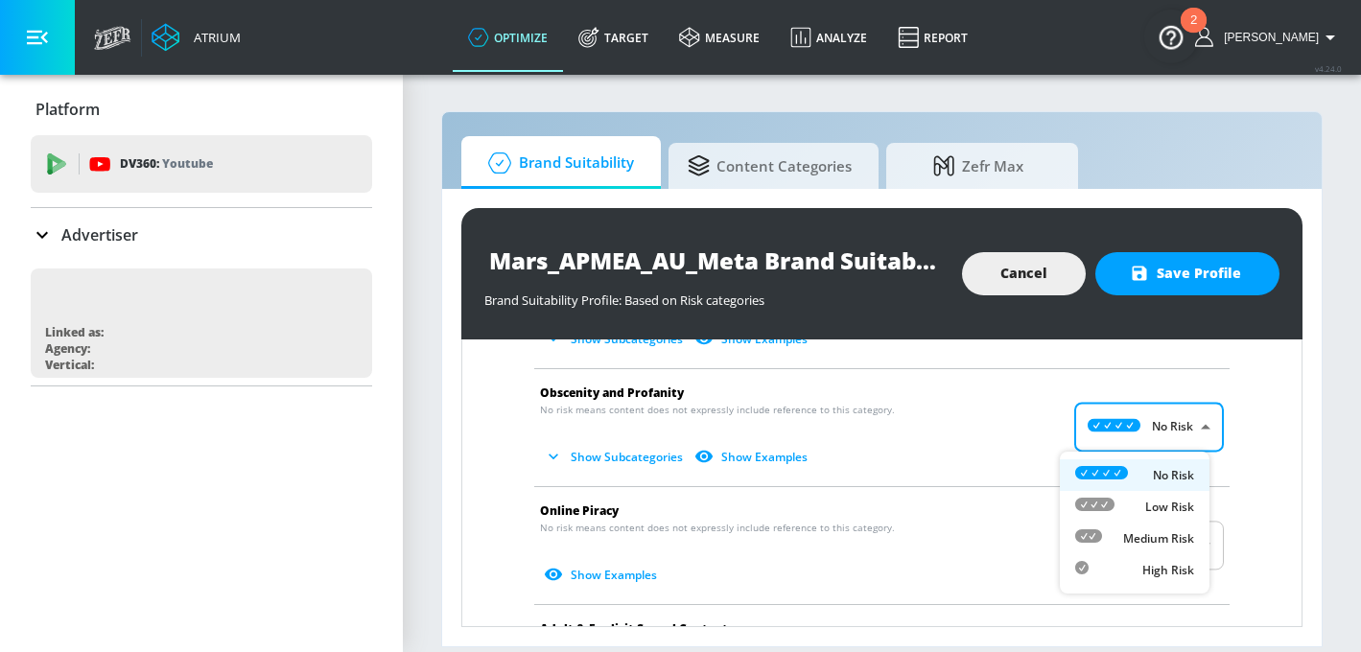
click at [1156, 548] on div "Medium Risk" at bounding box center [1134, 538] width 119 height 20
type input "MEDIUM"
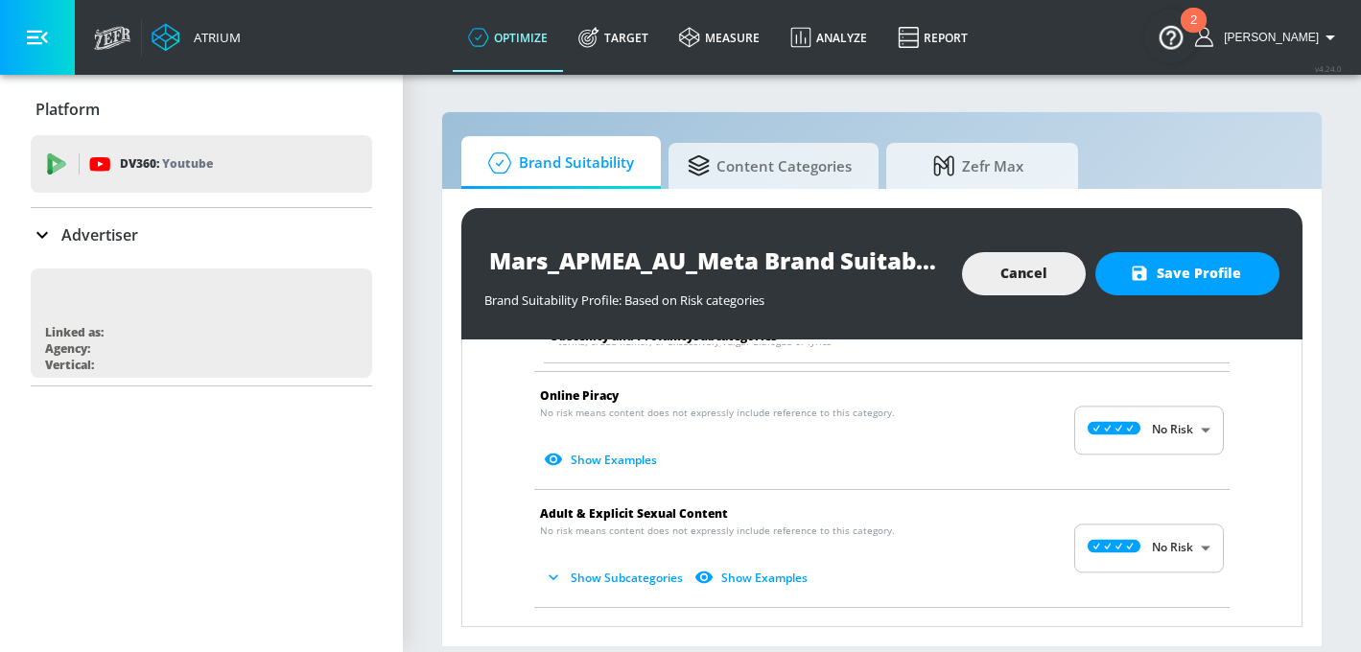
scroll to position [2502, 0]
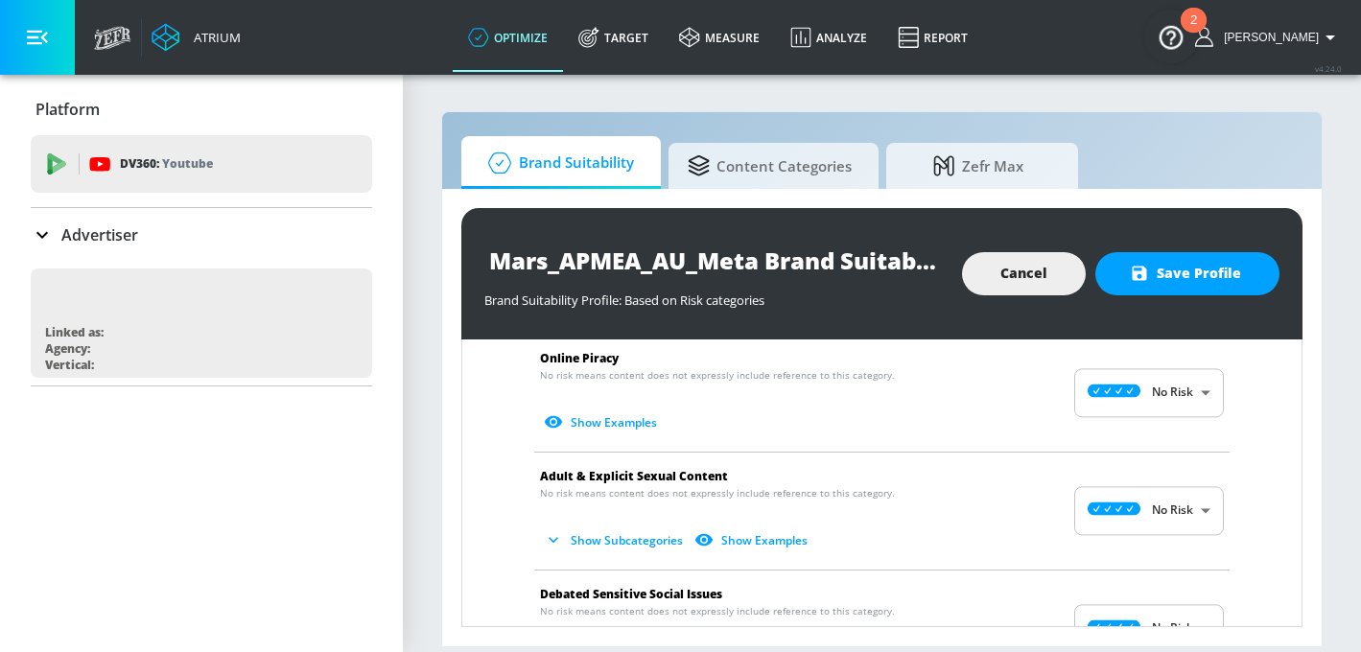
click at [1150, 510] on body "Atrium optimize Target measure Analyze Report optimize Target measure Analyze R…" at bounding box center [680, 326] width 1361 height 652
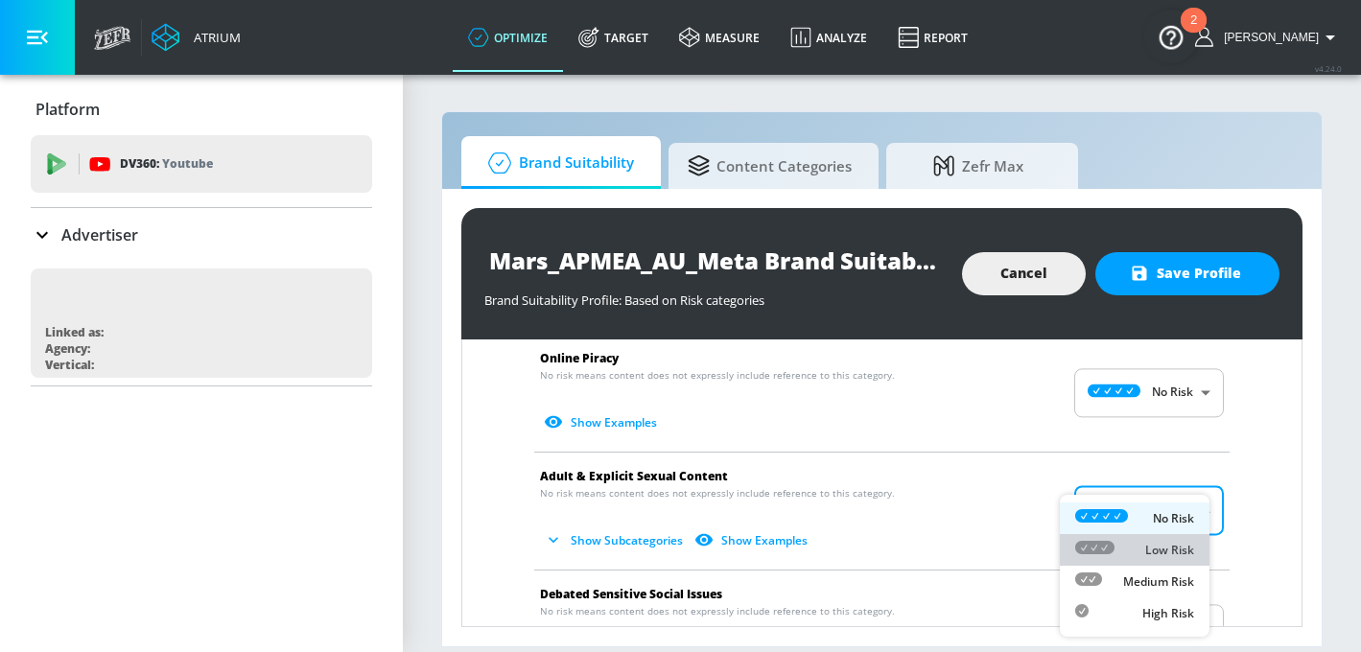
click at [1146, 558] on div "Low Risk" at bounding box center [1134, 550] width 119 height 20
type input "LOW"
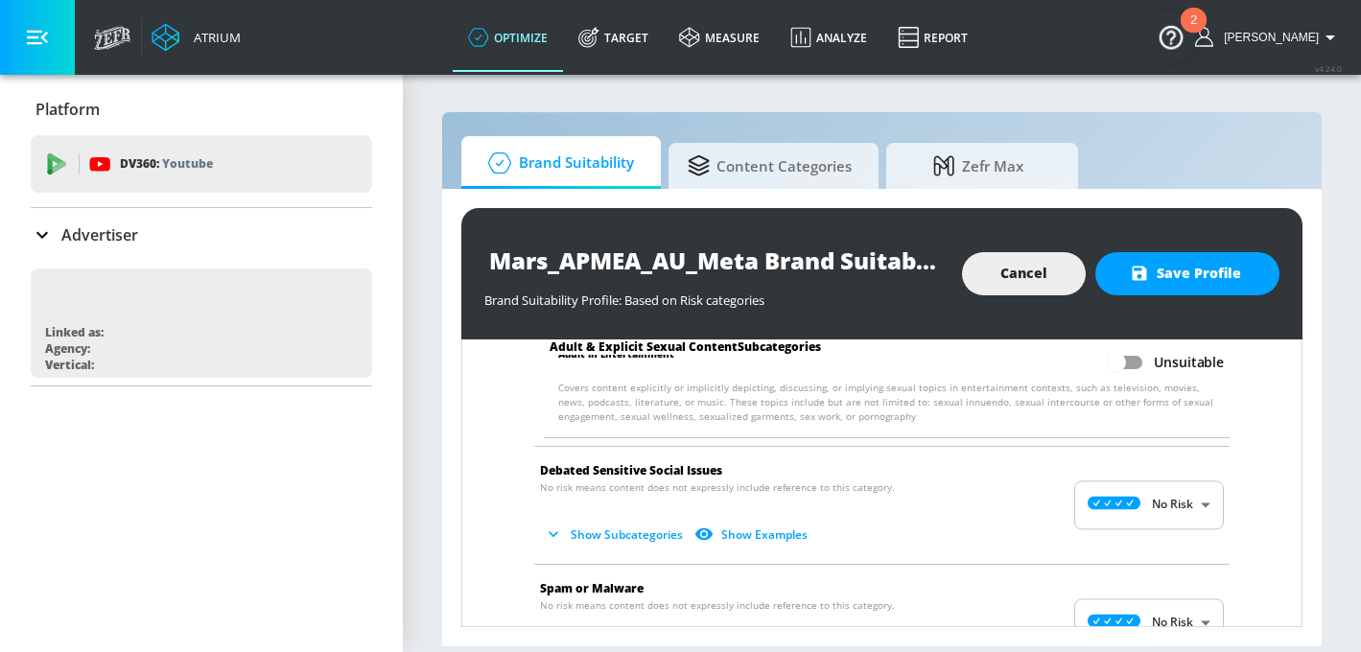
scroll to position [2806, 0]
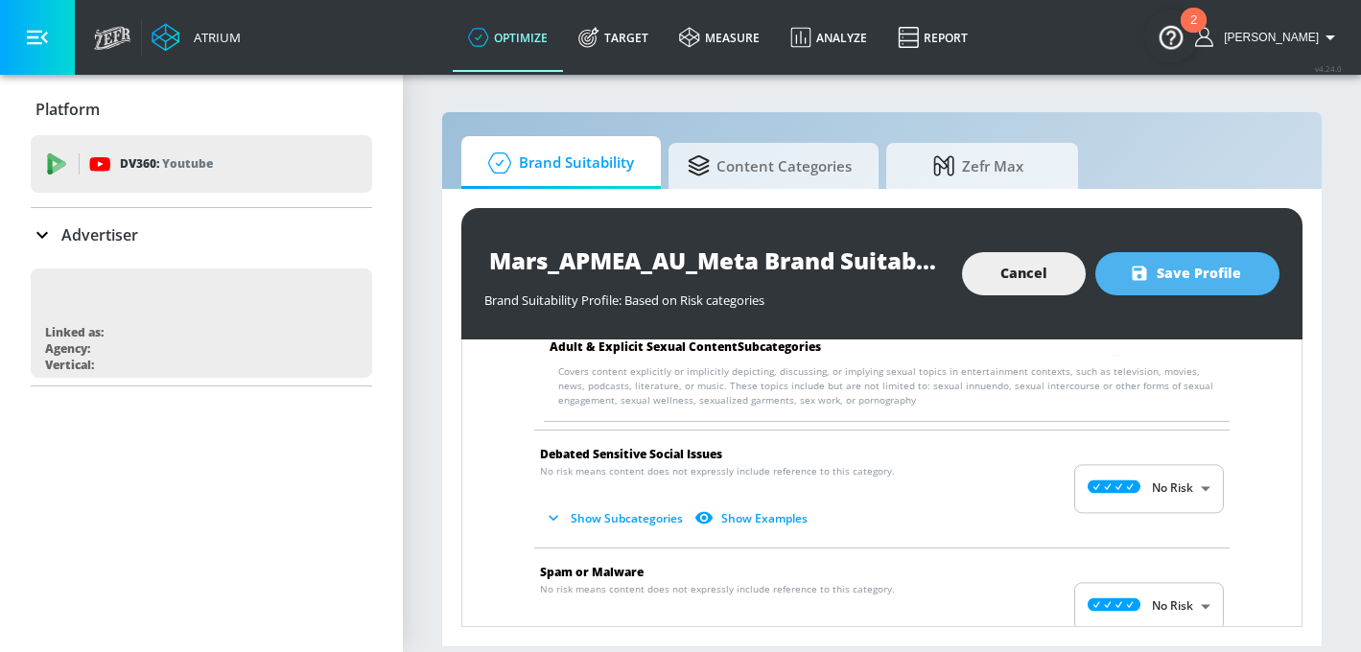
click at [1167, 283] on span "Save Profile" at bounding box center [1186, 274] width 107 height 24
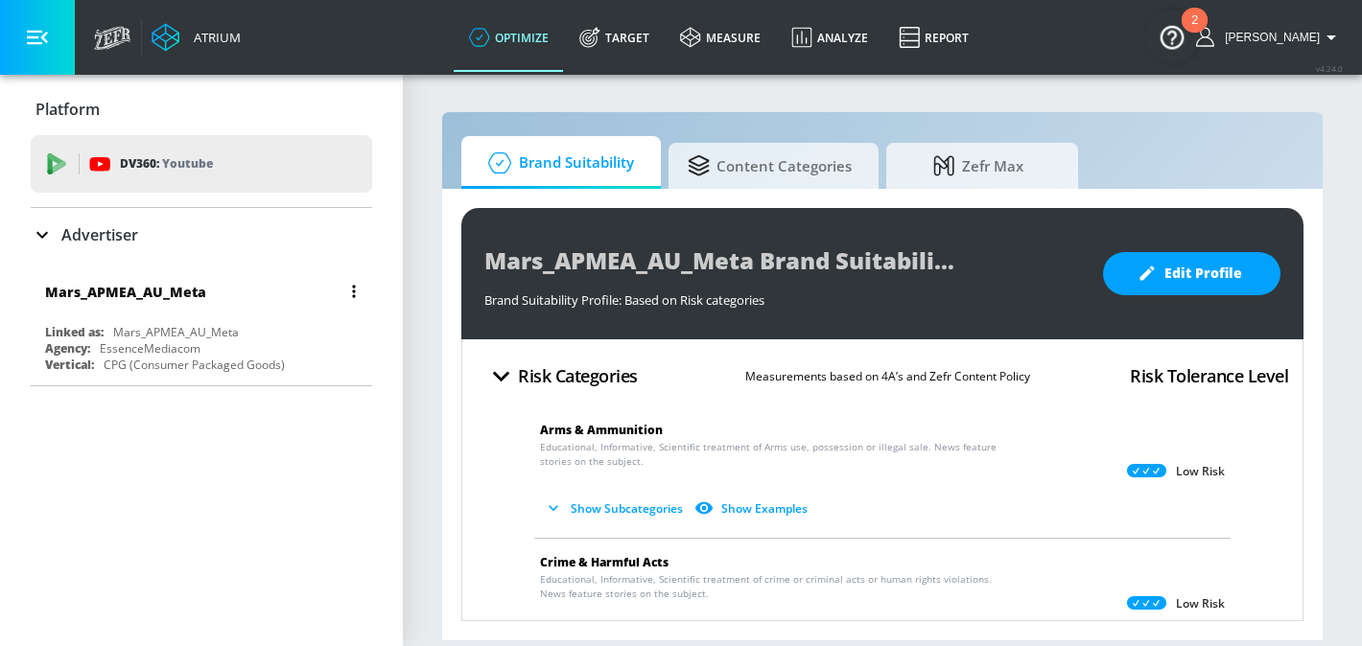
click at [345, 292] on button "button" at bounding box center [353, 291] width 27 height 27
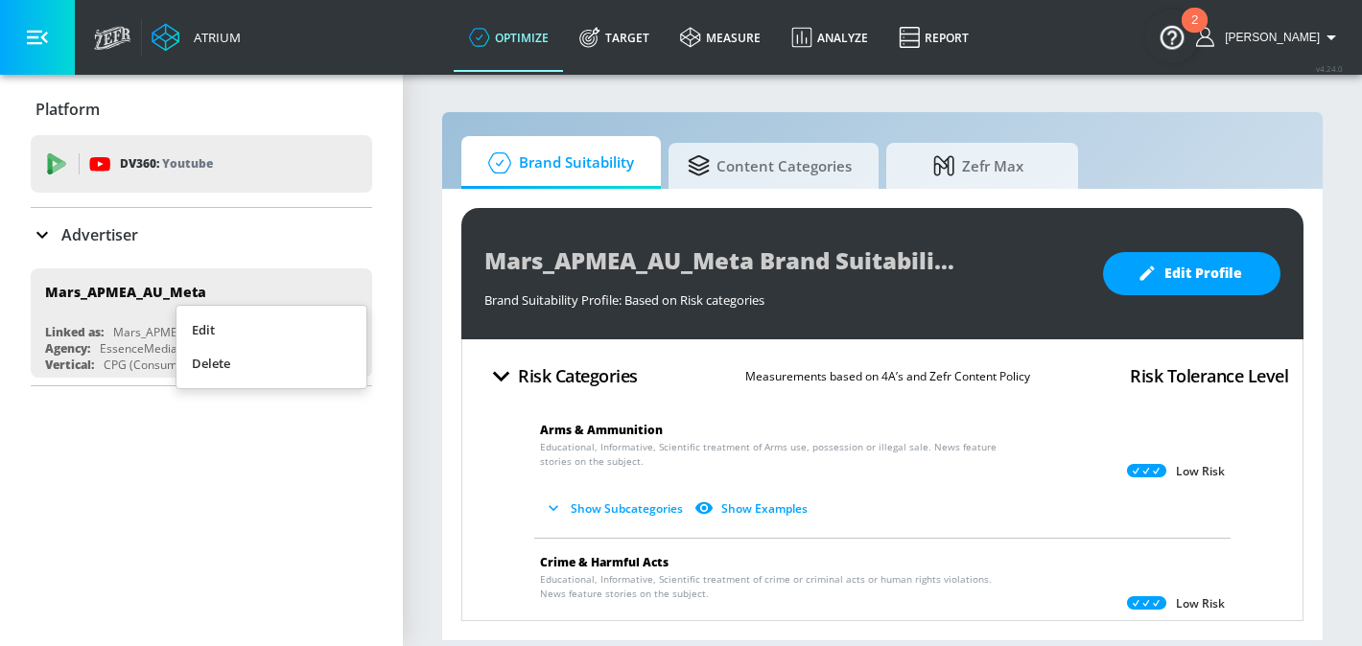
click at [90, 334] on div at bounding box center [681, 323] width 1362 height 646
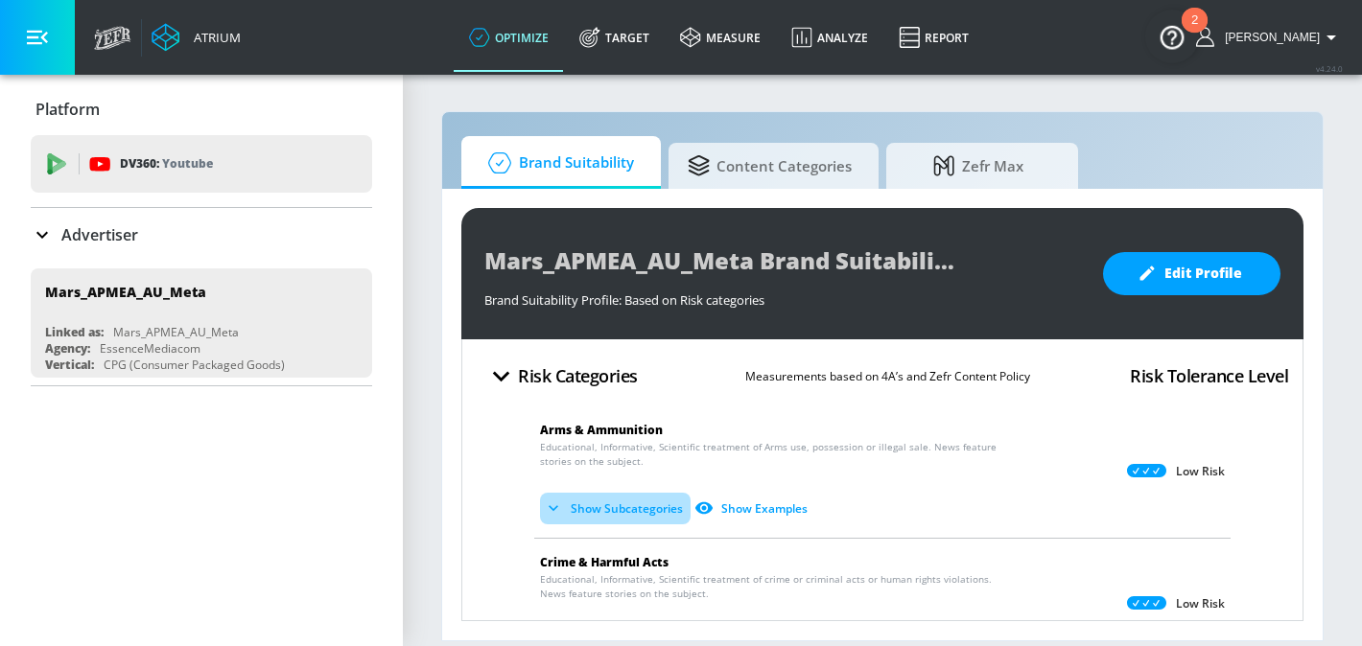
click at [591, 494] on button "Show Subcategories" at bounding box center [615, 509] width 151 height 32
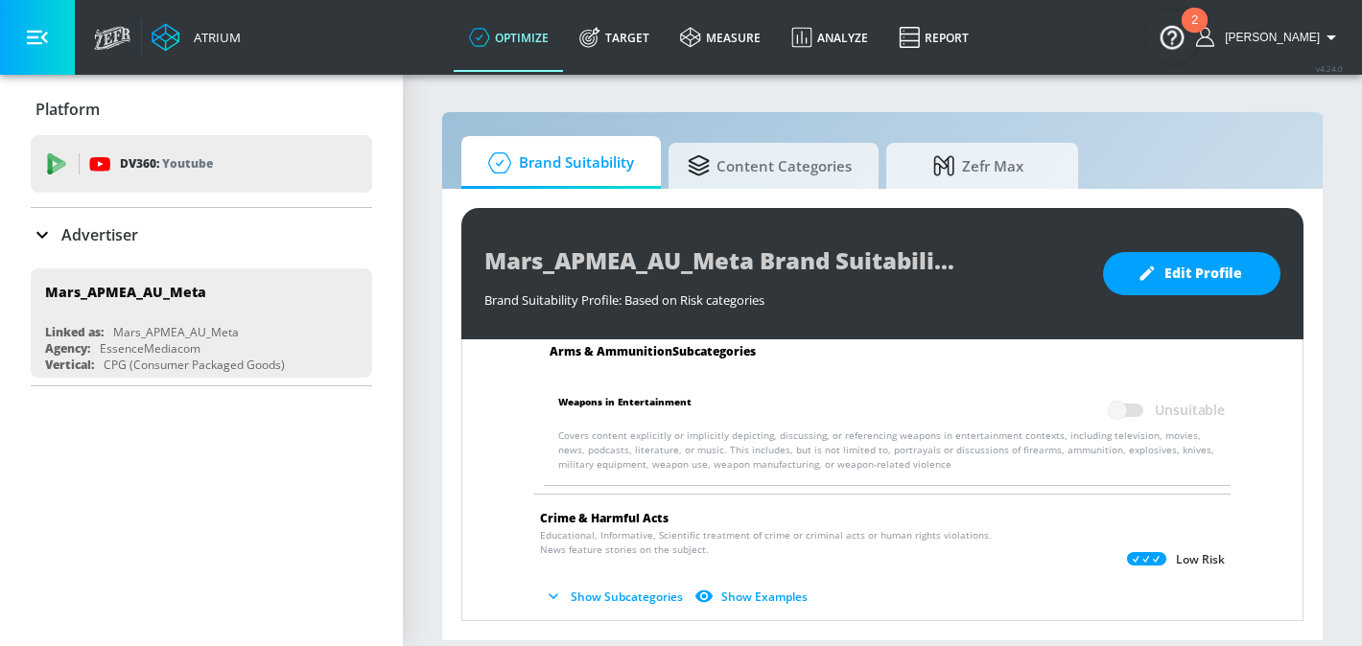
scroll to position [196, 0]
click at [1109, 403] on span at bounding box center [1127, 408] width 56 height 36
click at [1135, 403] on span at bounding box center [1126, 408] width 33 height 13
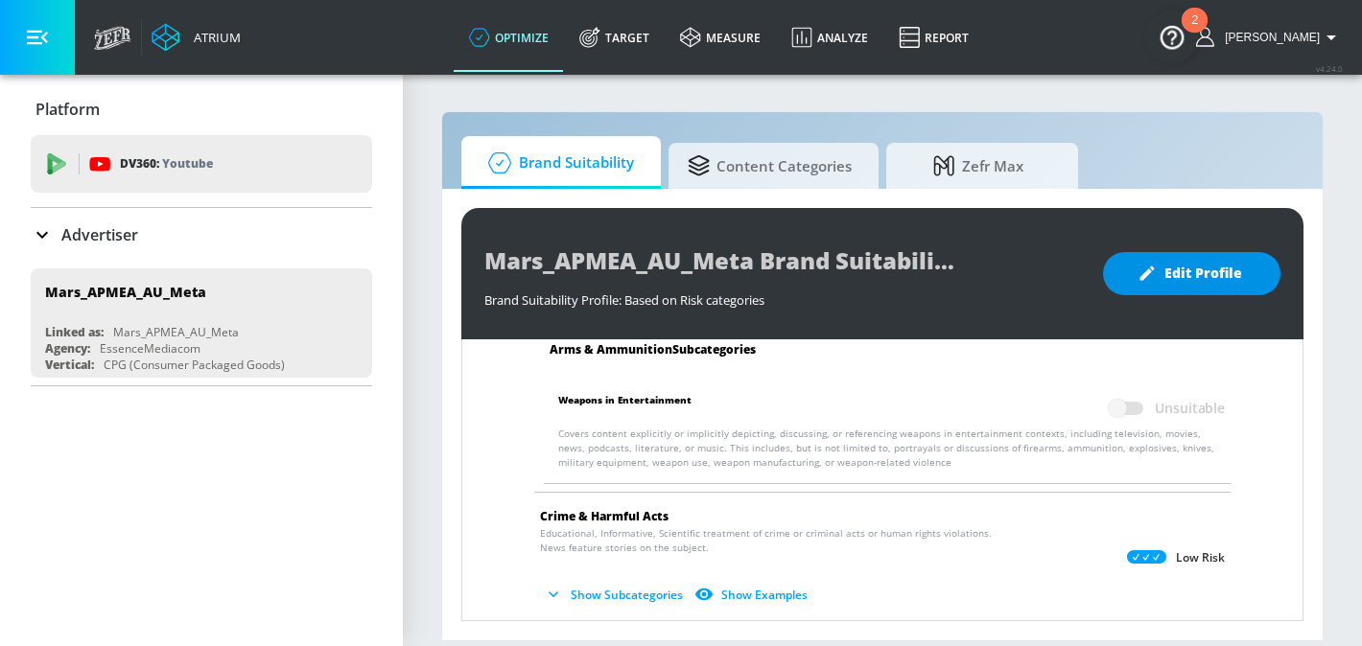
click at [1181, 281] on span "Edit Profile" at bounding box center [1191, 274] width 101 height 24
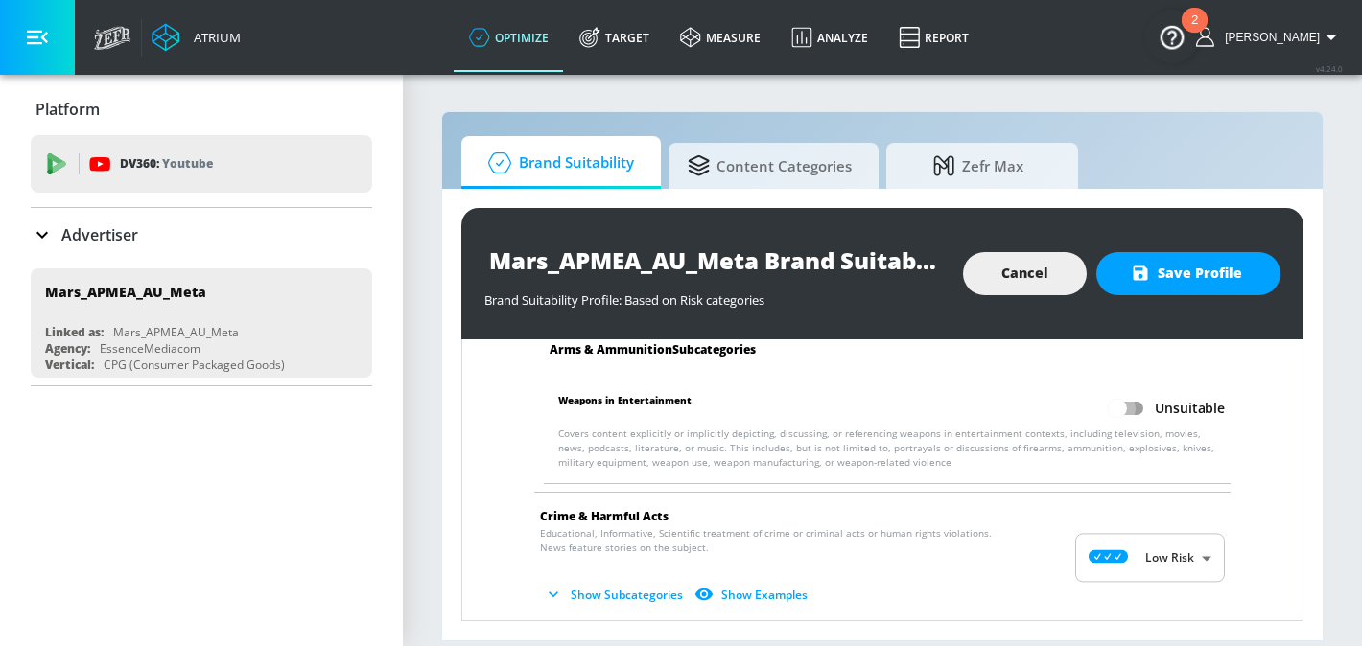
click at [1127, 409] on input "Unsuitable" at bounding box center [1117, 408] width 109 height 36
checkbox input "true"
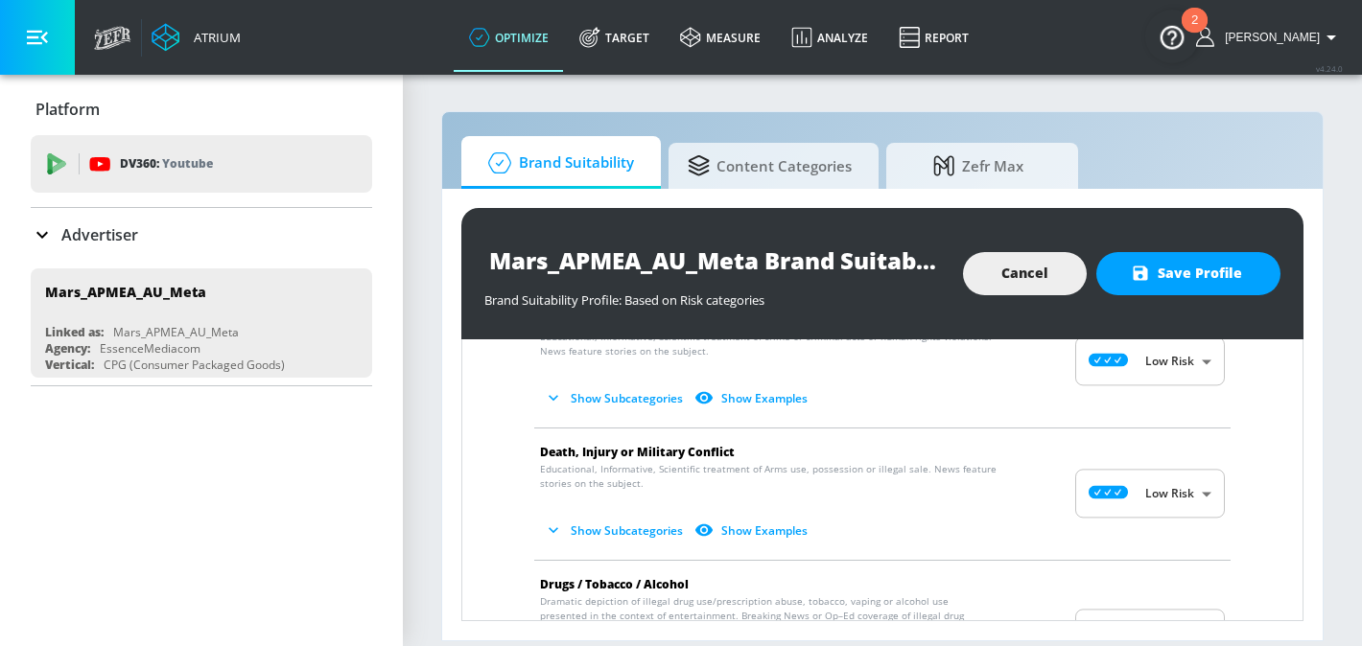
scroll to position [393, 0]
click at [660, 393] on button "Show Subcategories" at bounding box center [615, 398] width 151 height 32
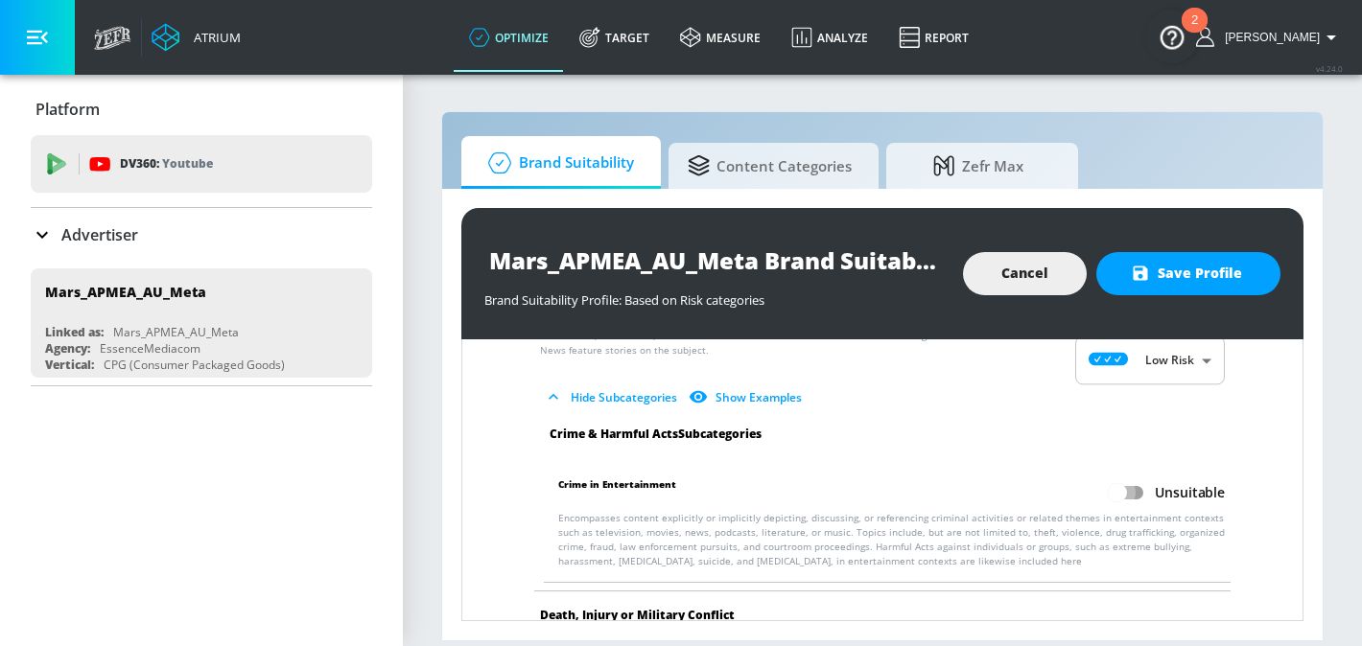
click at [1133, 488] on input "Unsuitable" at bounding box center [1117, 493] width 109 height 36
checkbox input "true"
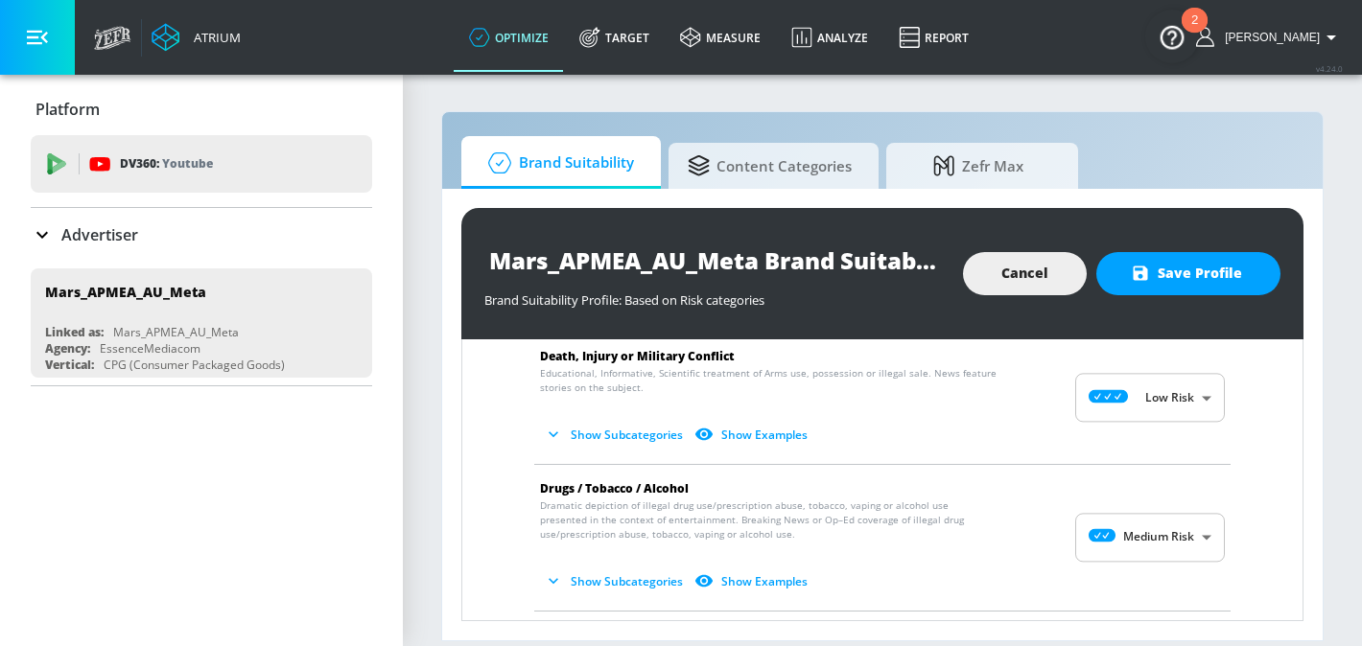
scroll to position [651, 0]
click at [642, 439] on button "Show Subcategories" at bounding box center [615, 436] width 151 height 32
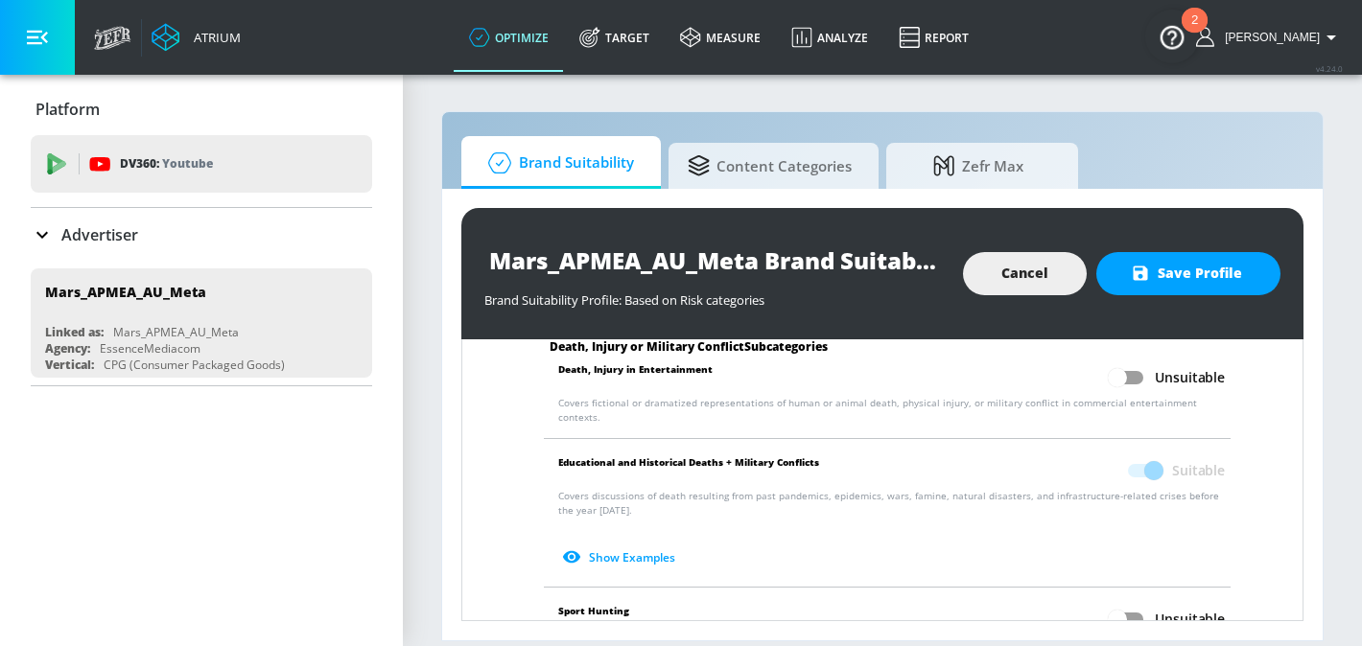
scroll to position [806, 0]
click at [1143, 468] on span at bounding box center [1144, 470] width 56 height 36
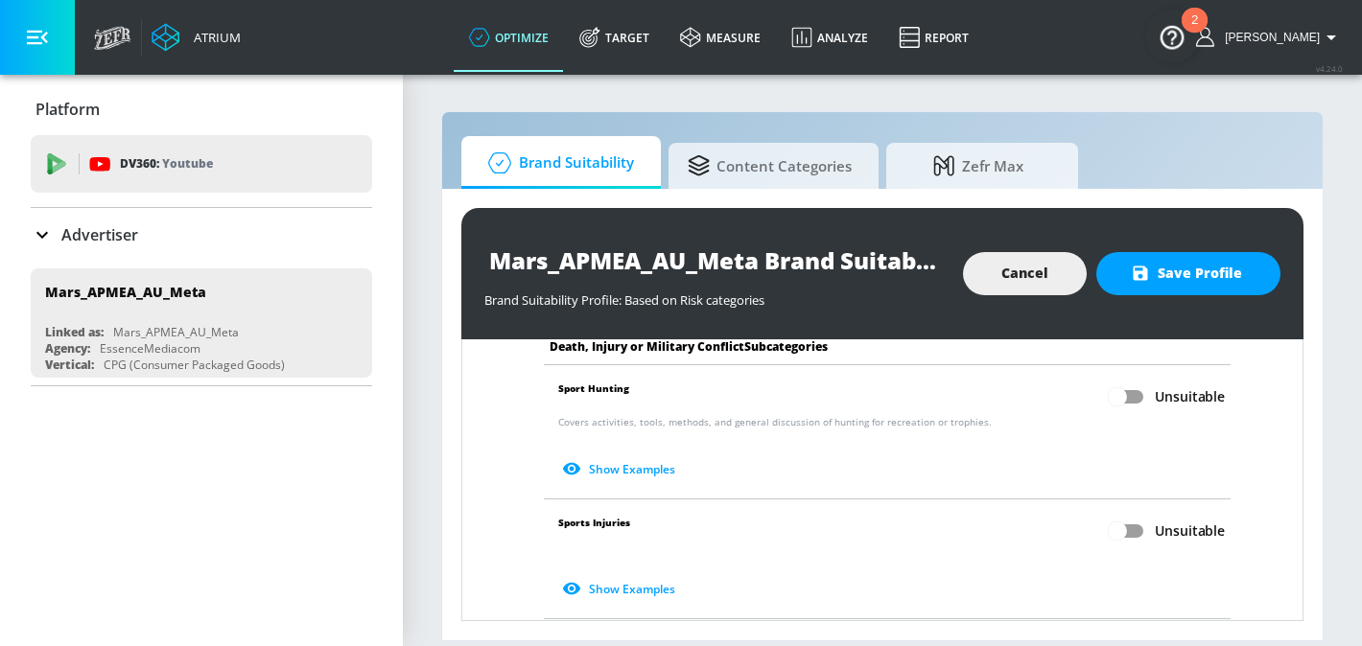
scroll to position [1028, 0]
click at [1133, 512] on input "Unsuitable" at bounding box center [1117, 530] width 109 height 36
checkbox input "true"
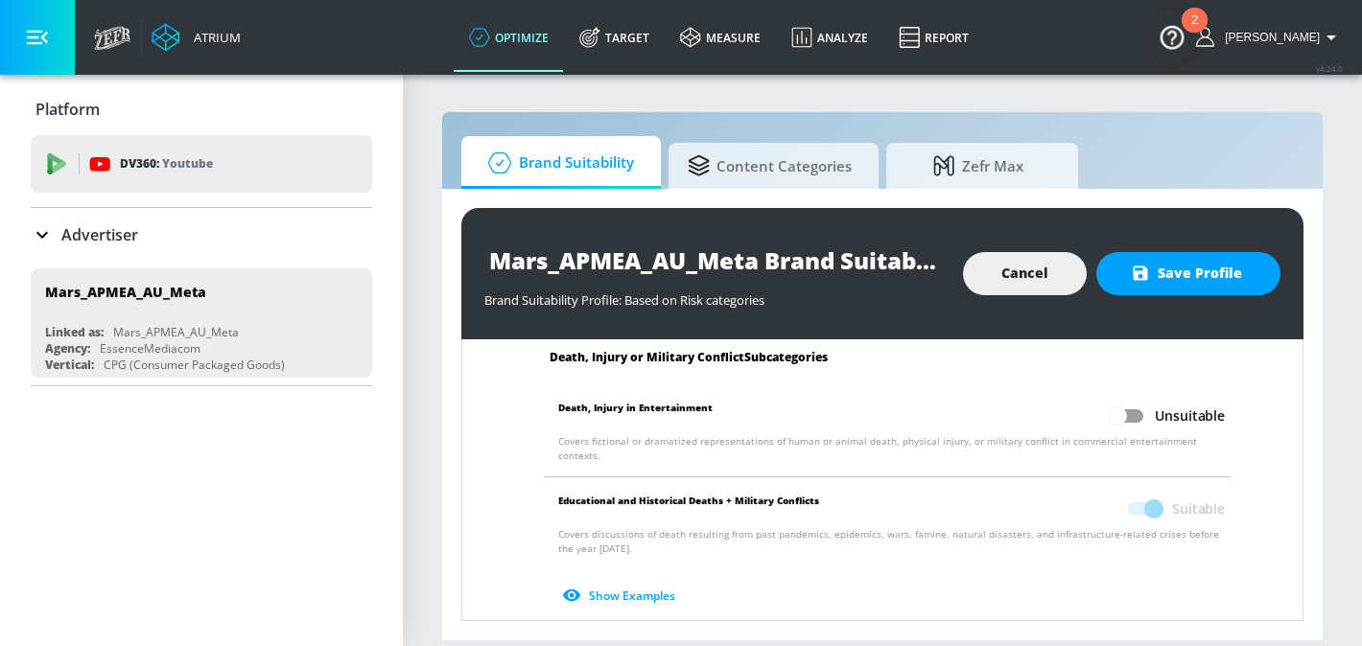
scroll to position [760, 0]
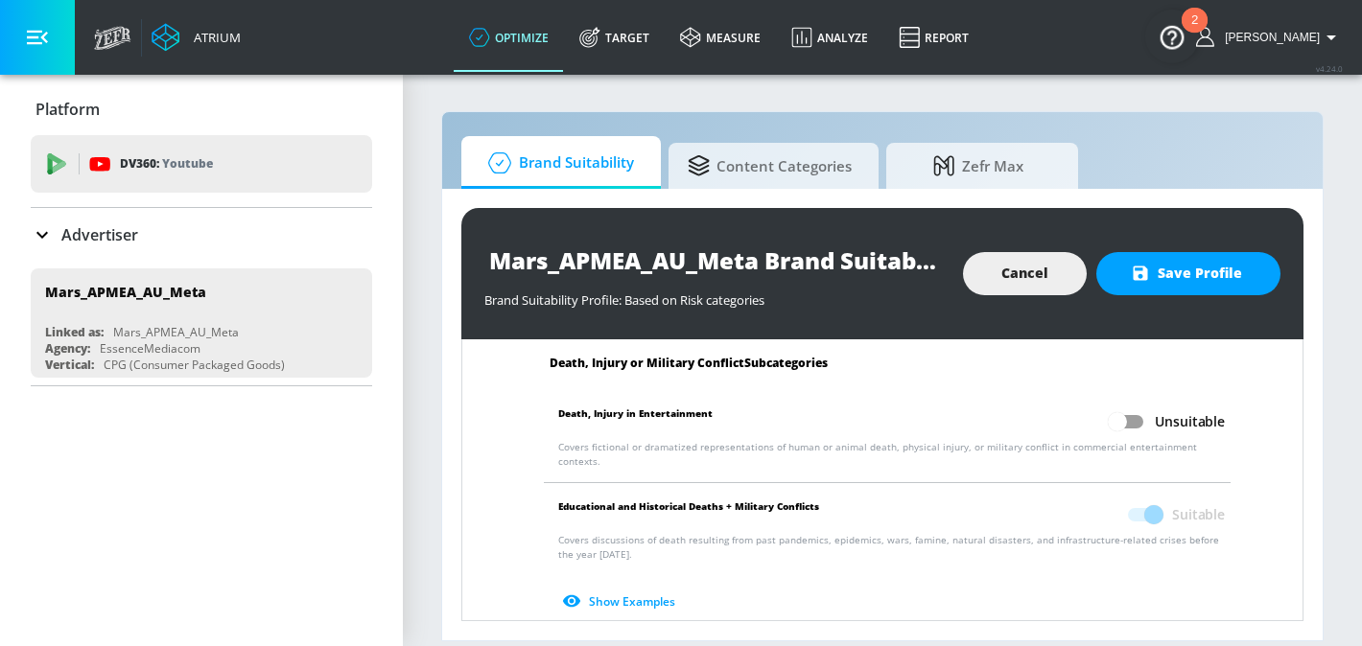
click at [1133, 411] on input "Unsuitable" at bounding box center [1117, 422] width 109 height 36
checkbox input "true"
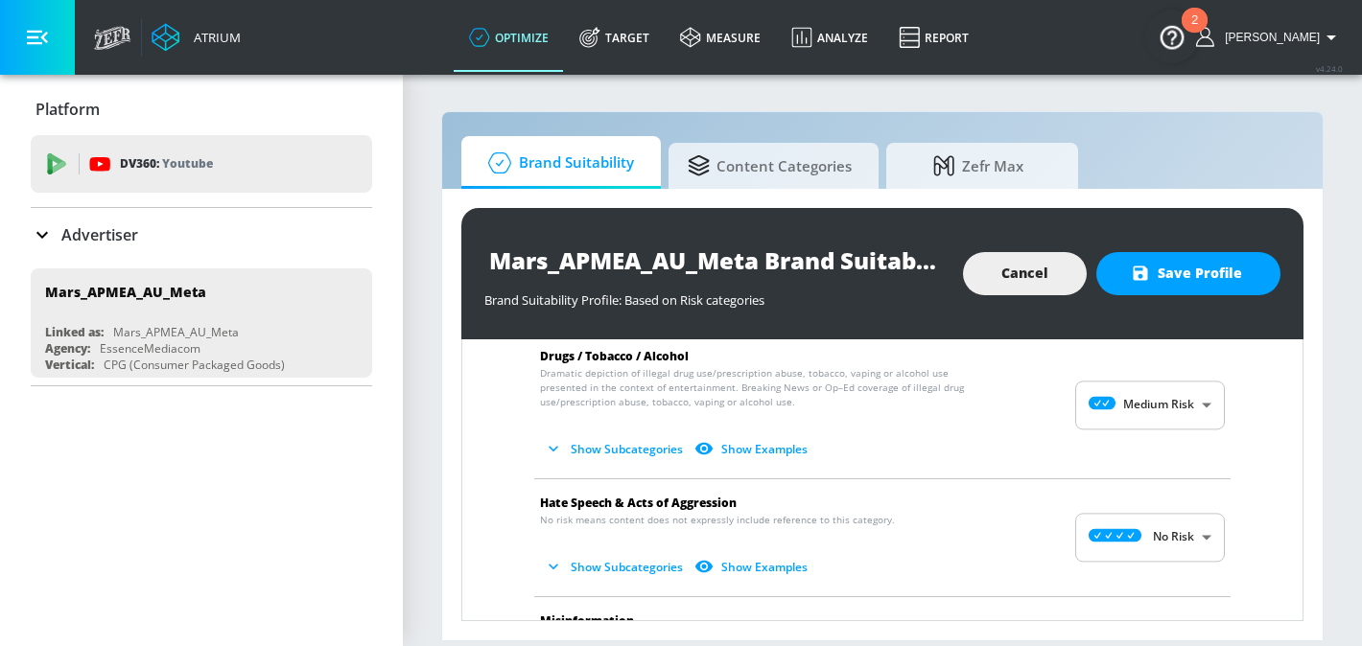
scroll to position [1338, 0]
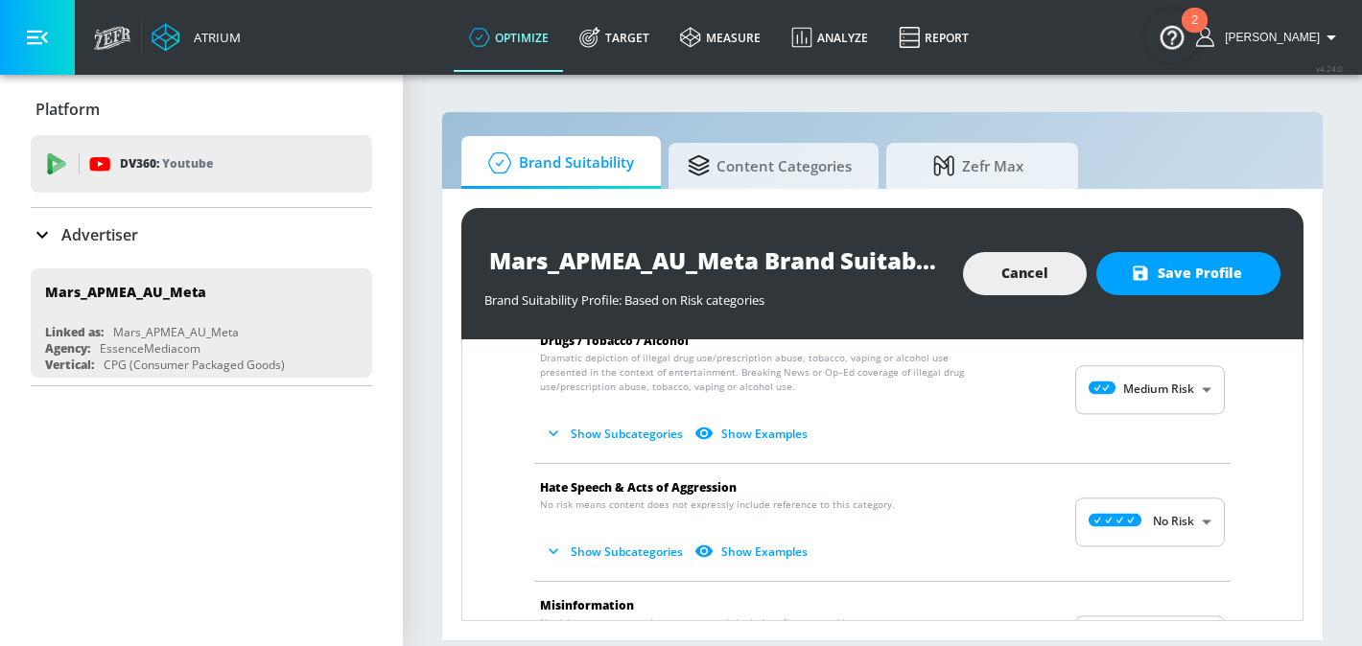
click at [616, 420] on button "Show Subcategories" at bounding box center [615, 434] width 151 height 32
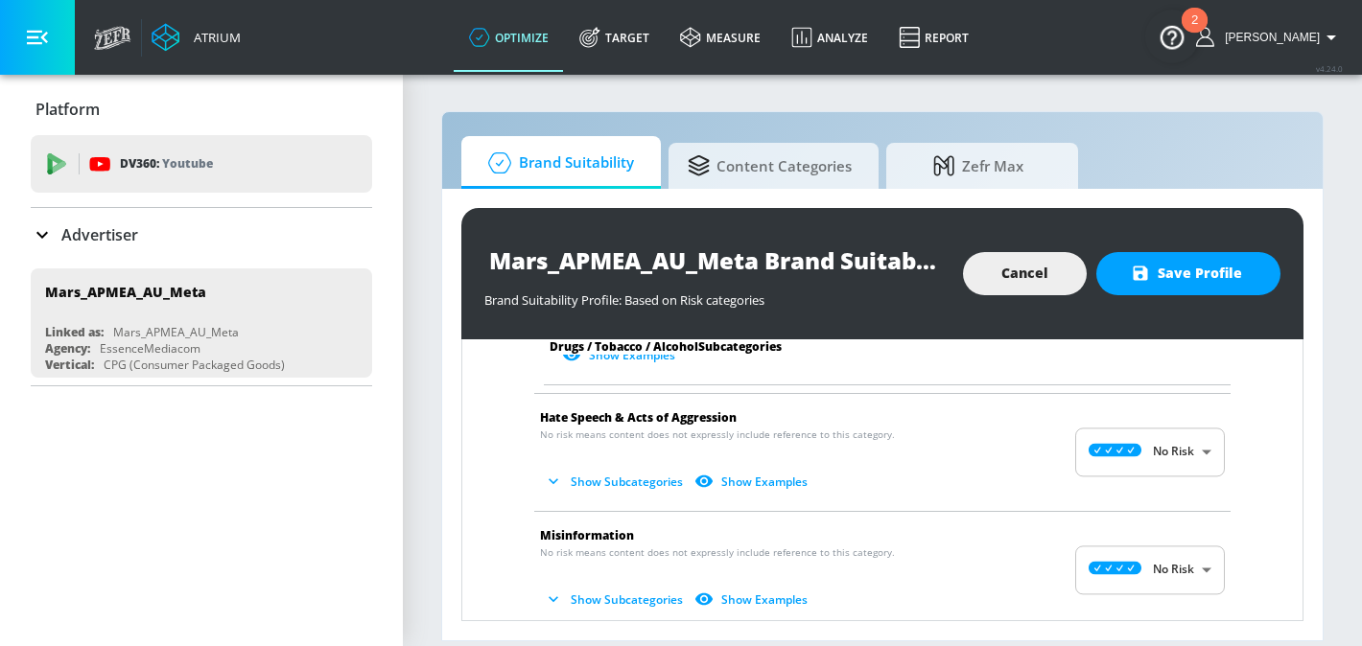
scroll to position [1903, 0]
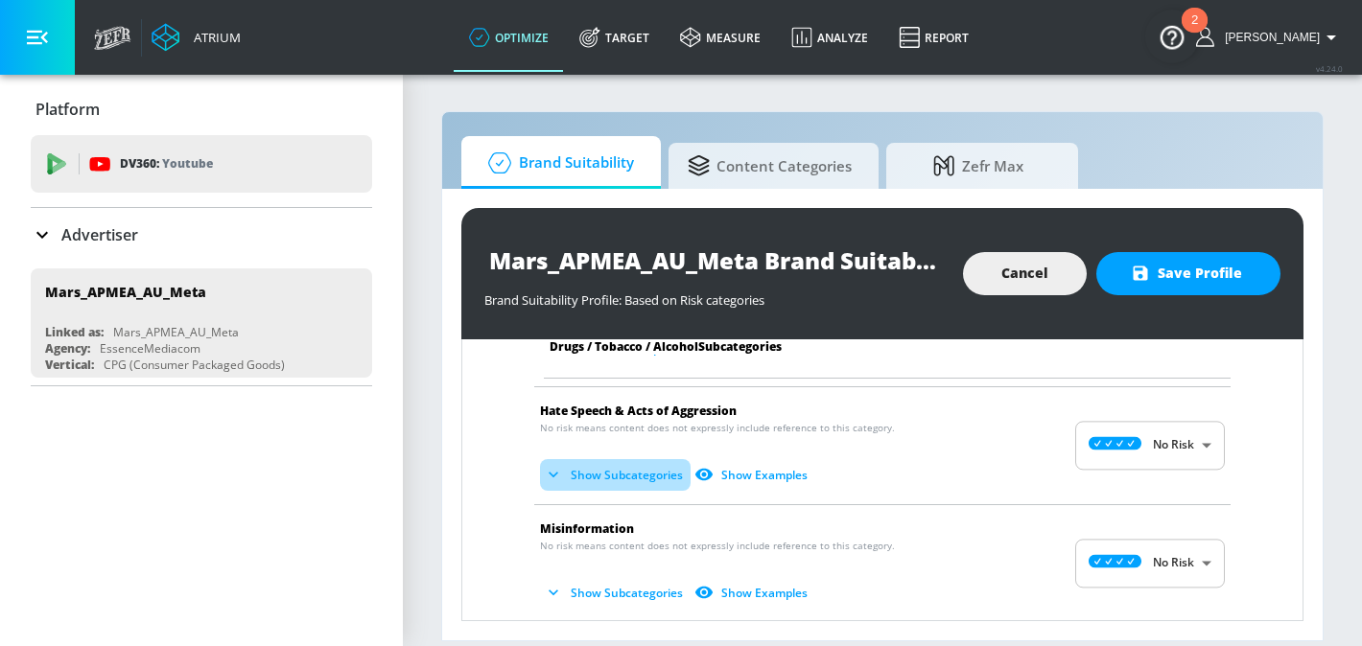
click at [657, 463] on button "Show Subcategories" at bounding box center [615, 475] width 151 height 32
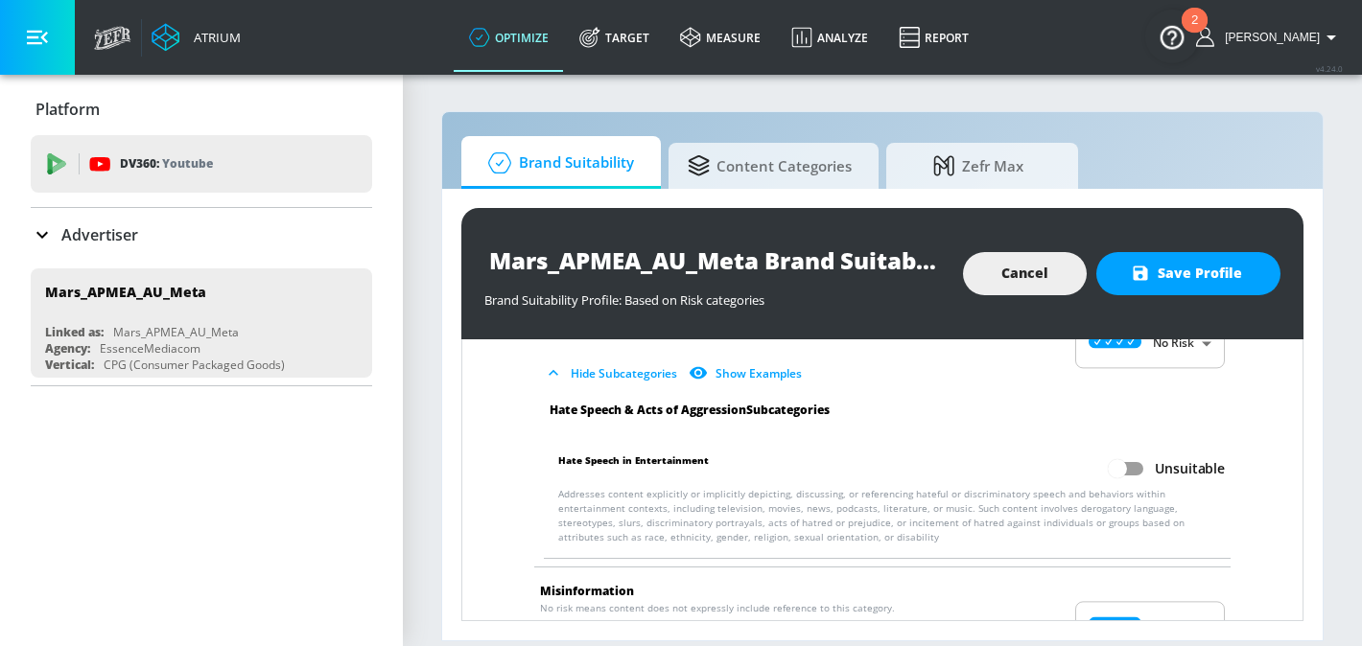
scroll to position [2008, 0]
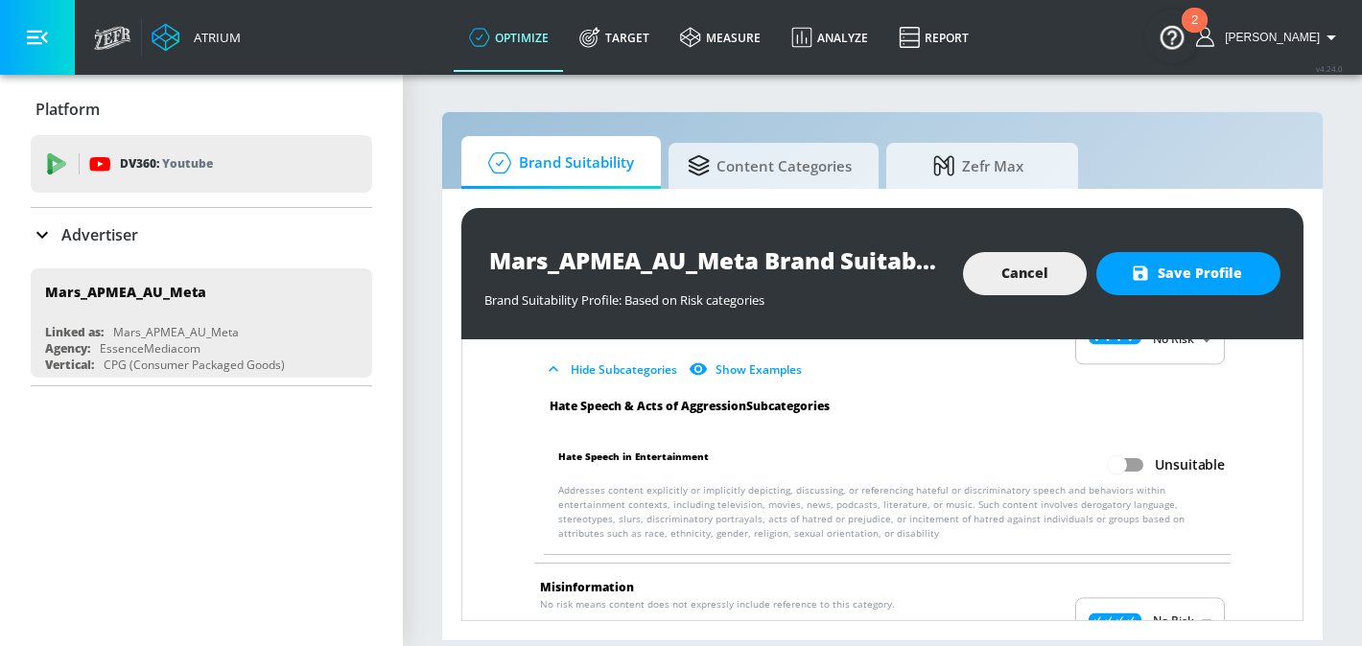
click at [1130, 449] on input "Unsuitable" at bounding box center [1117, 465] width 109 height 36
checkbox input "true"
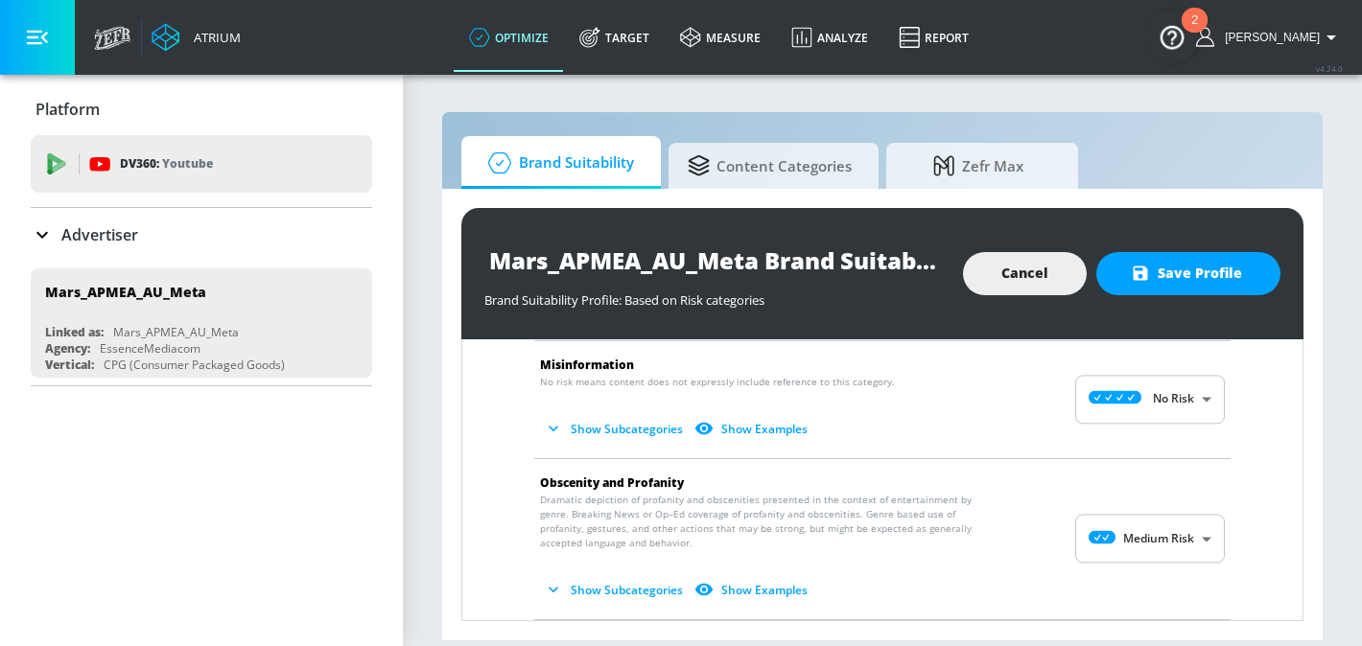
scroll to position [2254, 0]
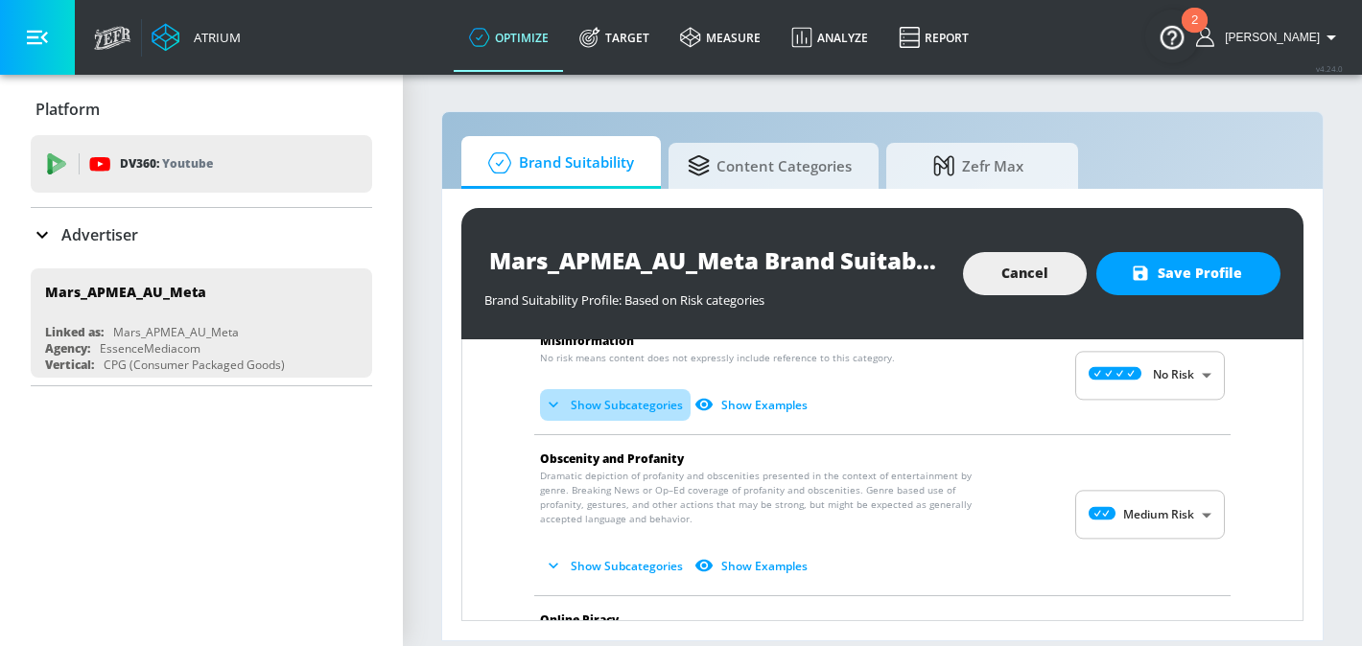
click at [647, 399] on button "Show Subcategories" at bounding box center [615, 405] width 151 height 32
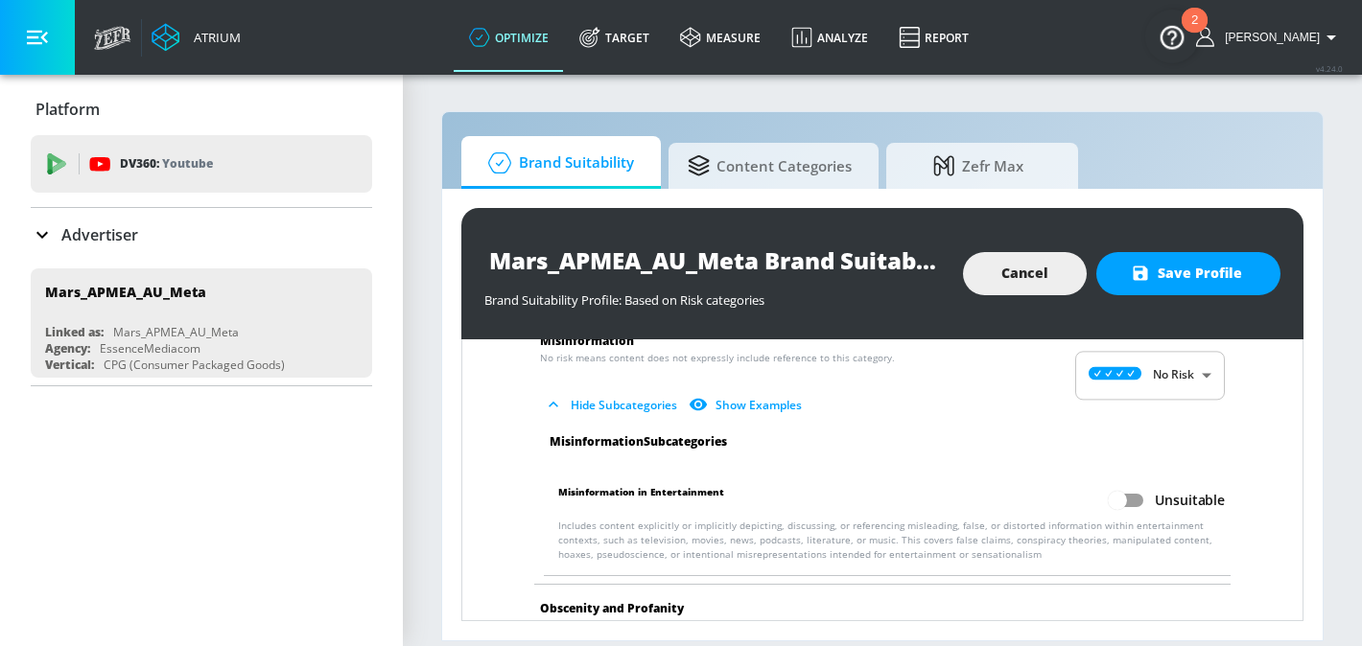
scroll to position [2262, 0]
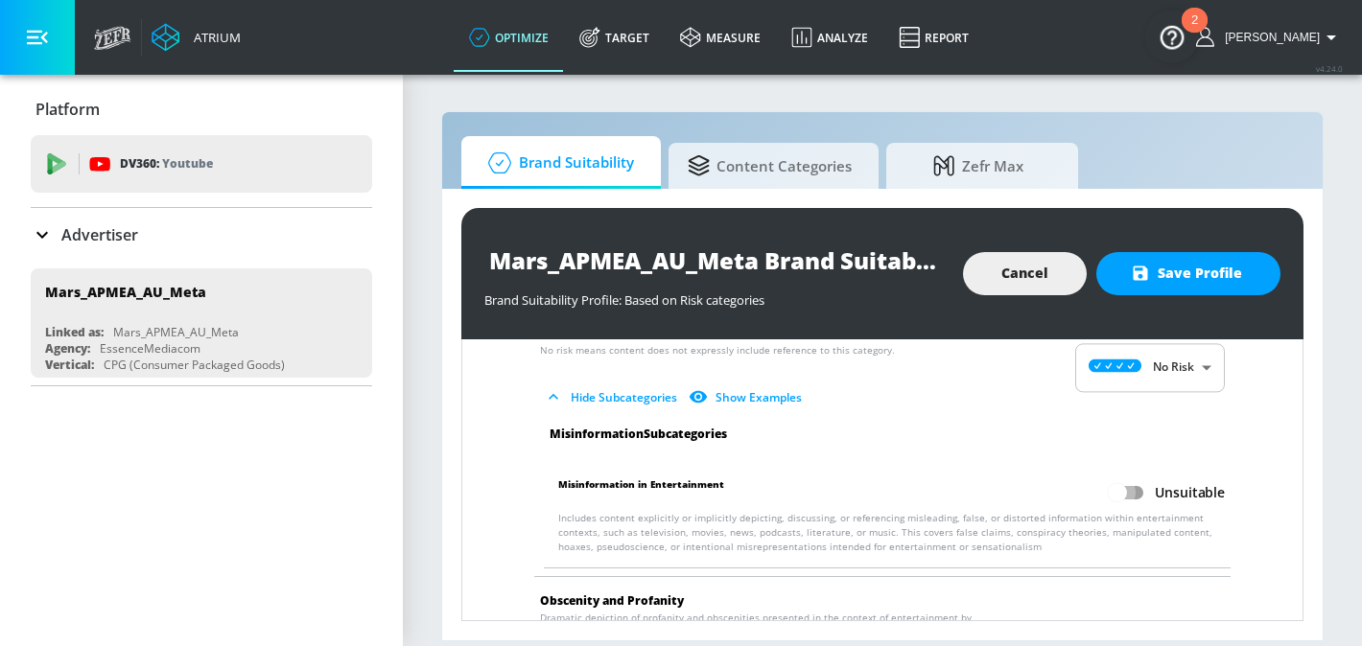
click at [1127, 475] on input "Unsuitable" at bounding box center [1117, 493] width 109 height 36
checkbox input "true"
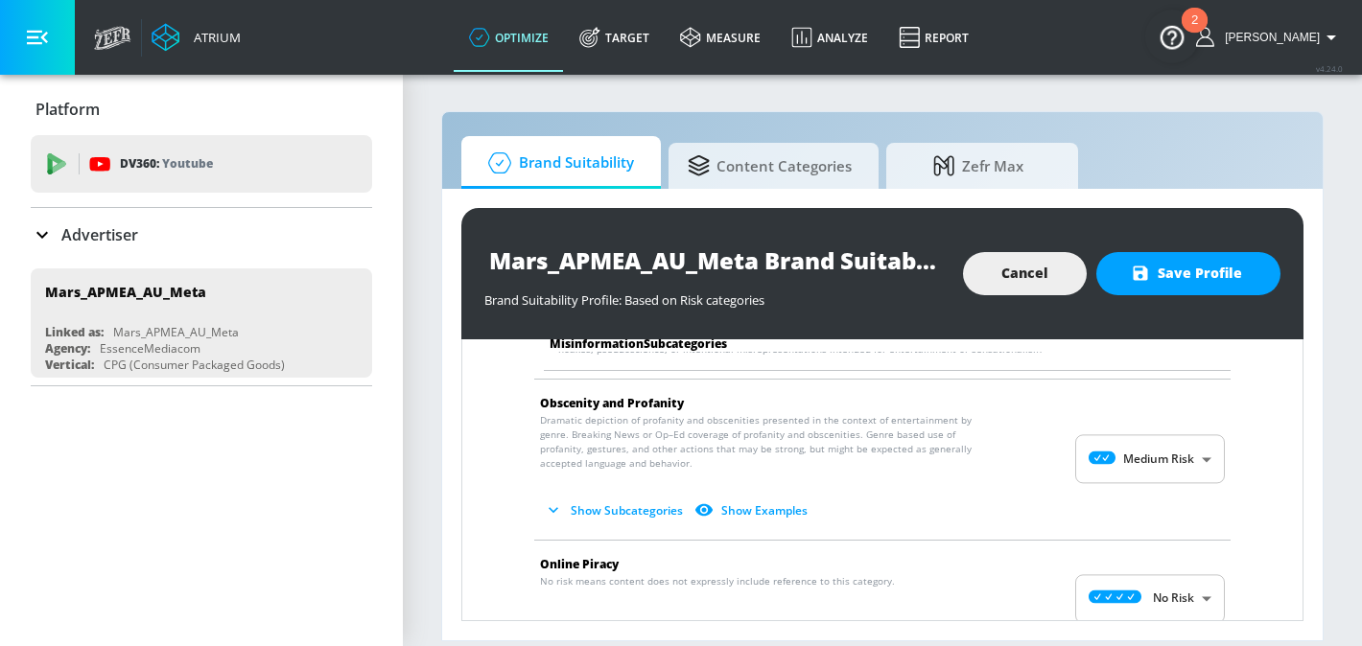
scroll to position [2461, 0]
click at [641, 496] on button "Show Subcategories" at bounding box center [615, 510] width 151 height 32
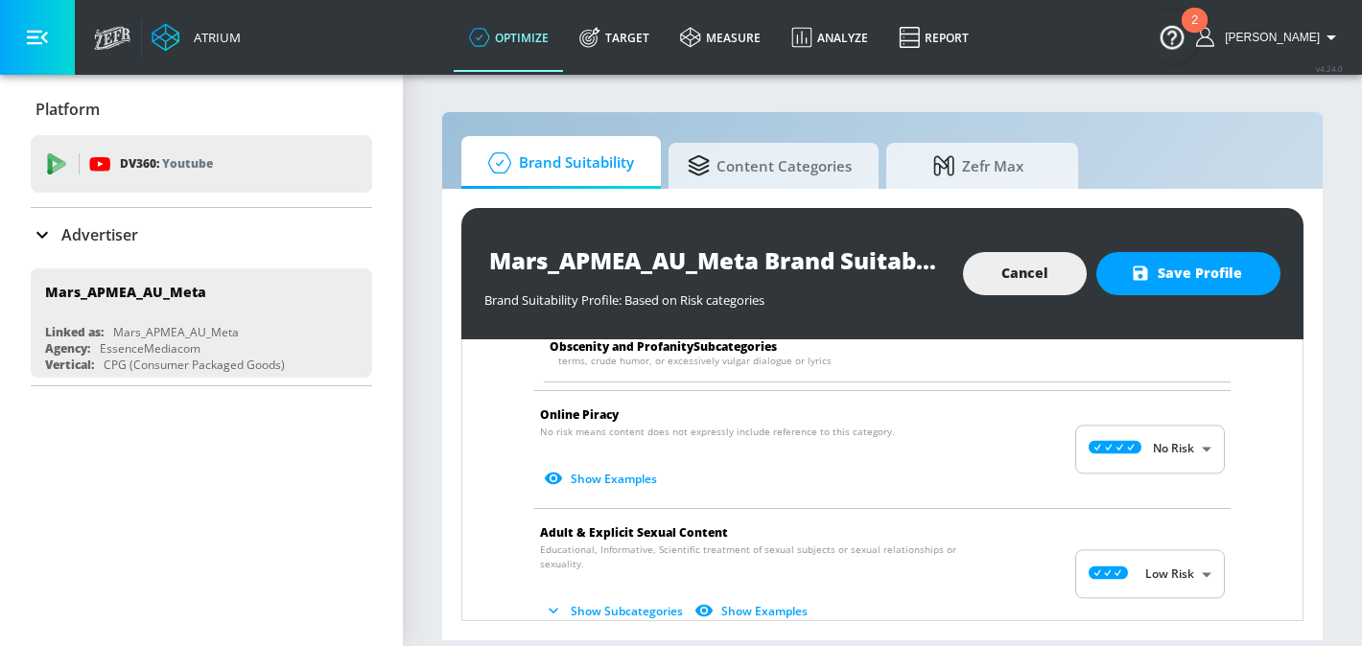
scroll to position [2828, 0]
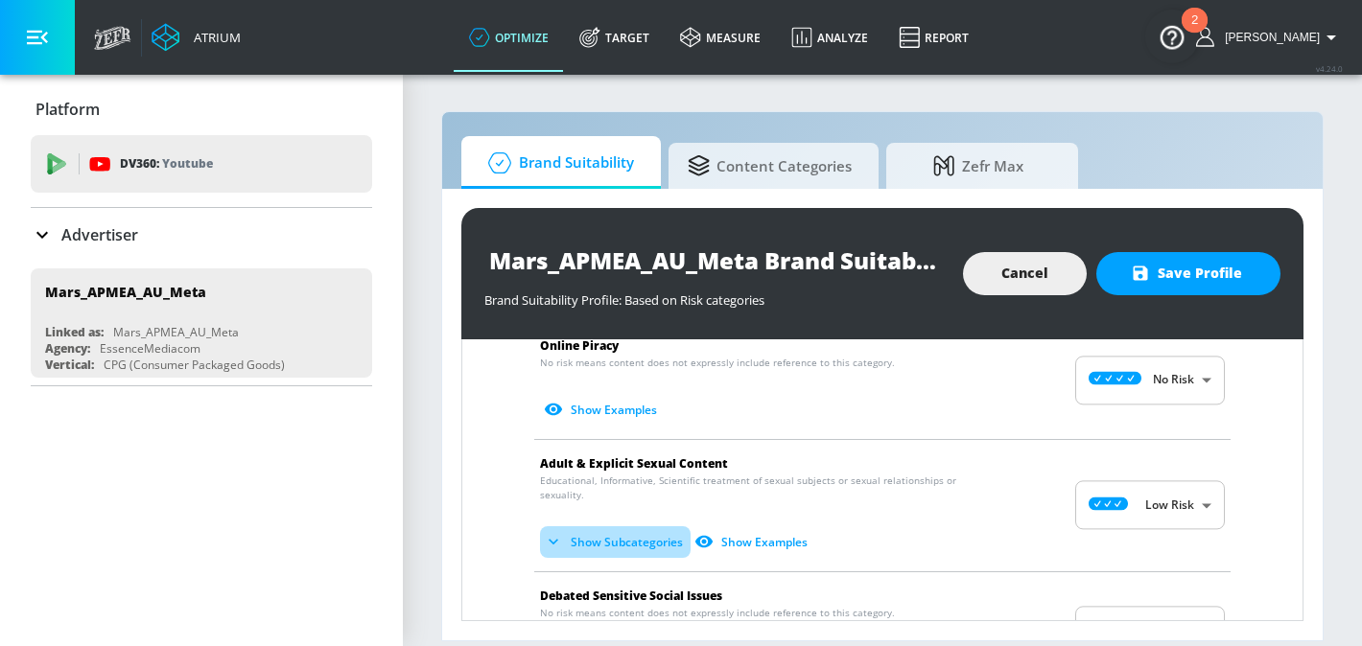
click at [640, 526] on button "Show Subcategories" at bounding box center [615, 542] width 151 height 32
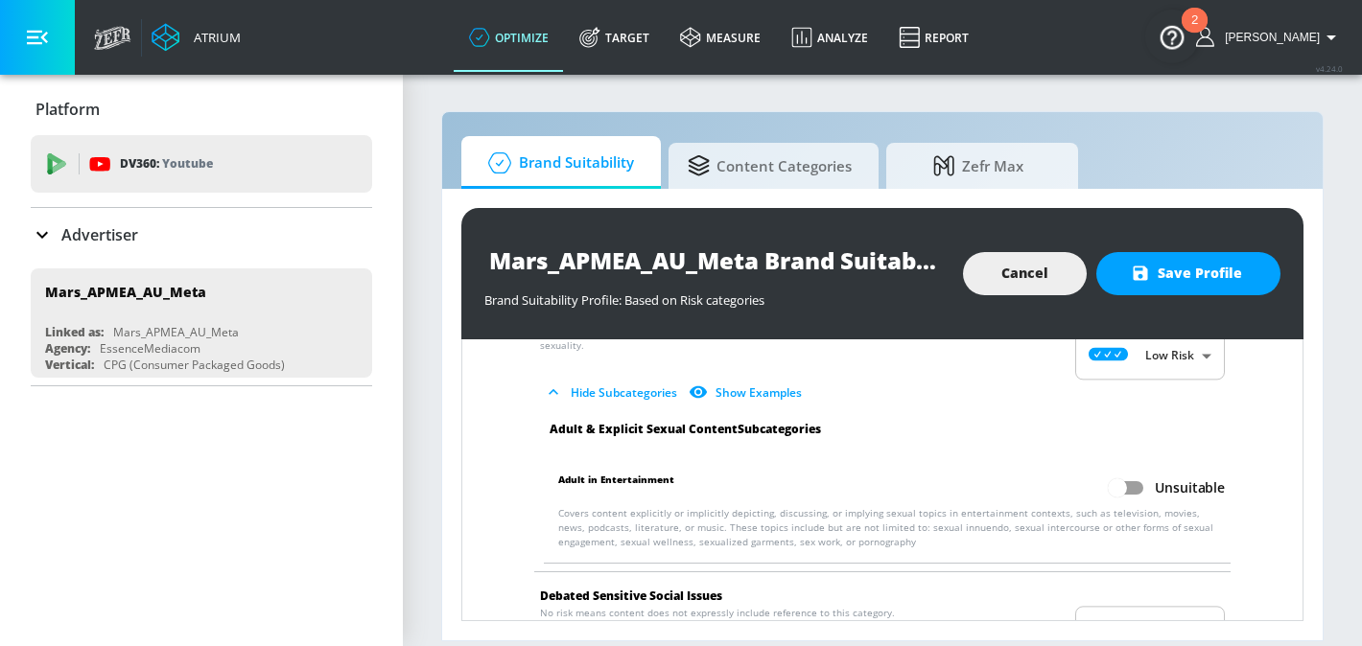
scroll to position [2976, 0]
click at [1143, 472] on input "Unsuitable" at bounding box center [1117, 490] width 109 height 36
checkbox input "true"
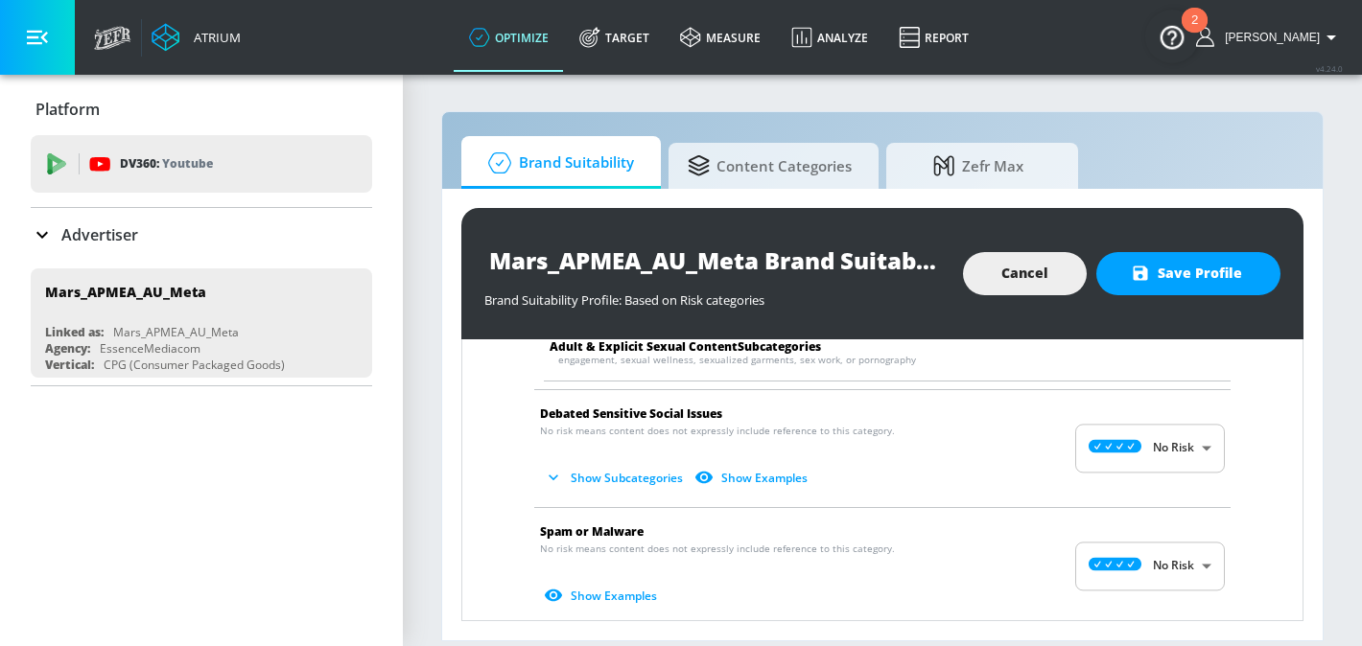
scroll to position [3167, 0]
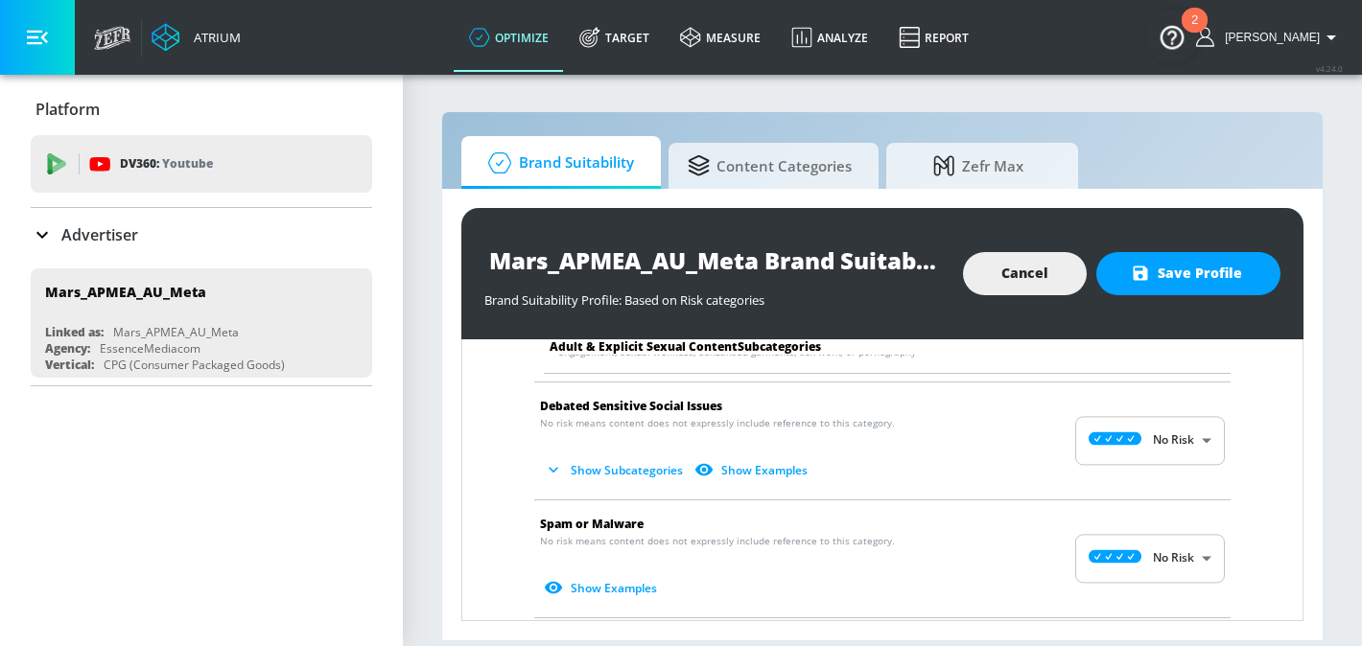
click at [619, 455] on button "Show Subcategories" at bounding box center [615, 471] width 151 height 32
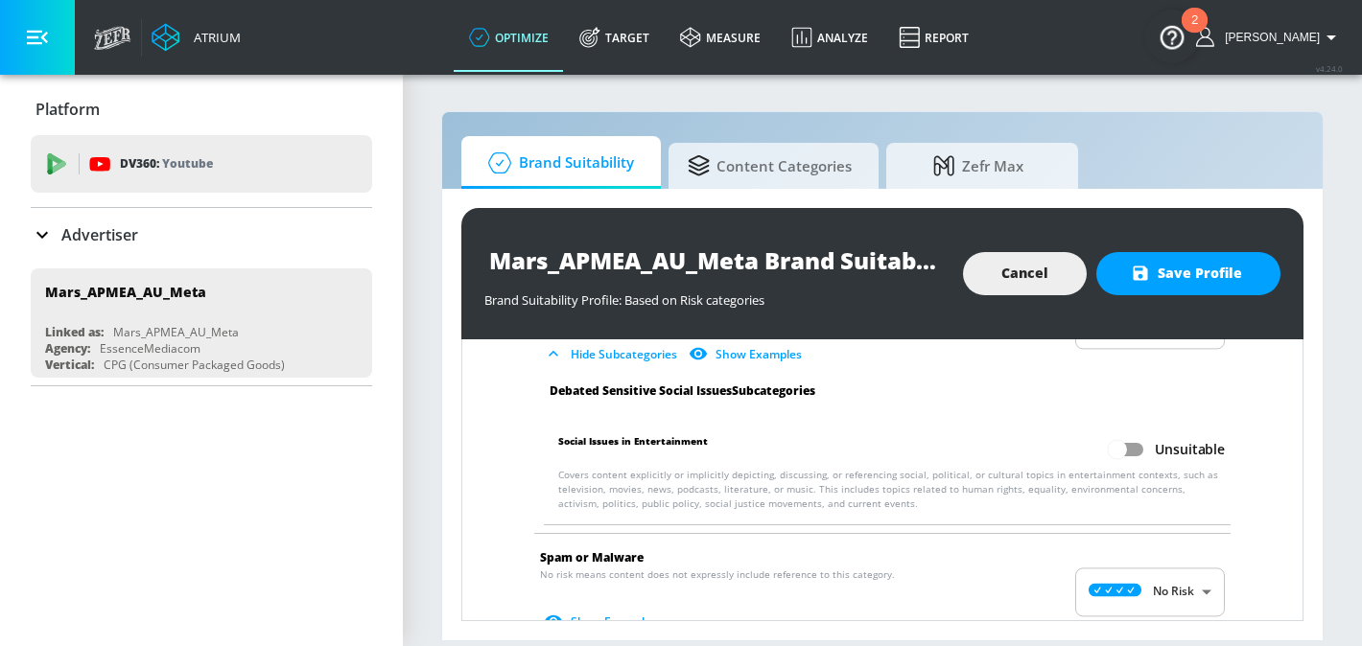
scroll to position [3286, 0]
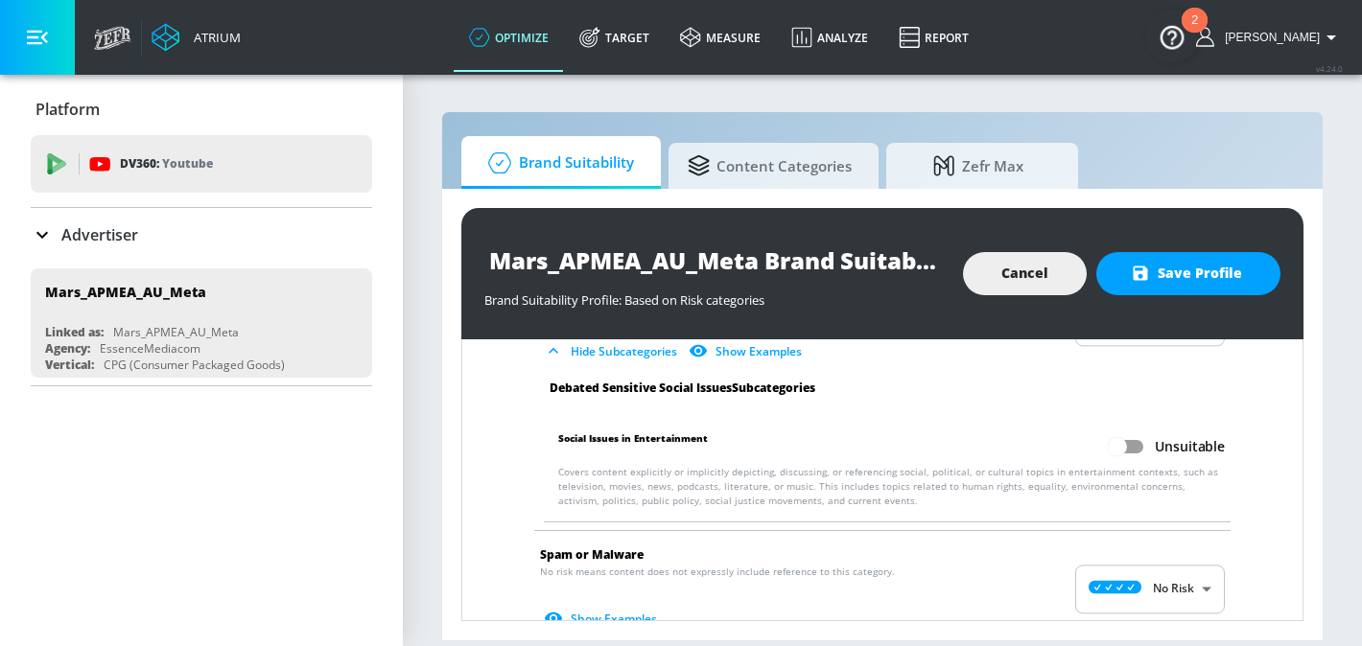
click at [1130, 429] on input "Unsuitable" at bounding box center [1117, 447] width 109 height 36
checkbox input "true"
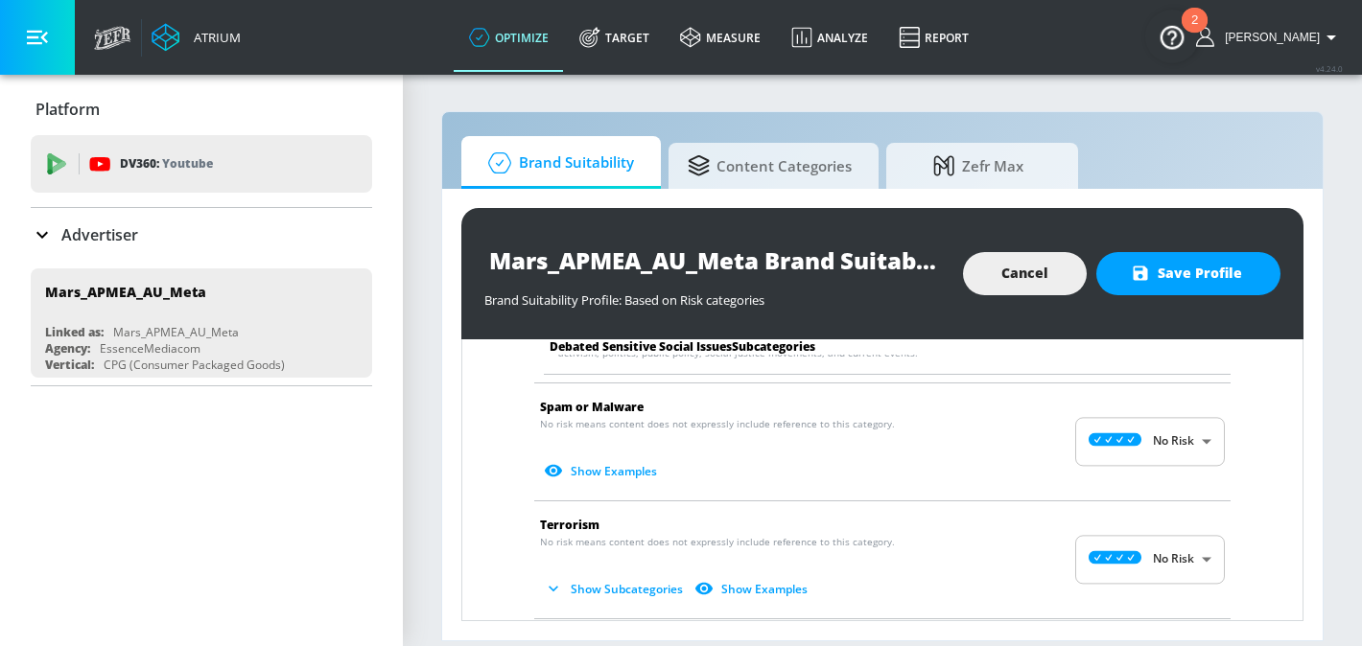
scroll to position [3435, 0]
click at [613, 572] on button "Show Subcategories" at bounding box center [615, 588] width 151 height 32
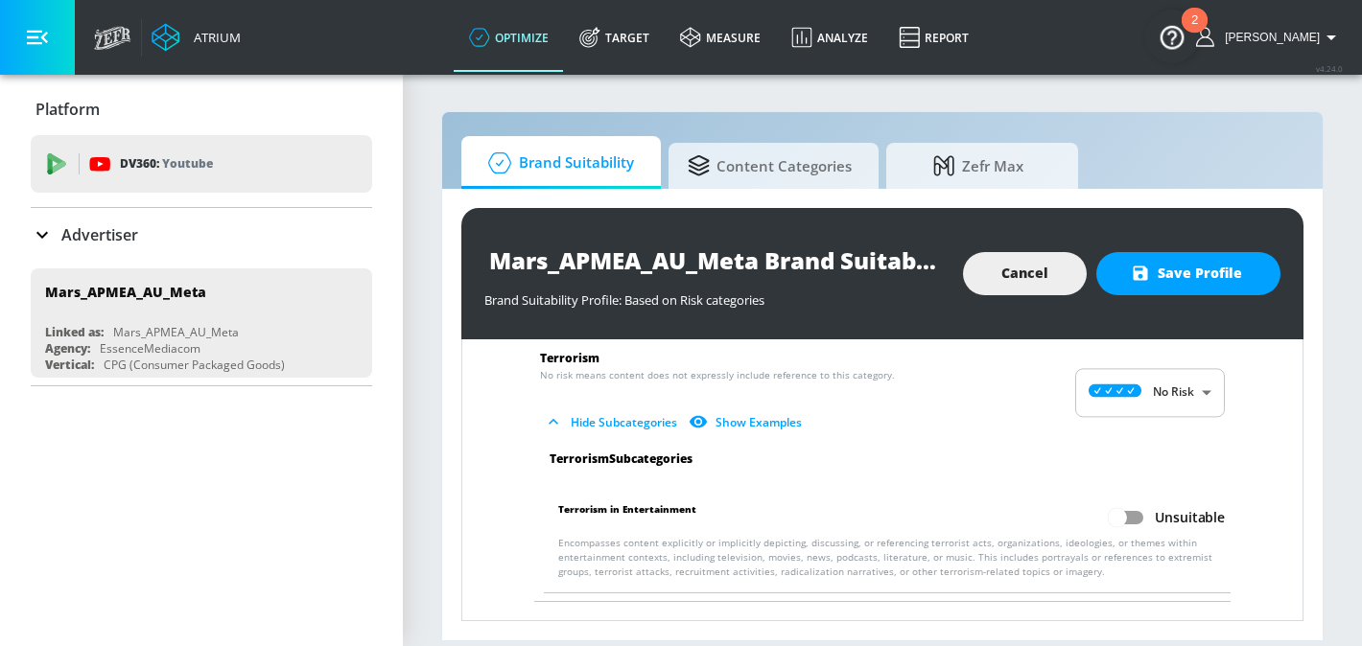
scroll to position [3603, 0]
click at [1115, 498] on input "Unsuitable" at bounding box center [1117, 516] width 109 height 36
checkbox input "true"
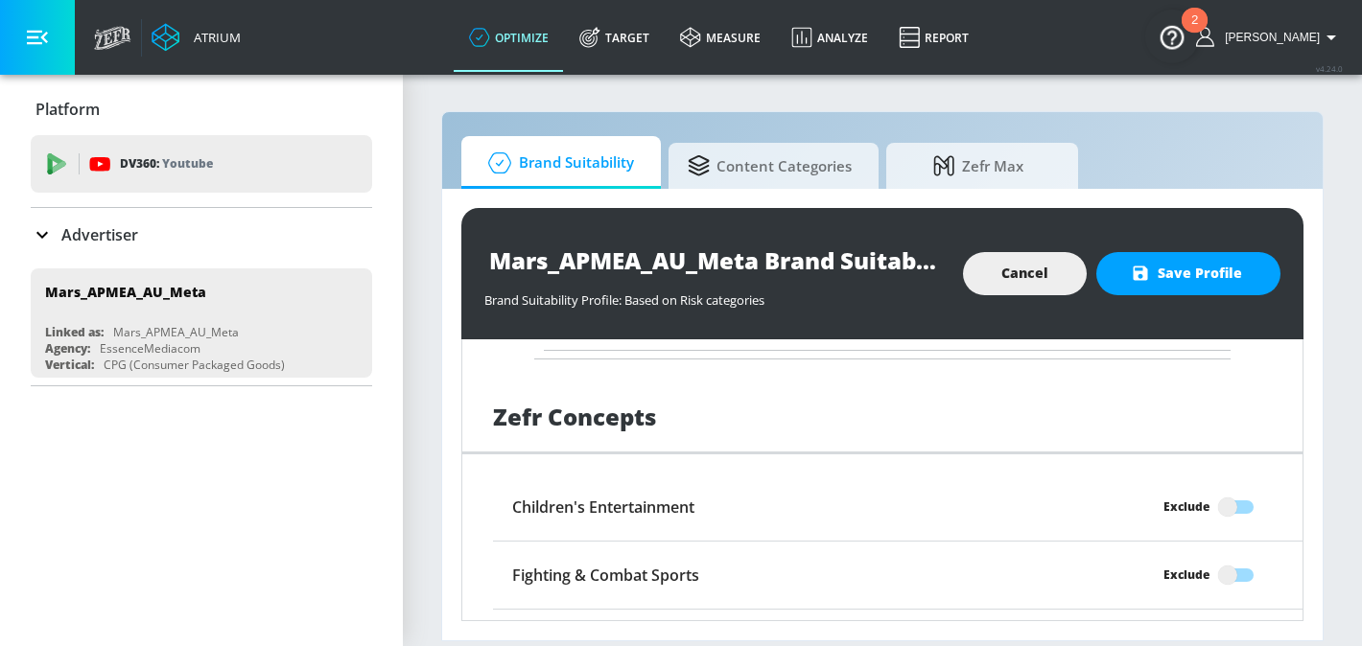
scroll to position [3843, 0]
click at [1201, 270] on span "Save Profile" at bounding box center [1187, 274] width 107 height 24
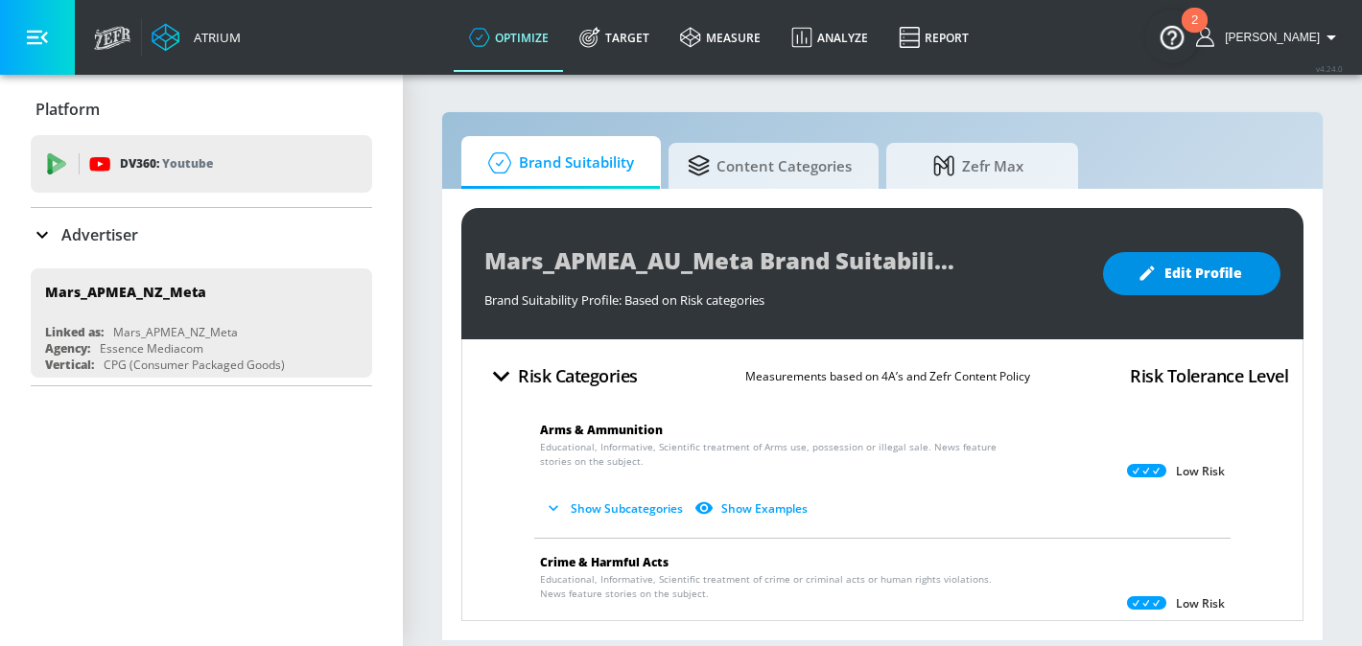
click at [1201, 278] on span "Edit Profile" at bounding box center [1191, 274] width 101 height 24
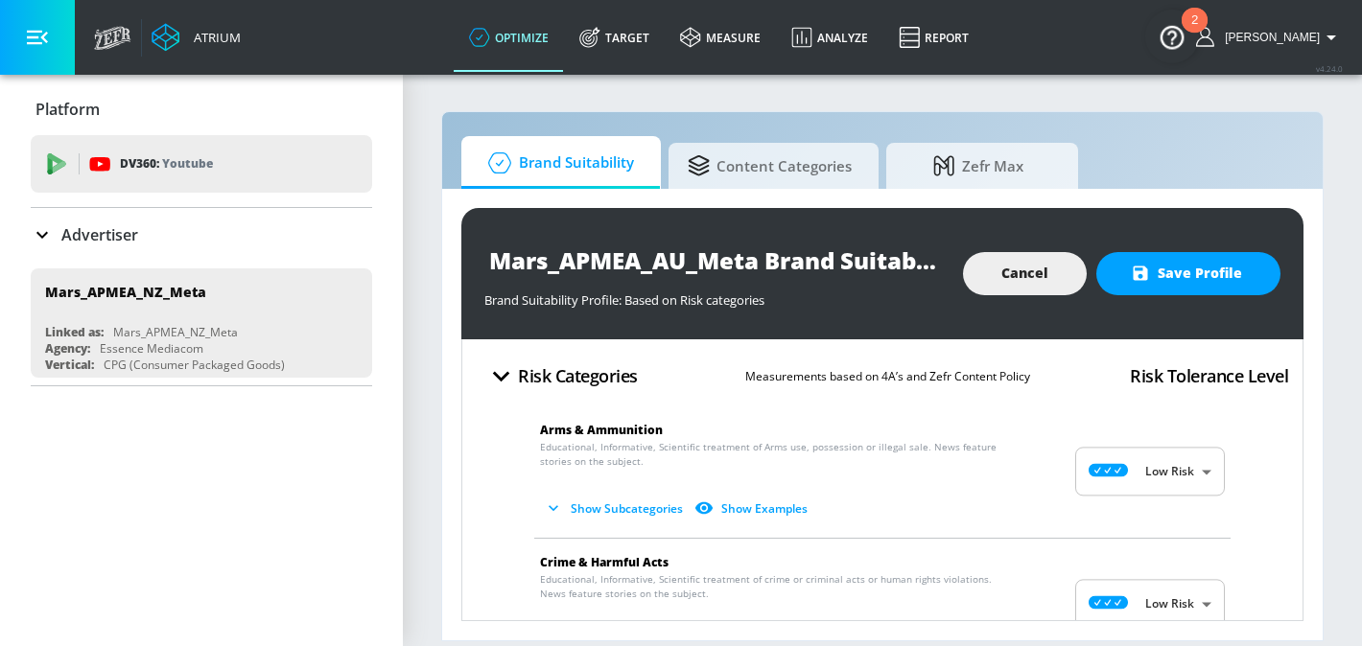
click at [616, 507] on button "Show Subcategories" at bounding box center [615, 509] width 151 height 32
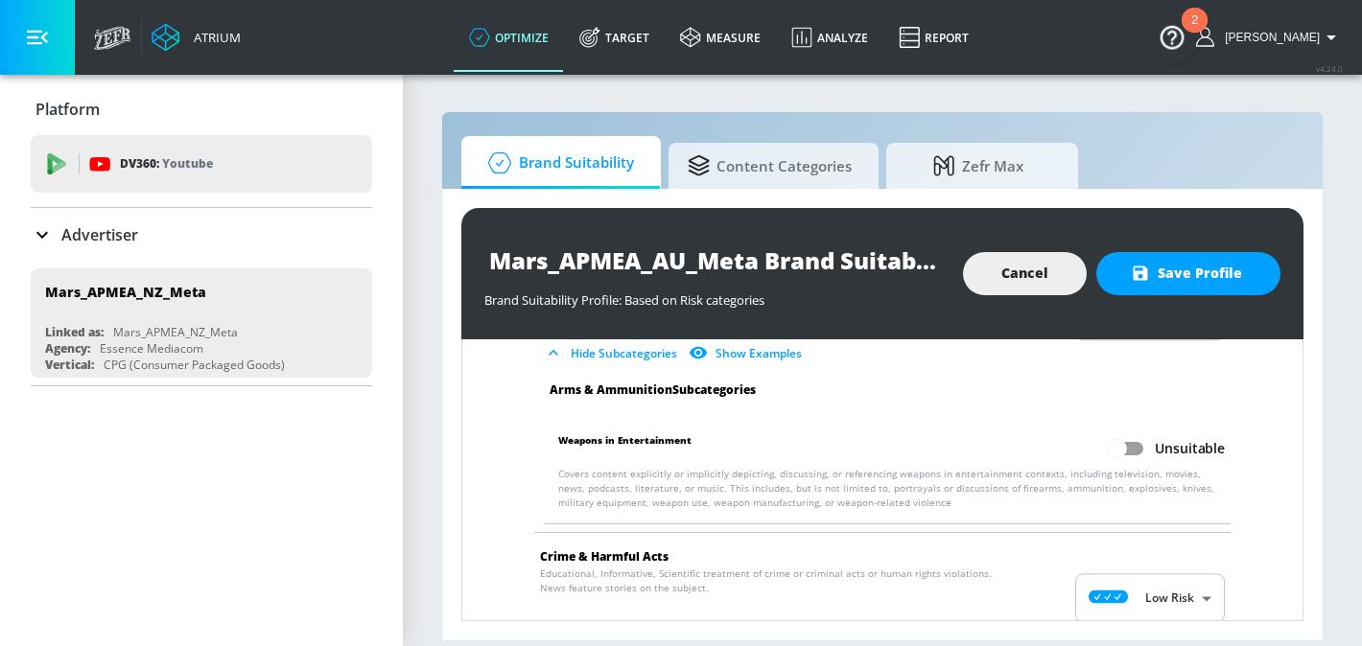
scroll to position [177, 0]
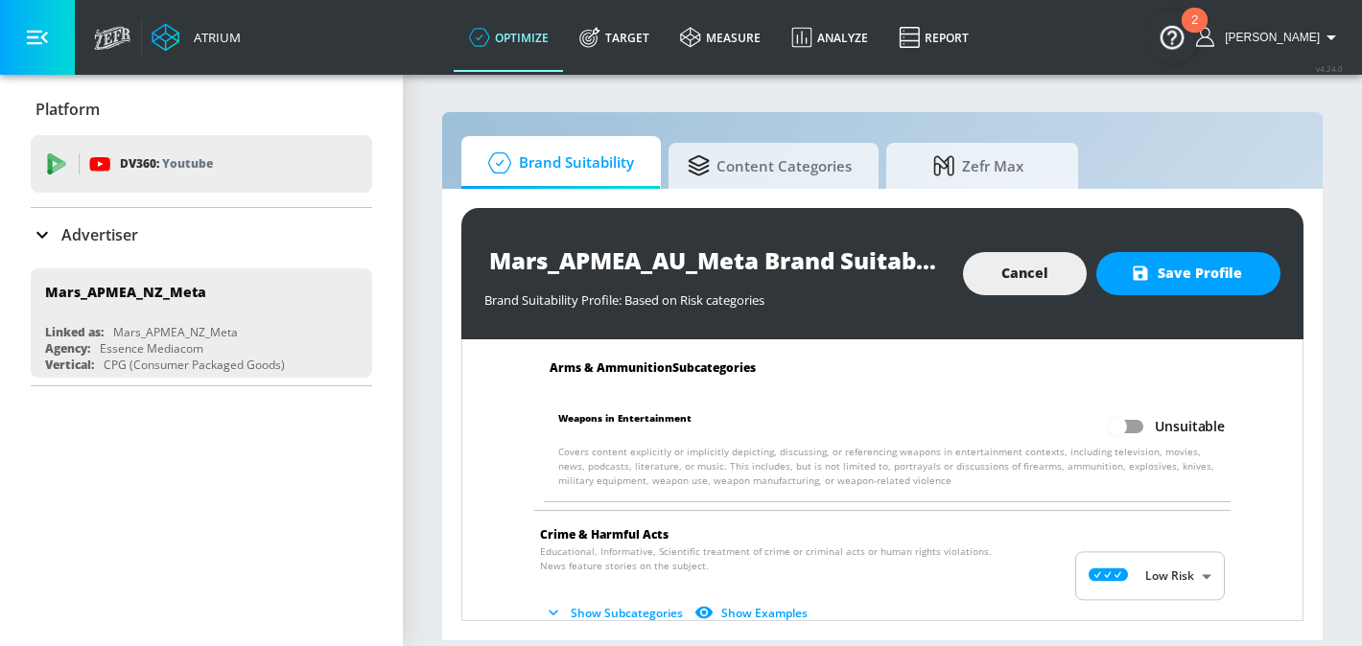
click at [1142, 432] on input "Unsuitable" at bounding box center [1117, 427] width 109 height 36
checkbox input "true"
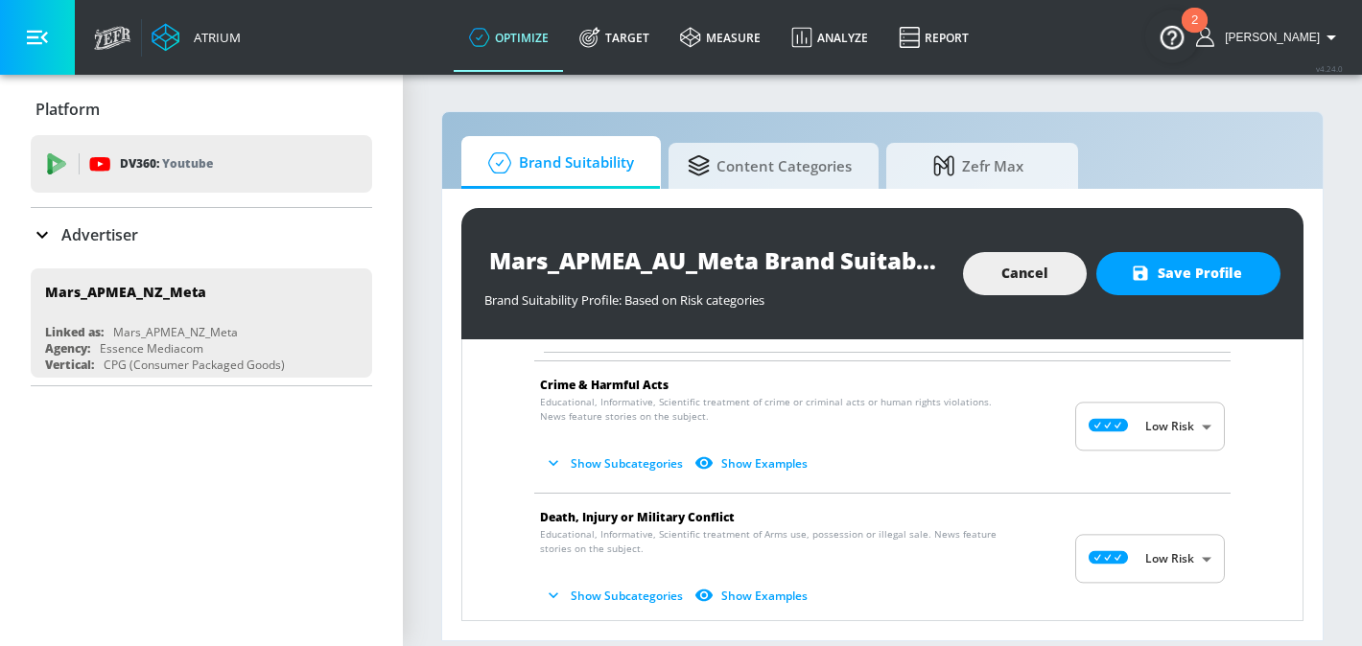
scroll to position [341, 0]
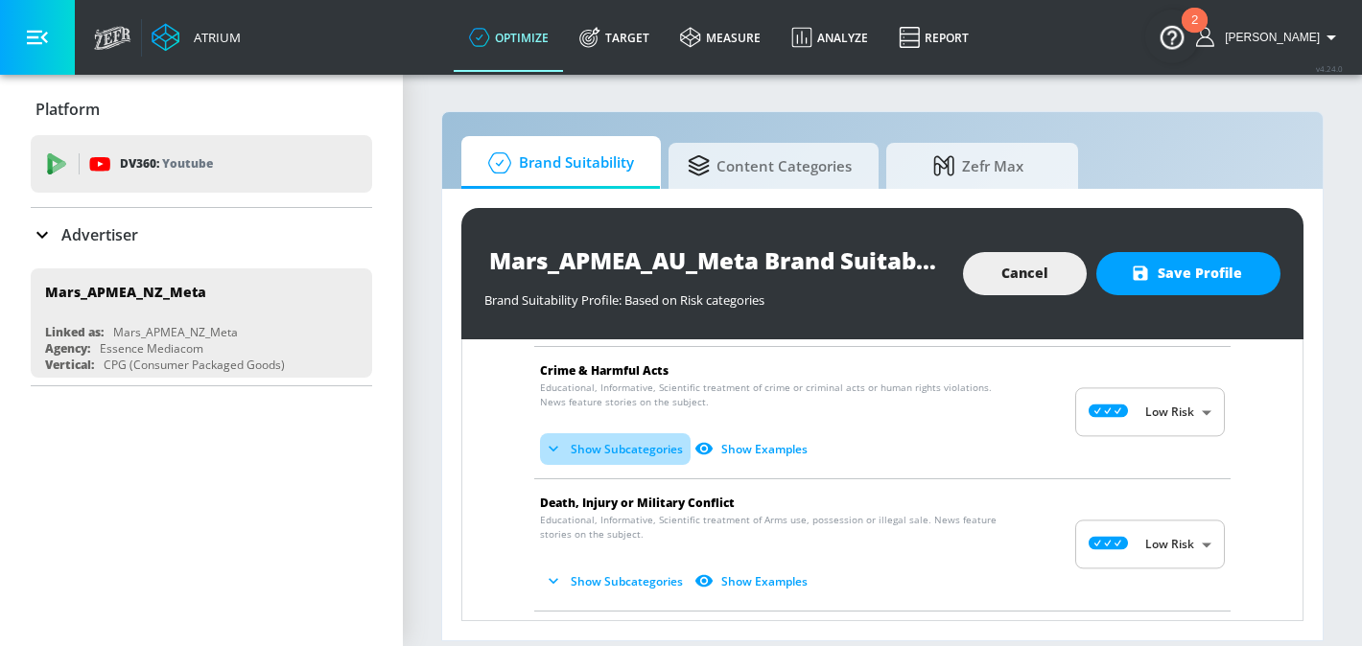
click at [634, 455] on button "Show Subcategories" at bounding box center [615, 449] width 151 height 32
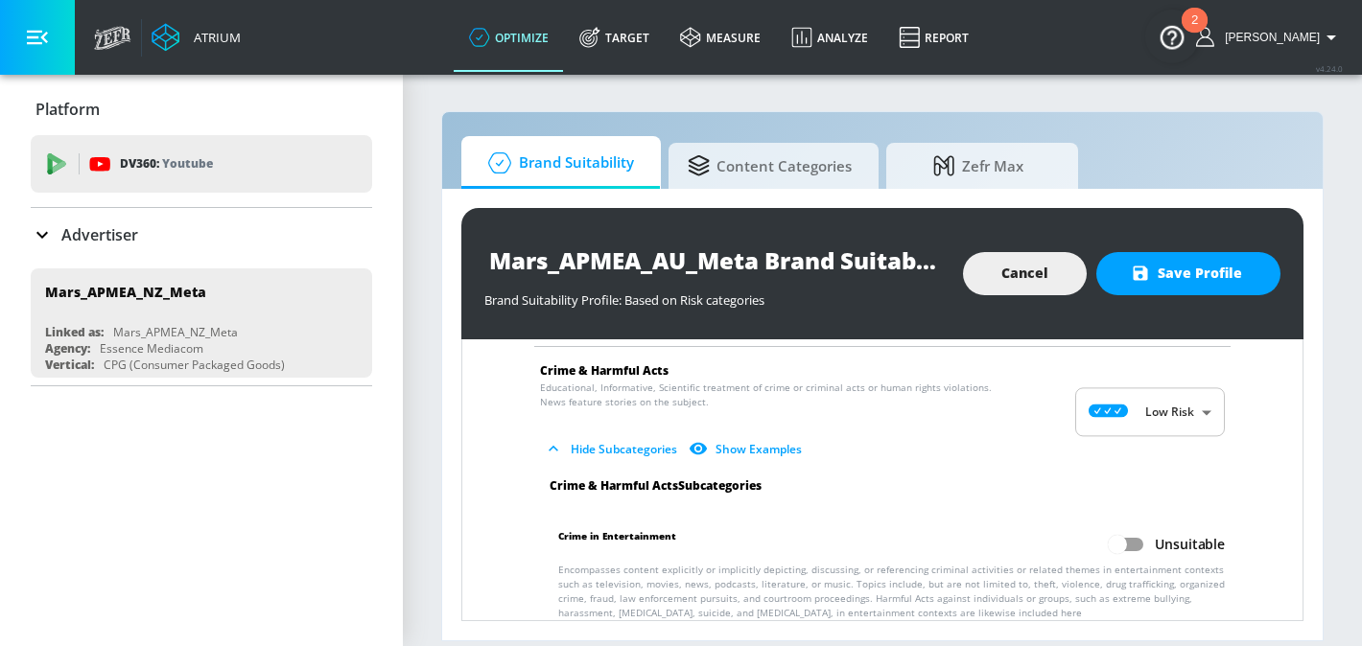
click at [1131, 538] on input "Unsuitable" at bounding box center [1117, 544] width 109 height 36
checkbox input "true"
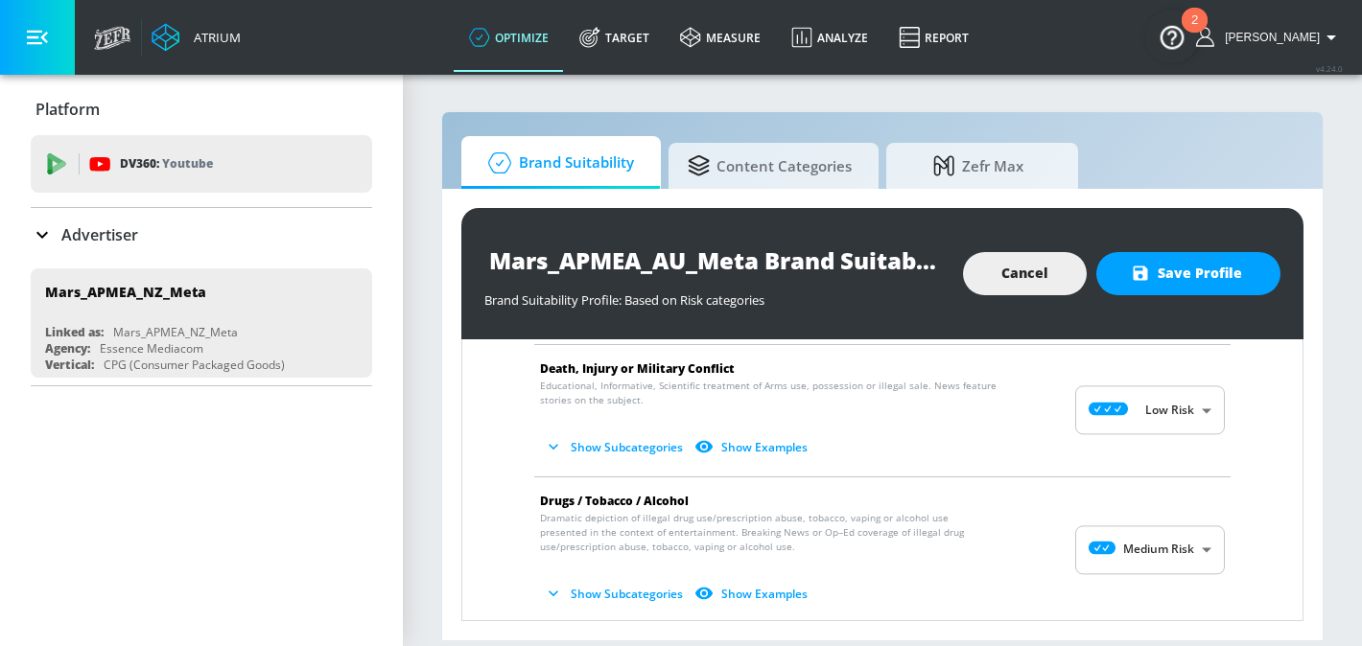
scroll to position [655, 0]
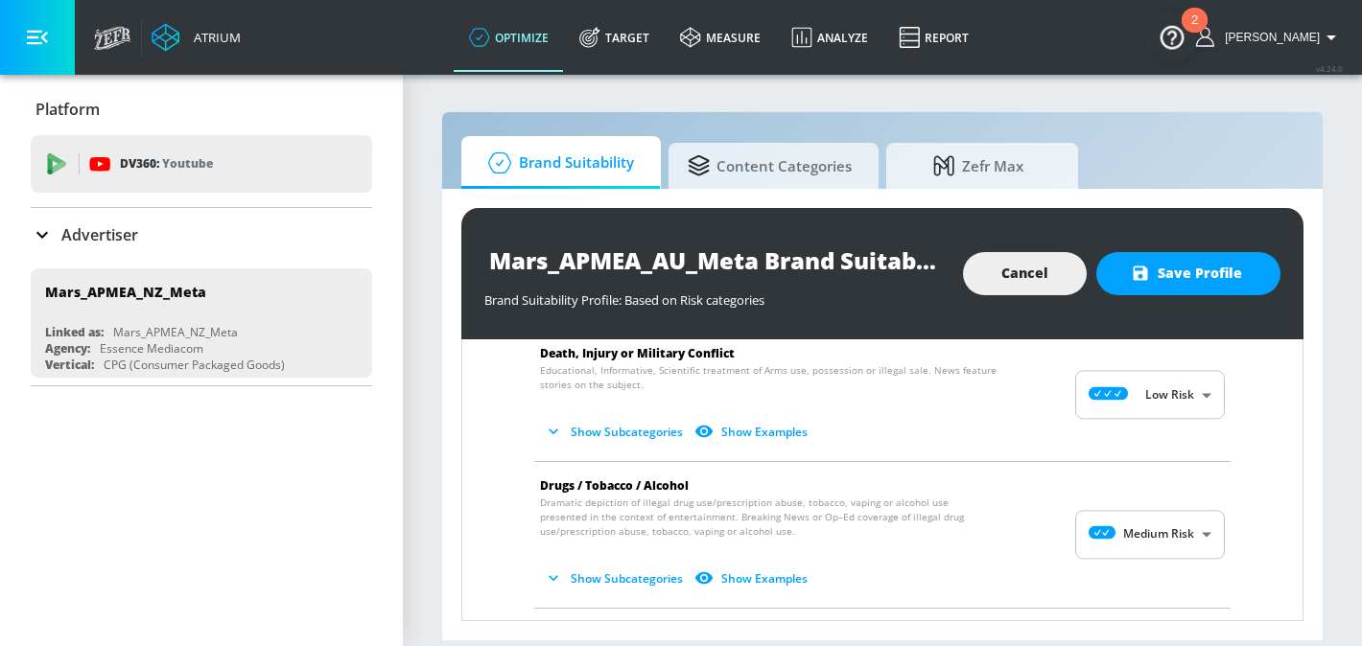
click at [585, 433] on button "Show Subcategories" at bounding box center [615, 432] width 151 height 32
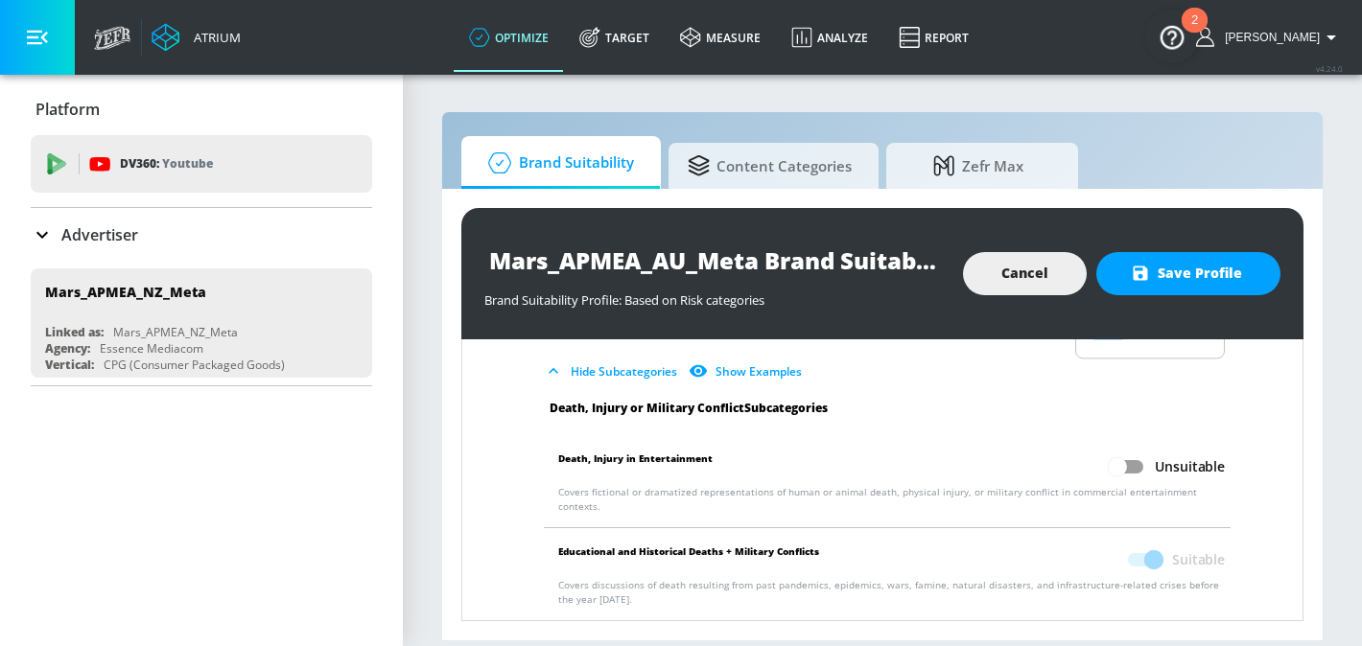
click at [1134, 470] on input "Unsuitable" at bounding box center [1117, 467] width 109 height 36
checkbox input "true"
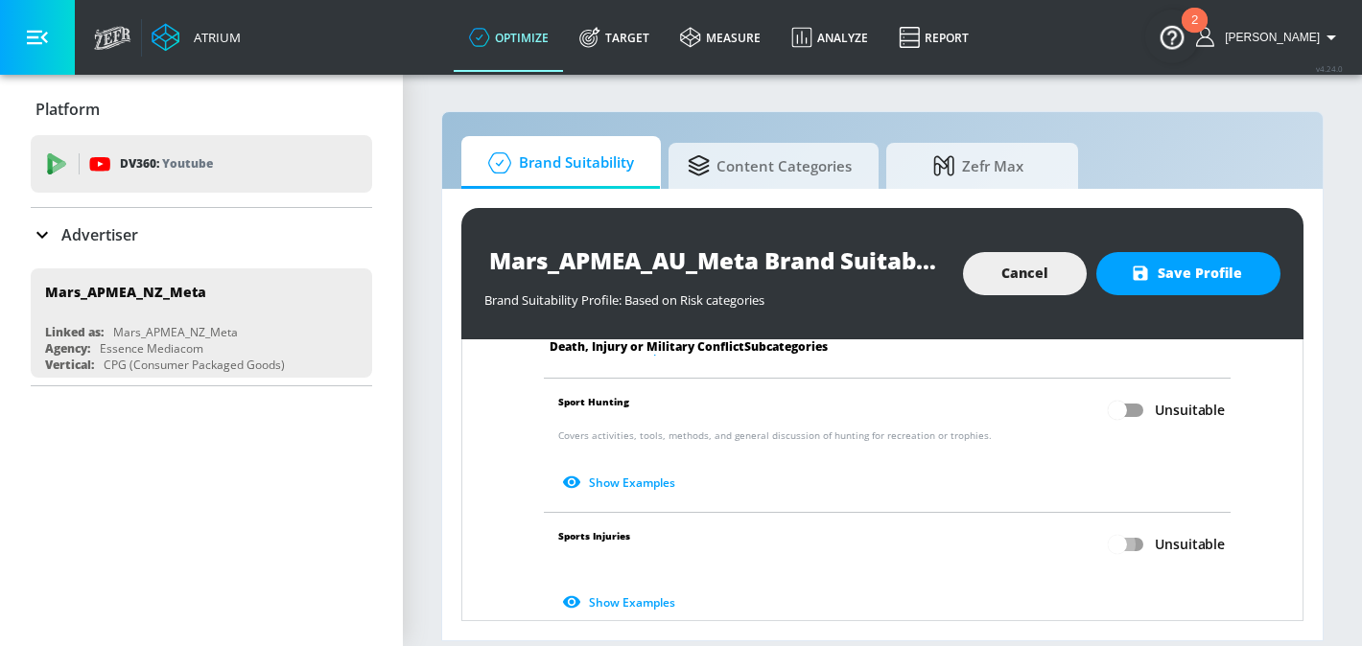
click at [1131, 528] on input "Unsuitable" at bounding box center [1117, 544] width 109 height 36
checkbox input "true"
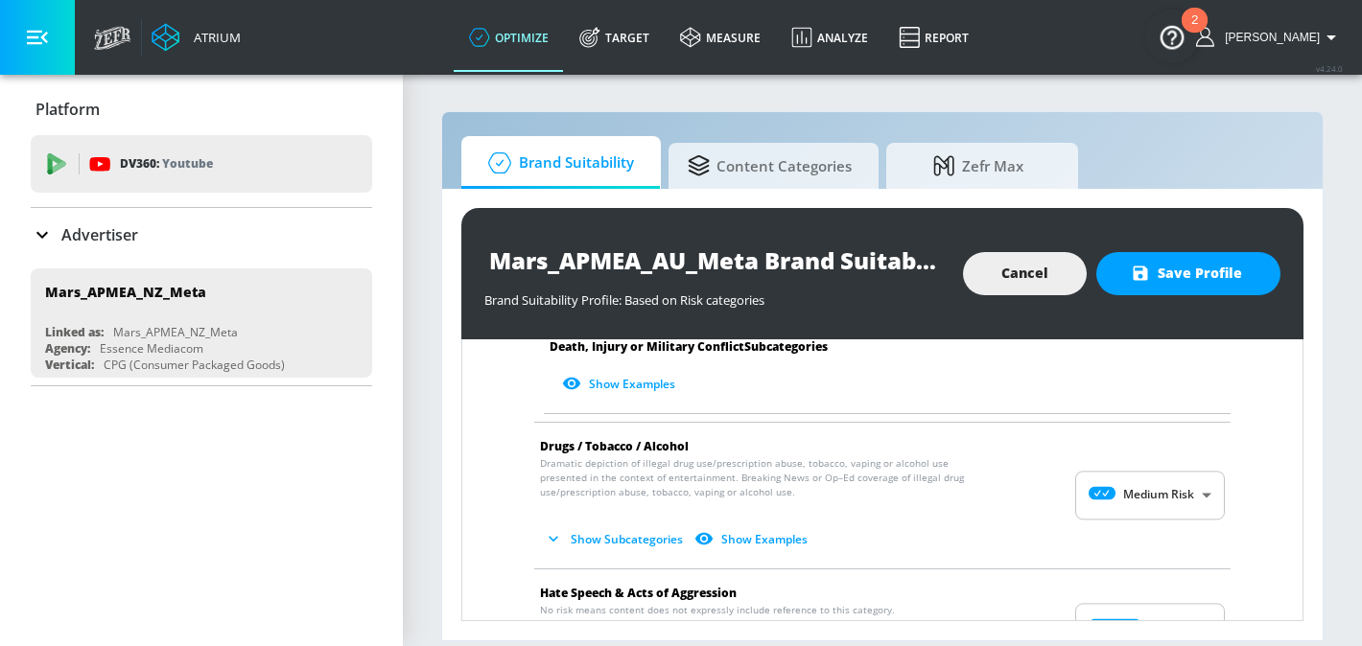
scroll to position [1287, 0]
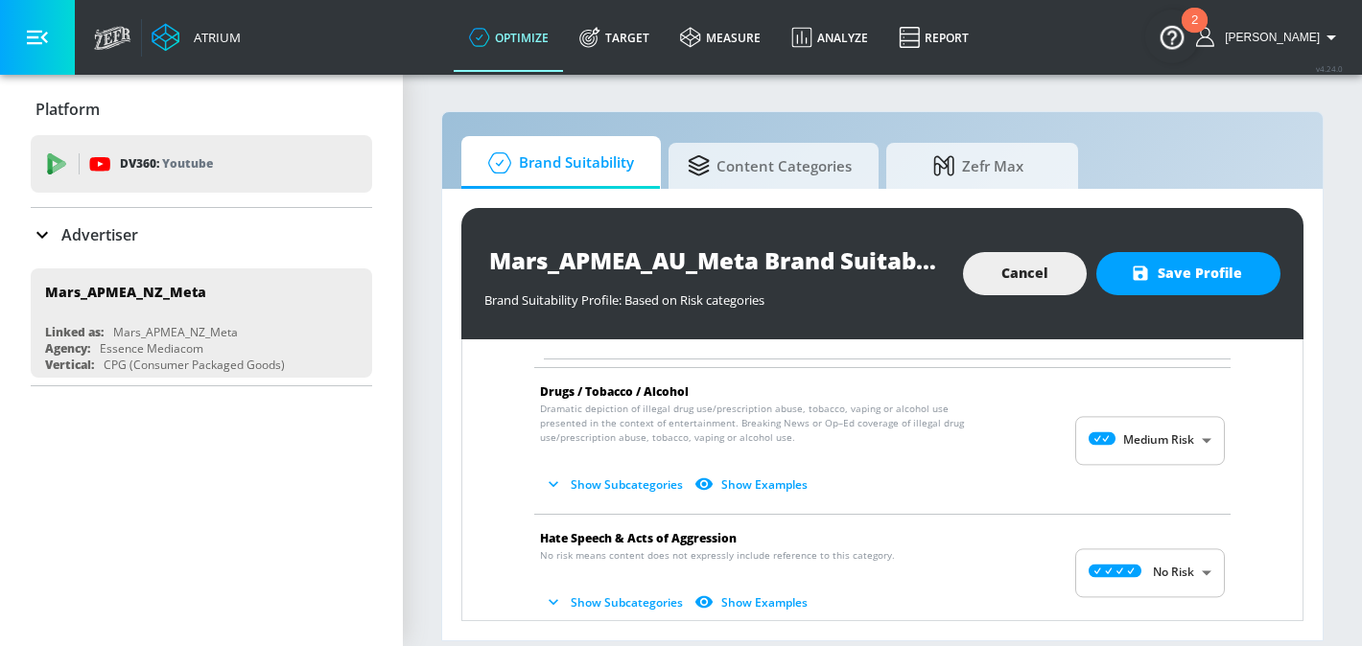
click at [641, 480] on button "Show Subcategories" at bounding box center [615, 485] width 151 height 32
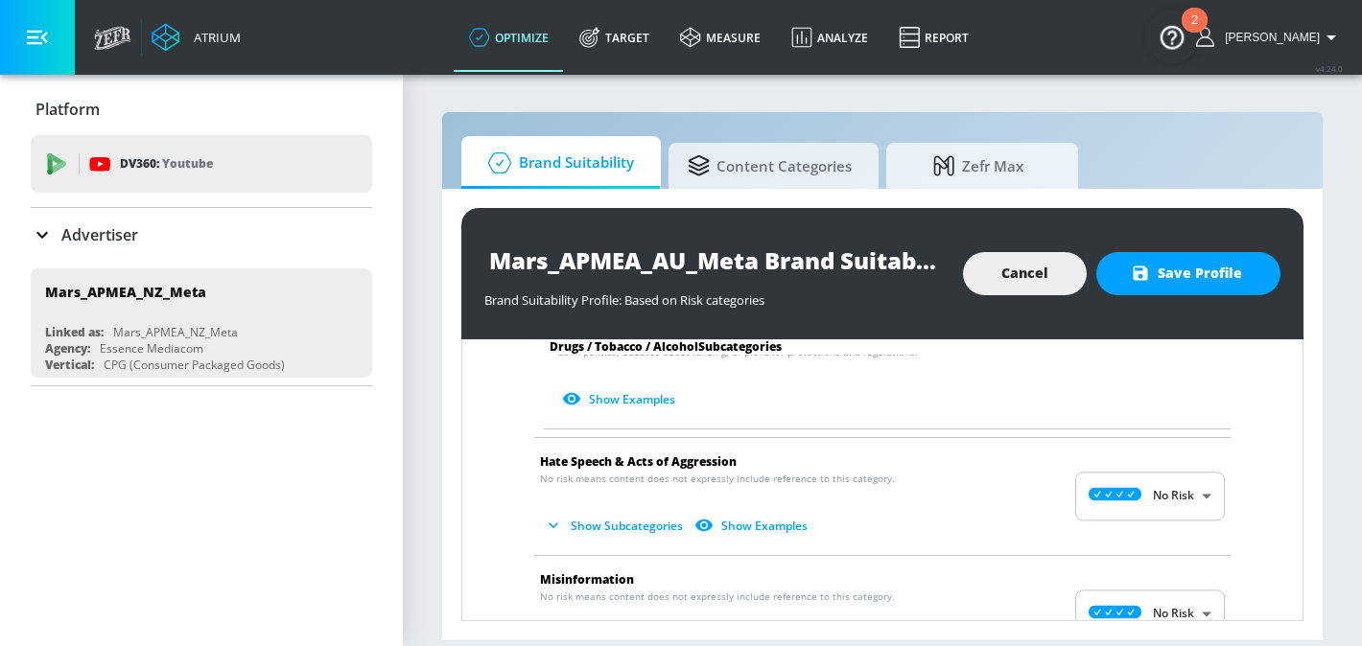
click at [614, 510] on button "Show Subcategories" at bounding box center [615, 526] width 151 height 32
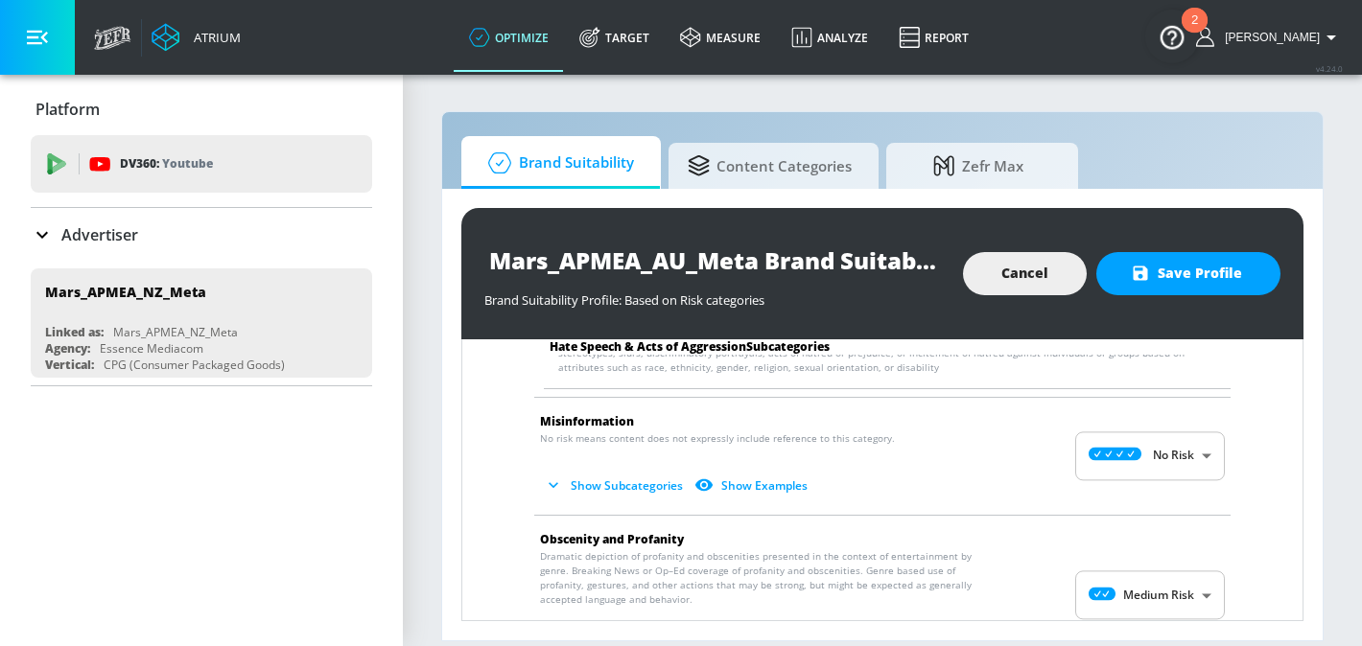
click at [612, 470] on button "Show Subcategories" at bounding box center [615, 486] width 151 height 32
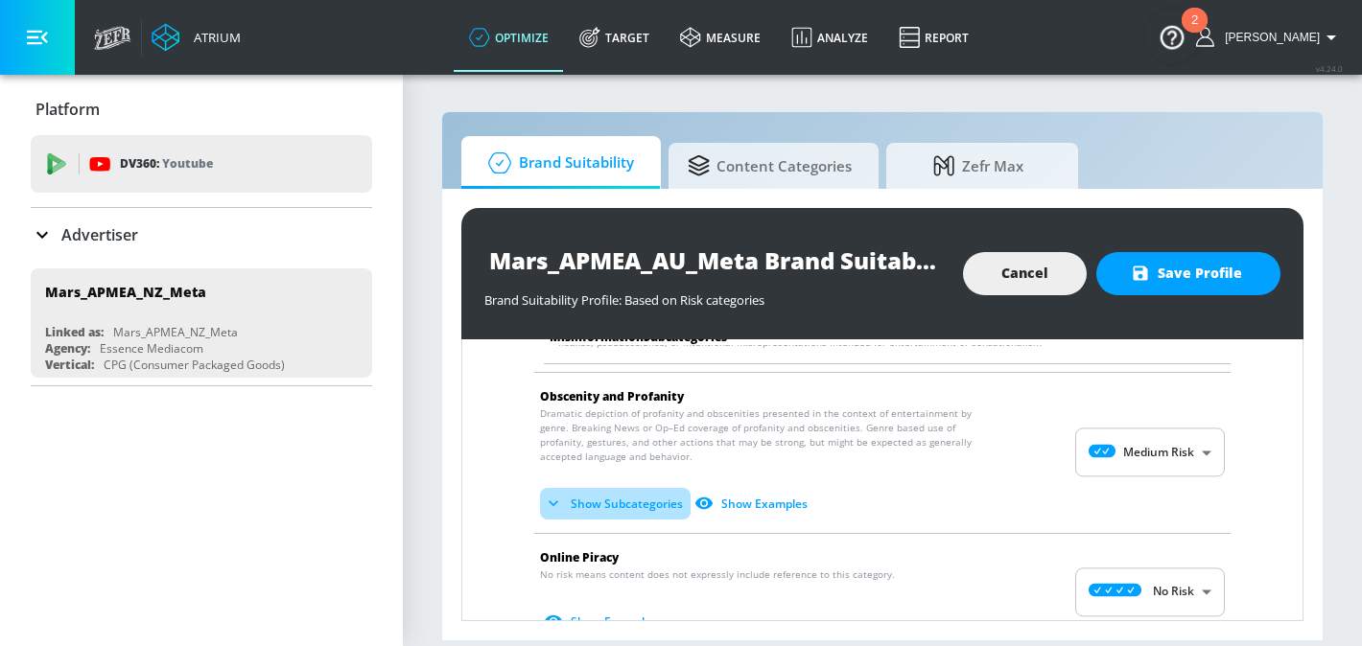
click at [607, 490] on button "Show Subcategories" at bounding box center [615, 504] width 151 height 32
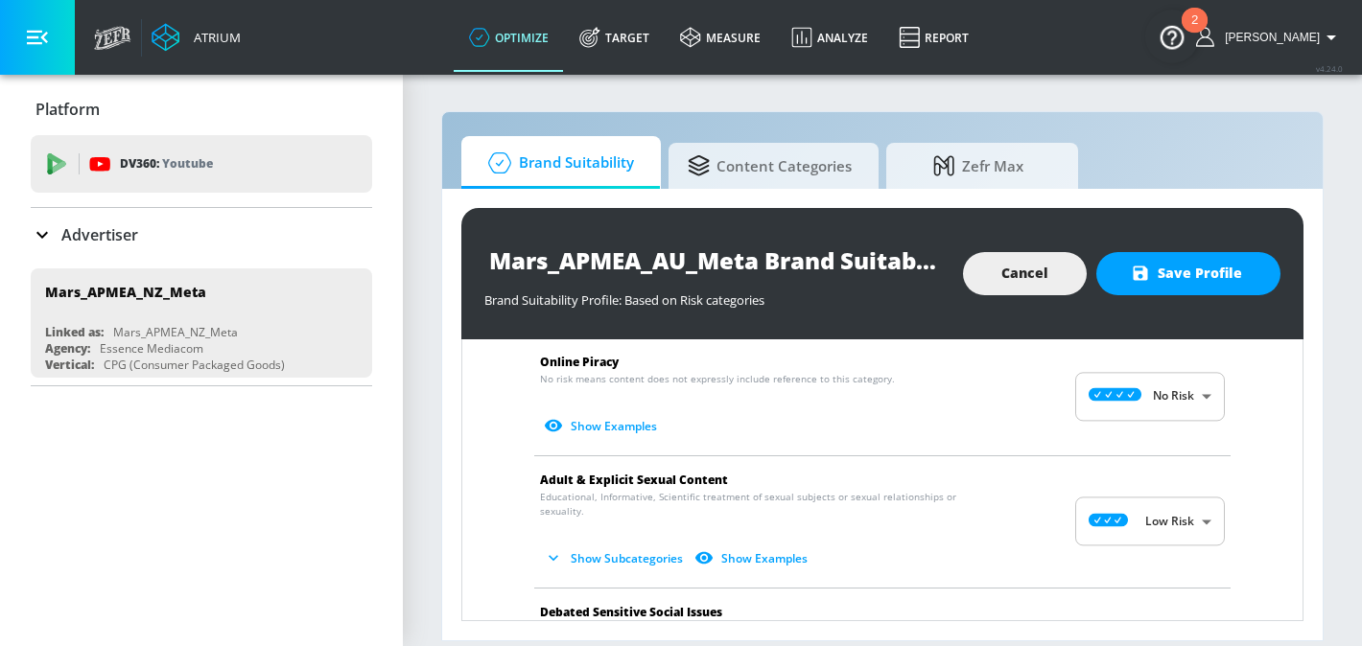
scroll to position [2787, 0]
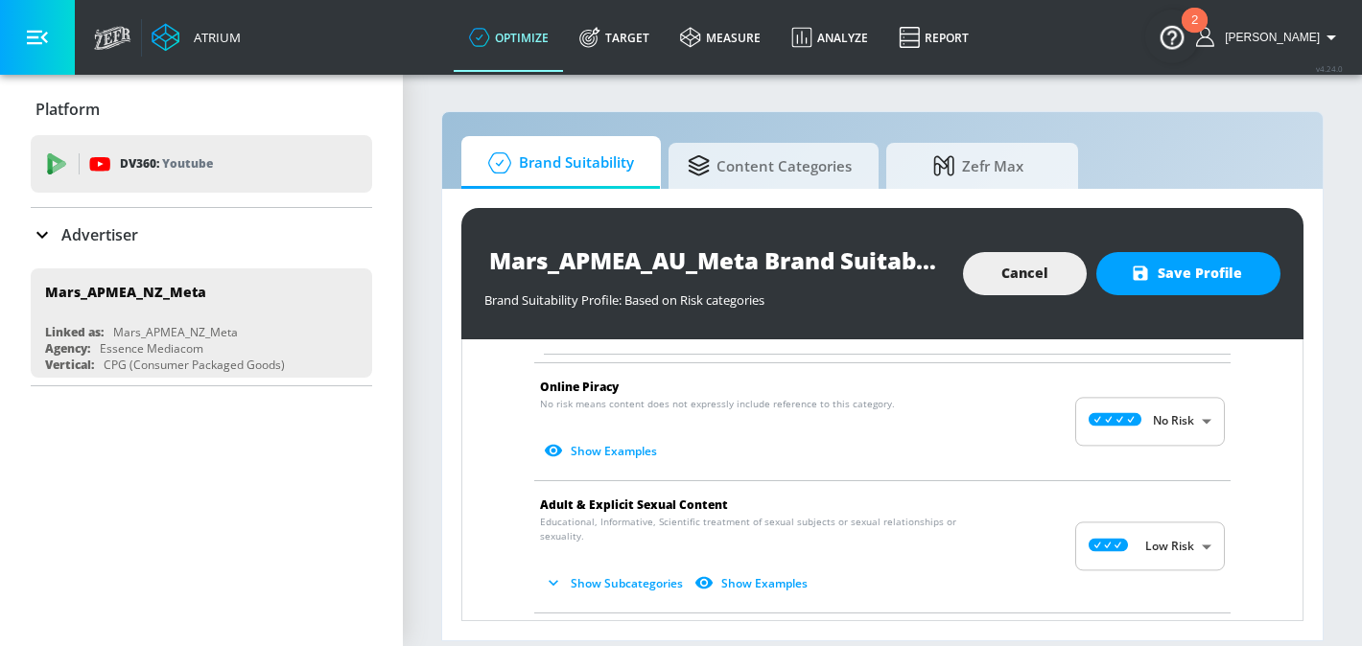
click at [597, 568] on button "Show Subcategories" at bounding box center [615, 584] width 151 height 32
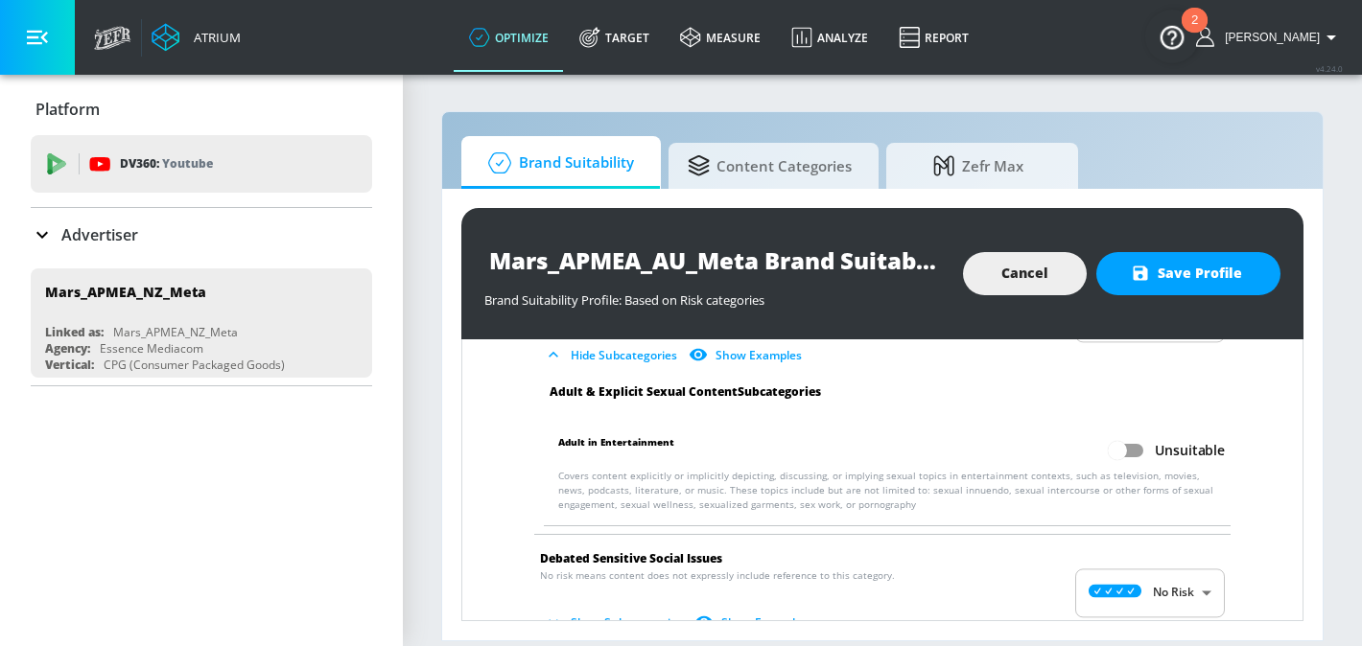
scroll to position [3029, 0]
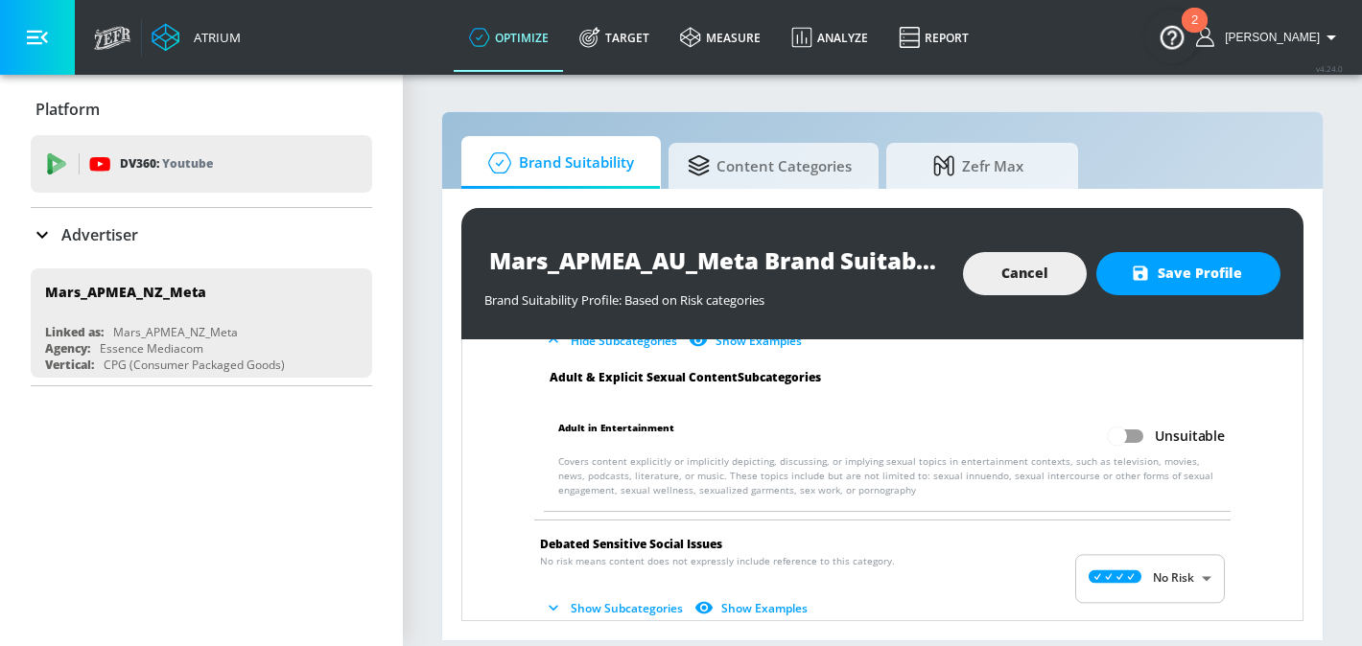
click at [1130, 455] on p "Covers content explicitly or implicitly depicting, discussing, or implying sexu…" at bounding box center [891, 476] width 666 height 43
click at [1124, 418] on input "Unsuitable" at bounding box center [1117, 436] width 109 height 36
checkbox input "true"
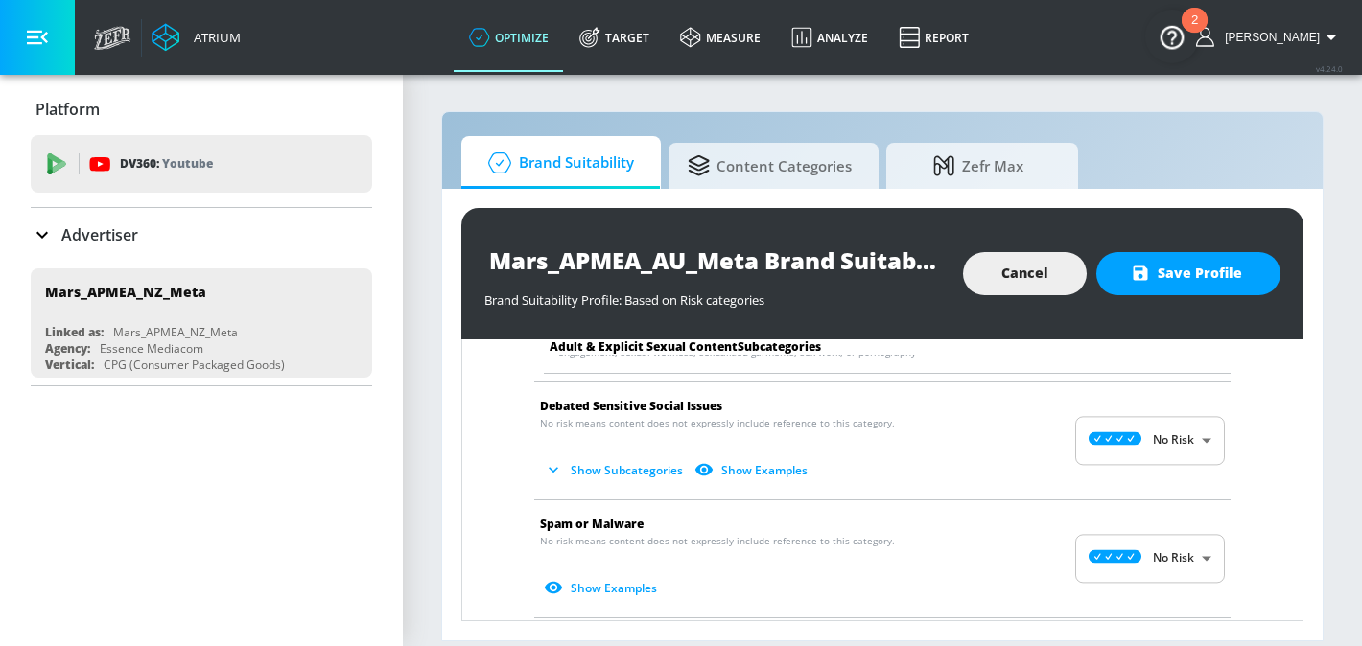
scroll to position [3182, 0]
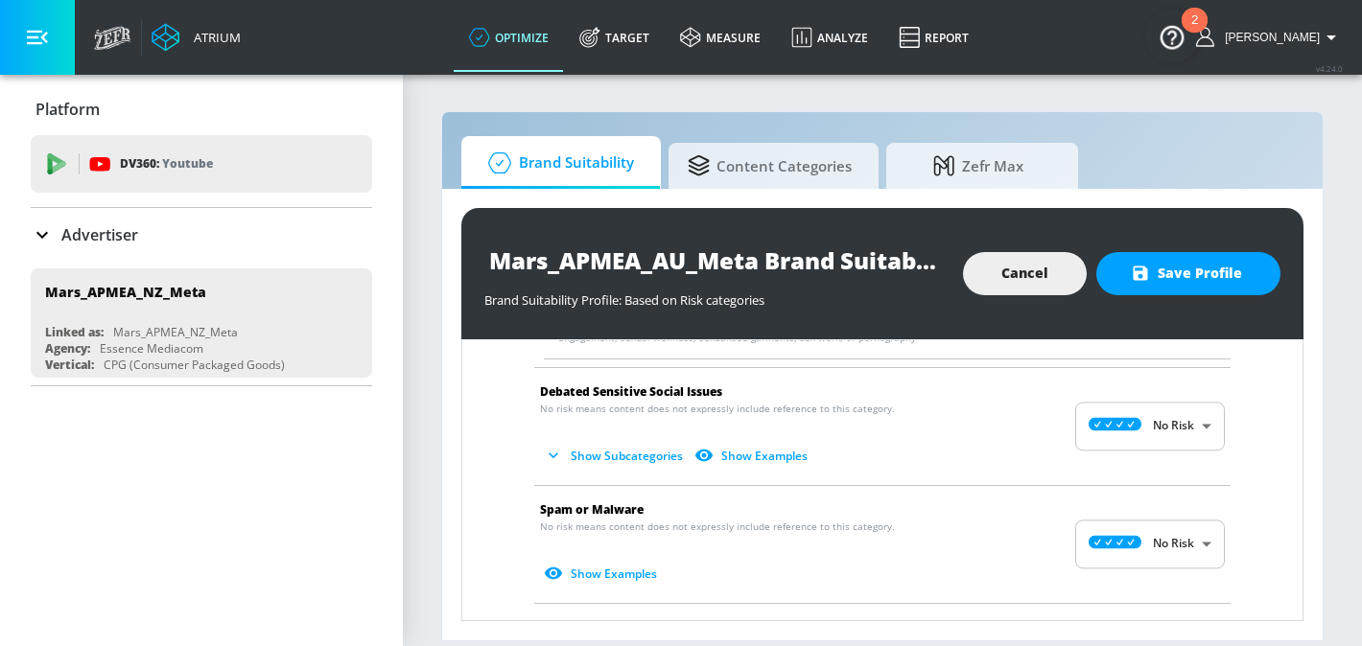
click at [585, 558] on button "Show Examples" at bounding box center [602, 574] width 125 height 32
click at [619, 440] on button "Show Subcategories" at bounding box center [615, 456] width 151 height 32
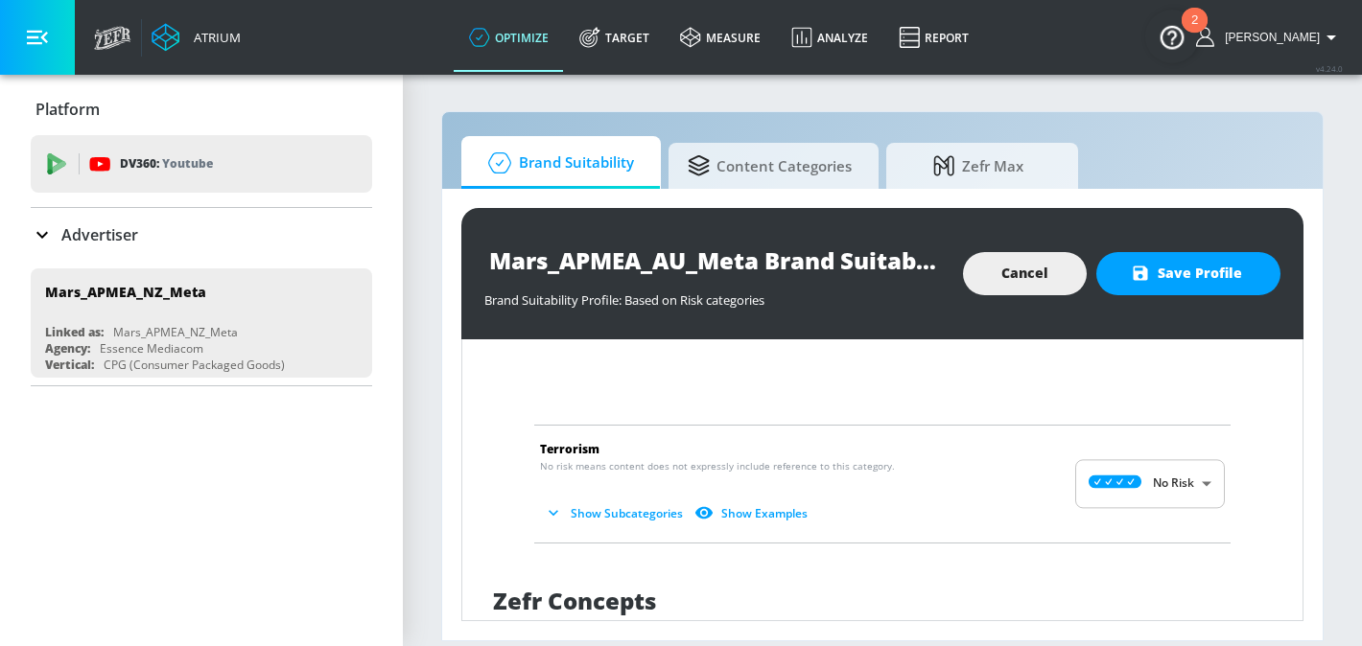
scroll to position [4014, 0]
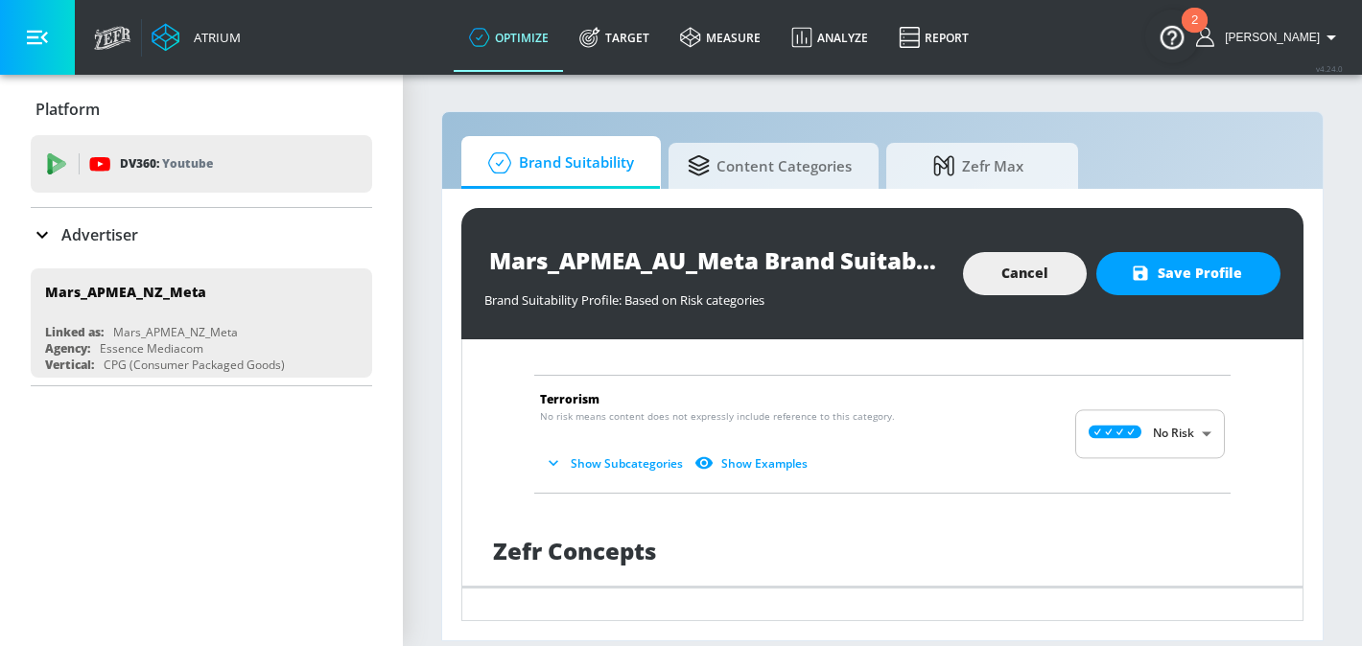
click at [619, 448] on button "Show Subcategories" at bounding box center [615, 464] width 151 height 32
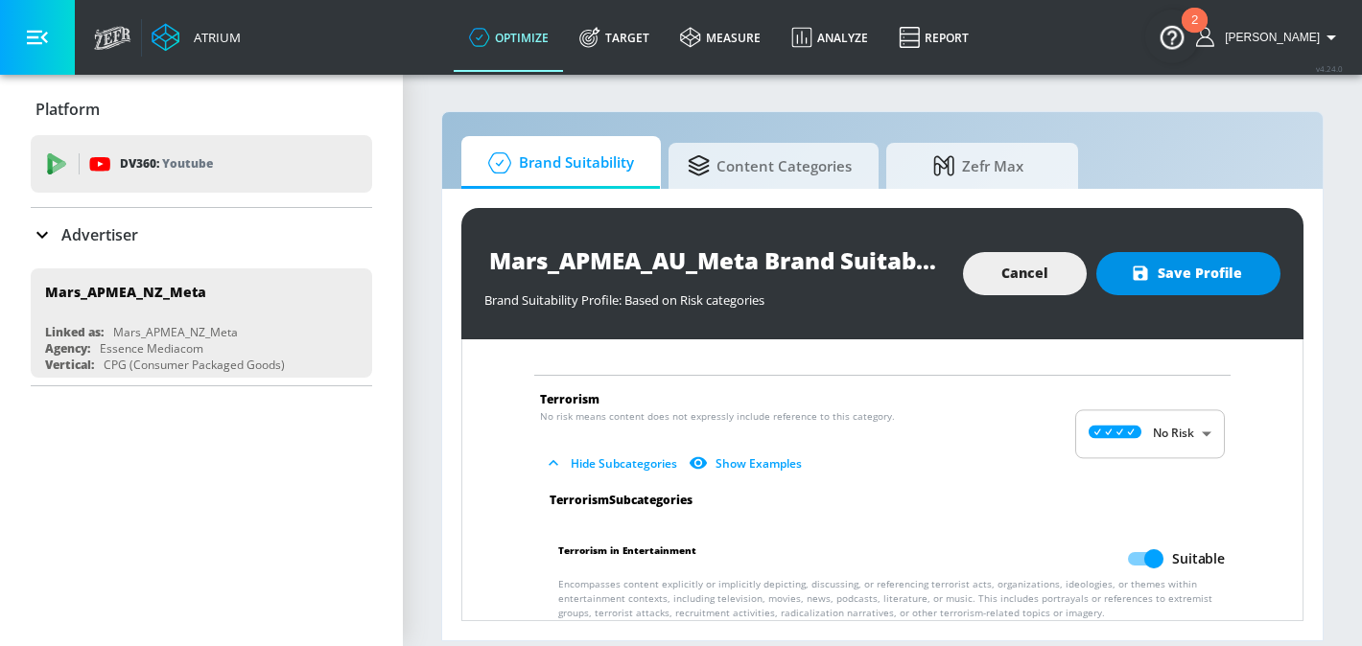
click at [1172, 269] on span "Save Profile" at bounding box center [1187, 274] width 107 height 24
